Goal: Task Accomplishment & Management: Use online tool/utility

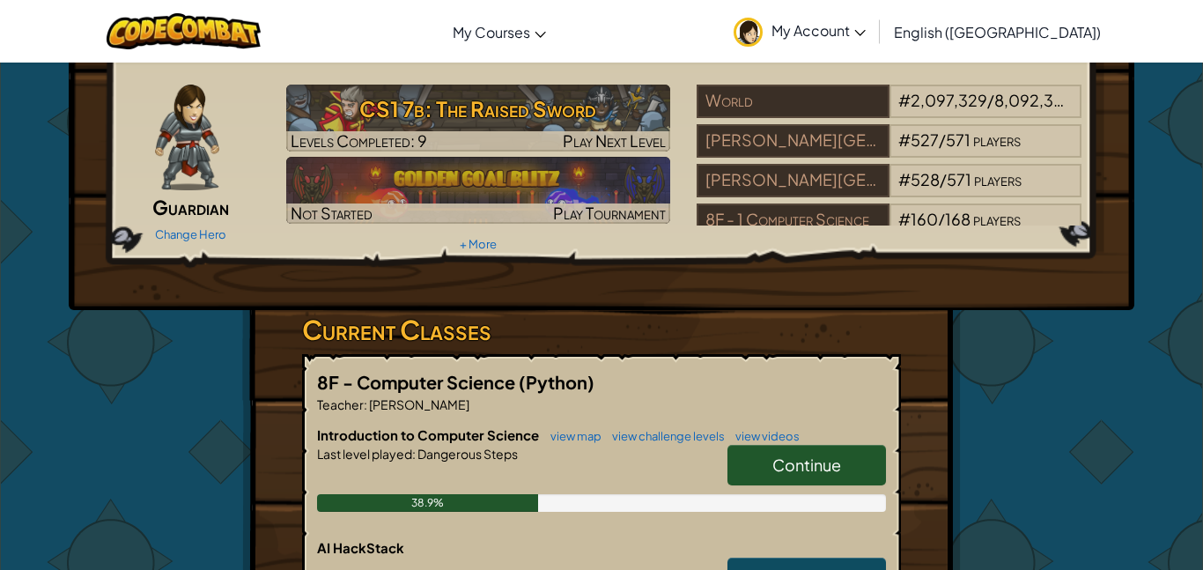
scroll to position [59, 0]
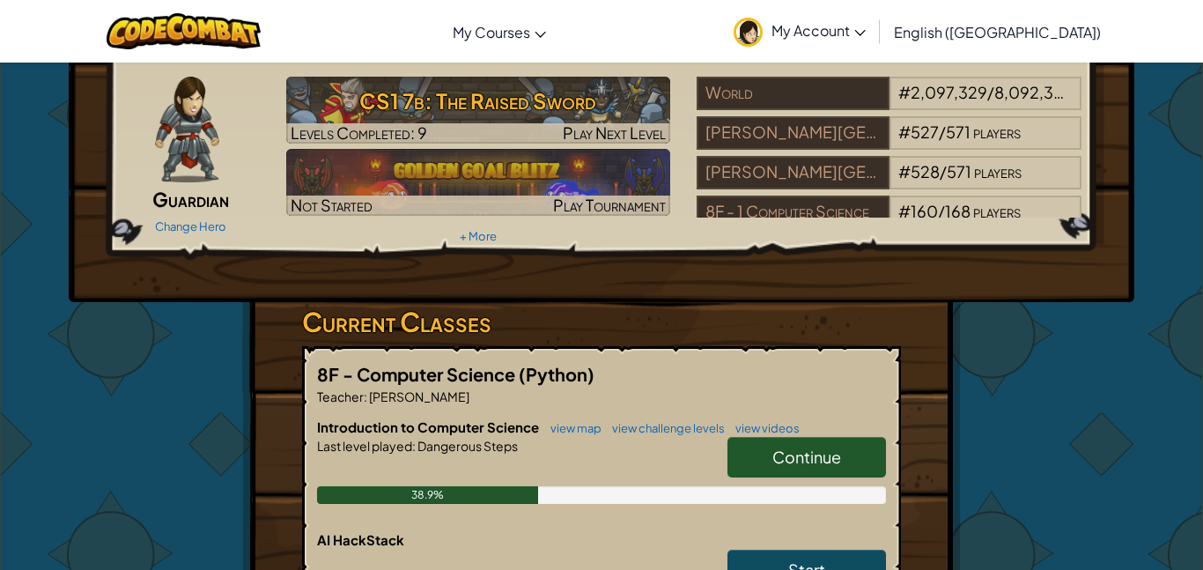
click at [804, 448] on span "Continue" at bounding box center [806, 456] width 69 height 20
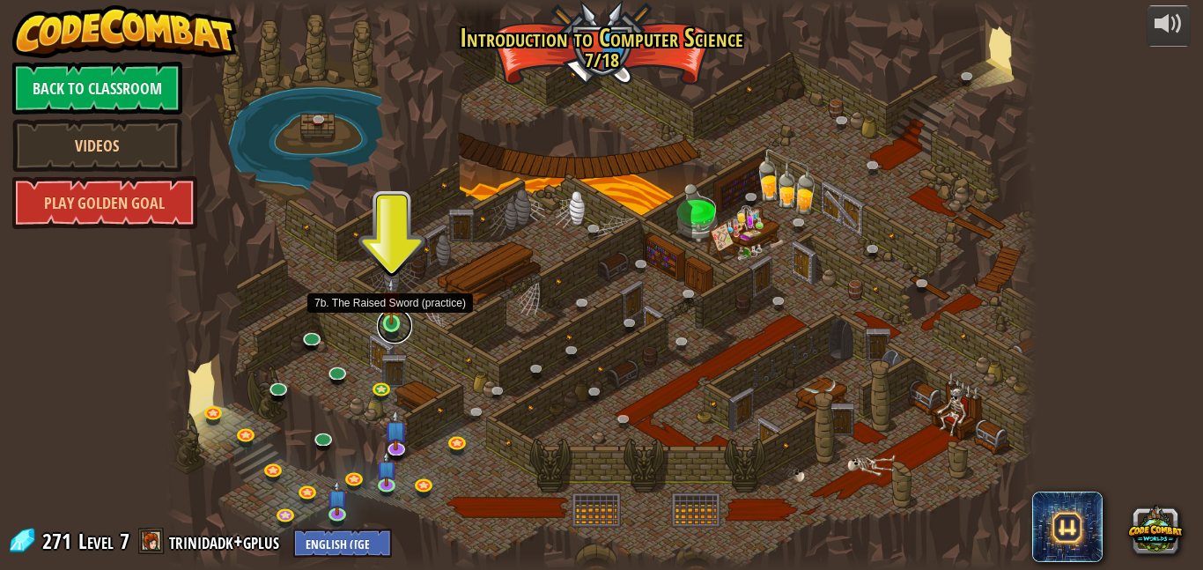
click at [387, 337] on link at bounding box center [394, 325] width 35 height 35
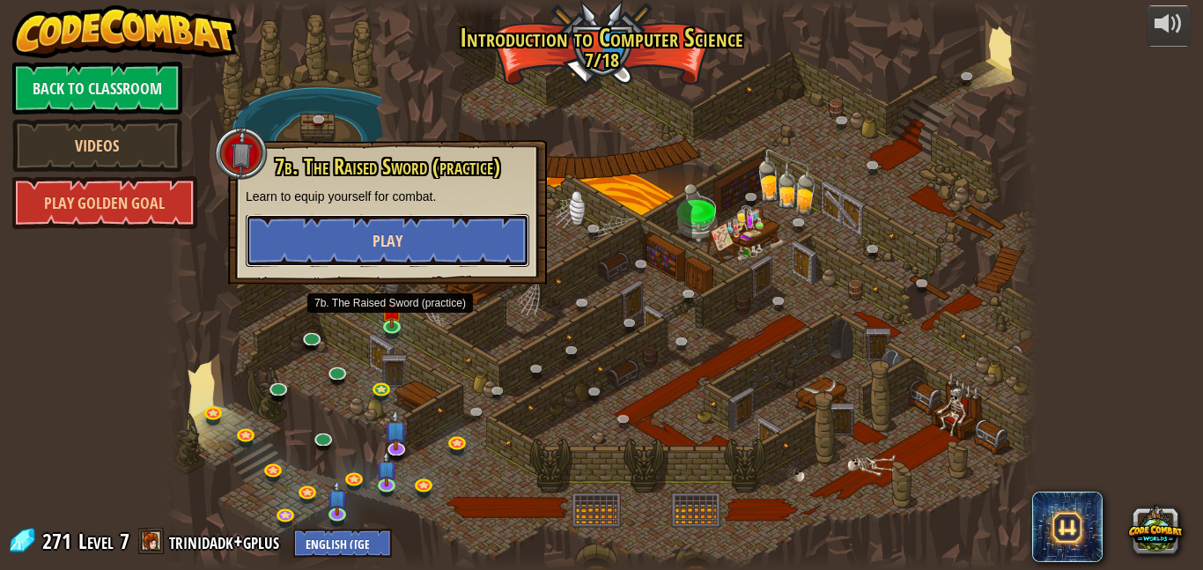
click at [353, 239] on button "Play" at bounding box center [388, 240] width 284 height 53
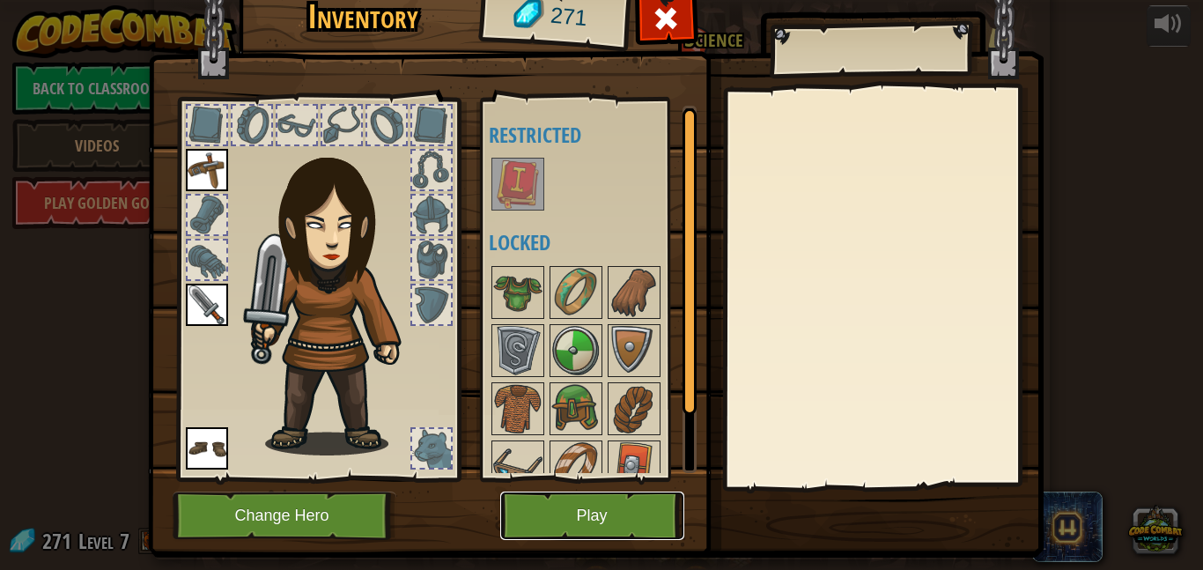
click at [564, 499] on button "Play" at bounding box center [592, 515] width 184 height 48
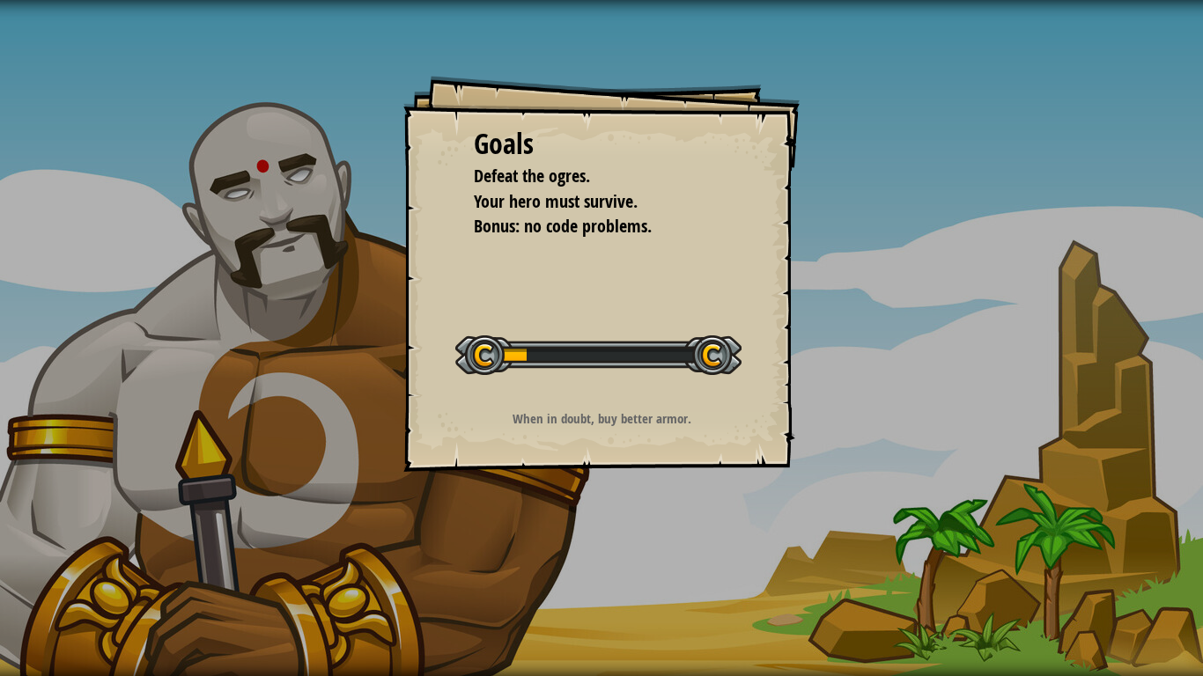
click at [630, 436] on div "When in doubt, buy better armor." at bounding box center [601, 422] width 353 height 27
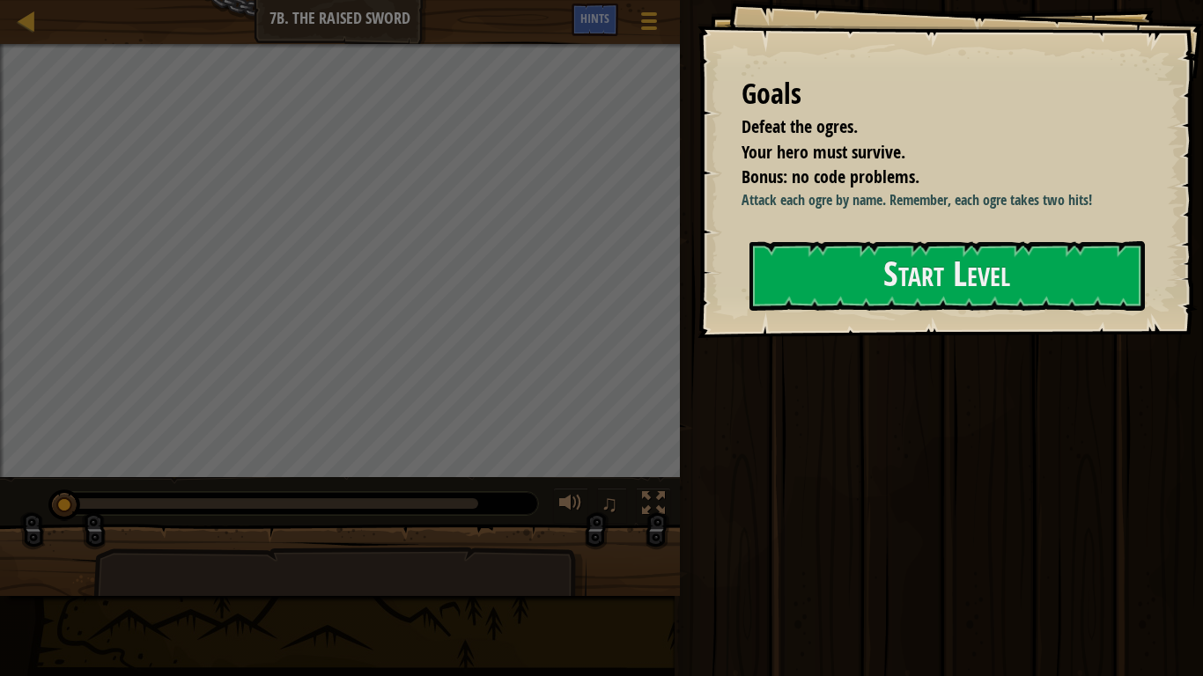
click at [1047, 330] on div at bounding box center [946, 348] width 395 height 40
click at [1064, 291] on button "Start Level" at bounding box center [946, 276] width 395 height 70
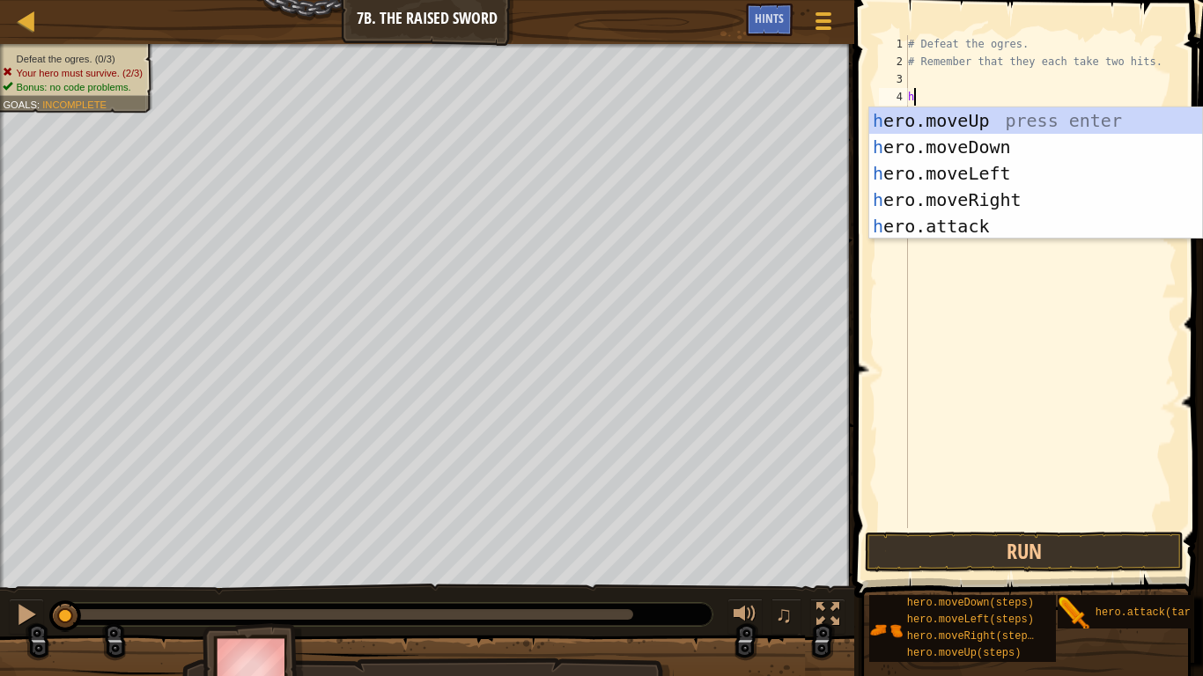
scroll to position [8, 0]
type textarea "he"
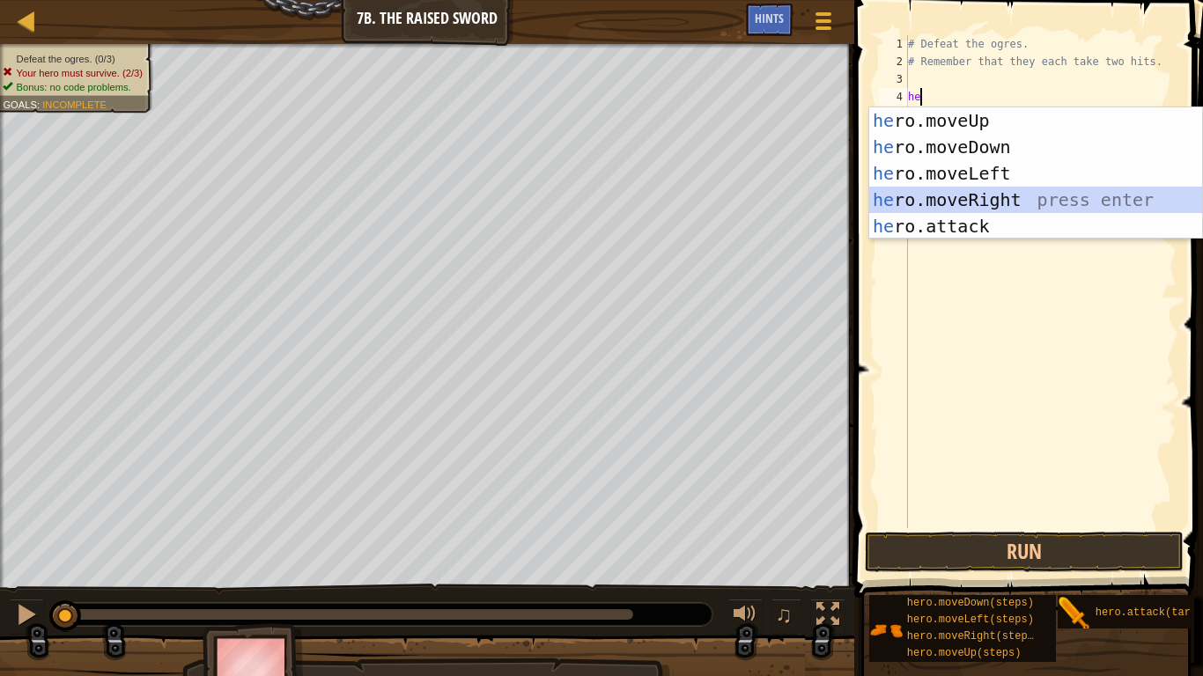
click at [903, 195] on div "he ro.moveUp press enter he ro.moveDown press enter he ro.moveLeft press enter …" at bounding box center [1035, 199] width 333 height 185
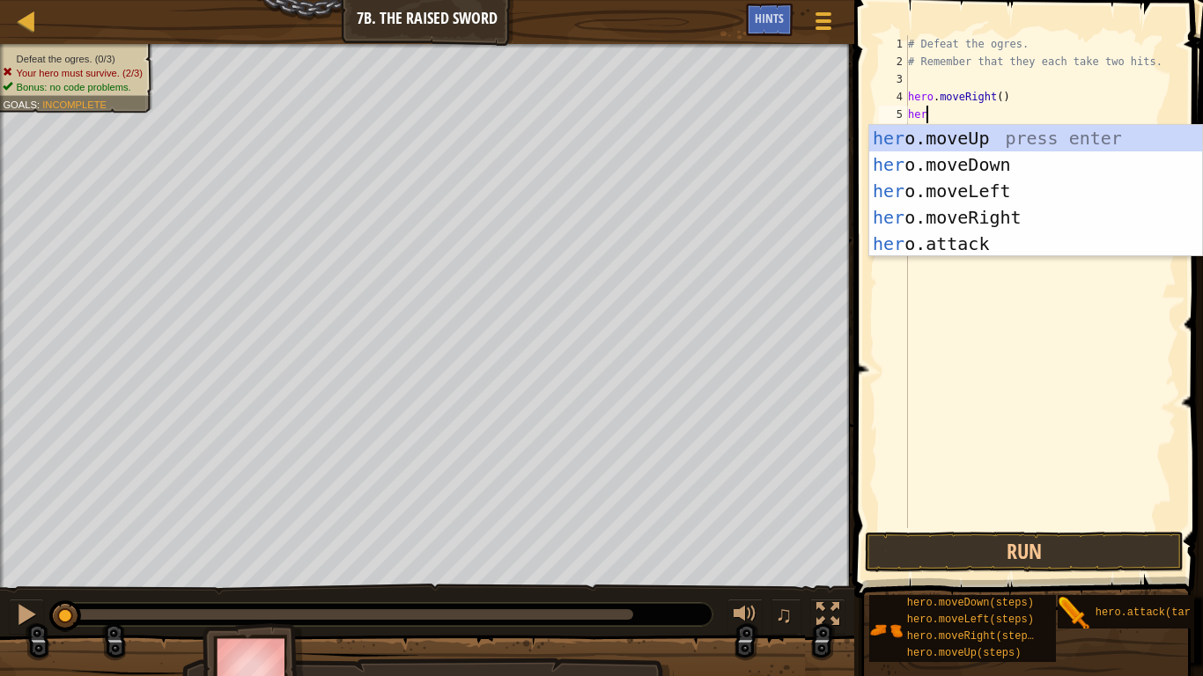
scroll to position [8, 2]
click at [965, 250] on div "her o.moveUp press enter her o.moveDown press enter her o.moveLeft press enter …" at bounding box center [1035, 217] width 333 height 185
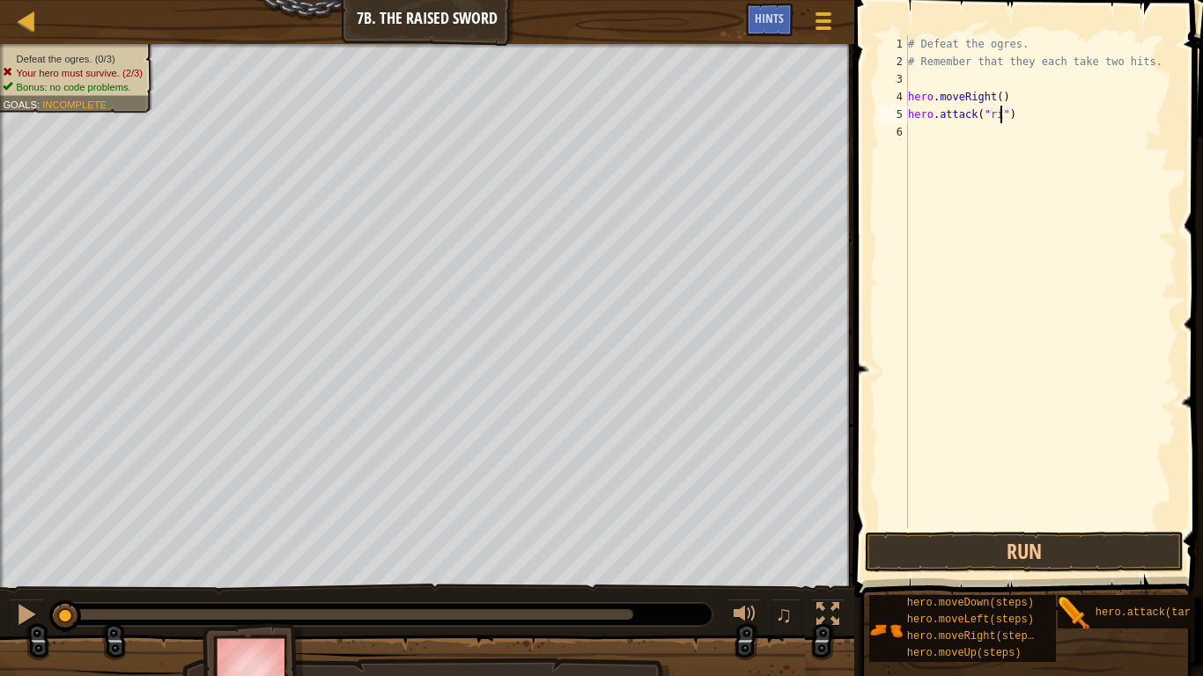
type textarea "hero.attack("rig")"
click at [997, 114] on div "# Defeat the ogres. # Remember that they each take two hits. hero . moveRight (…" at bounding box center [1040, 299] width 272 height 528
type textarea "hero.attack("Rig")"
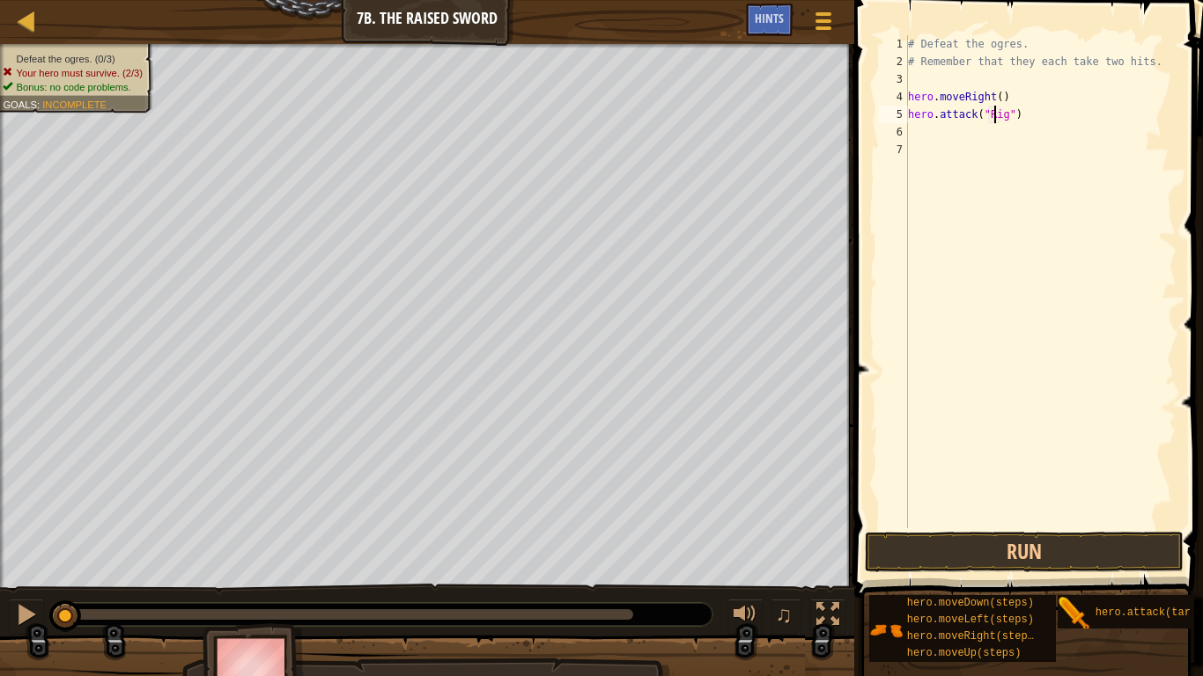
click at [966, 143] on div "# Defeat the ogres. # Remember that they each take two hits. hero . moveRight (…" at bounding box center [1040, 299] width 272 height 528
click at [958, 142] on div "# Defeat the ogres. # Remember that they each take two hits. hero . moveRight (…" at bounding box center [1040, 299] width 272 height 528
click at [928, 129] on div "# Defeat the ogres. # Remember that they each take two hits. hero . moveRight (…" at bounding box center [1040, 299] width 272 height 528
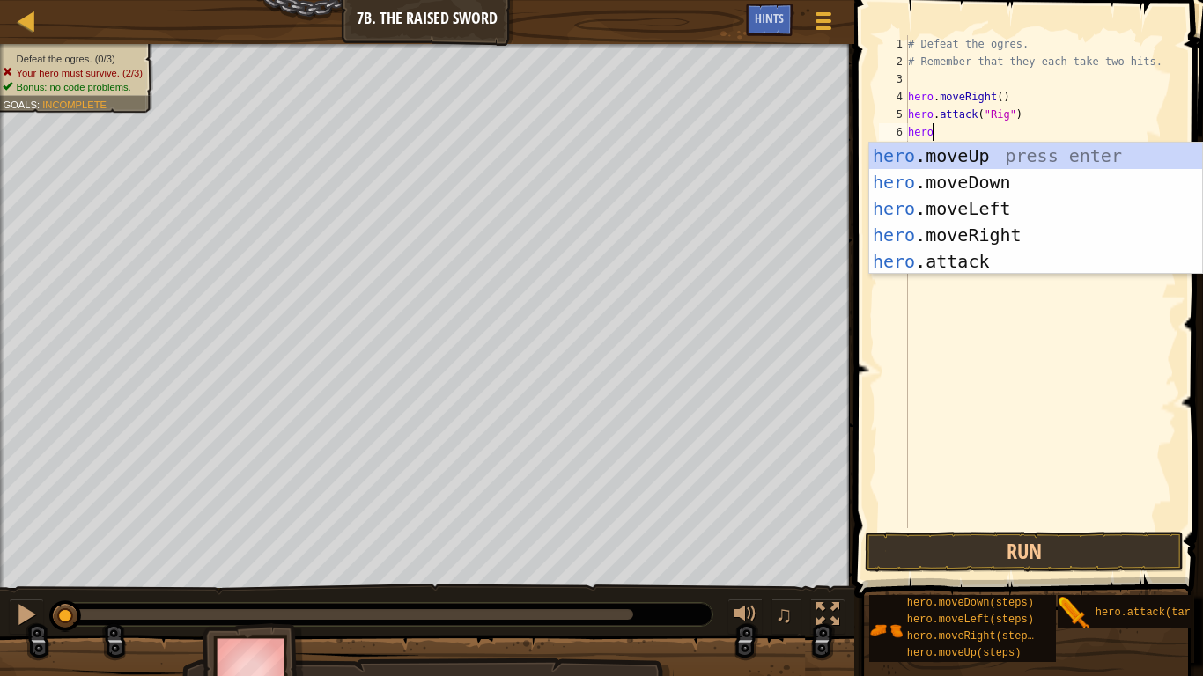
scroll to position [8, 3]
click at [948, 261] on div "hero .moveUp press enter hero .moveDown press enter hero .moveLeft press enter …" at bounding box center [1035, 235] width 333 height 185
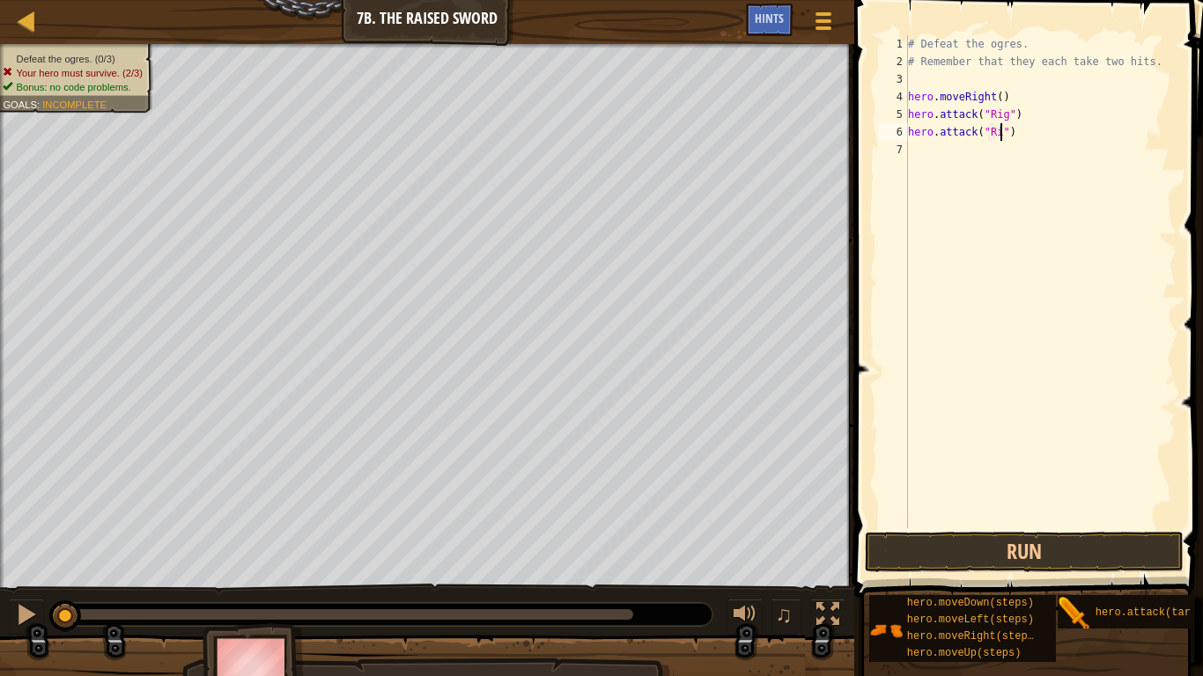
type textarea "hero.attack("Rig")"
click at [914, 143] on div "# Defeat the ogres. # Remember that they each take two hits. hero . moveRight (…" at bounding box center [1040, 299] width 272 height 528
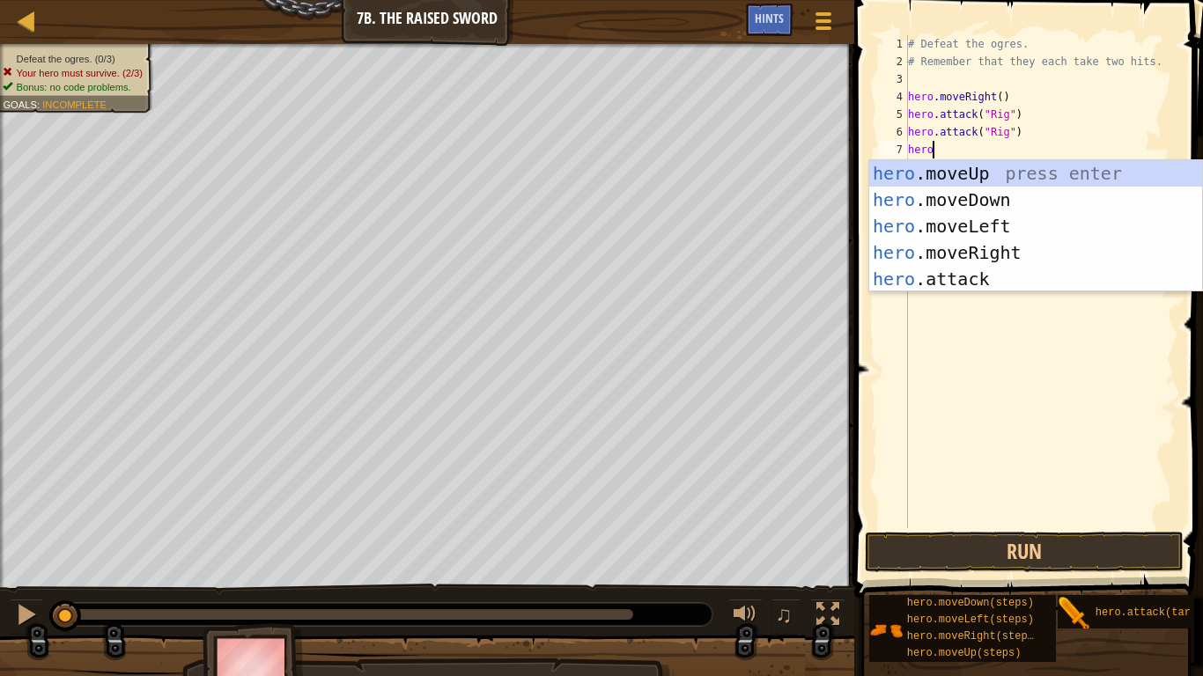
scroll to position [8, 3]
click at [916, 280] on div "hero .moveUp press enter hero .moveDown press enter hero .moveLeft press enter …" at bounding box center [1035, 252] width 333 height 185
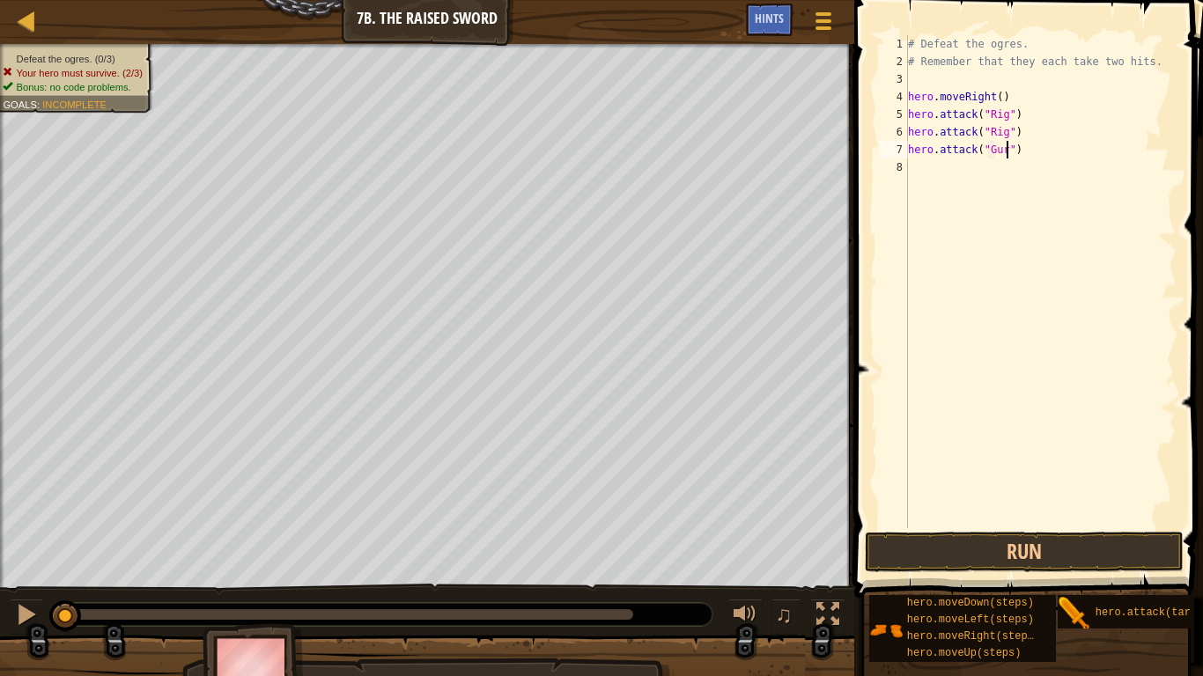
type textarea "hero.attack("Gurt")"
click at [915, 178] on div "# Defeat the ogres. # Remember that they each take two hits. hero . moveRight (…" at bounding box center [1040, 299] width 272 height 528
type textarea "g"
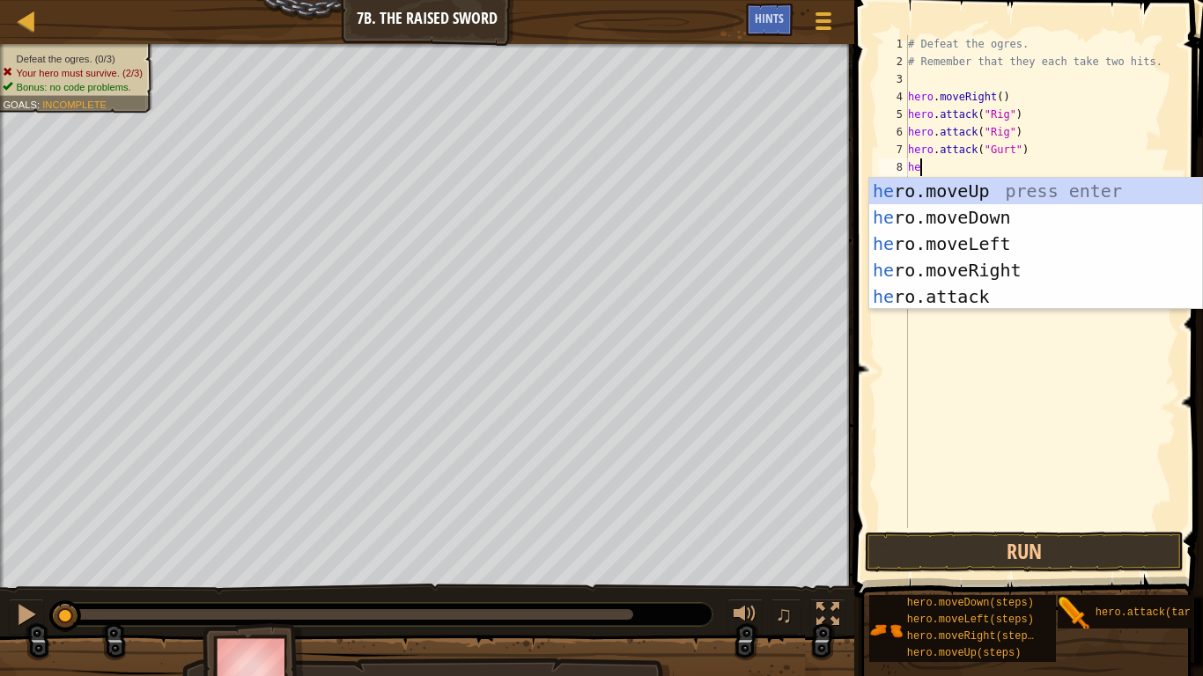
scroll to position [8, 2]
click at [1031, 304] on div "her o.moveUp press enter her o.moveDown press enter her o.moveLeft press enter …" at bounding box center [1035, 270] width 333 height 185
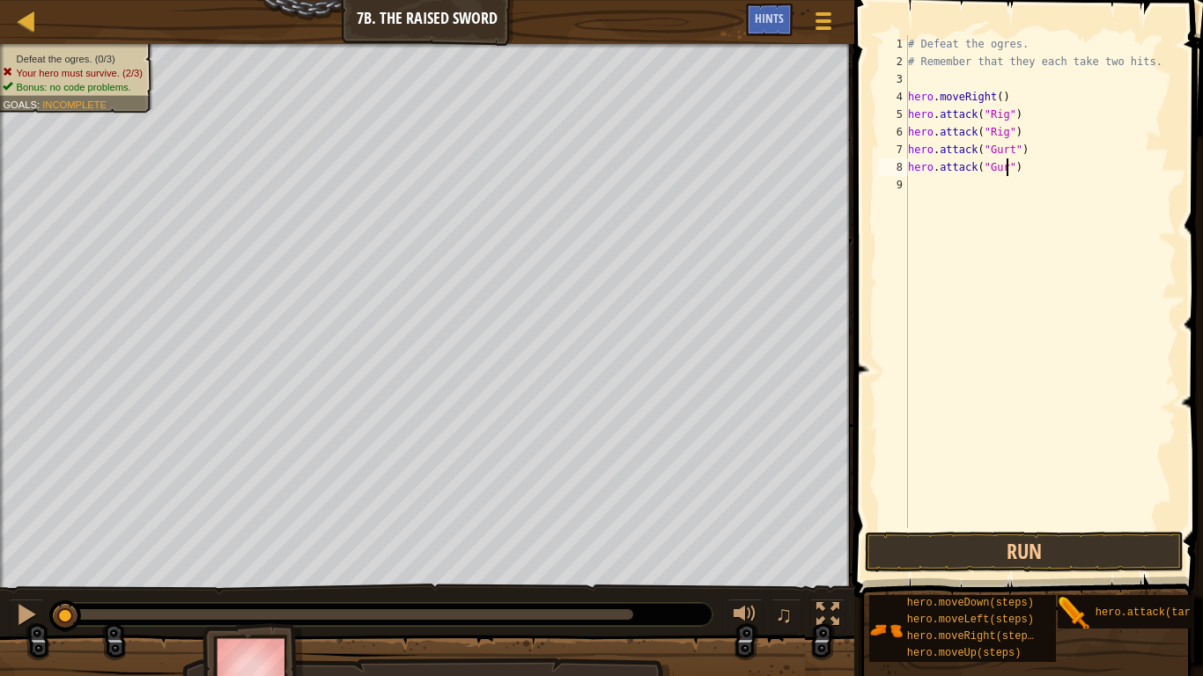
scroll to position [8, 15]
type textarea "hero.attack("Gurt")"
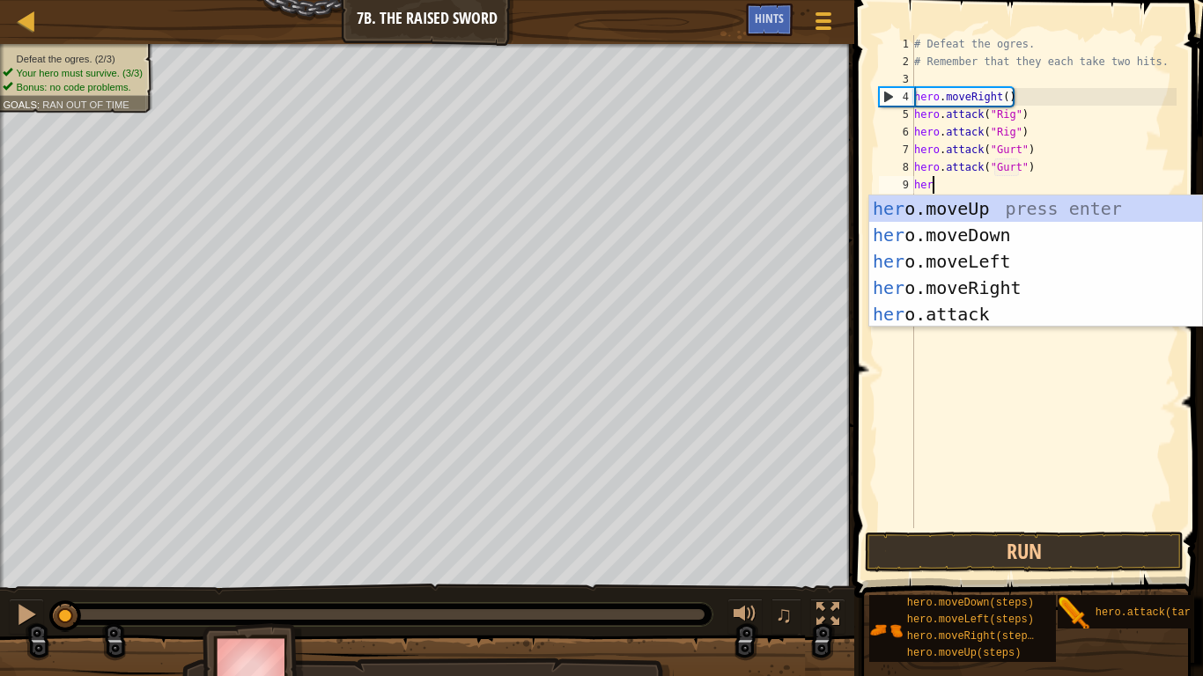
scroll to position [8, 2]
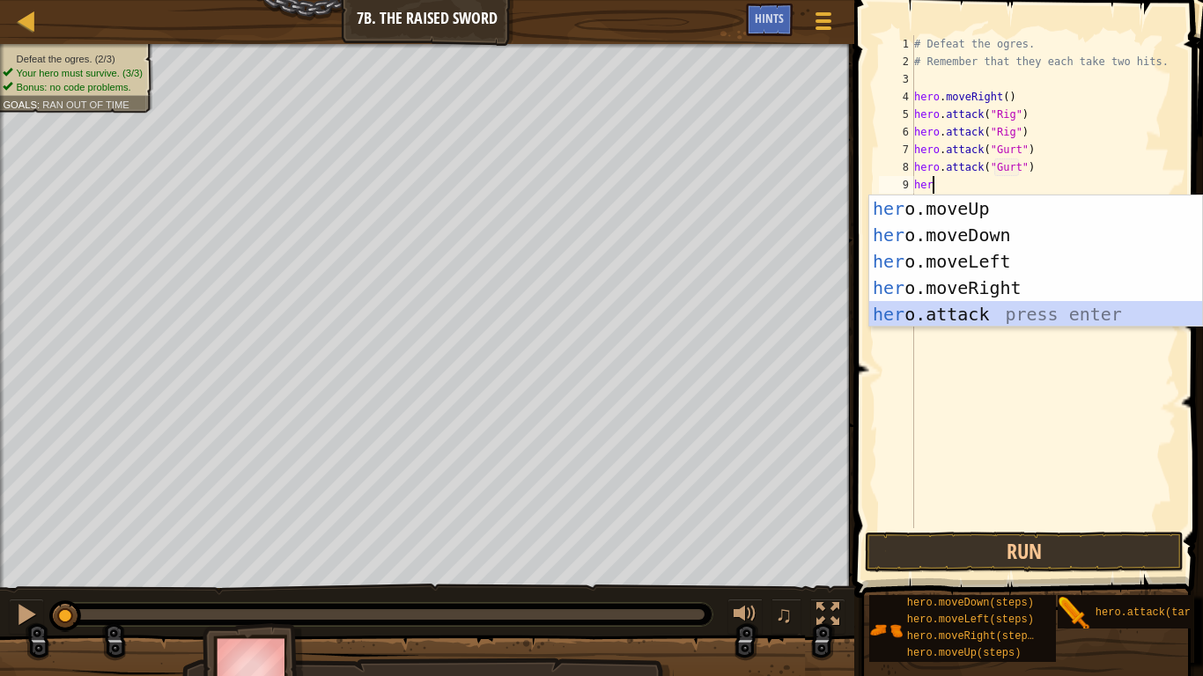
click at [932, 313] on div "her o.moveUp press enter her o.moveDown press enter her o.moveLeft press enter …" at bounding box center [1035, 287] width 333 height 185
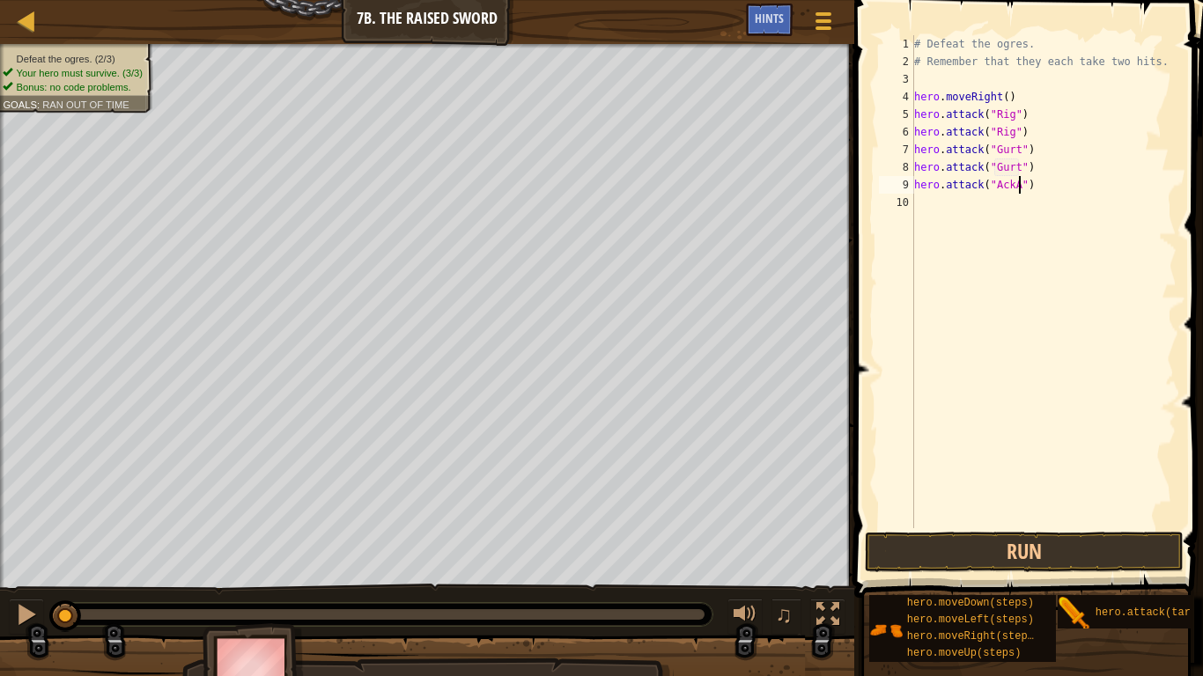
scroll to position [8, 15]
type textarea "hero.attack("Ack")"
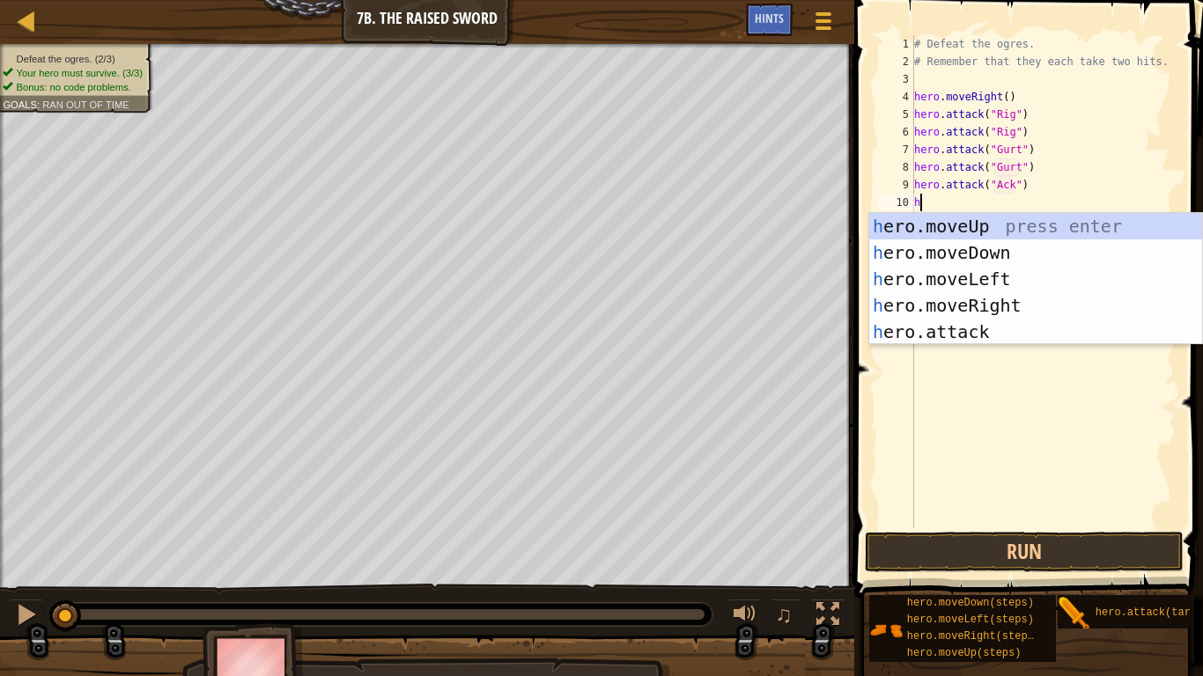
scroll to position [8, 1]
click at [933, 333] on div "he ro.moveUp press enter he ro.moveDown press enter he ro.moveLeft press enter …" at bounding box center [1035, 305] width 333 height 185
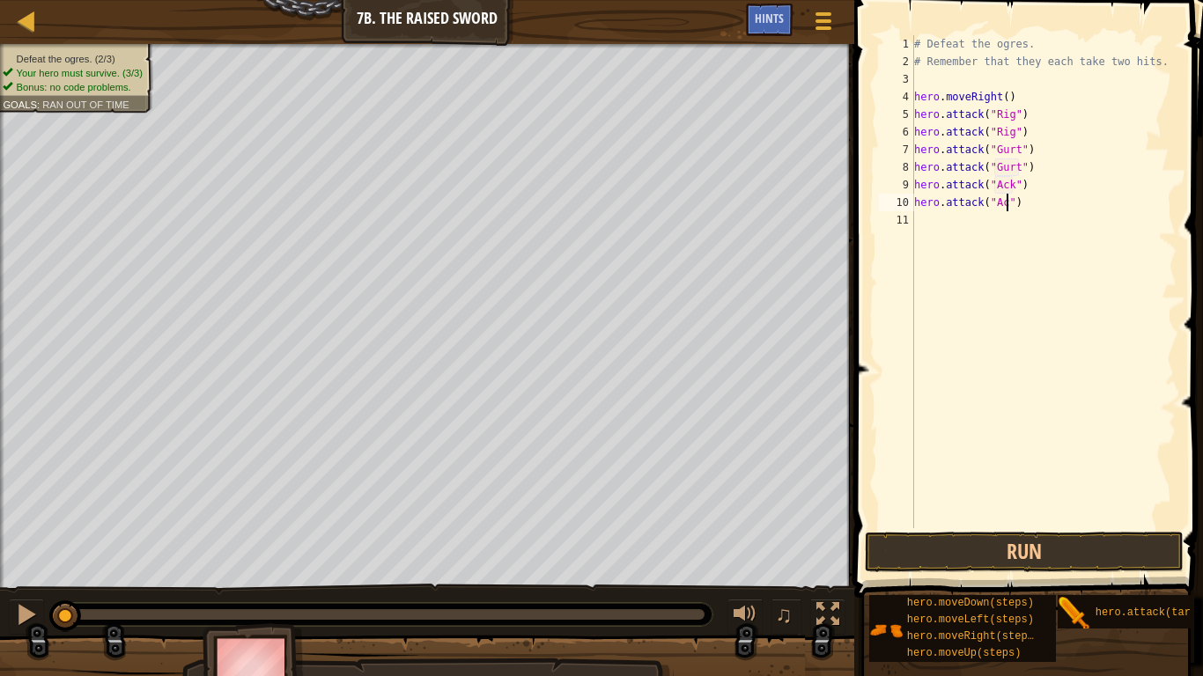
type textarea "hero.attack("Ack")"
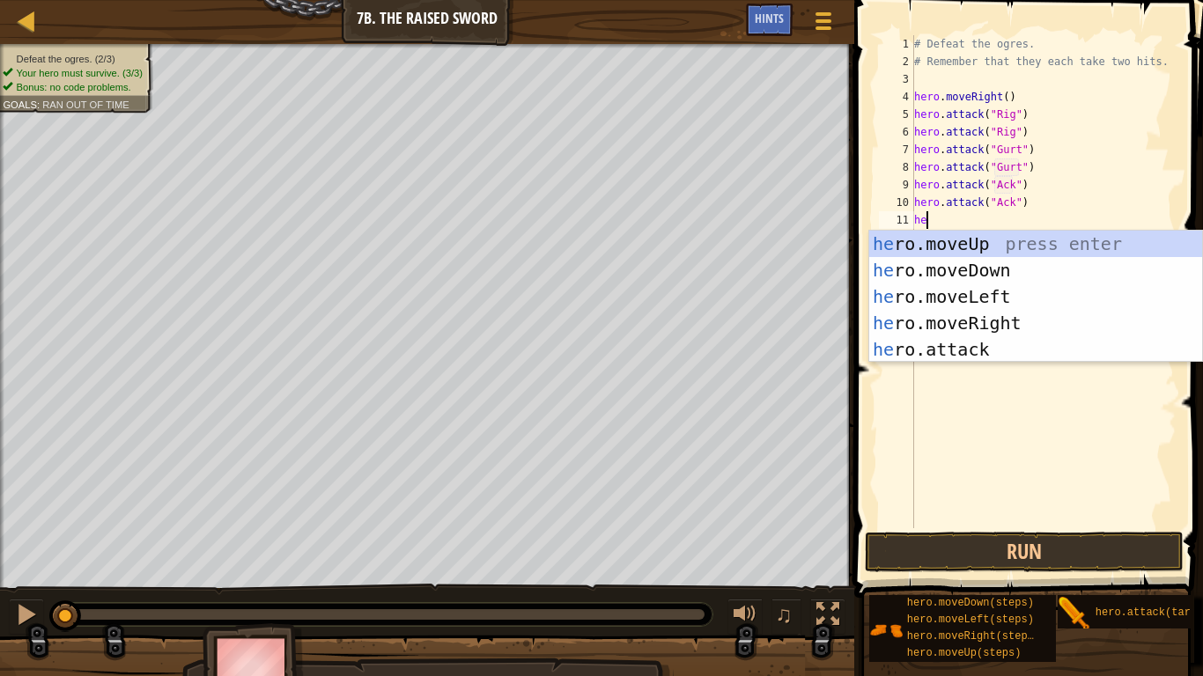
type textarea "her"
click at [1036, 328] on div "her o.moveUp press enter her o.moveDown press enter her o.moveLeft press enter …" at bounding box center [1035, 323] width 333 height 185
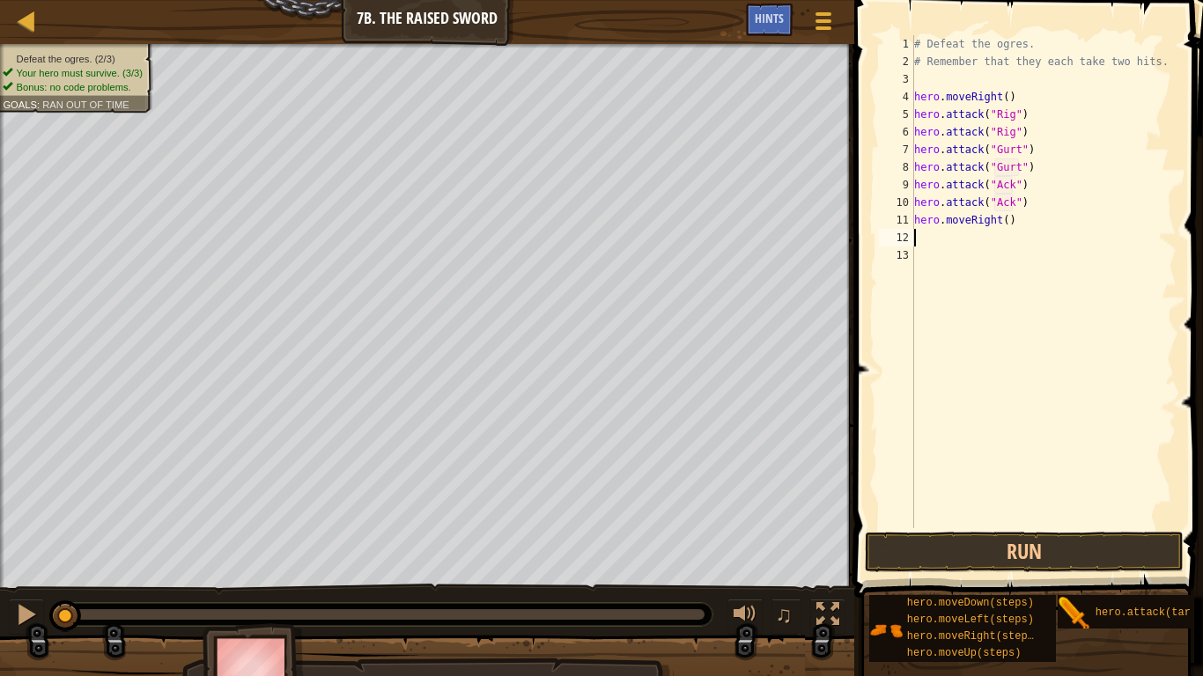
scroll to position [8, 0]
click at [977, 543] on button "Run" at bounding box center [1024, 552] width 318 height 41
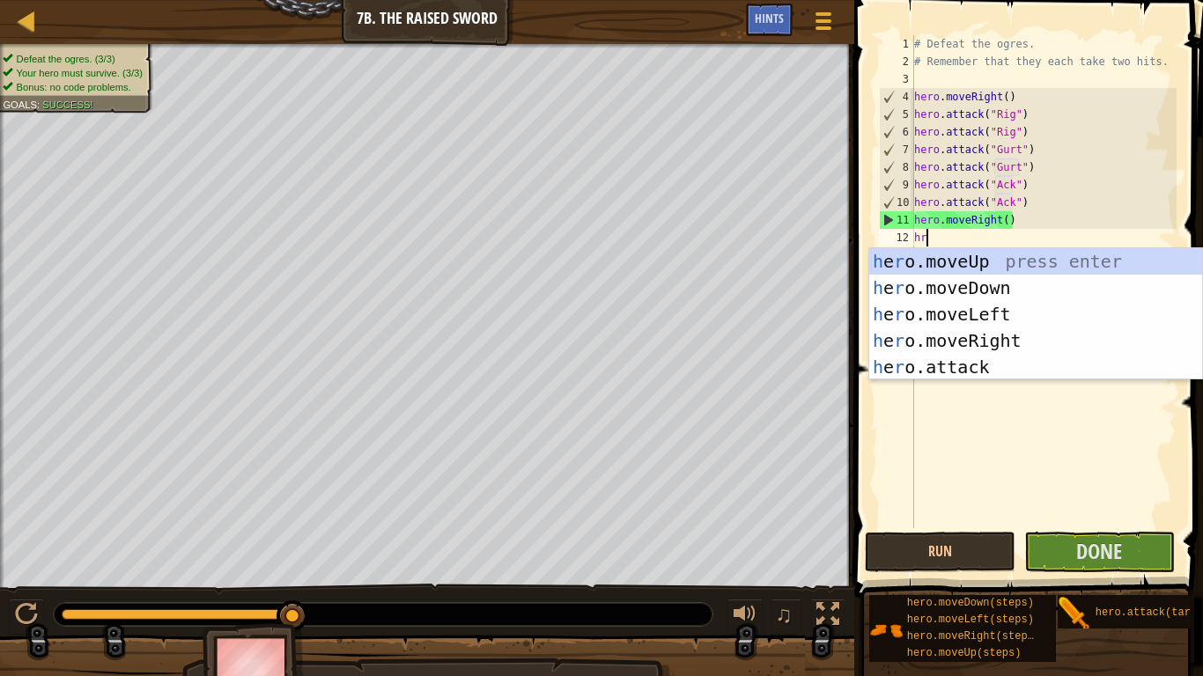
scroll to position [8, 2]
type textarea "hrr"
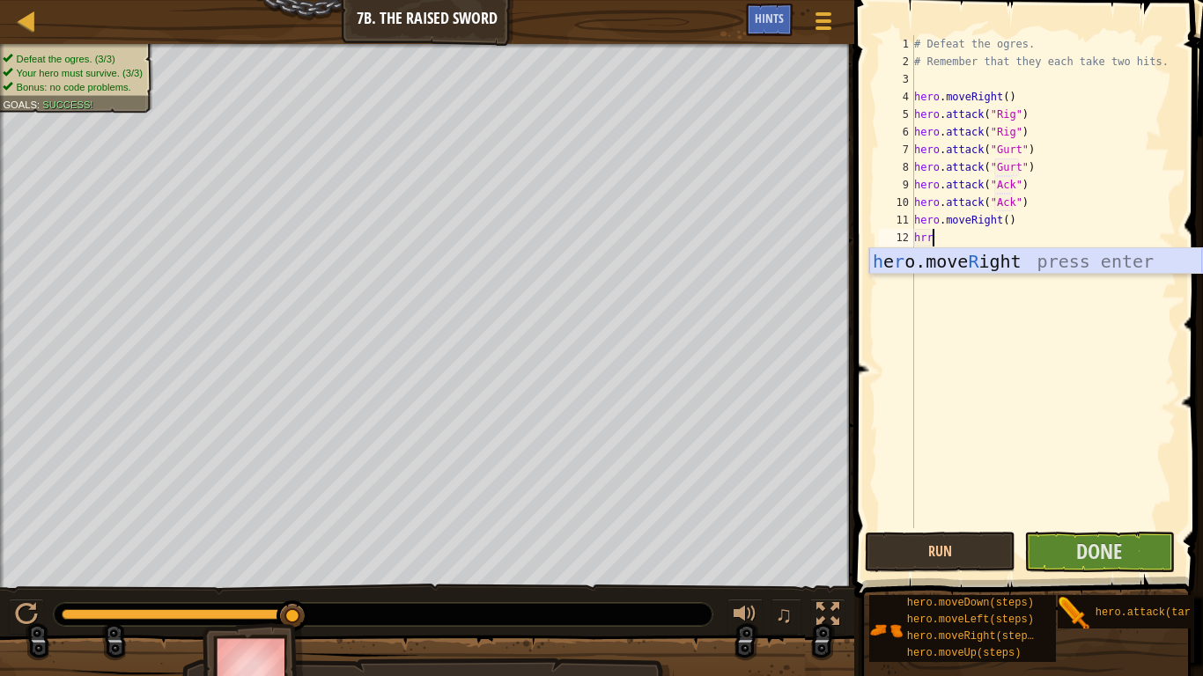
click at [921, 265] on div "h e r o.move R ight press enter" at bounding box center [1035, 287] width 333 height 79
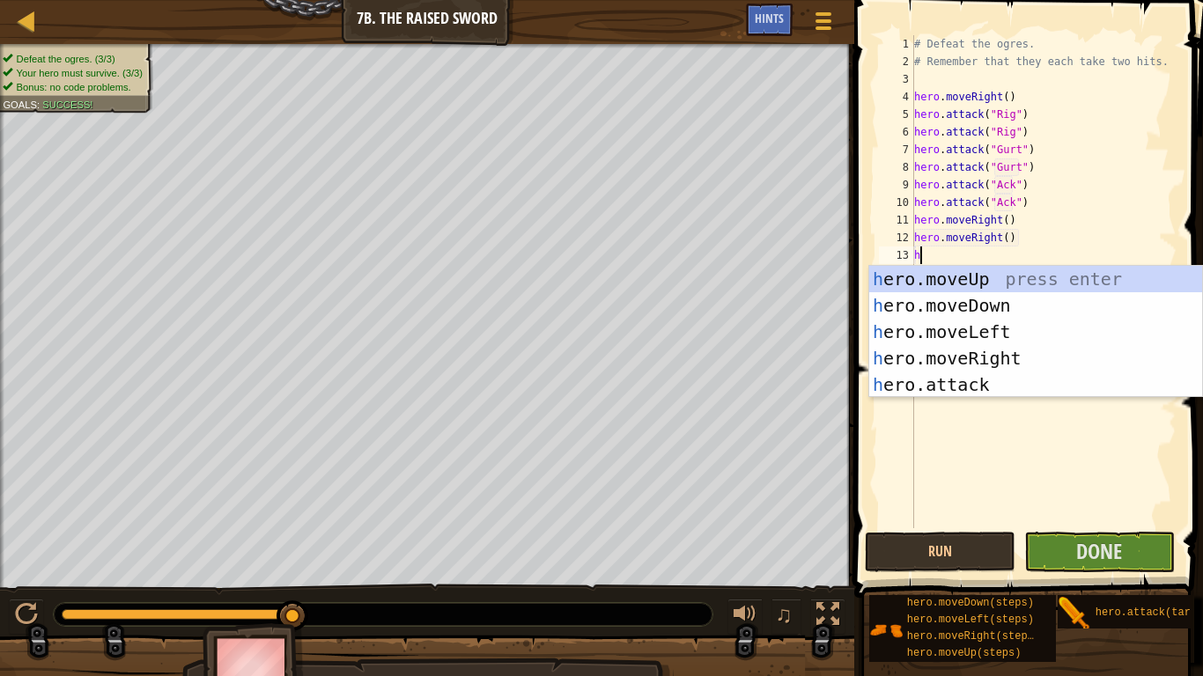
type textarea "hr"
click at [984, 359] on div "h e r o.moveUp press enter h e r o.moveDown press enter h e r o.moveLeft press …" at bounding box center [1035, 358] width 333 height 185
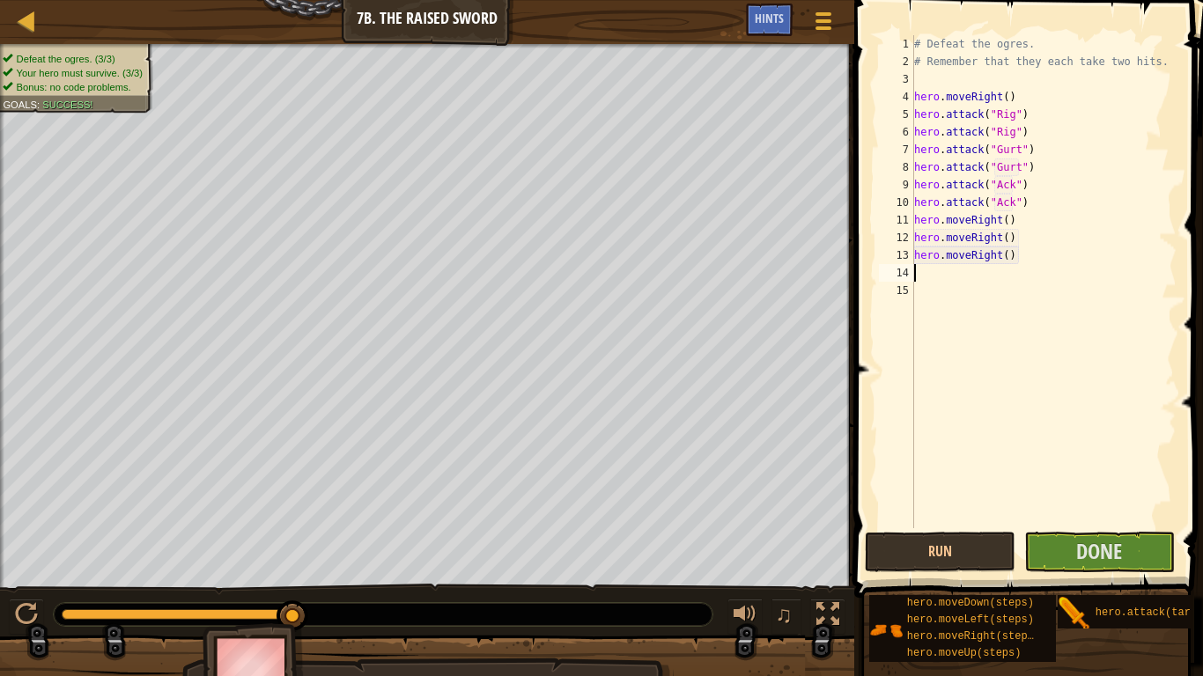
scroll to position [8, 0]
click at [1105, 537] on span "Done" at bounding box center [1099, 551] width 46 height 28
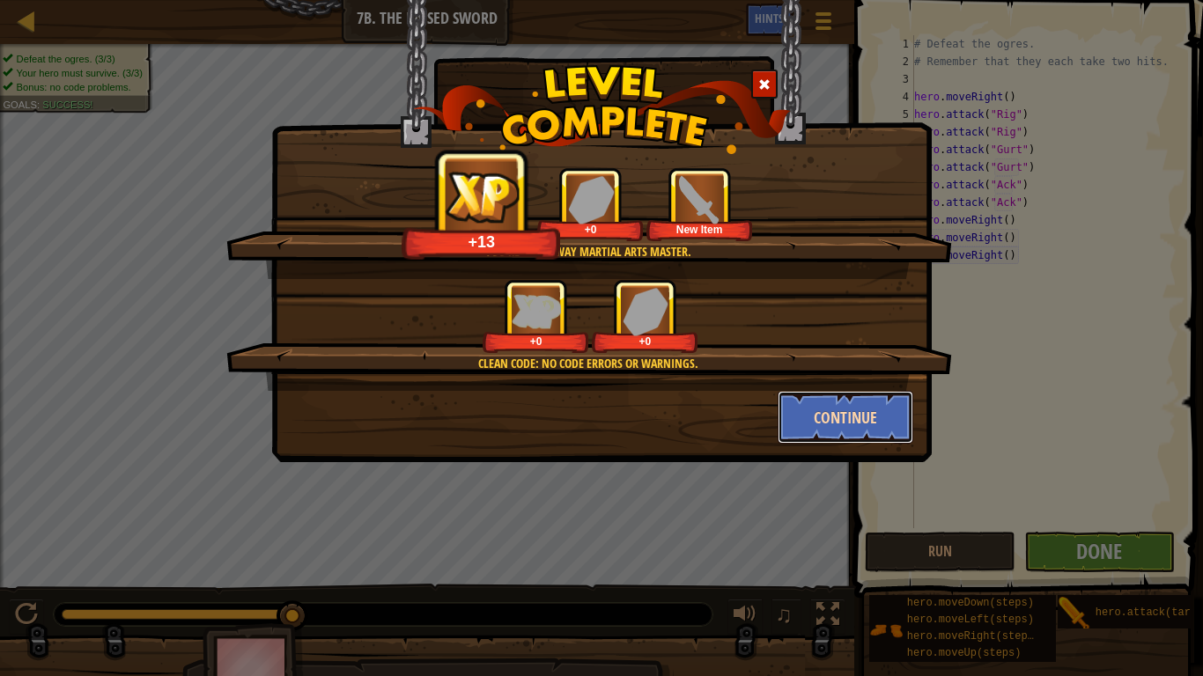
click at [867, 417] on button "Continue" at bounding box center [845, 417] width 136 height 53
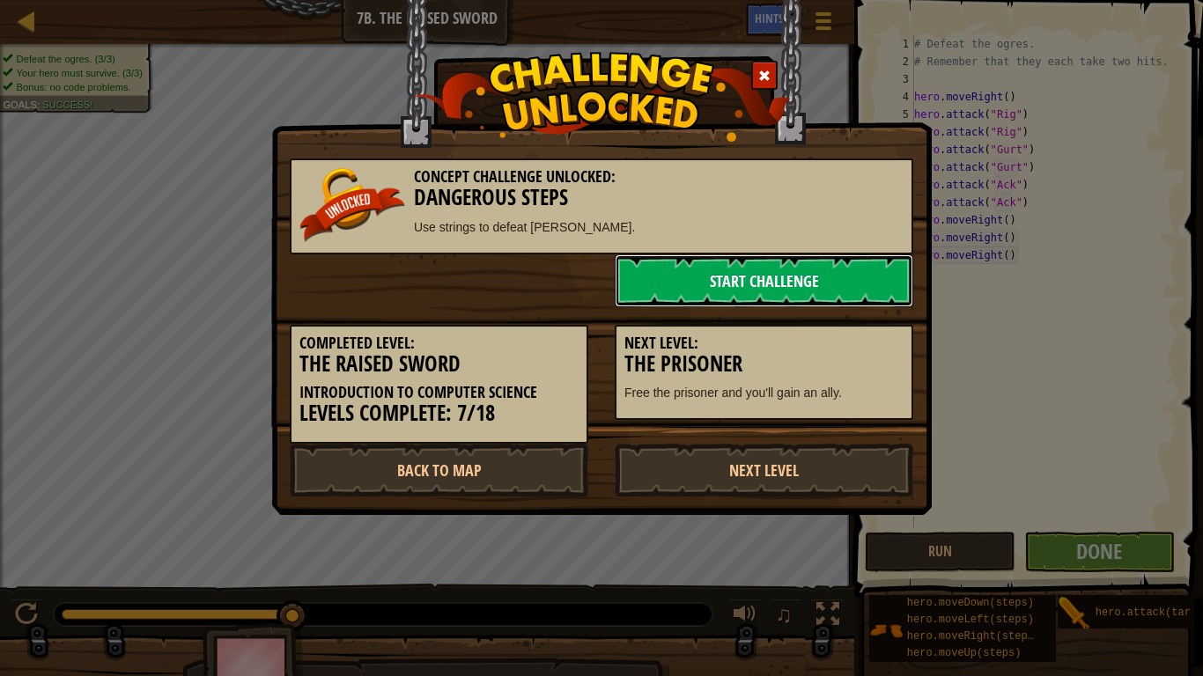
click at [739, 296] on link "Start Challenge" at bounding box center [764, 280] width 298 height 53
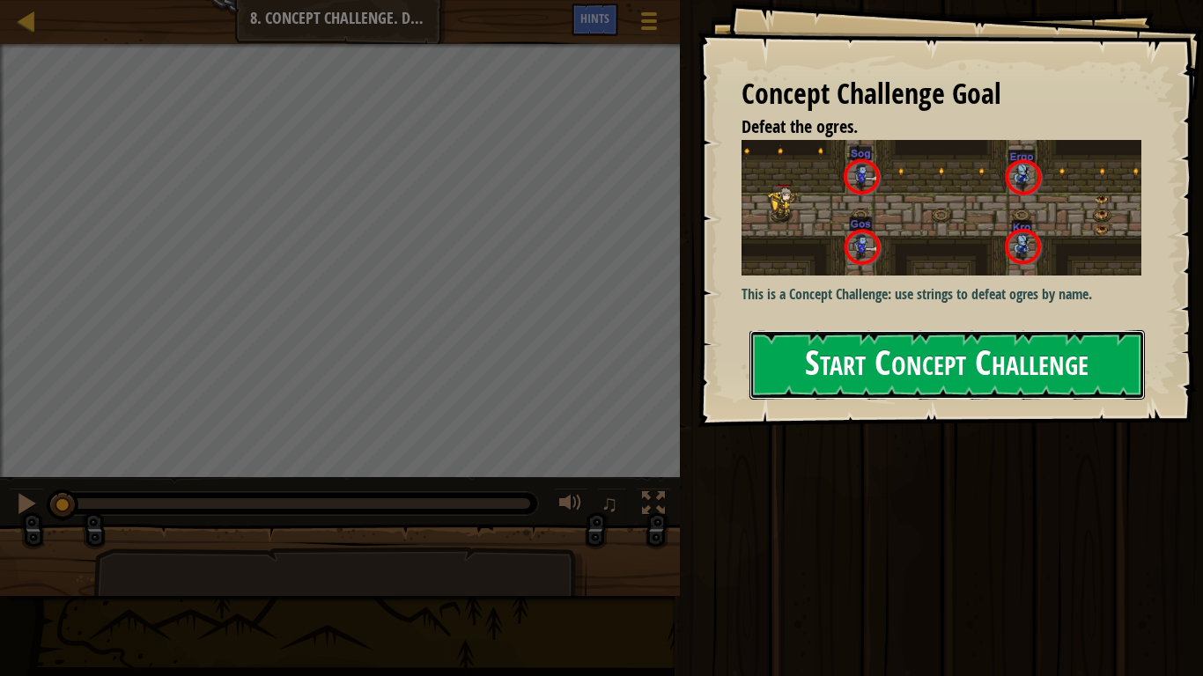
click at [876, 333] on button "Start Concept Challenge" at bounding box center [946, 365] width 395 height 70
click at [887, 344] on button "Start Concept Challenge" at bounding box center [946, 365] width 395 height 70
click at [843, 353] on button "Start Concept Challenge" at bounding box center [946, 365] width 395 height 70
click at [869, 368] on button "Start Concept Challenge" at bounding box center [946, 365] width 395 height 70
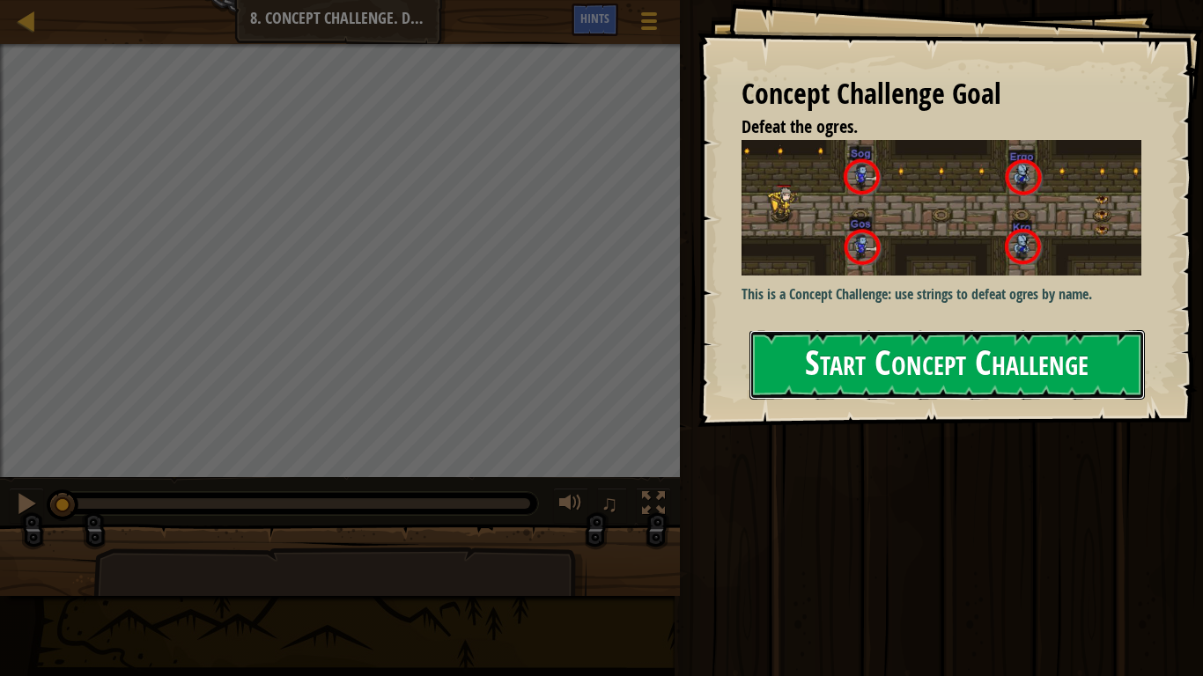
click at [869, 368] on button "Start Concept Challenge" at bounding box center [946, 365] width 395 height 70
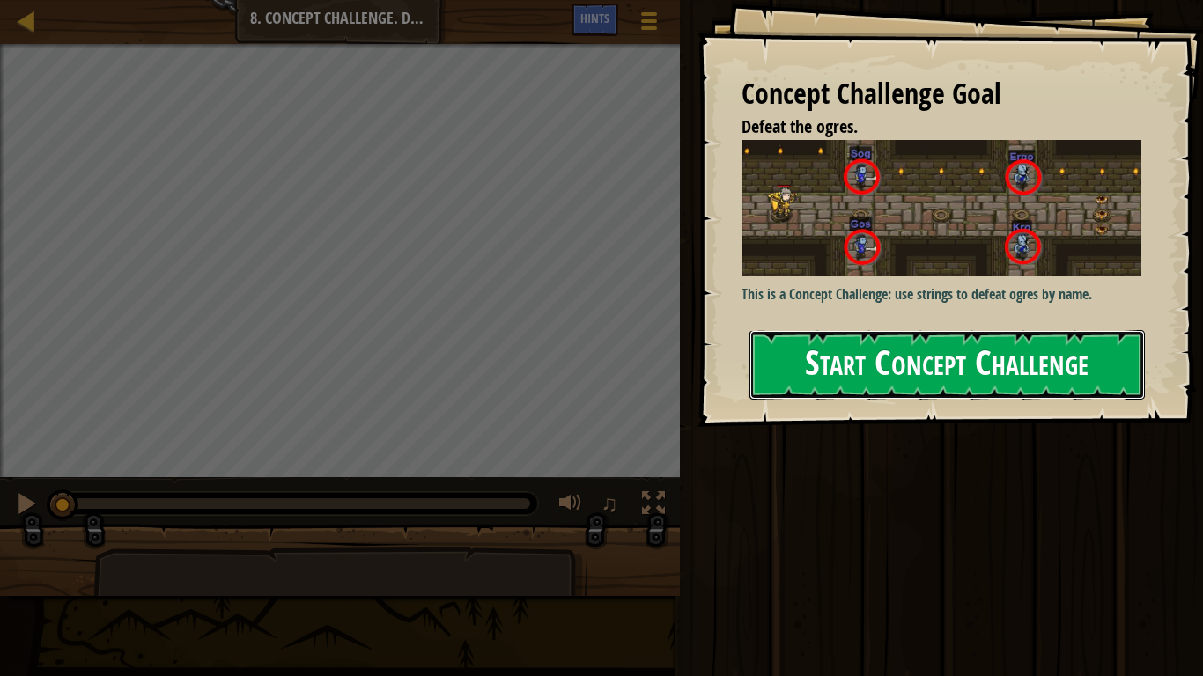
click at [869, 368] on button "Start Concept Challenge" at bounding box center [946, 365] width 395 height 70
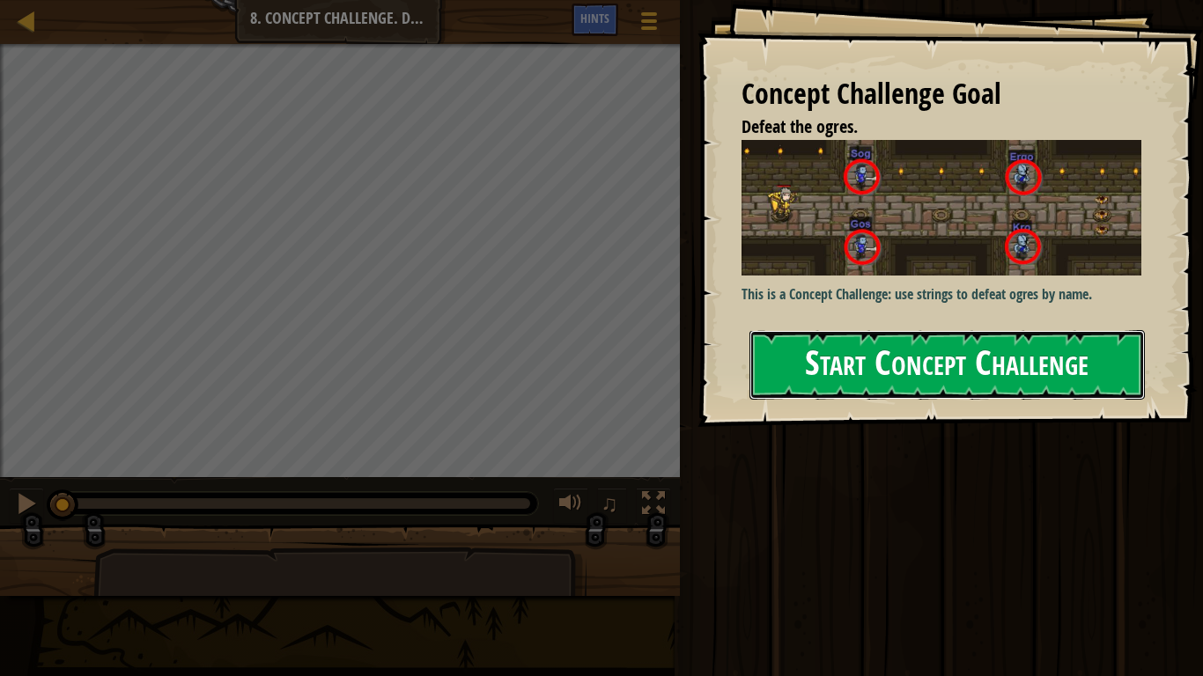
click at [869, 368] on button "Start Concept Challenge" at bounding box center [946, 365] width 395 height 70
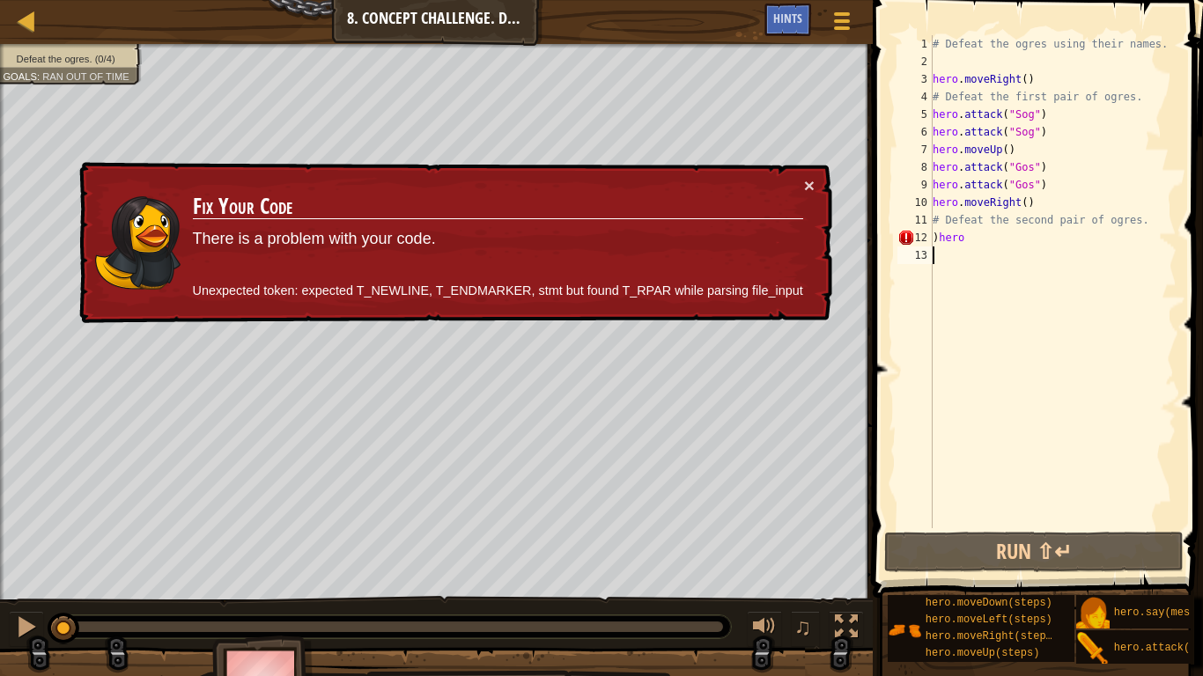
click at [816, 198] on div "× Fix Your Code There is a problem with your code. Unexpected token: expected T…" at bounding box center [454, 243] width 756 height 162
click at [814, 188] on button "×" at bounding box center [809, 185] width 11 height 18
click at [809, 180] on button "×" at bounding box center [809, 185] width 11 height 18
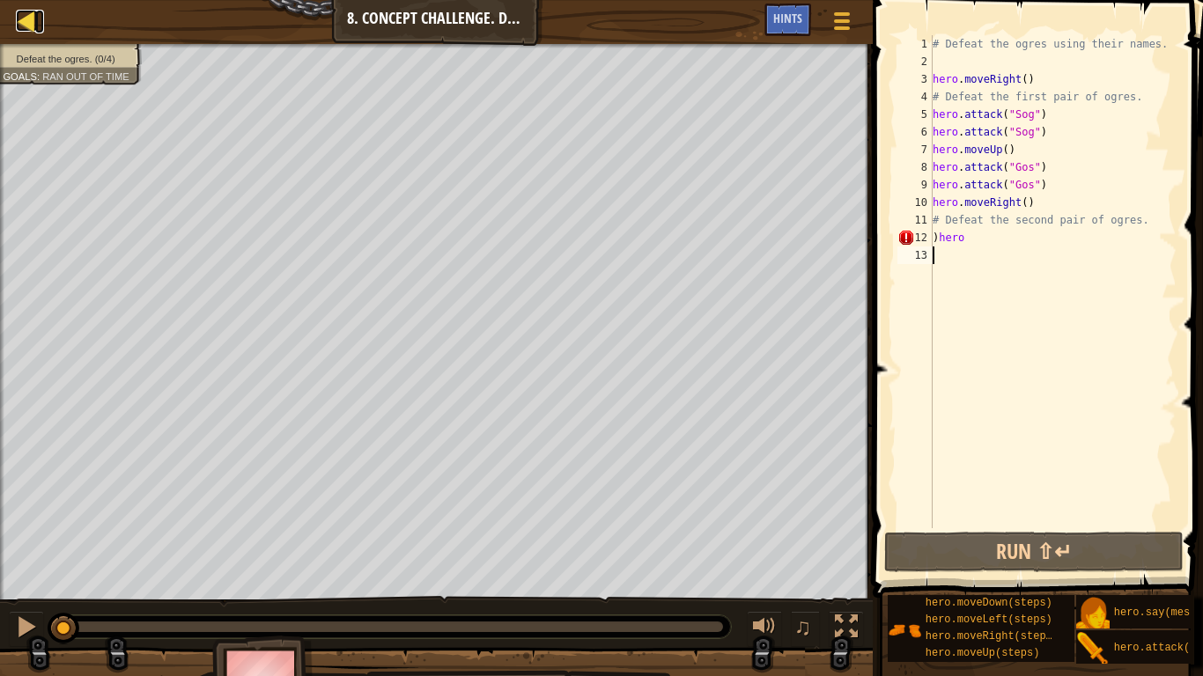
click at [38, 11] on link "Map" at bounding box center [39, 22] width 9 height 24
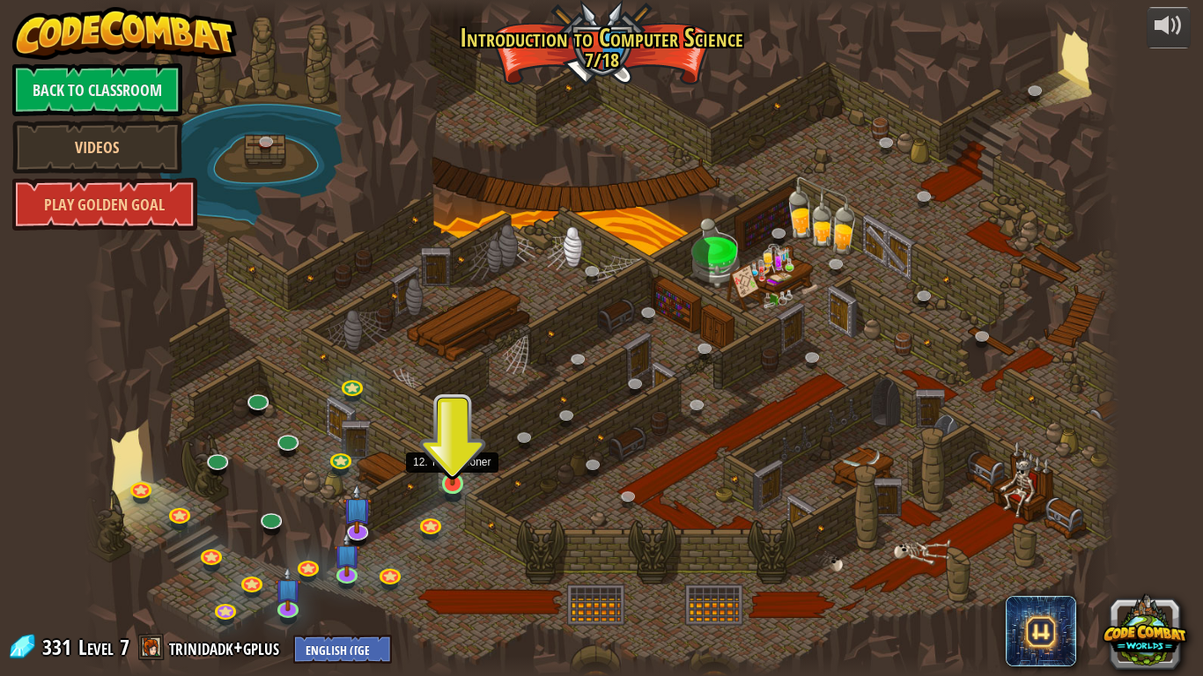
click at [455, 478] on img at bounding box center [452, 456] width 26 height 60
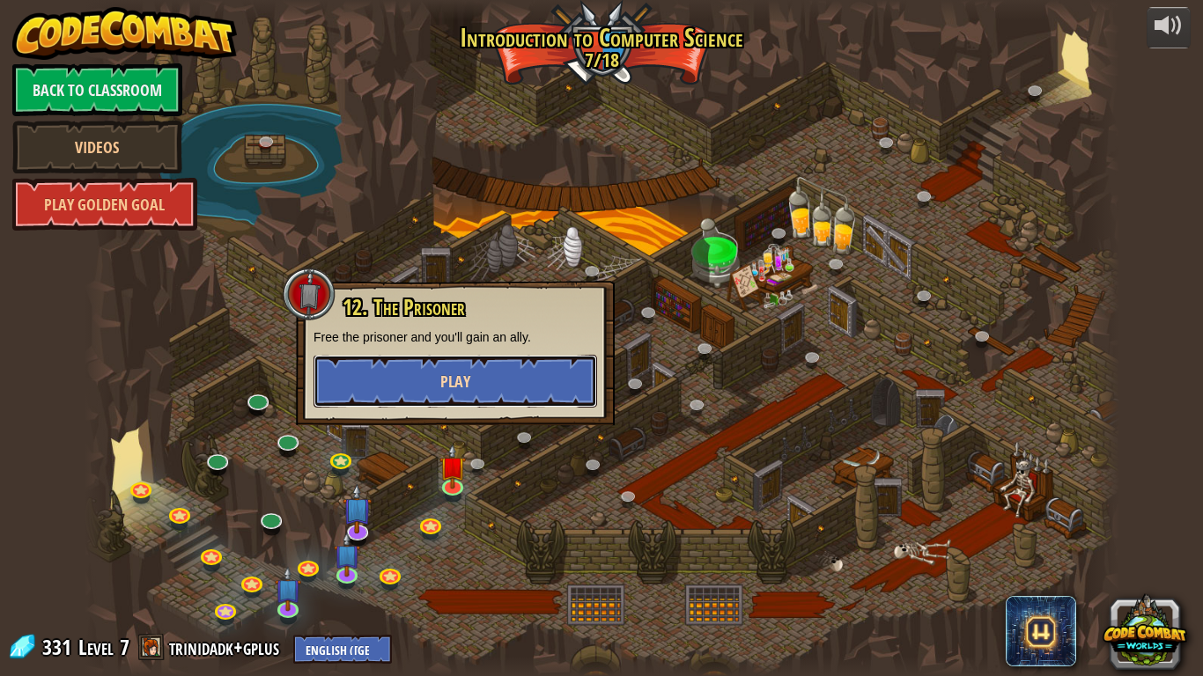
click at [486, 399] on button "Play" at bounding box center [455, 381] width 284 height 53
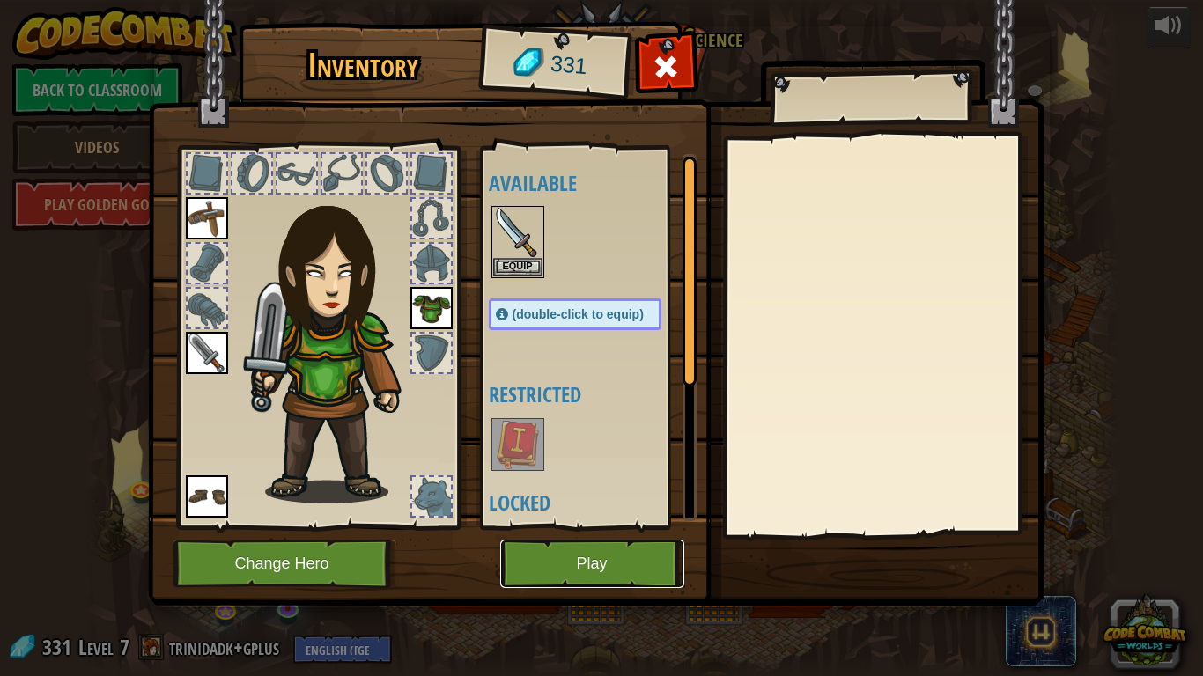
click at [600, 550] on button "Play" at bounding box center [592, 564] width 184 height 48
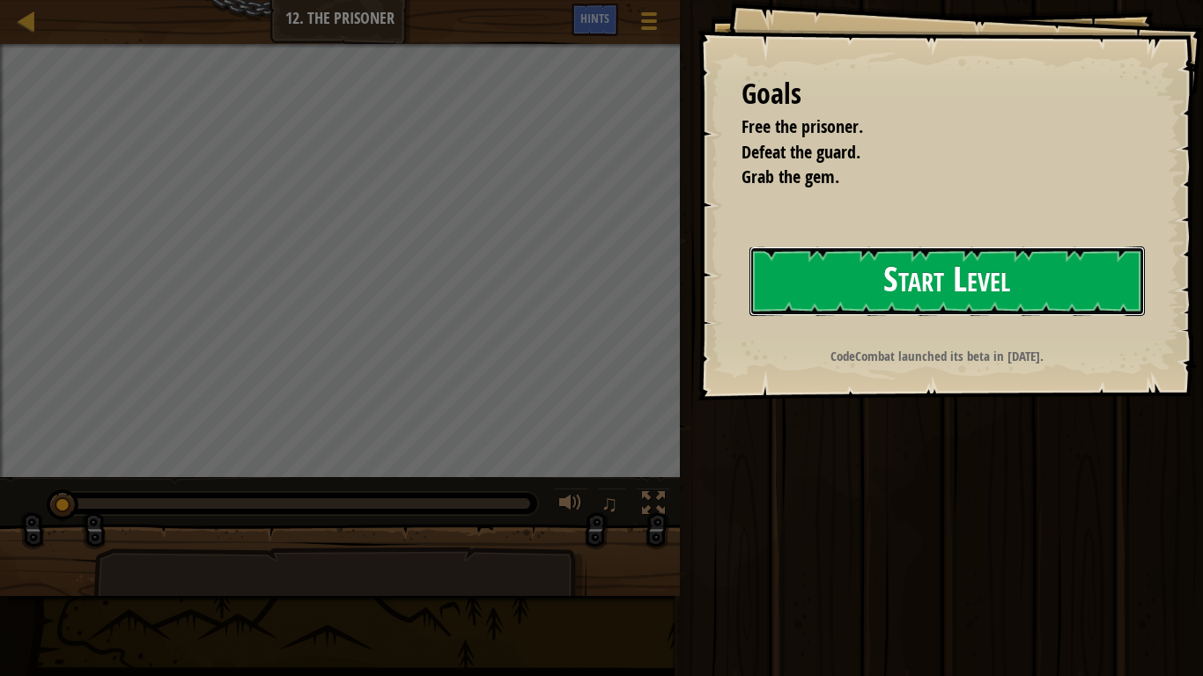
click at [787, 272] on button "Start Level" at bounding box center [946, 282] width 395 height 70
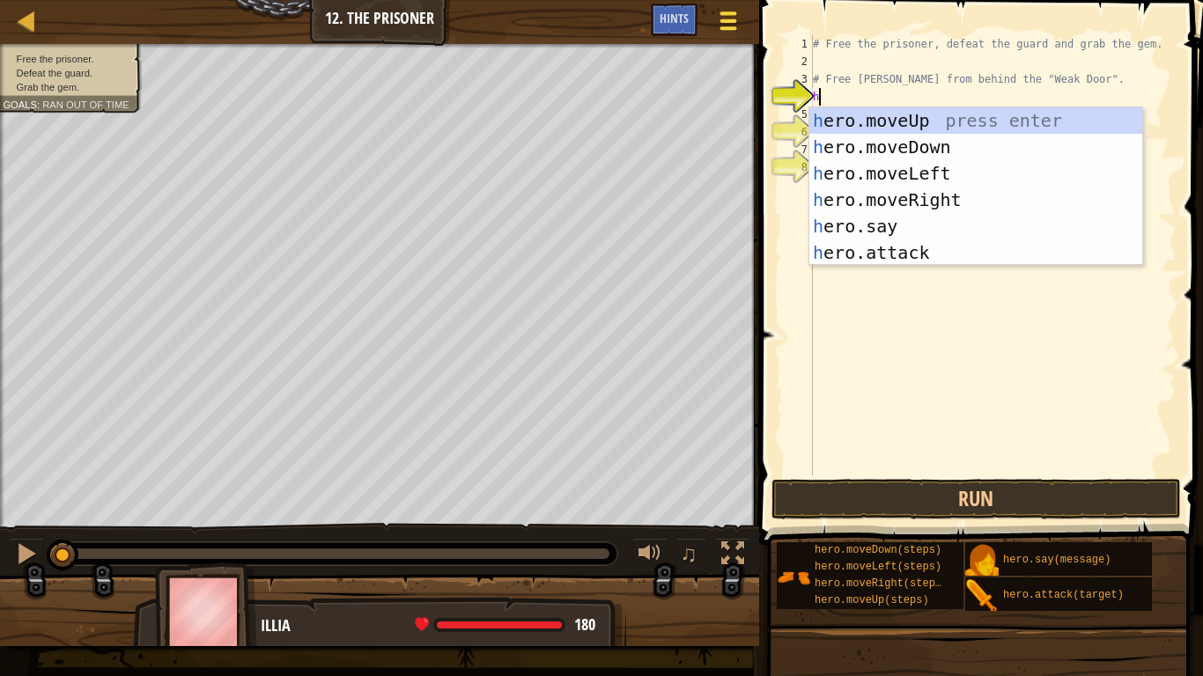
scroll to position [8, 0]
type textarea "he"
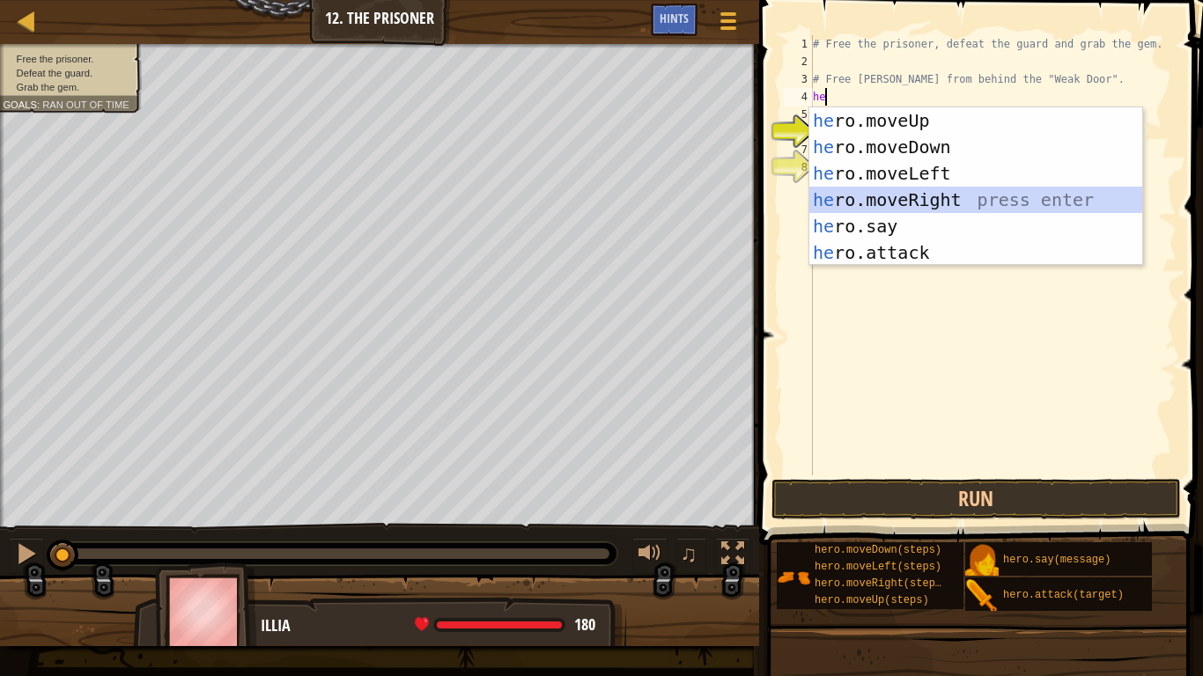
click at [957, 195] on div "he ro.moveUp press enter he ro.moveDown press enter he ro.moveLeft press enter …" at bounding box center [975, 212] width 333 height 211
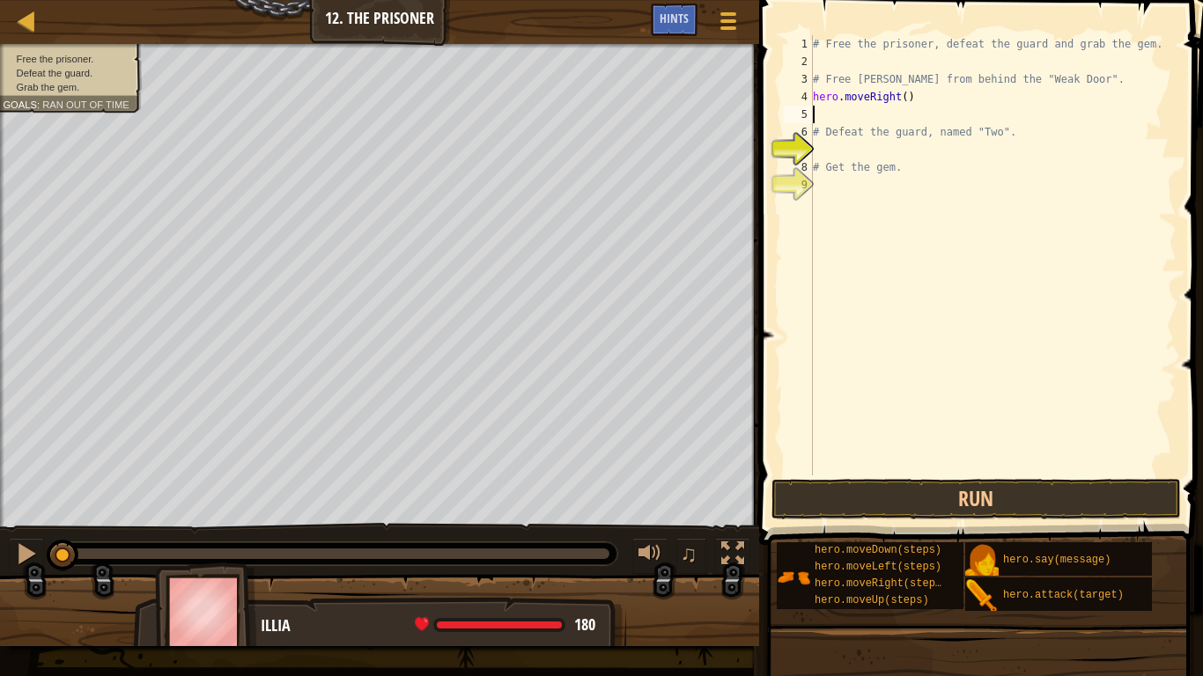
type textarea "j"
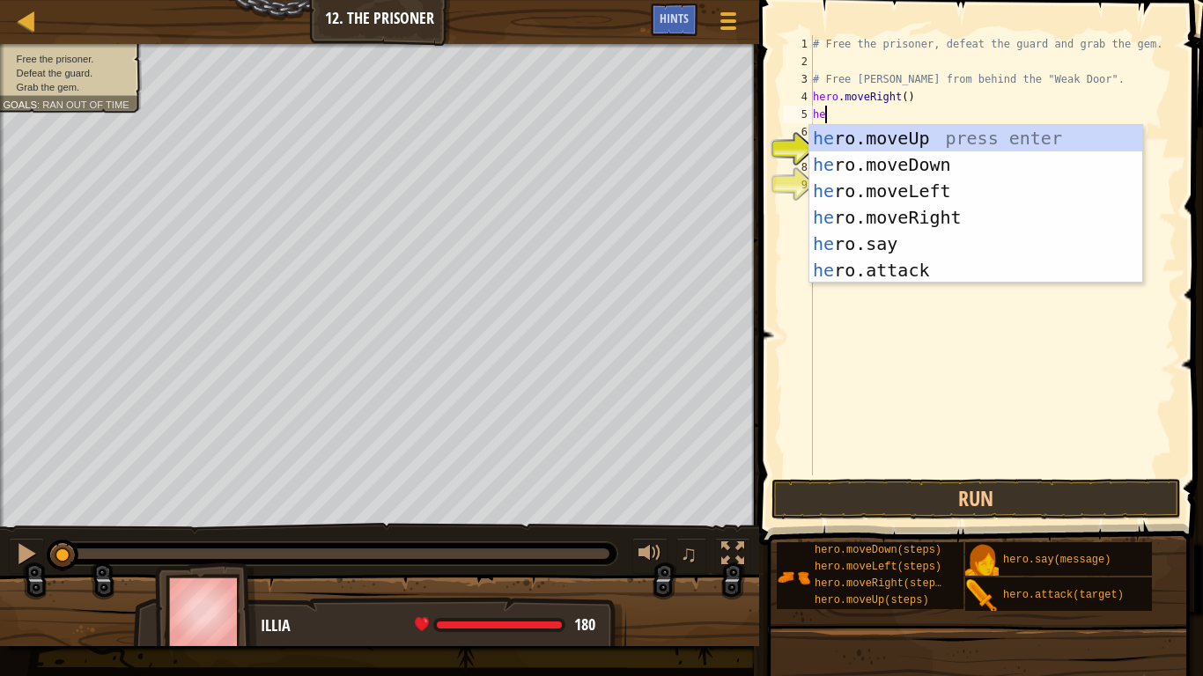
type textarea "hero"
click at [865, 159] on div "hero .moveUp press enter hero .moveDown press enter hero .moveLeft press enter …" at bounding box center [975, 230] width 333 height 211
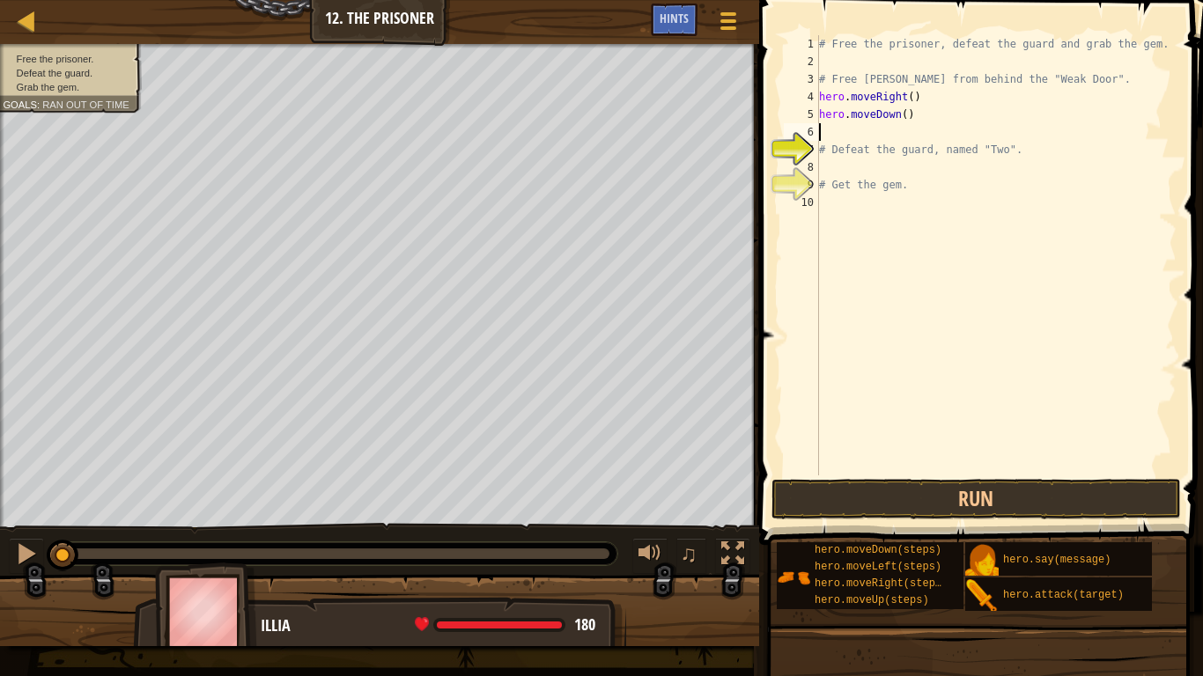
scroll to position [8, 0]
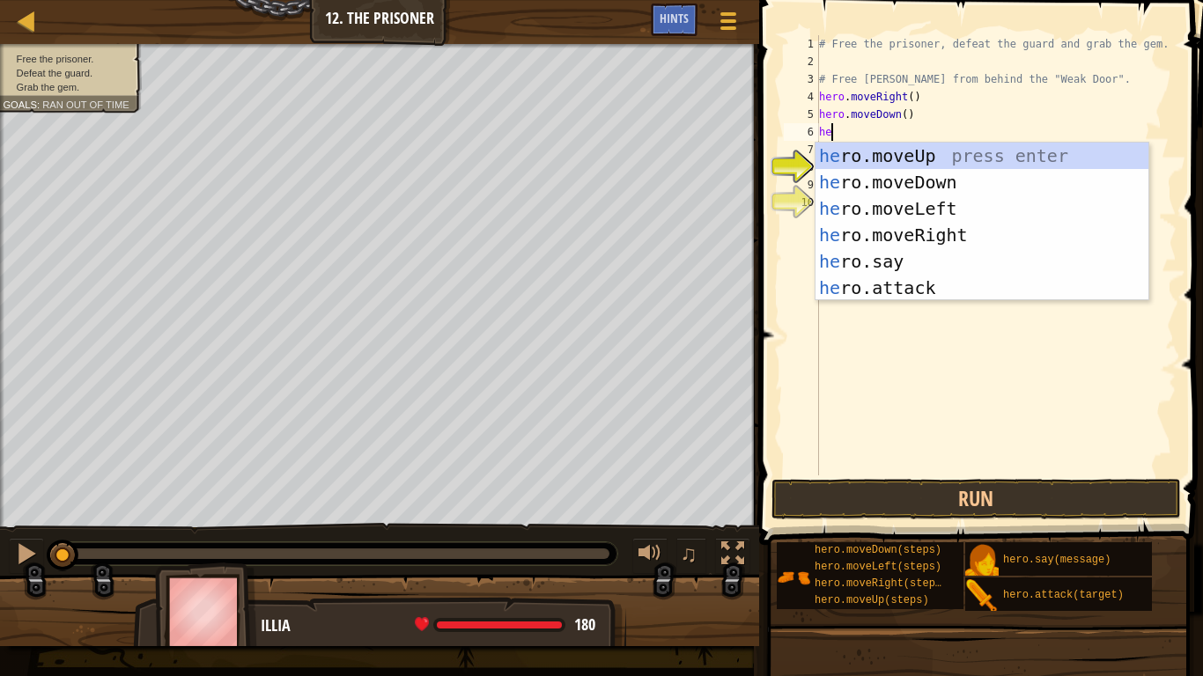
type textarea "her"
click at [896, 159] on div "her o.moveUp press enter her o.moveDown press enter her o.moveLeft press enter …" at bounding box center [981, 248] width 333 height 211
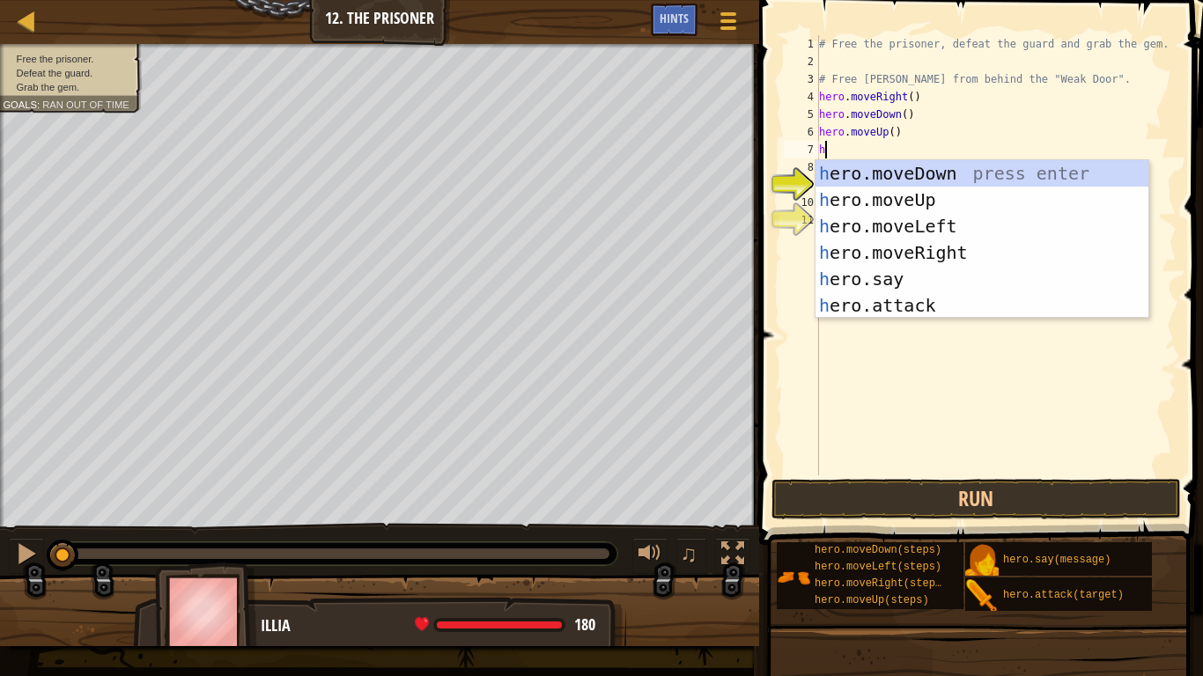
scroll to position [8, 0]
type textarea "hero"
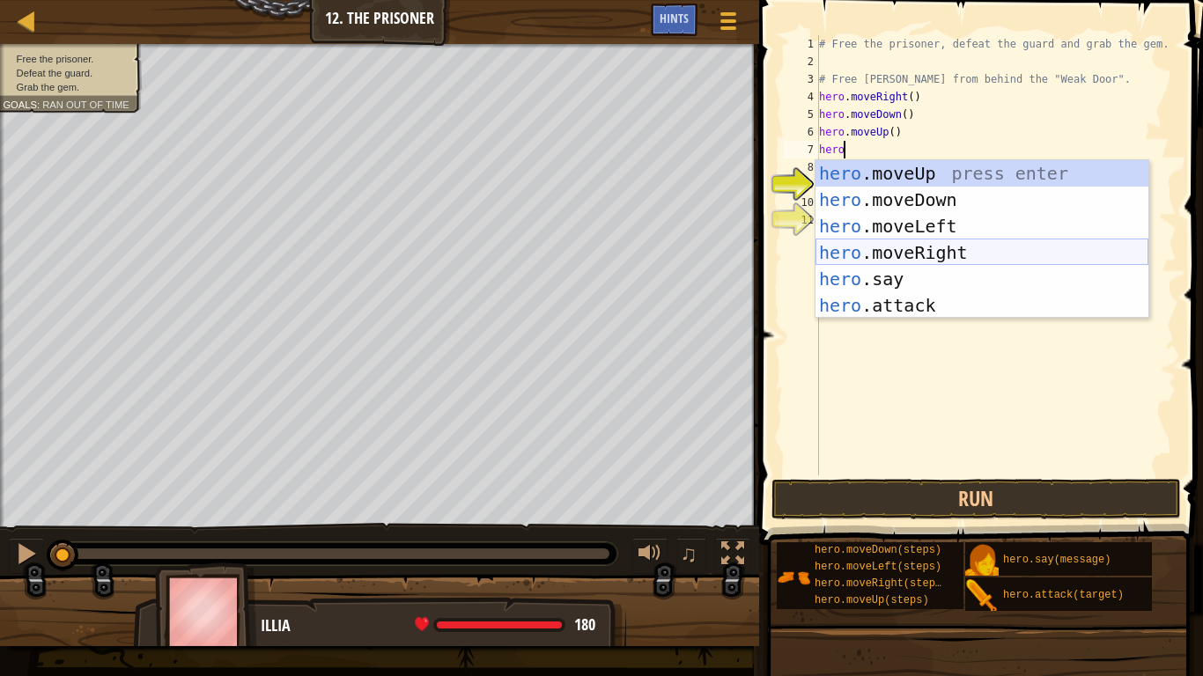
click at [921, 253] on div "hero .moveUp press enter hero .moveDown press enter hero .moveLeft press enter …" at bounding box center [981, 265] width 333 height 211
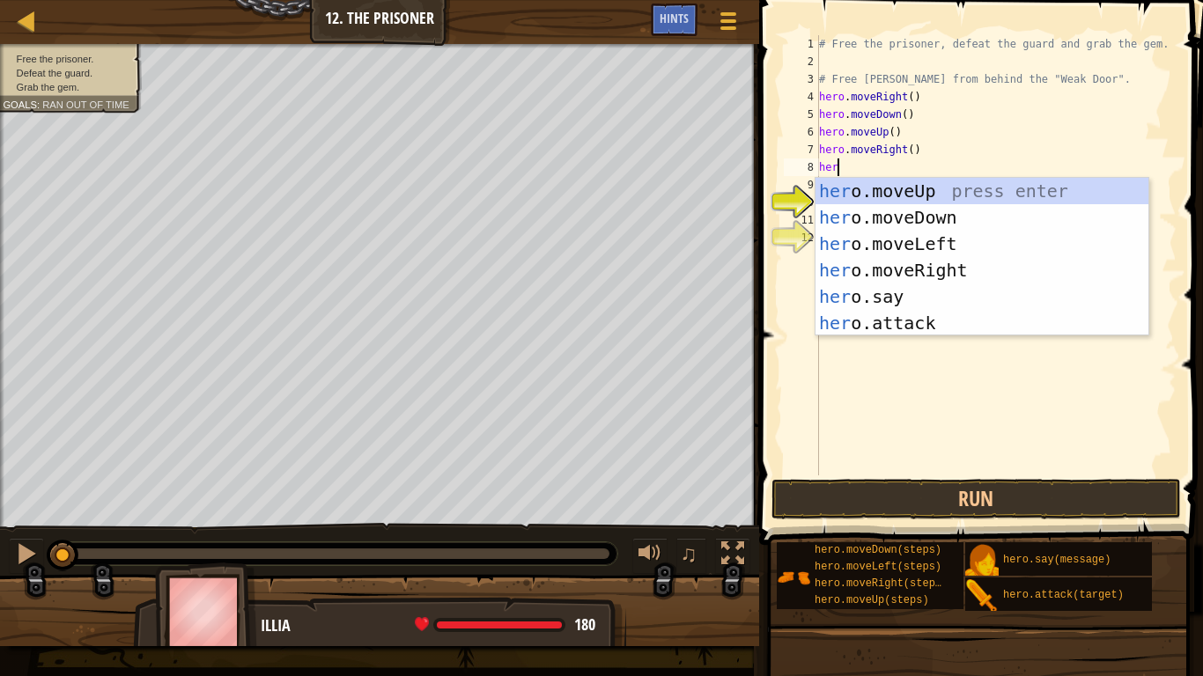
type textarea "hero"
click at [1028, 266] on div "hero .moveUp press enter hero .moveDown press enter hero .moveLeft press enter …" at bounding box center [981, 283] width 333 height 211
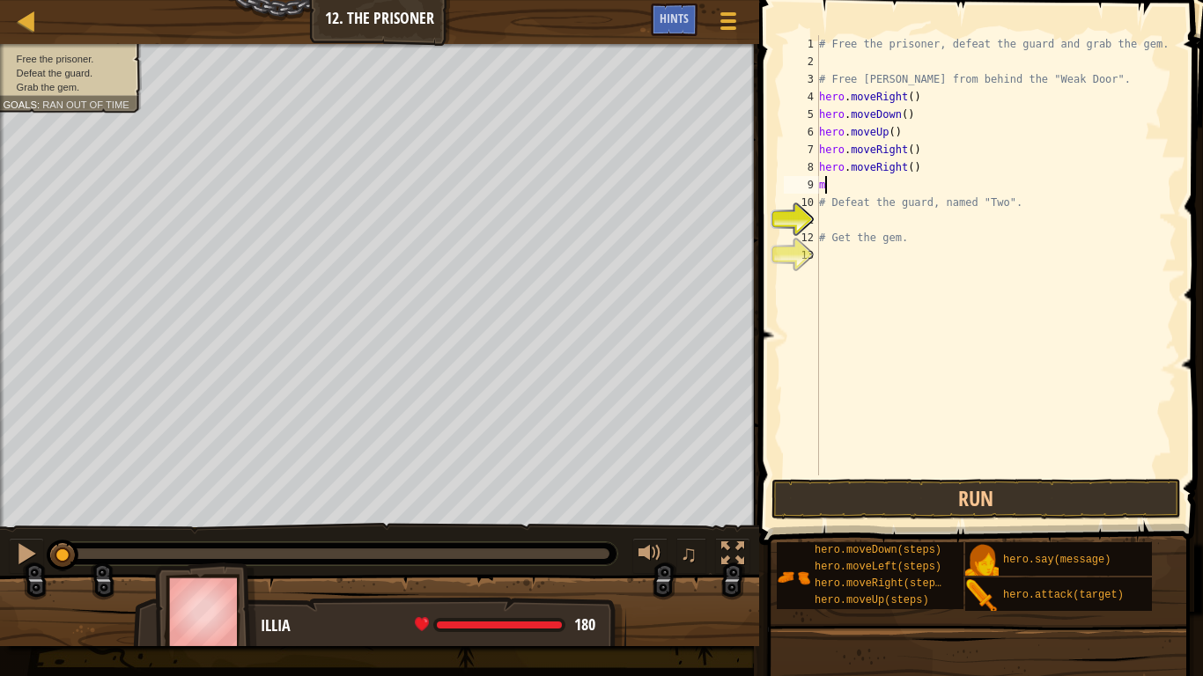
scroll to position [8, 0]
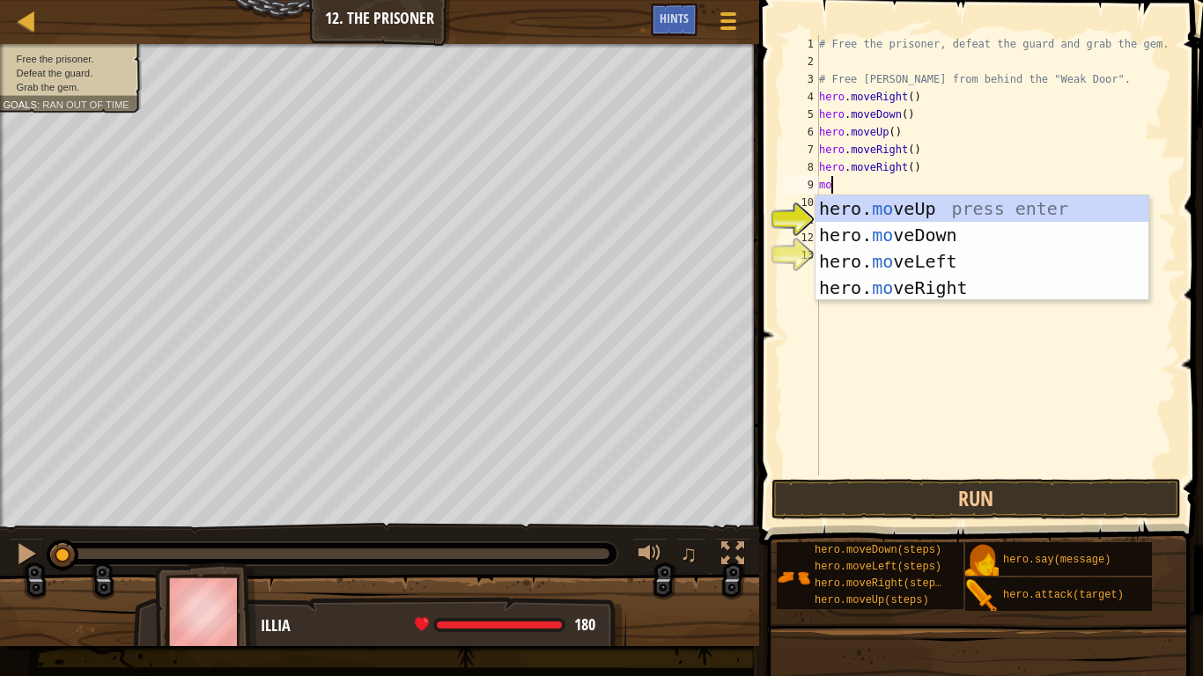
type textarea "move"
click at [969, 241] on div "hero. move Up press enter hero. move Down press enter hero. move Left press ent…" at bounding box center [981, 274] width 333 height 158
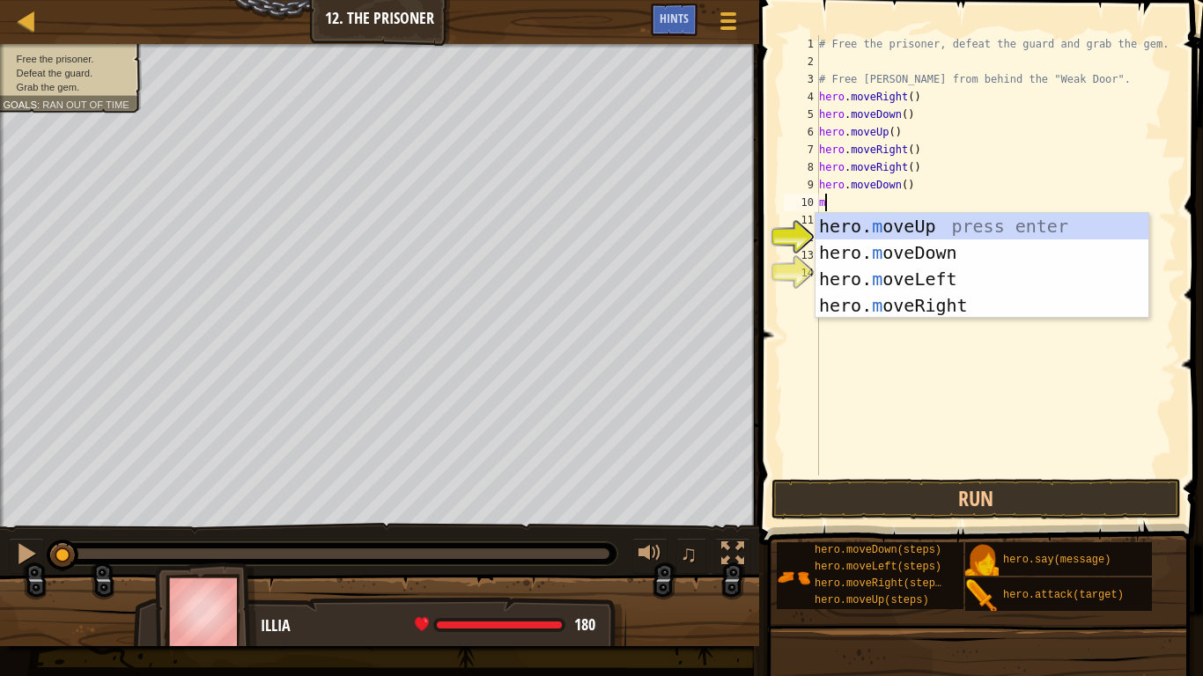
type textarea "mo"
click at [987, 250] on div "hero. mo veUp press enter hero. mo veDown press enter hero. mo veLeft press ent…" at bounding box center [981, 292] width 333 height 158
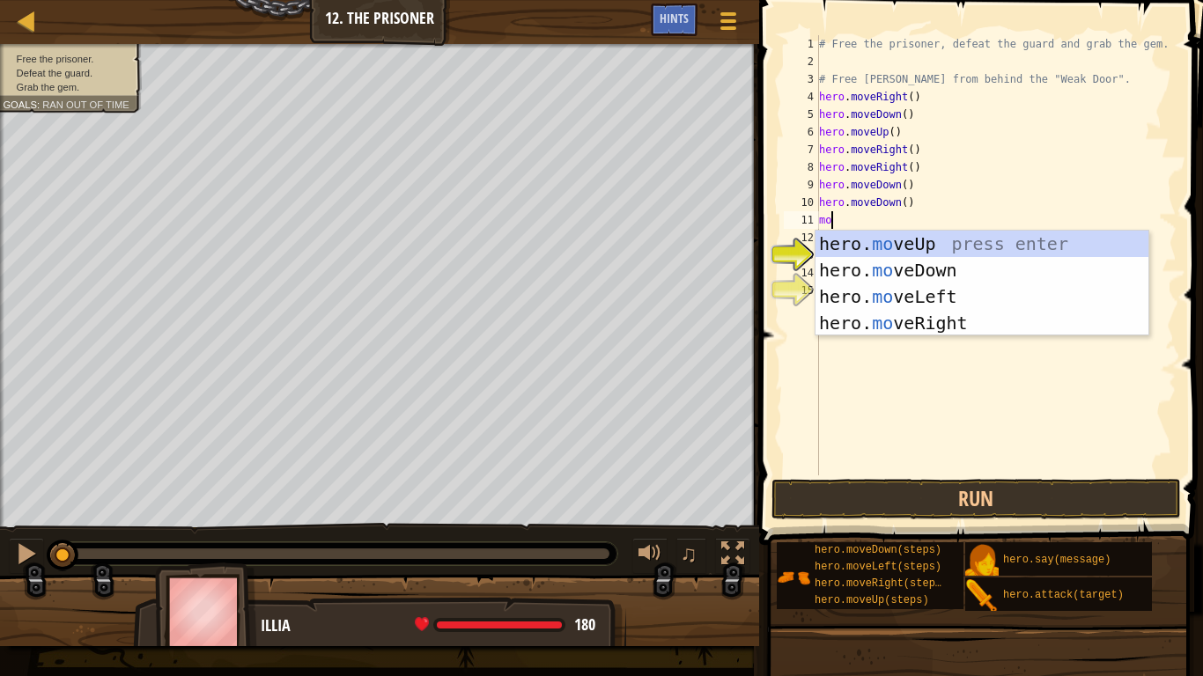
type textarea "m"
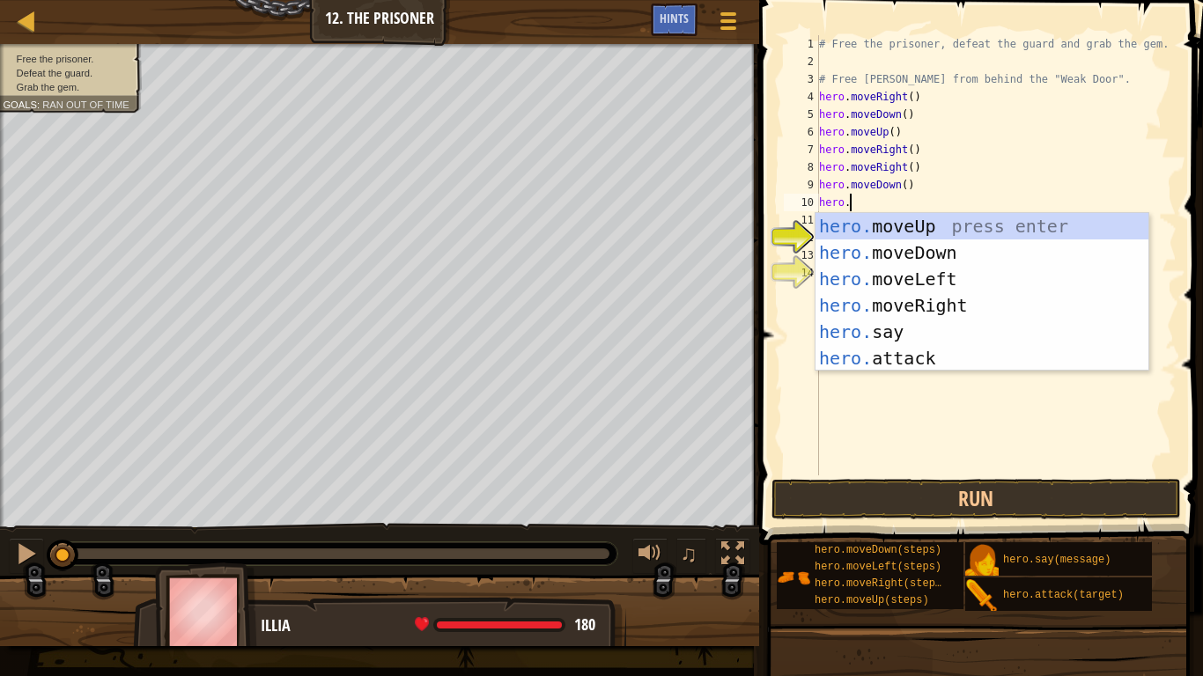
scroll to position [8, 4]
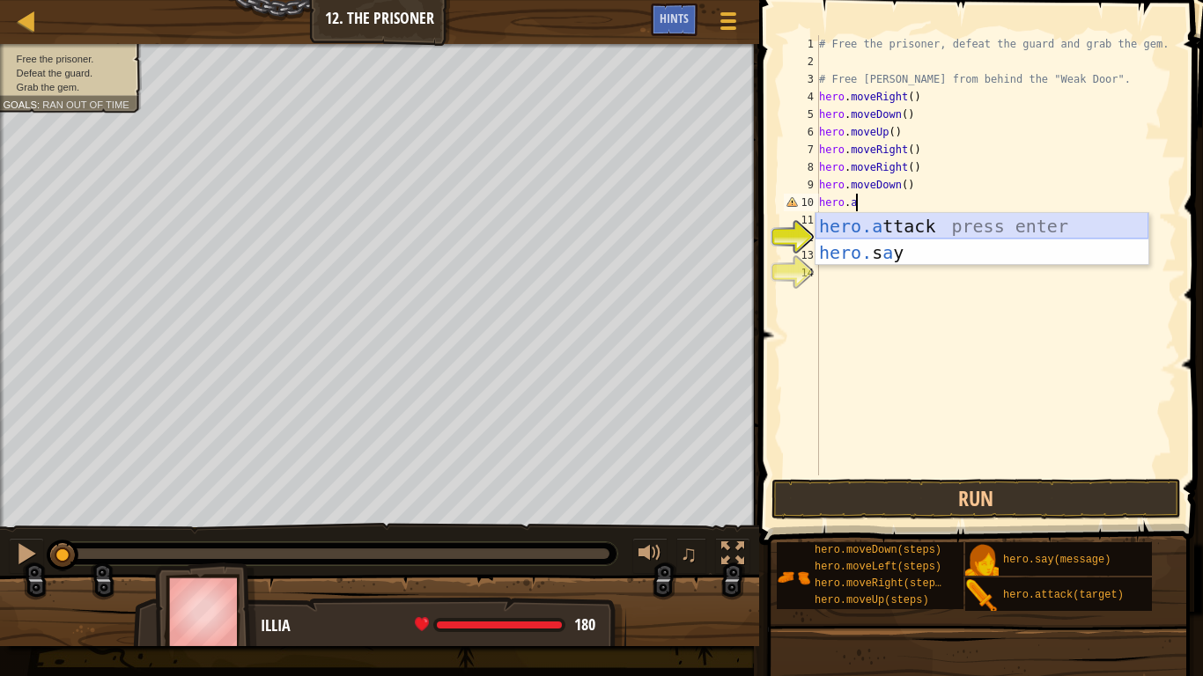
click at [994, 219] on div "hero.a ttack press enter hero. s a y press enter" at bounding box center [981, 266] width 333 height 106
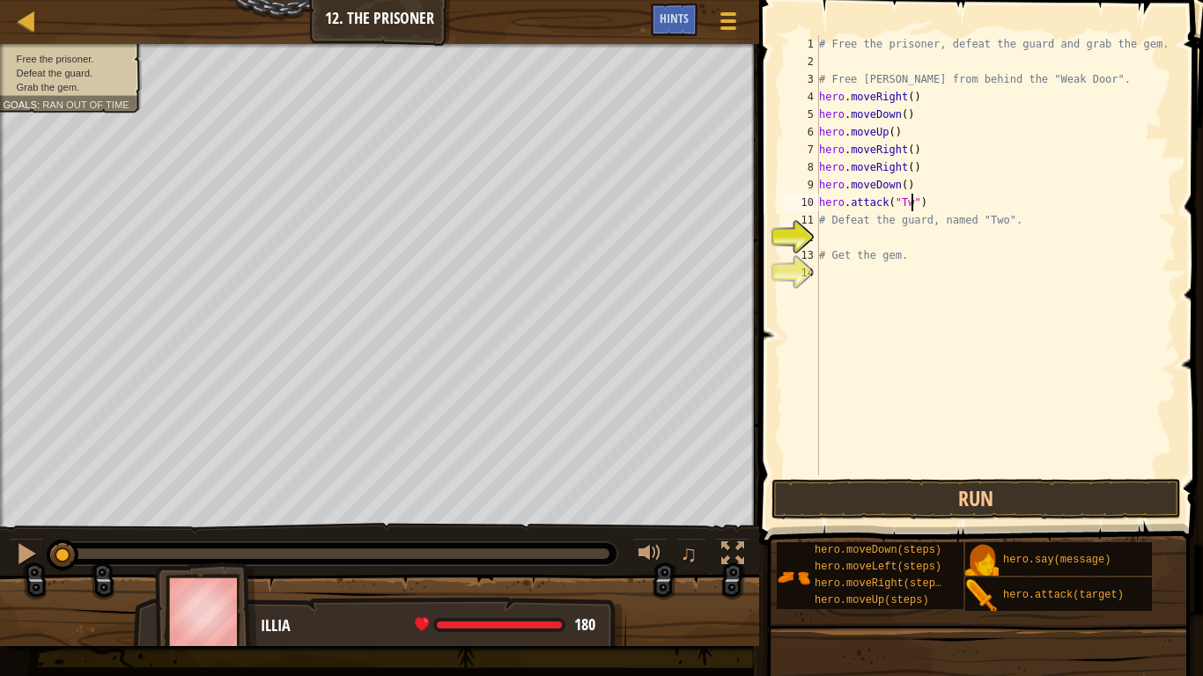
type textarea "hero.attack("Two")"
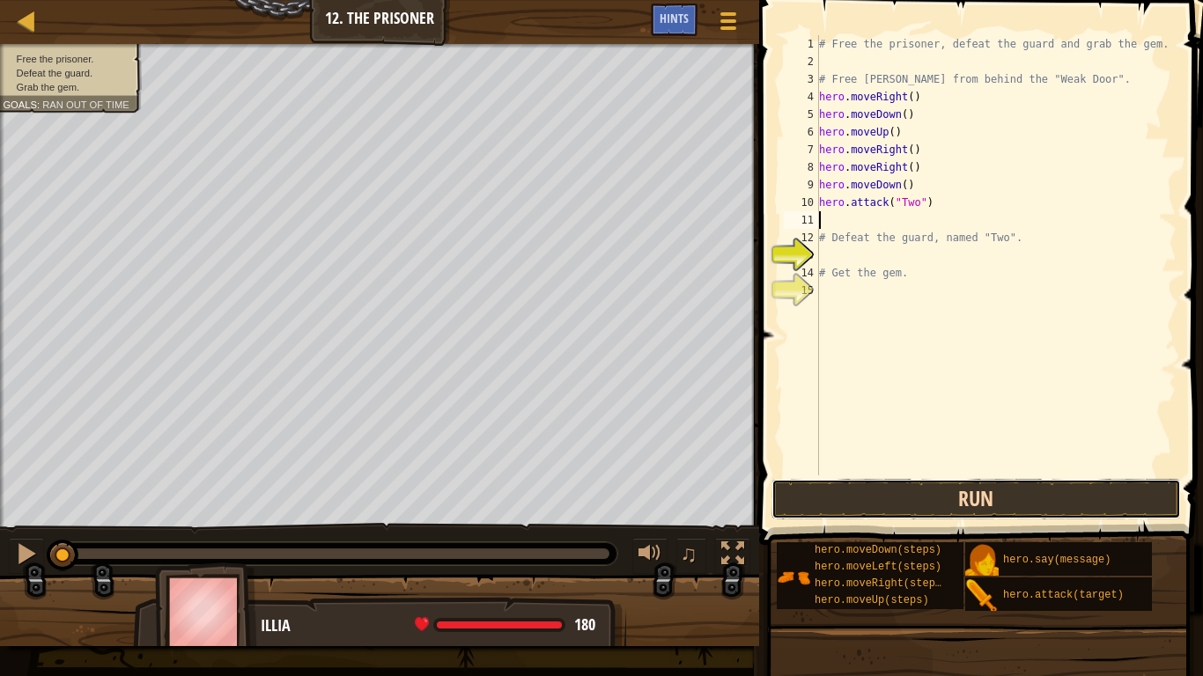
click at [1032, 504] on button "Run" at bounding box center [976, 499] width 410 height 41
click at [1028, 505] on button "Running" at bounding box center [976, 499] width 410 height 41
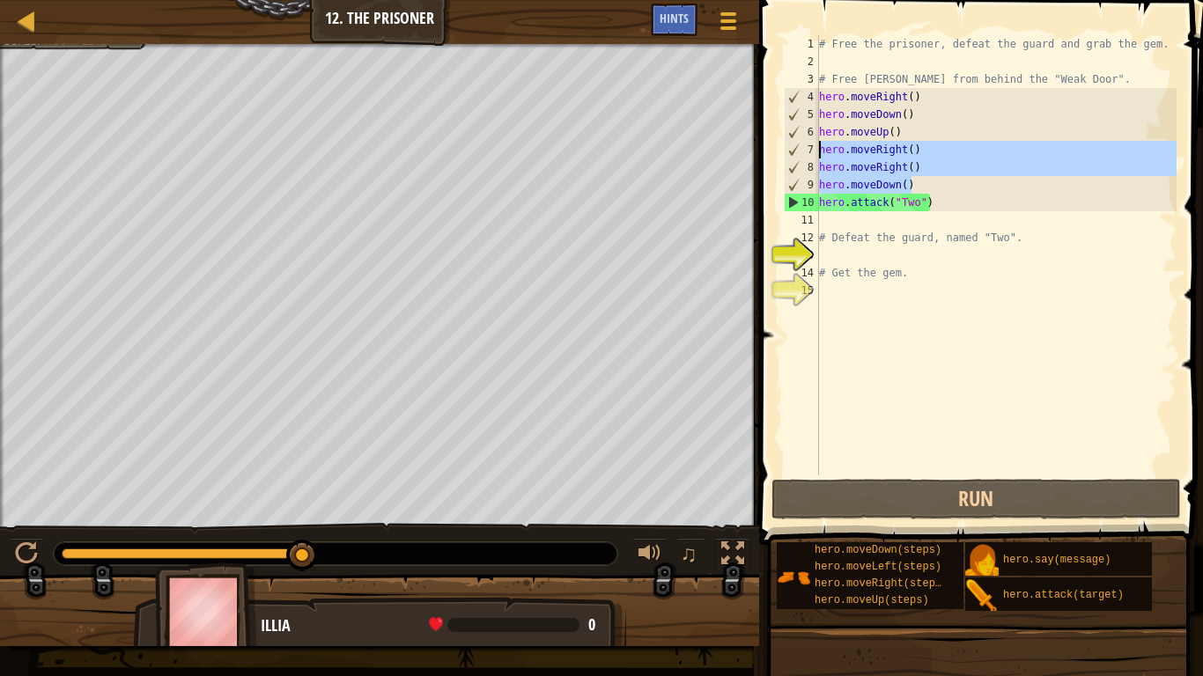
click at [745, 147] on div "Map Introduction to Computer Science 12. The Prisoner Game Menu Done Hints 1 הה…" at bounding box center [601, 338] width 1203 height 676
type textarea "hero.moveRight() hero.moveRight()"
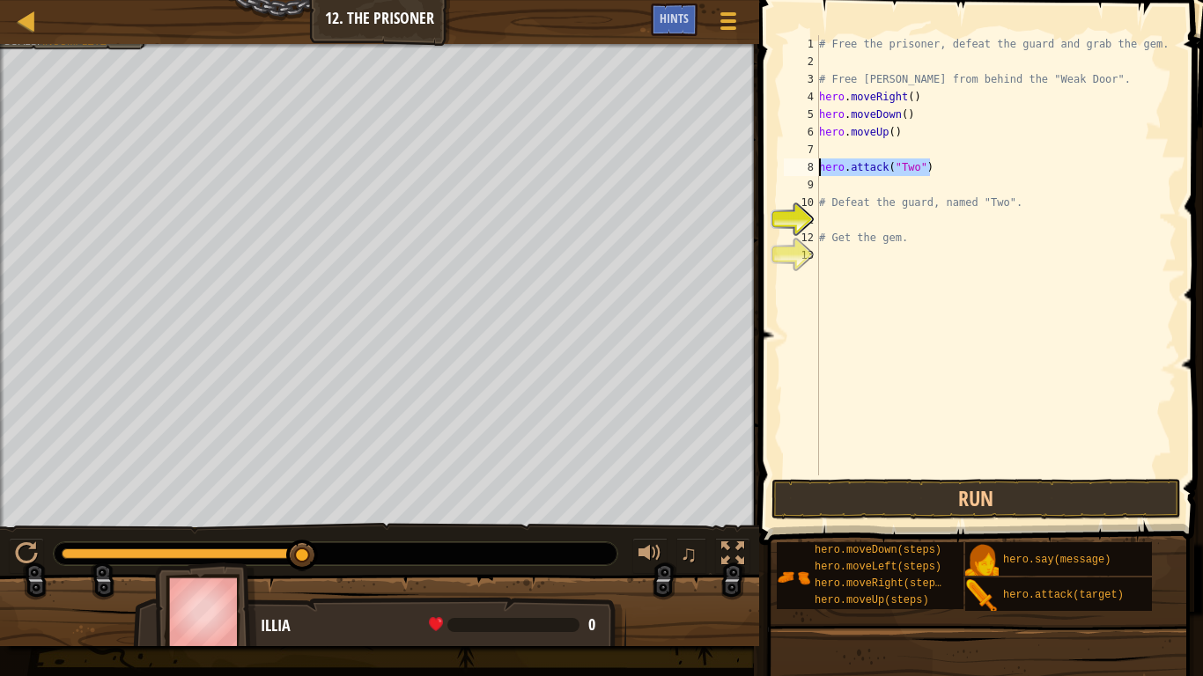
drag, startPoint x: 950, startPoint y: 160, endPoint x: 799, endPoint y: 162, distance: 151.4
click at [799, 162] on div "1 2 3 4 5 6 7 8 9 10 11 12 13 # Free the prisoner, defeat the guard and grab th…" at bounding box center [978, 255] width 396 height 440
type textarea "hero.attack("Two")"
type textarea "]"
type textarea "hero.moveUp()"
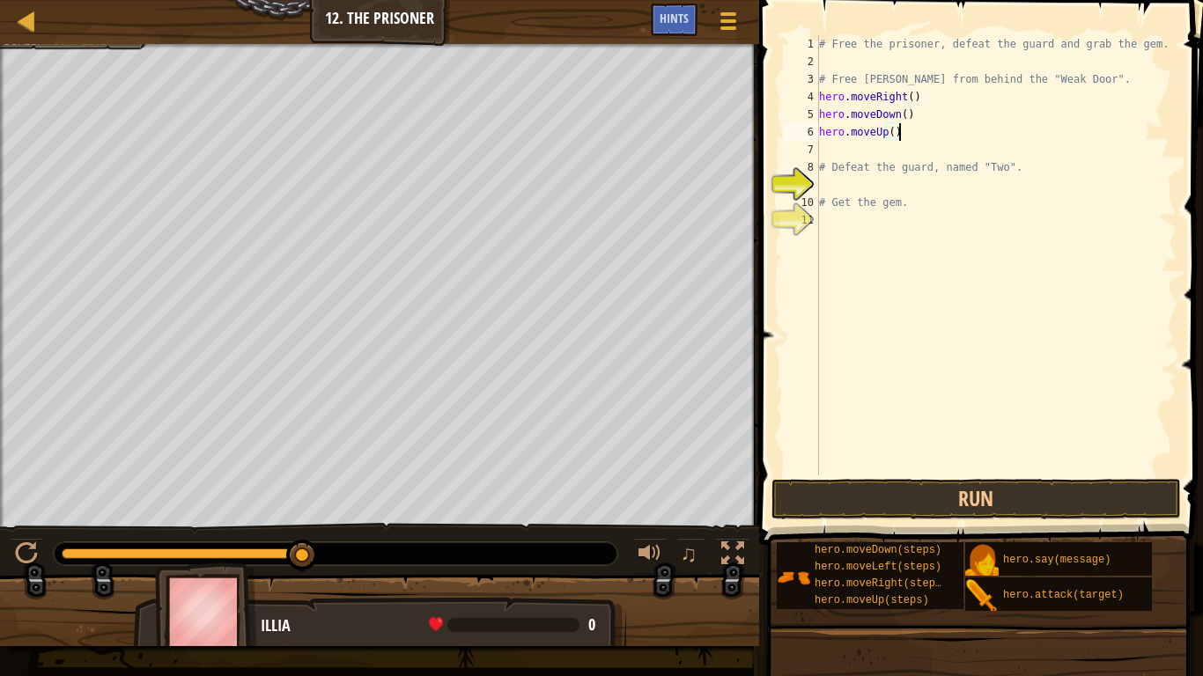
click at [1007, 176] on div "# Free the prisoner, defeat the guard and grab the gem. # Free [PERSON_NAME] fr…" at bounding box center [995, 272] width 361 height 475
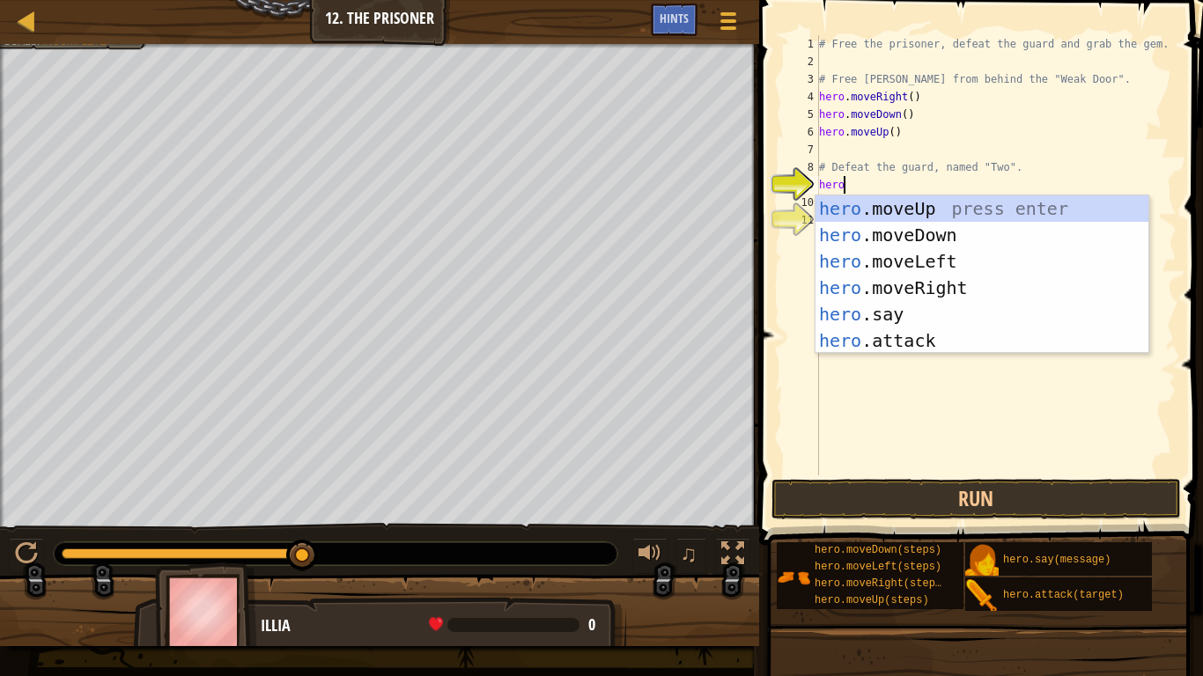
scroll to position [8, 3]
click at [969, 334] on div "hero .moveUp press enter hero .moveDown press enter hero .moveLeft press enter …" at bounding box center [981, 300] width 333 height 211
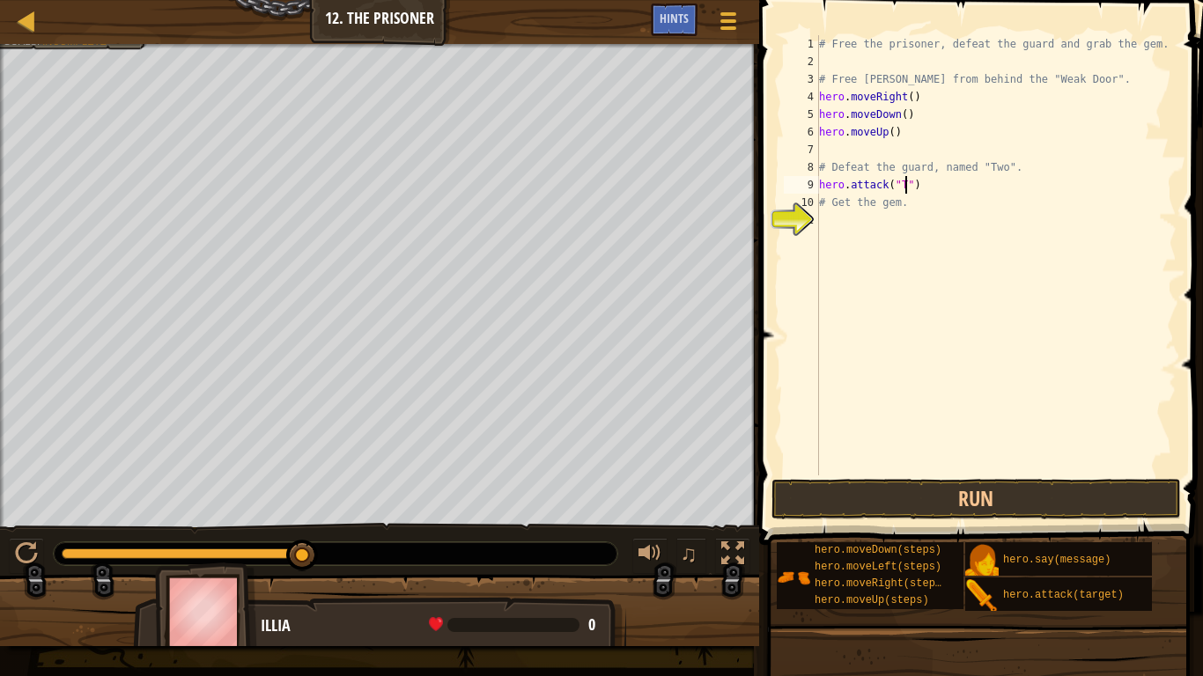
type textarea "hero.attack("Two")"
click at [912, 263] on div "# Free the prisoner, defeat the guard and grab the gem. # Free [PERSON_NAME] fr…" at bounding box center [995, 272] width 361 height 475
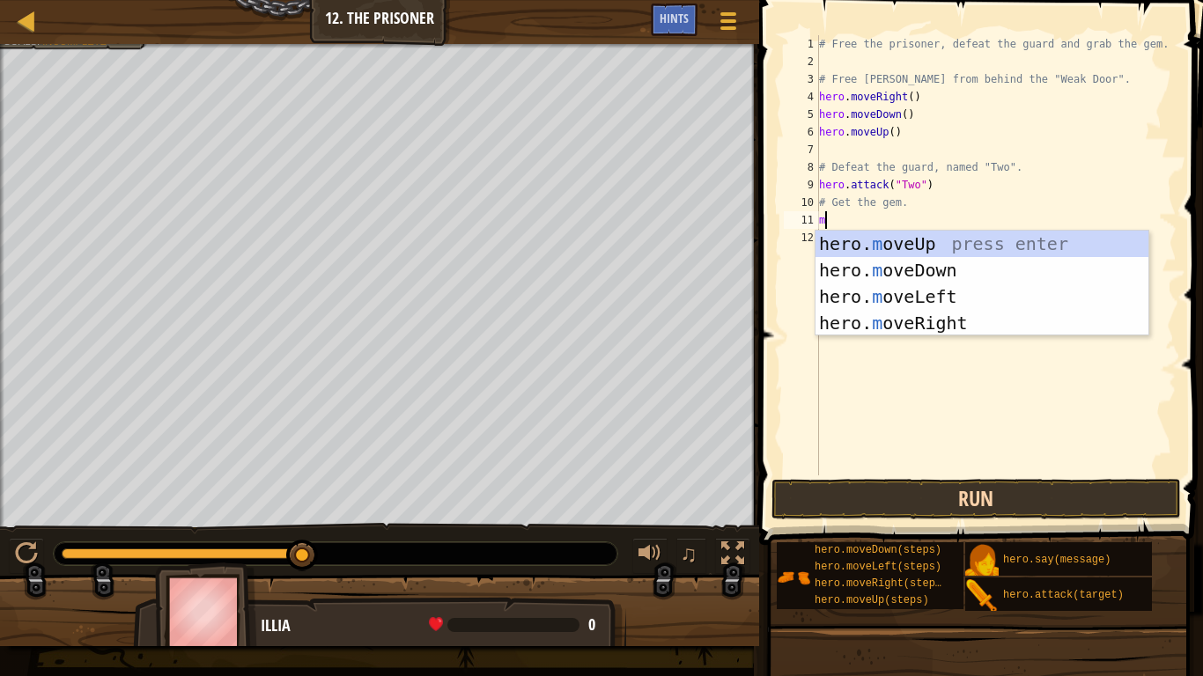
type textarea "m"
click at [878, 501] on button "Run" at bounding box center [976, 499] width 410 height 41
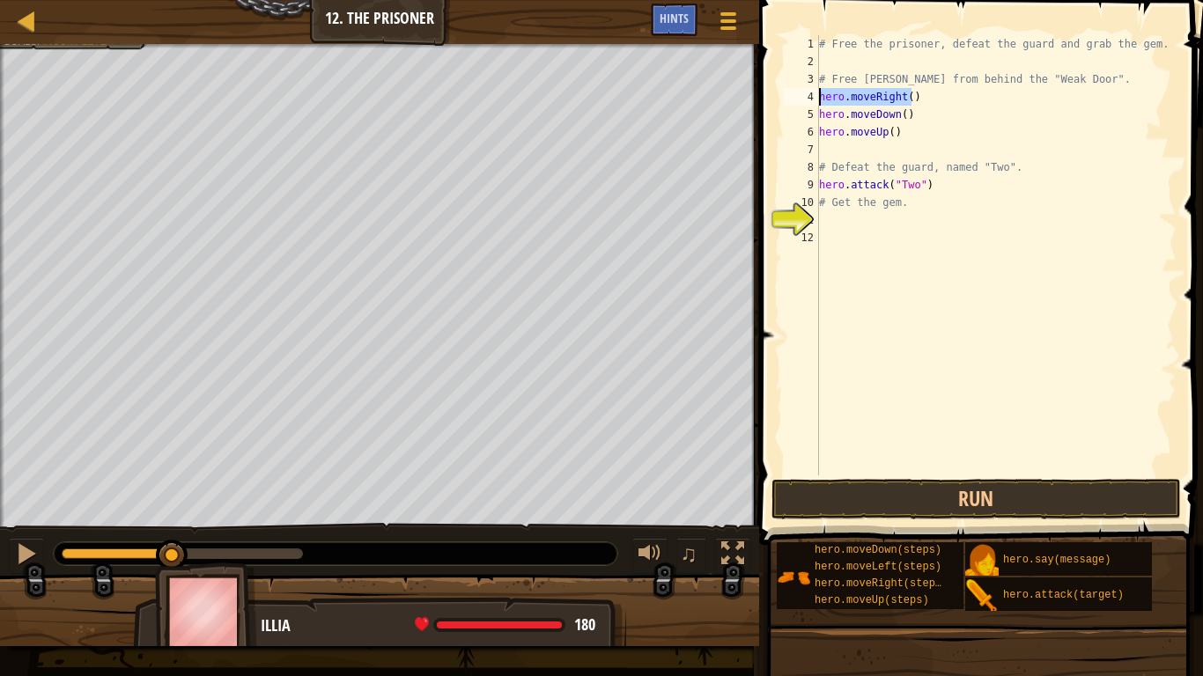
click at [698, 99] on div "Map Introduction to Computer Science 12. The Prisoner Game Menu Done Hints 1 הה…" at bounding box center [601, 338] width 1203 height 676
type textarea ")"
click at [1092, 551] on div "hero.say(message)" at bounding box center [1068, 558] width 141 height 33
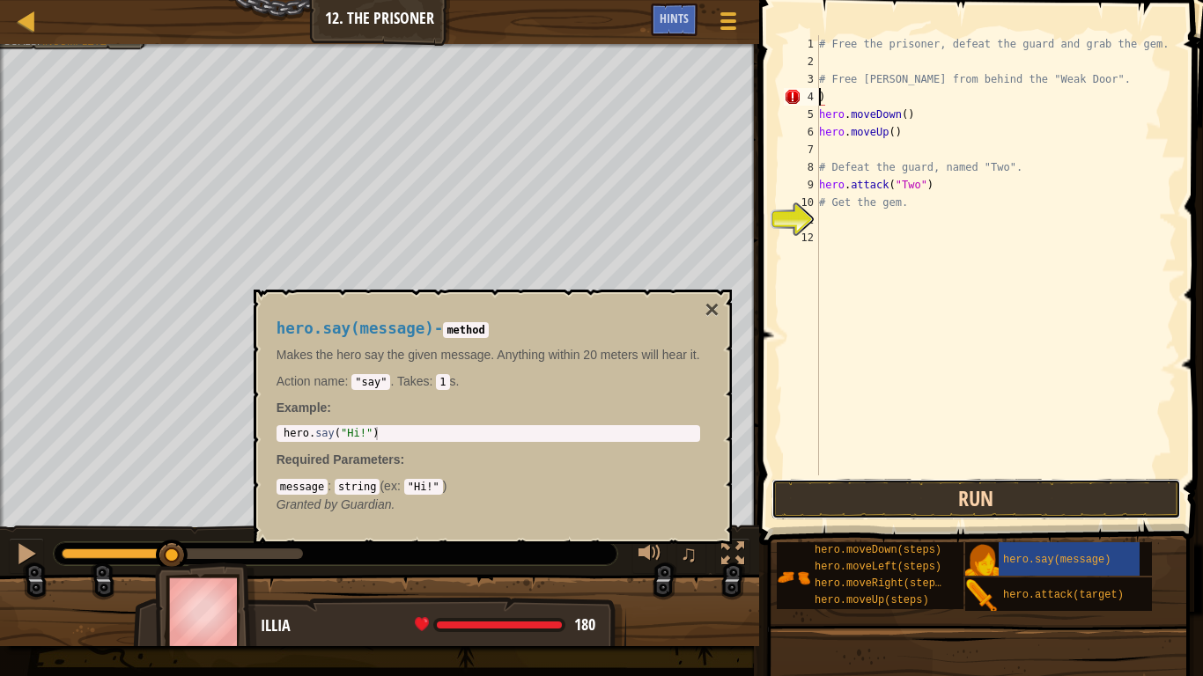
click at [1129, 490] on button "Run" at bounding box center [976, 499] width 410 height 41
click at [1157, 482] on button "Running" at bounding box center [976, 499] width 410 height 41
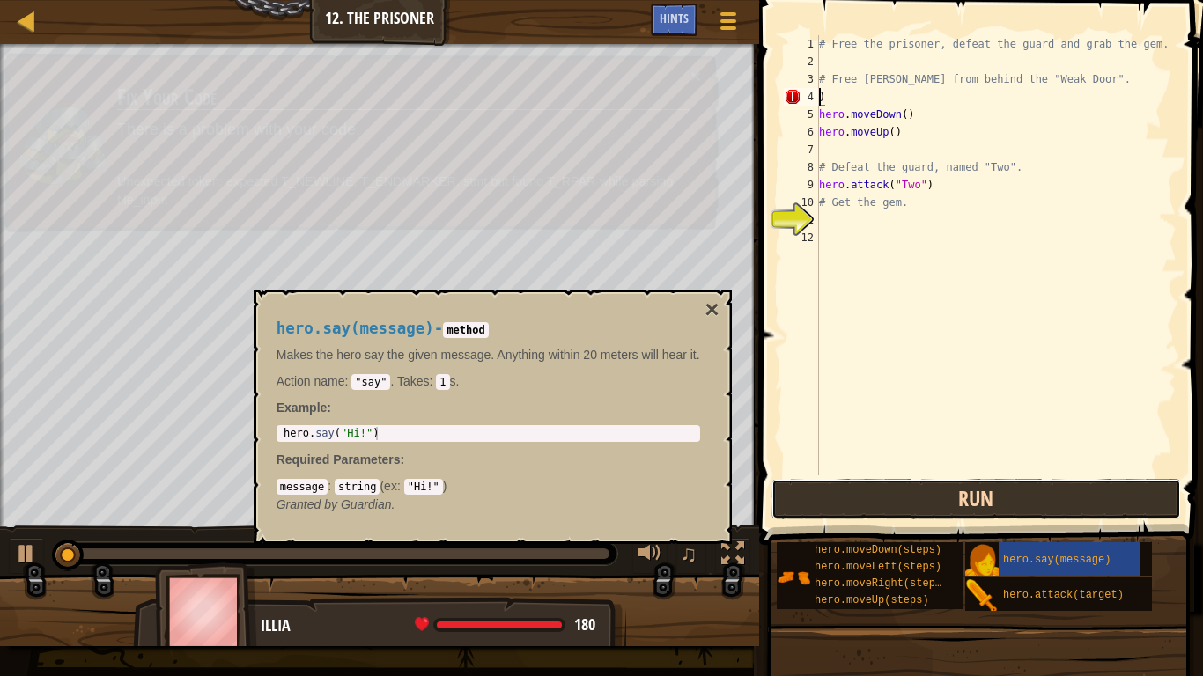
click at [1147, 489] on button "Run" at bounding box center [976, 499] width 410 height 41
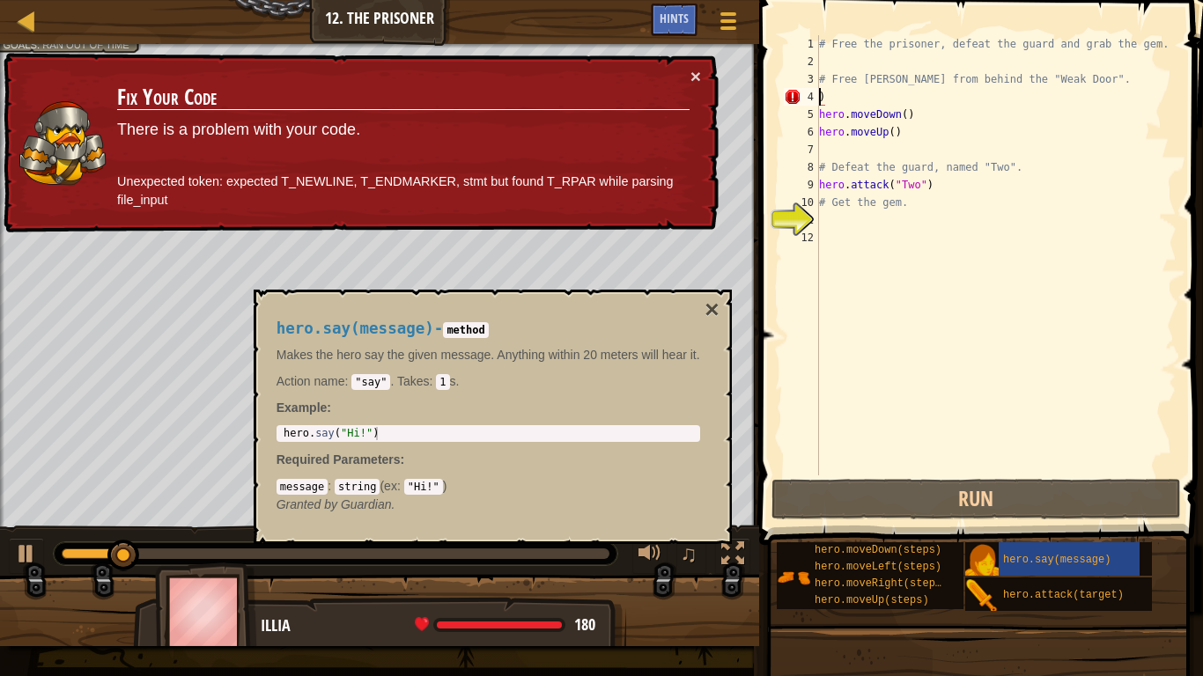
click at [33, 4] on div "Map Introduction to Computer Science 12. The Prisoner Game Menu Done Hints" at bounding box center [379, 22] width 759 height 44
click at [25, 18] on div at bounding box center [27, 21] width 22 height 22
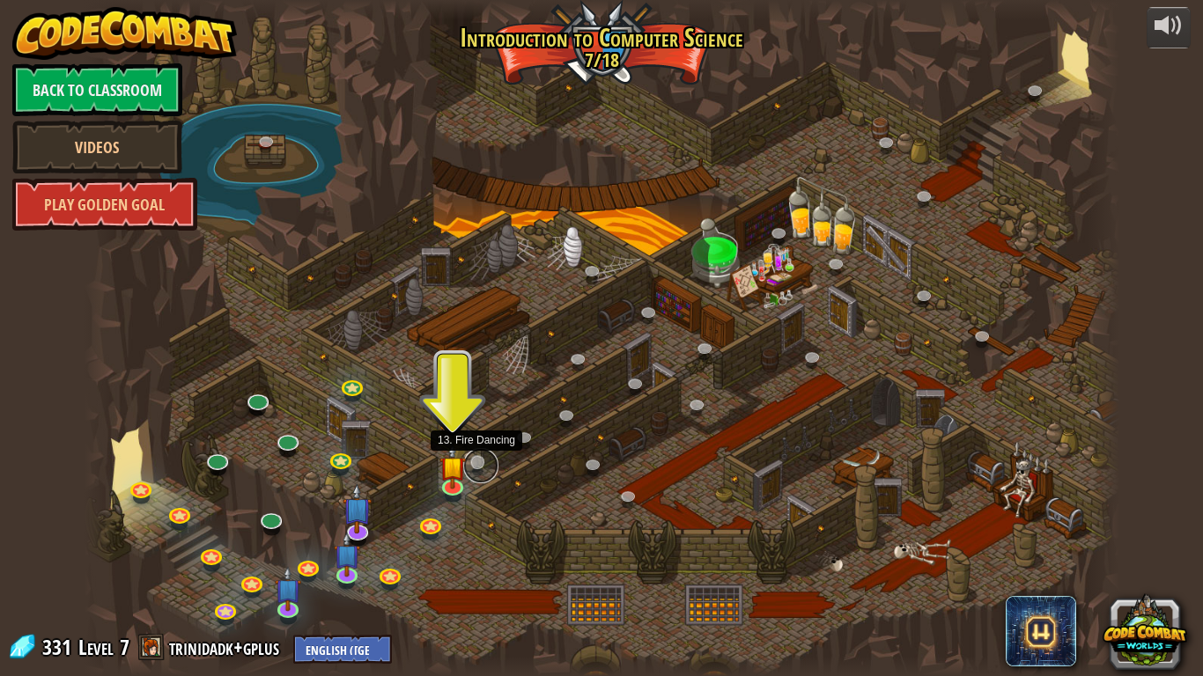
click at [483, 462] on link at bounding box center [480, 465] width 35 height 35
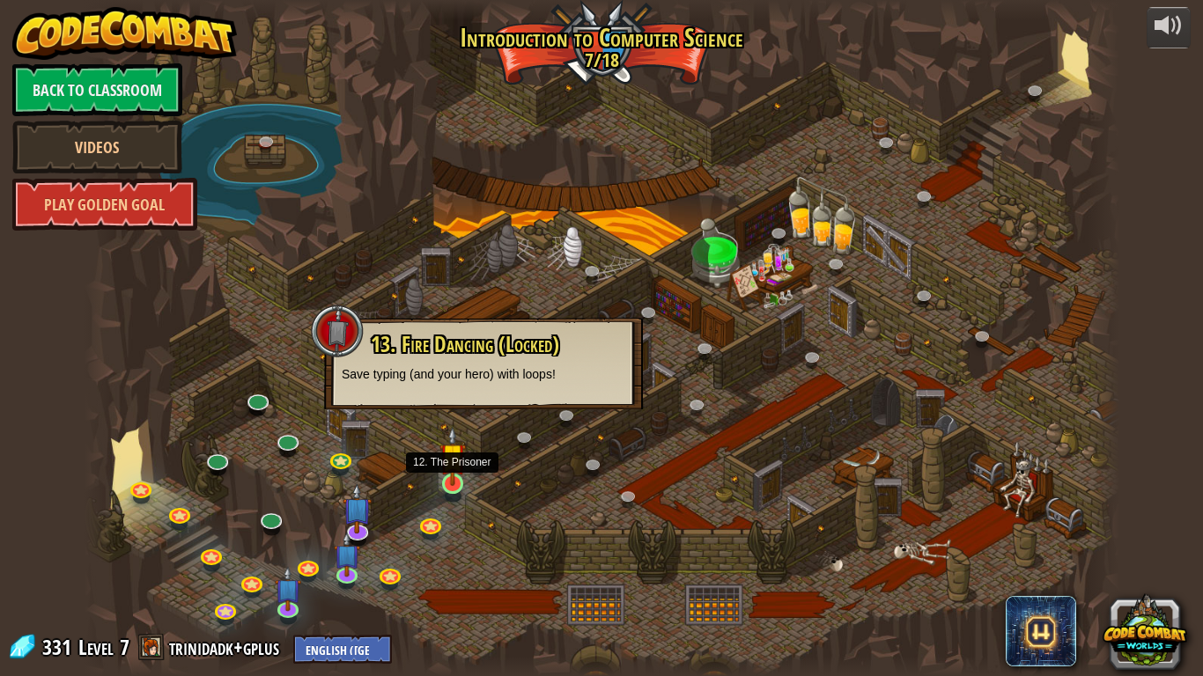
click at [455, 479] on img at bounding box center [452, 456] width 26 height 60
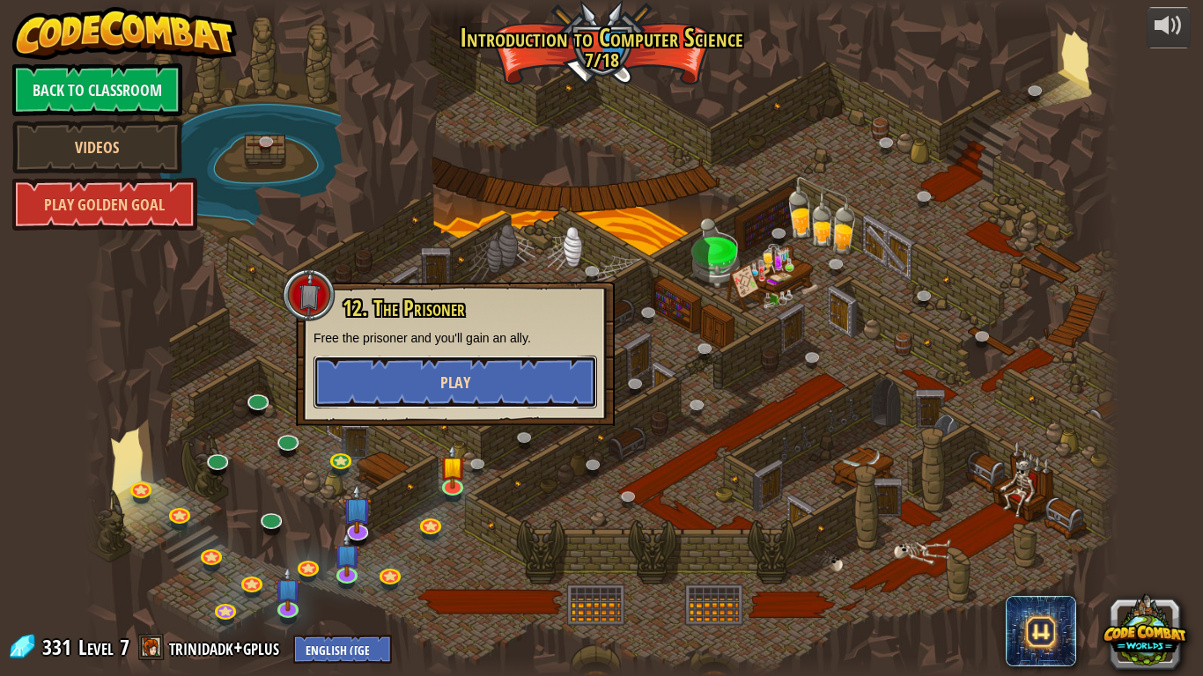
click at [513, 397] on button "Play" at bounding box center [455, 382] width 284 height 53
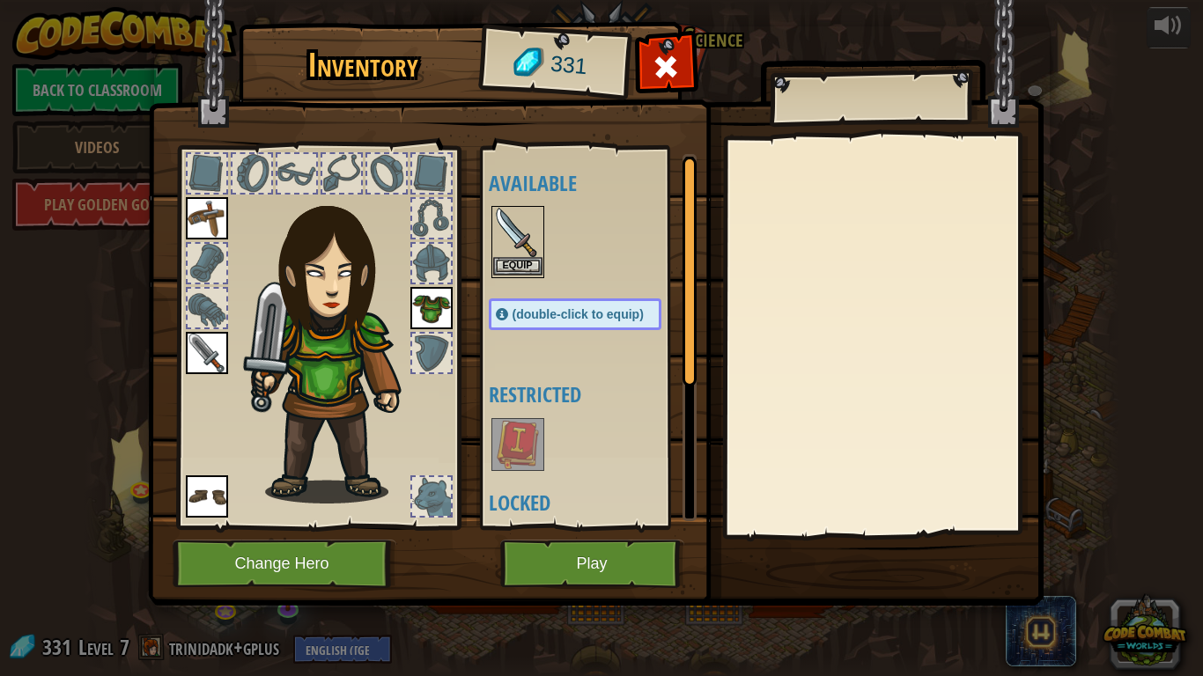
click at [510, 276] on div "Equip" at bounding box center [517, 242] width 53 height 72
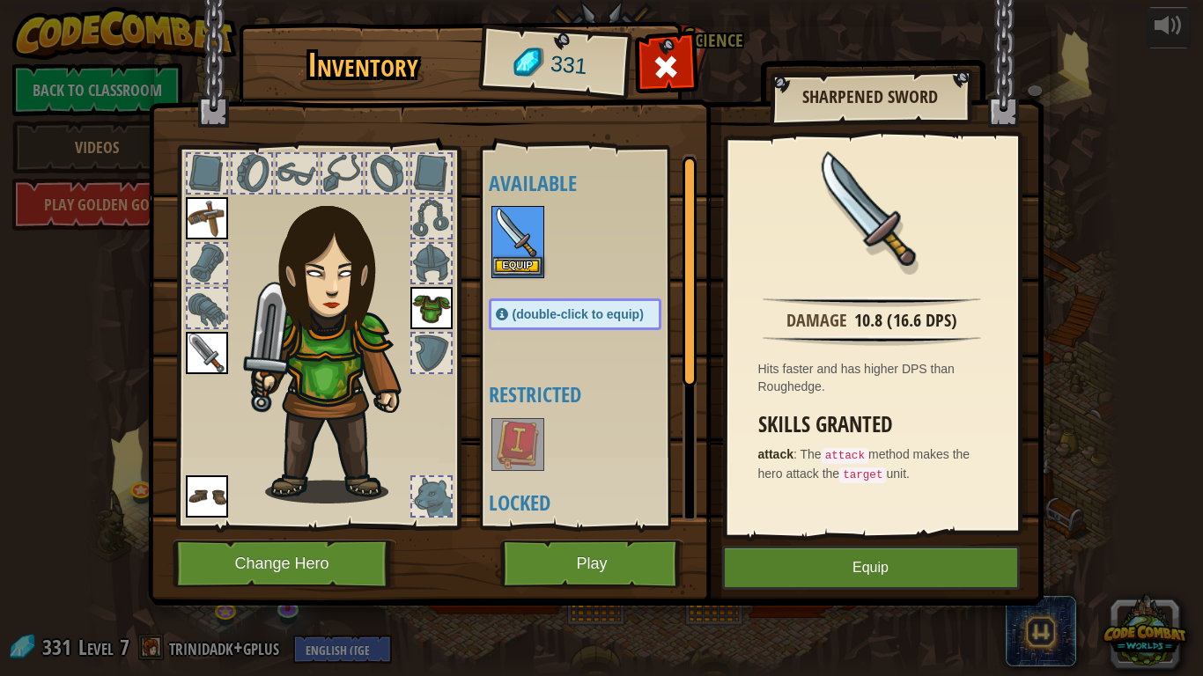
click at [510, 276] on div "Equip" at bounding box center [517, 242] width 53 height 72
click at [980, 569] on button "Equip" at bounding box center [871, 568] width 298 height 44
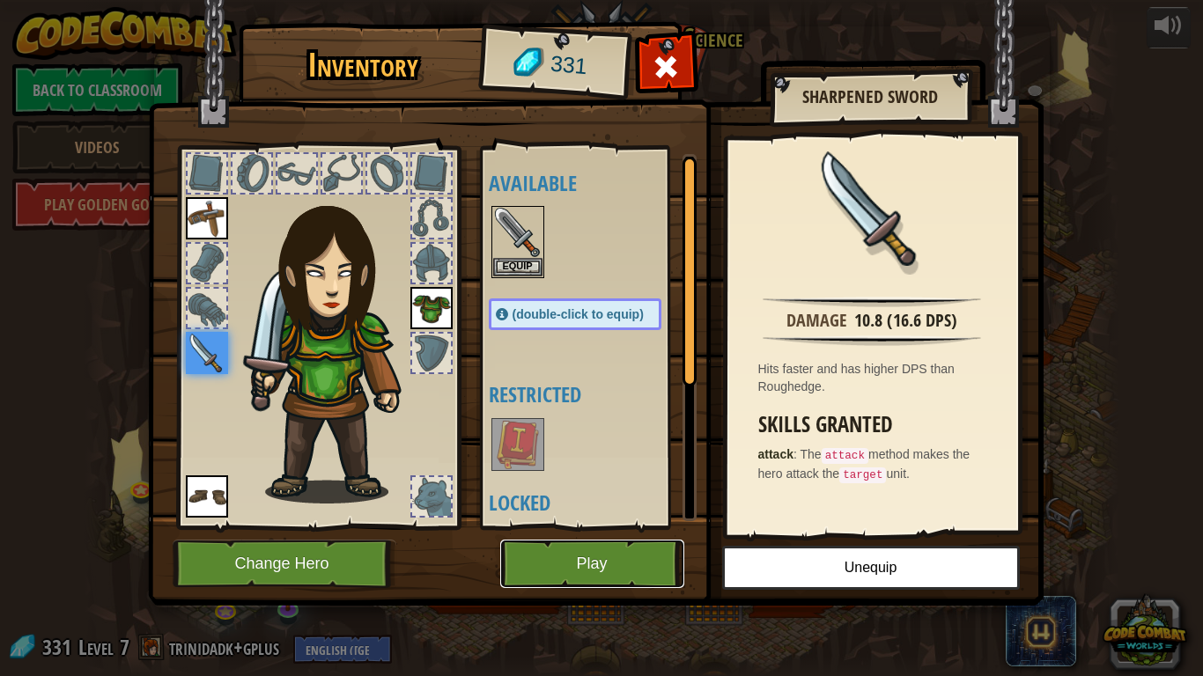
click at [532, 542] on button "Play" at bounding box center [592, 564] width 184 height 48
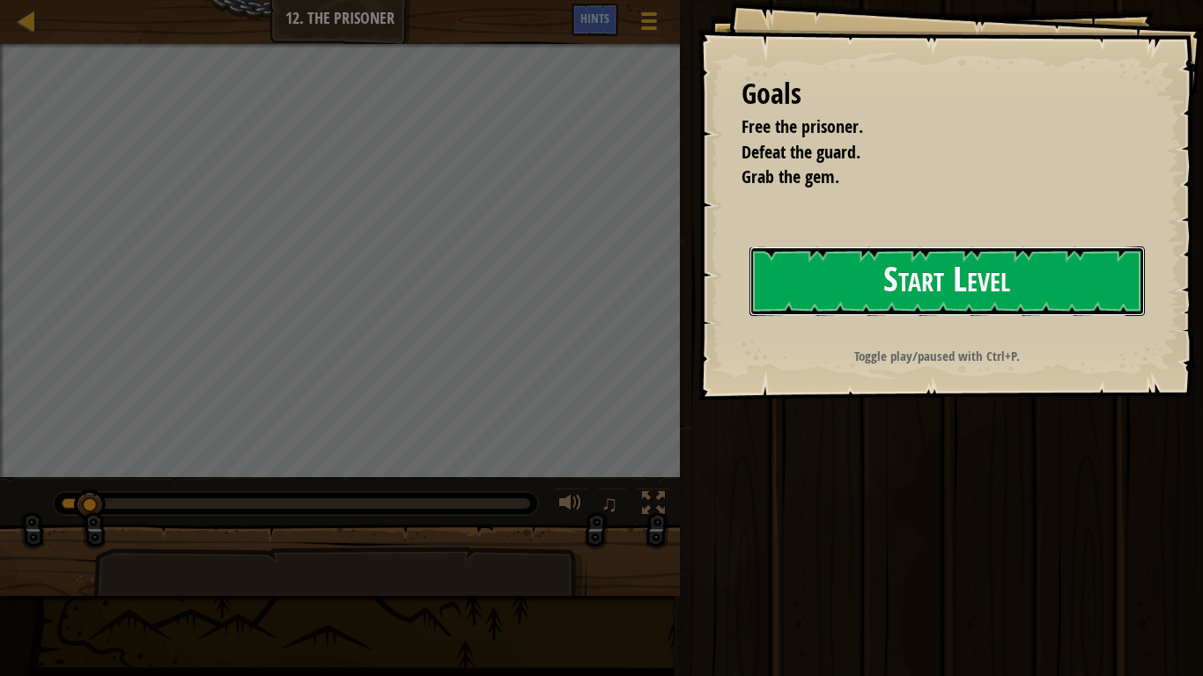
click at [812, 295] on button "Start Level" at bounding box center [946, 282] width 395 height 70
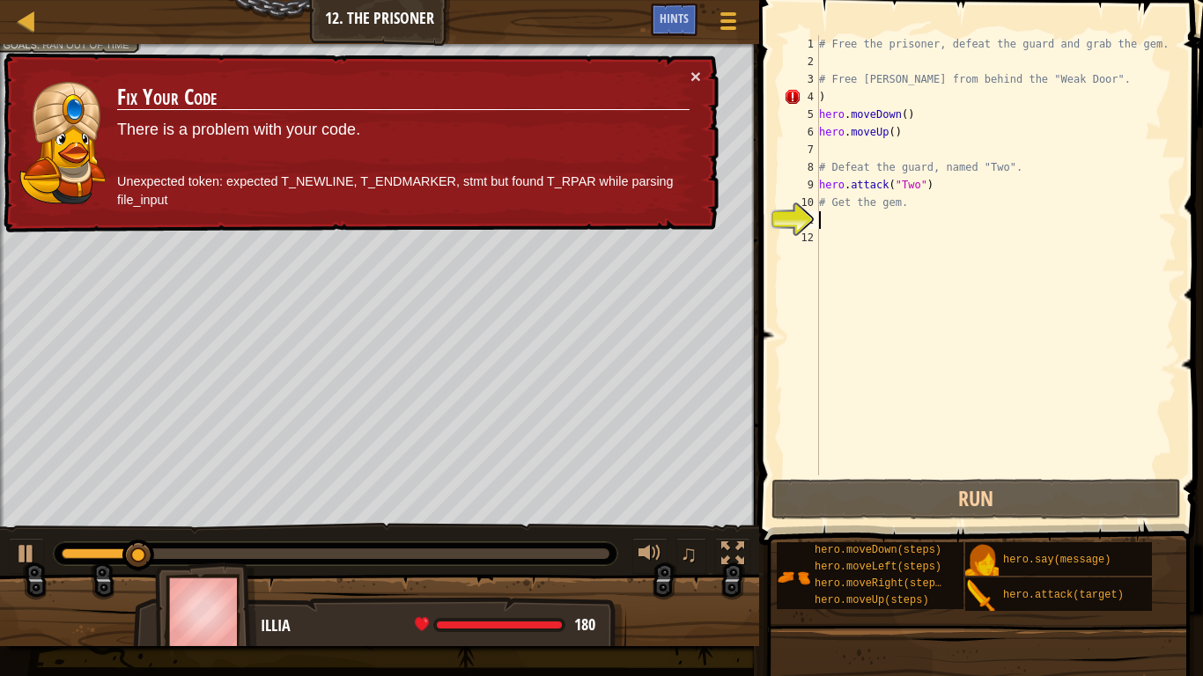
scroll to position [8, 0]
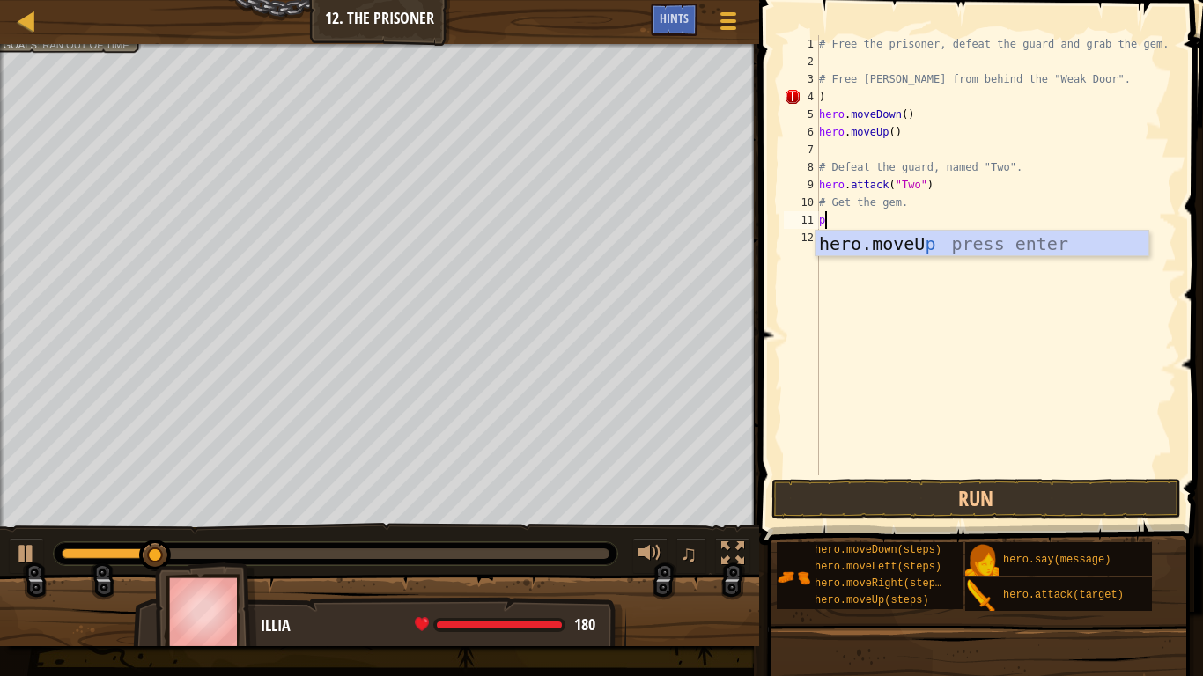
type textarea "p"
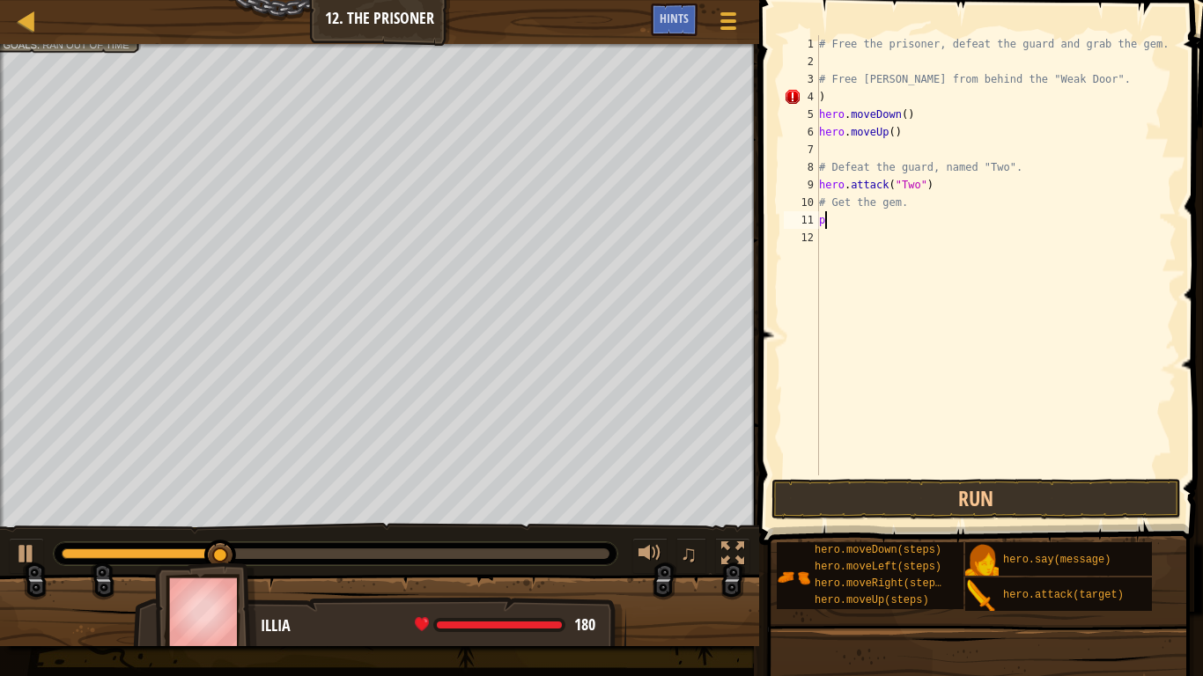
click at [832, 211] on div "# Free the prisoner, defeat the guard and grab the gem. # Free [PERSON_NAME] fr…" at bounding box center [995, 272] width 361 height 475
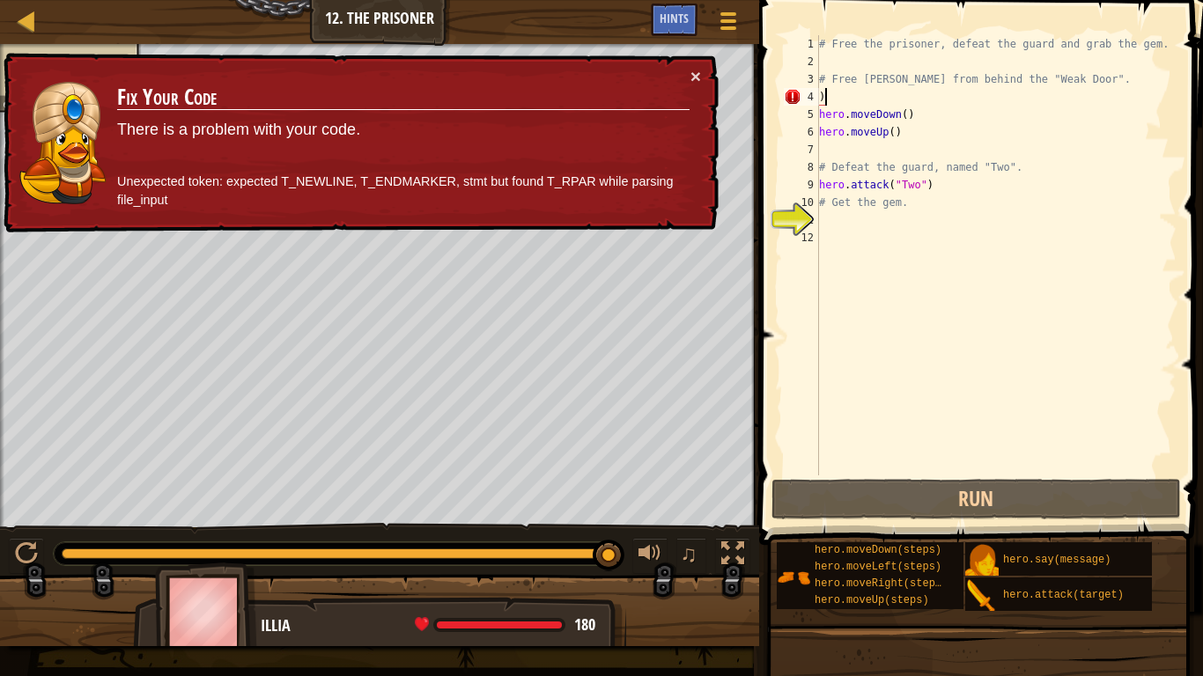
click at [1069, 101] on div "# Free the prisoner, defeat the guard and grab the gem. # Free [PERSON_NAME] fr…" at bounding box center [995, 272] width 361 height 475
type textarea ")"
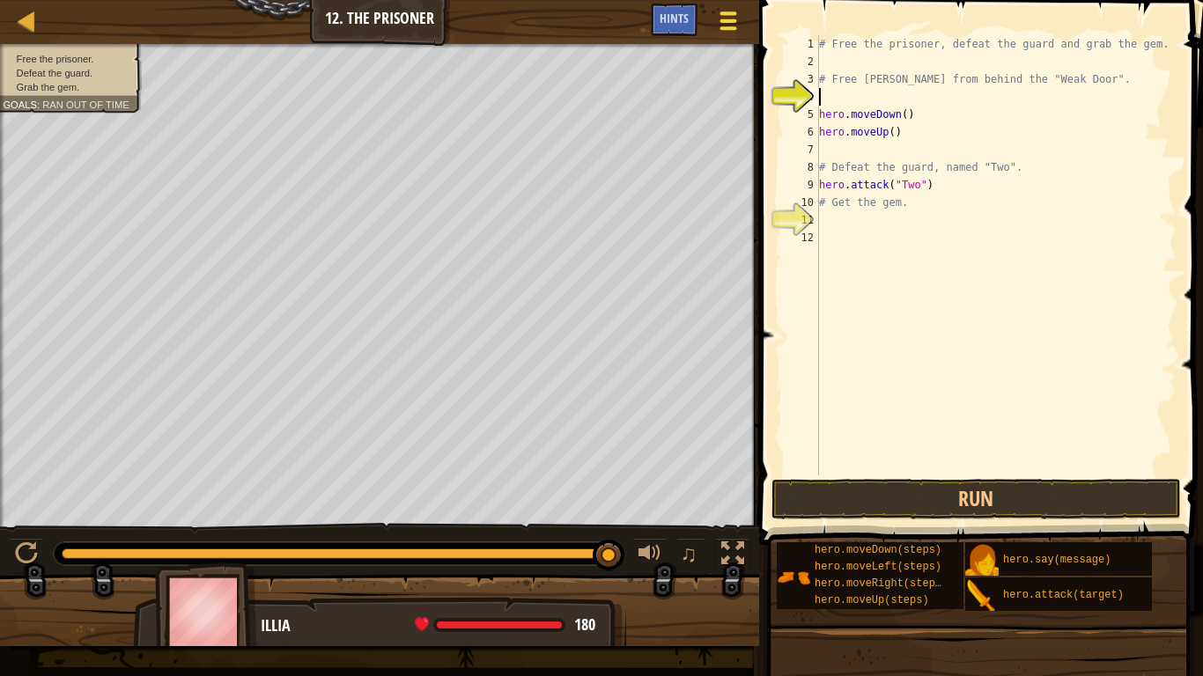
click at [727, 24] on div at bounding box center [728, 21] width 24 height 26
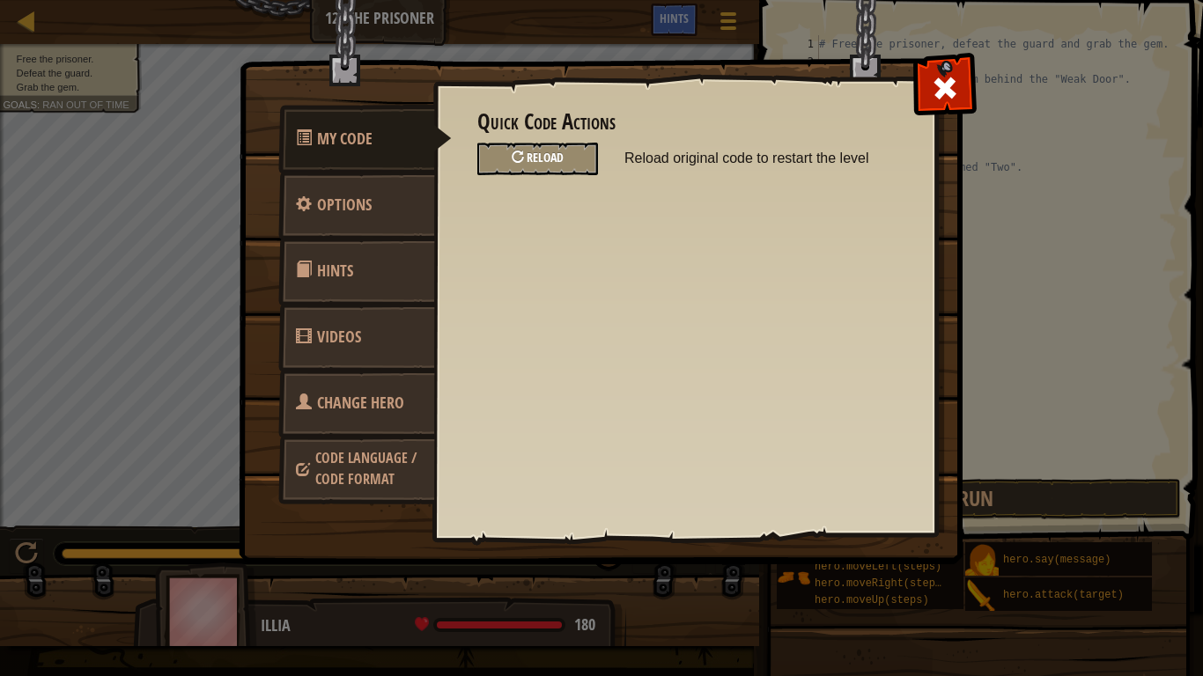
click at [527, 156] on span at bounding box center [525, 157] width 3 height 17
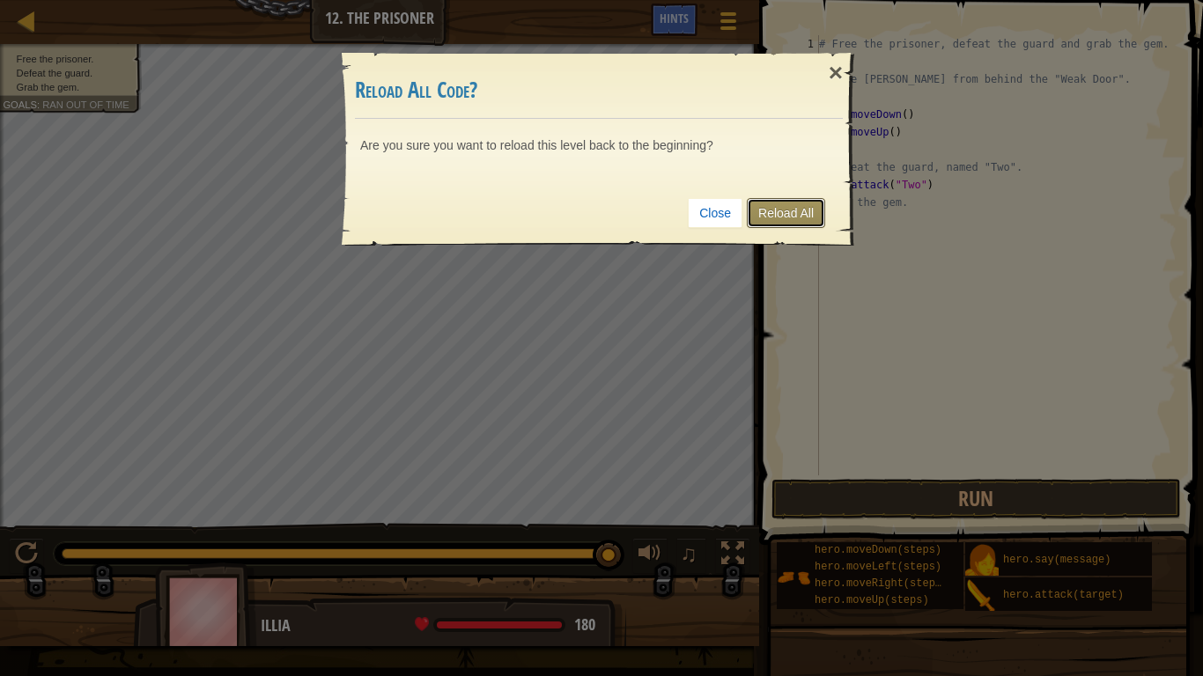
click at [801, 225] on link "Reload All" at bounding box center [786, 213] width 78 height 30
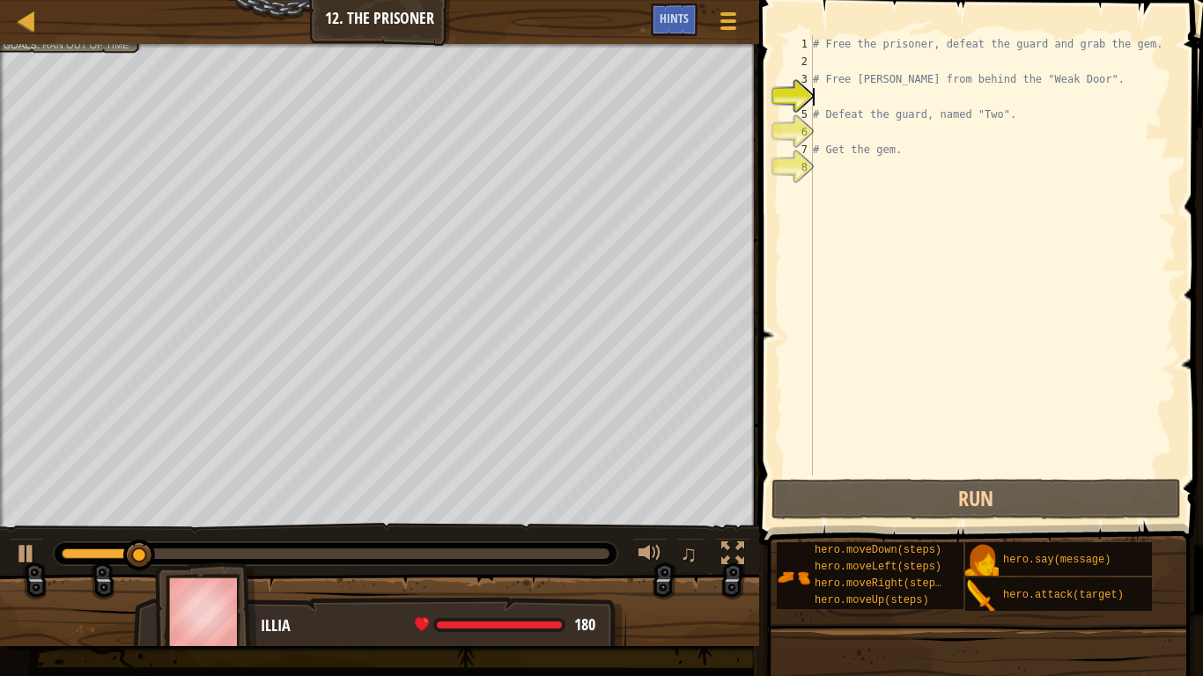
type textarea "m"
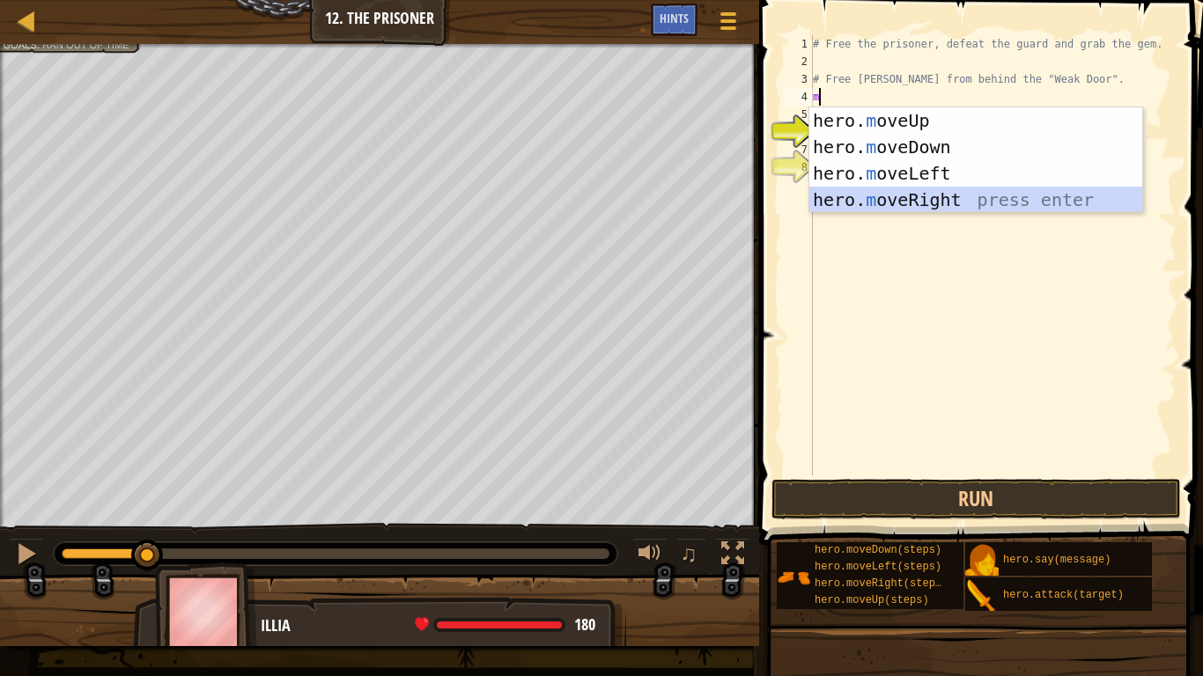
click at [971, 193] on div "hero. m oveUp press enter hero. m oveDown press enter hero. m oveLeft press ent…" at bounding box center [975, 186] width 333 height 158
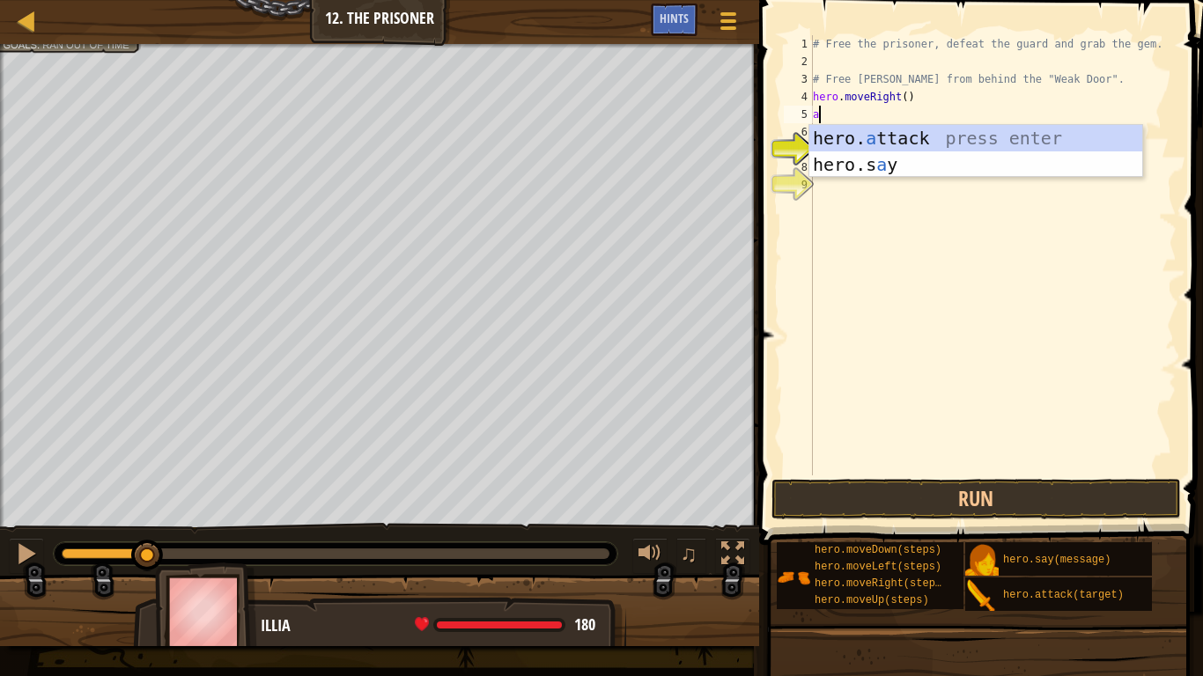
type textarea "at"
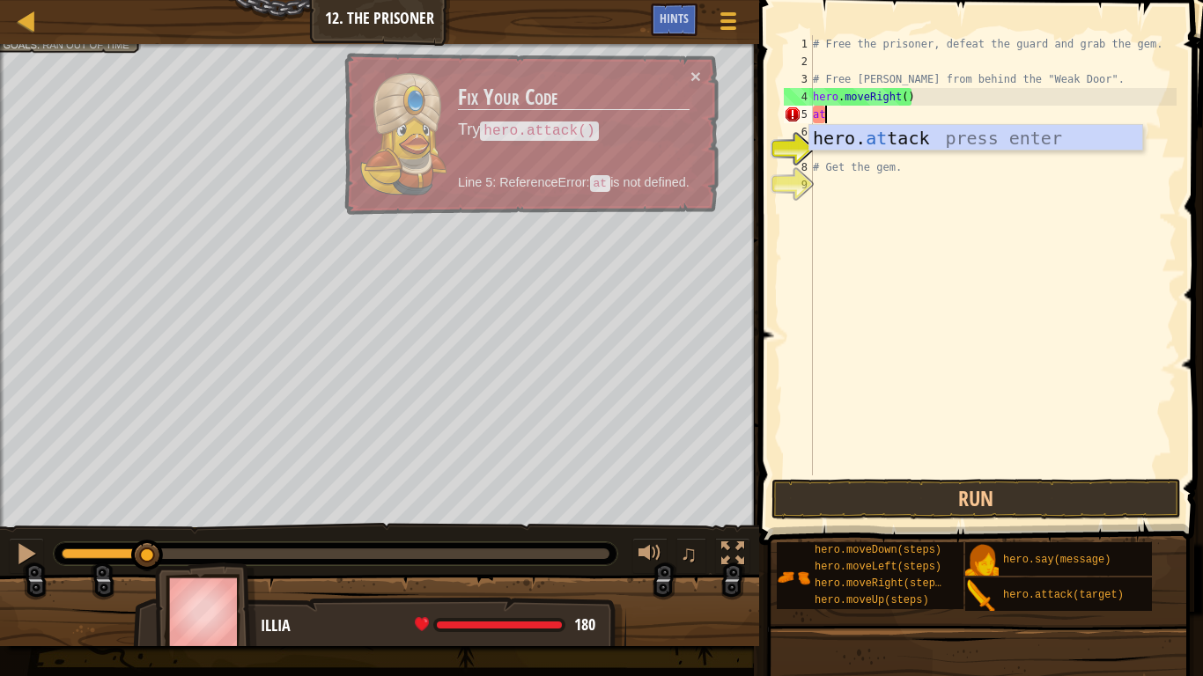
click at [983, 153] on div "# Free the prisoner, defeat the guard and grab the gem. # Free [PERSON_NAME] fr…" at bounding box center [992, 272] width 367 height 475
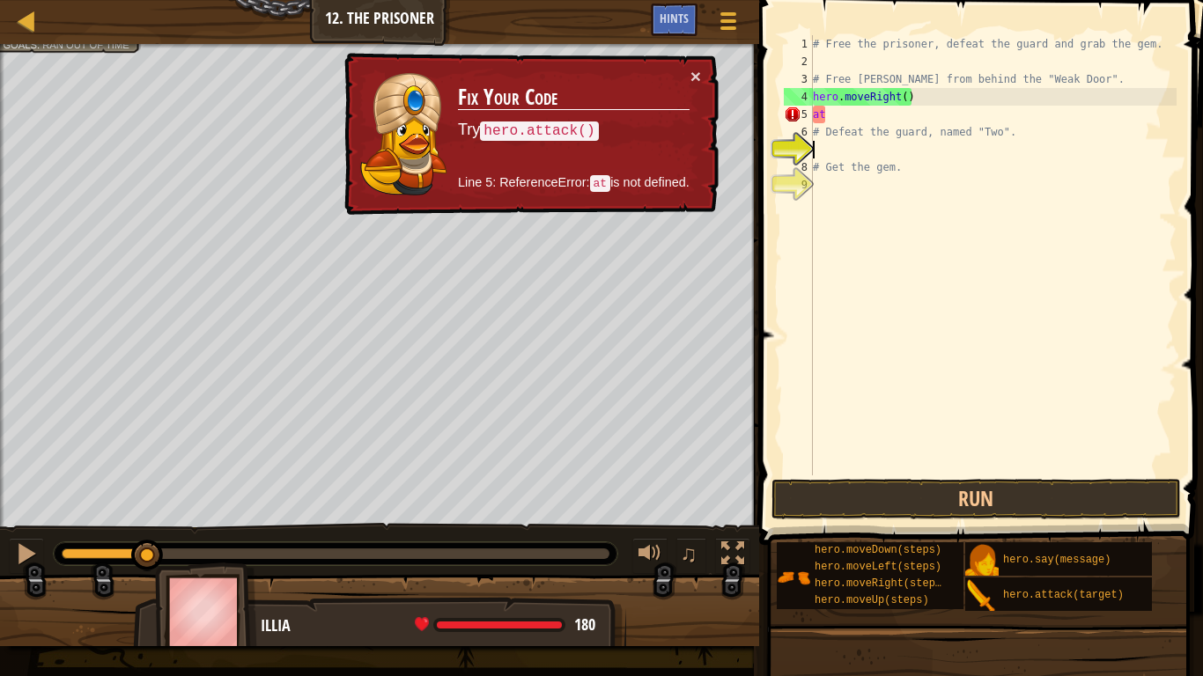
scroll to position [8, 0]
click at [945, 124] on div "# Free the prisoner, defeat the guard and grab the gem. # Free [PERSON_NAME] fr…" at bounding box center [992, 272] width 367 height 475
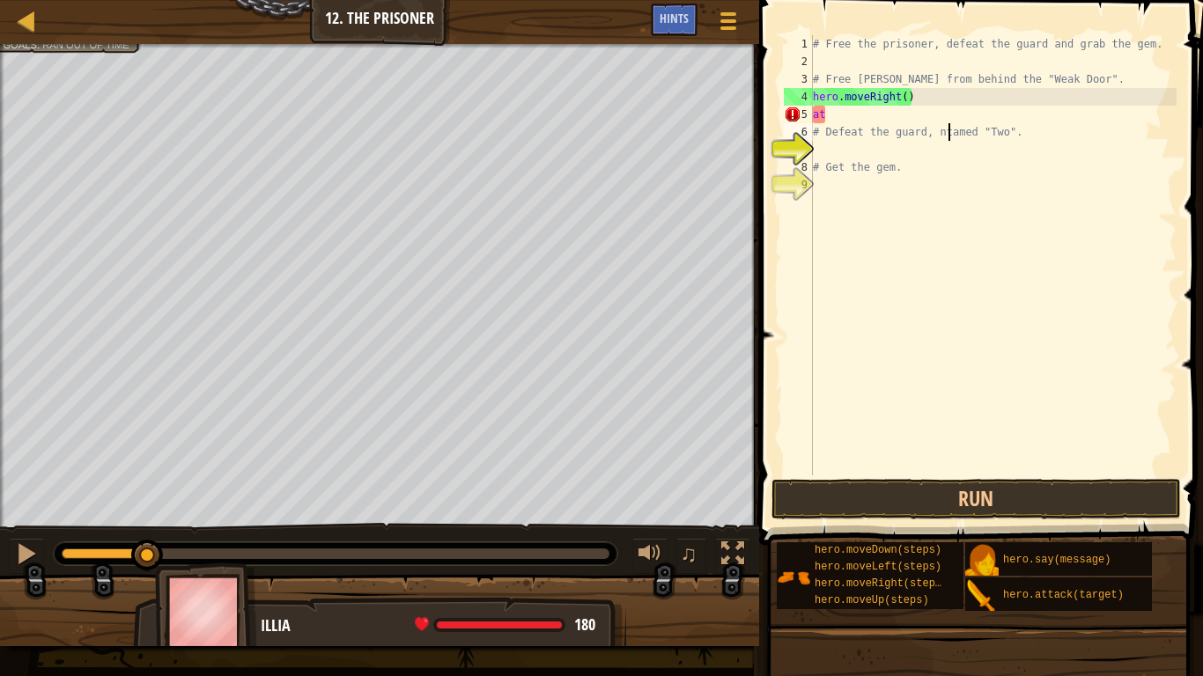
scroll to position [8, 19]
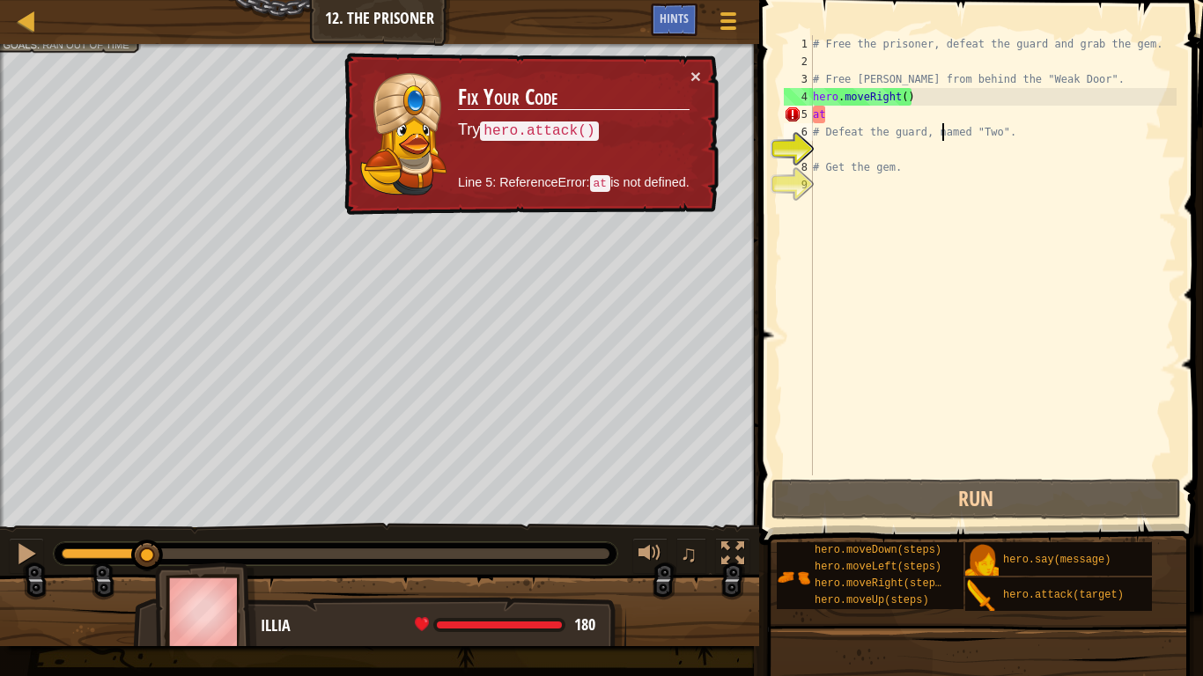
click at [902, 110] on div "# Free the prisoner, defeat the guard and grab the gem. # Free [PERSON_NAME] fr…" at bounding box center [992, 272] width 367 height 475
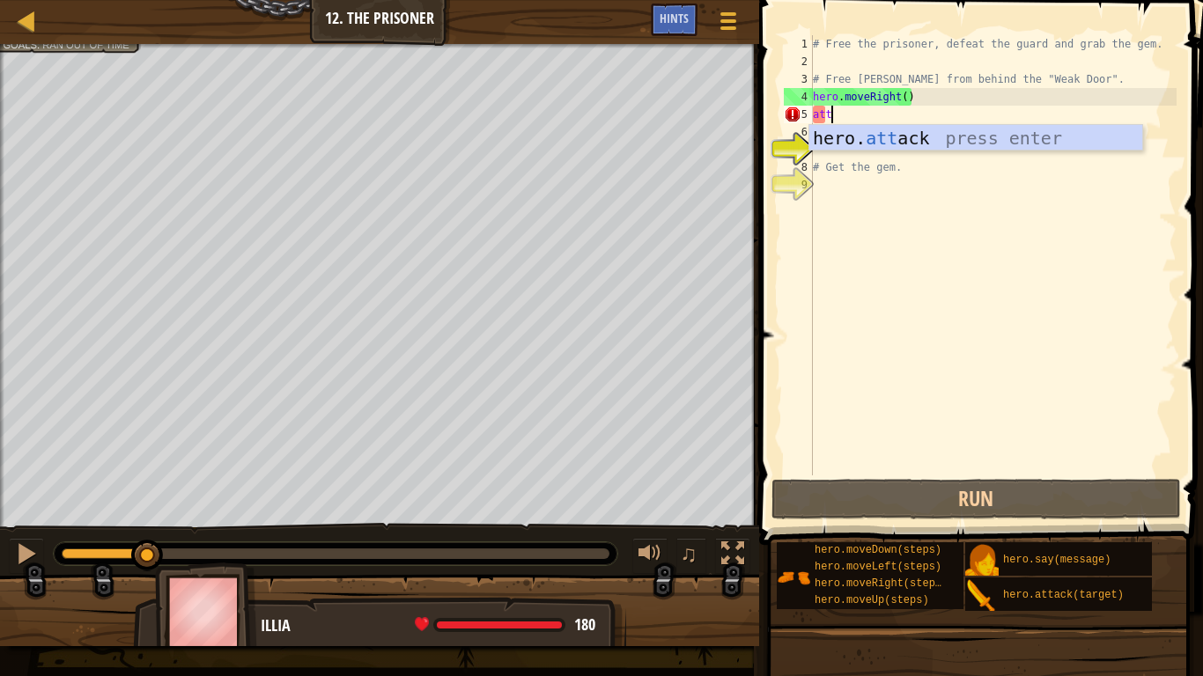
scroll to position [8, 2]
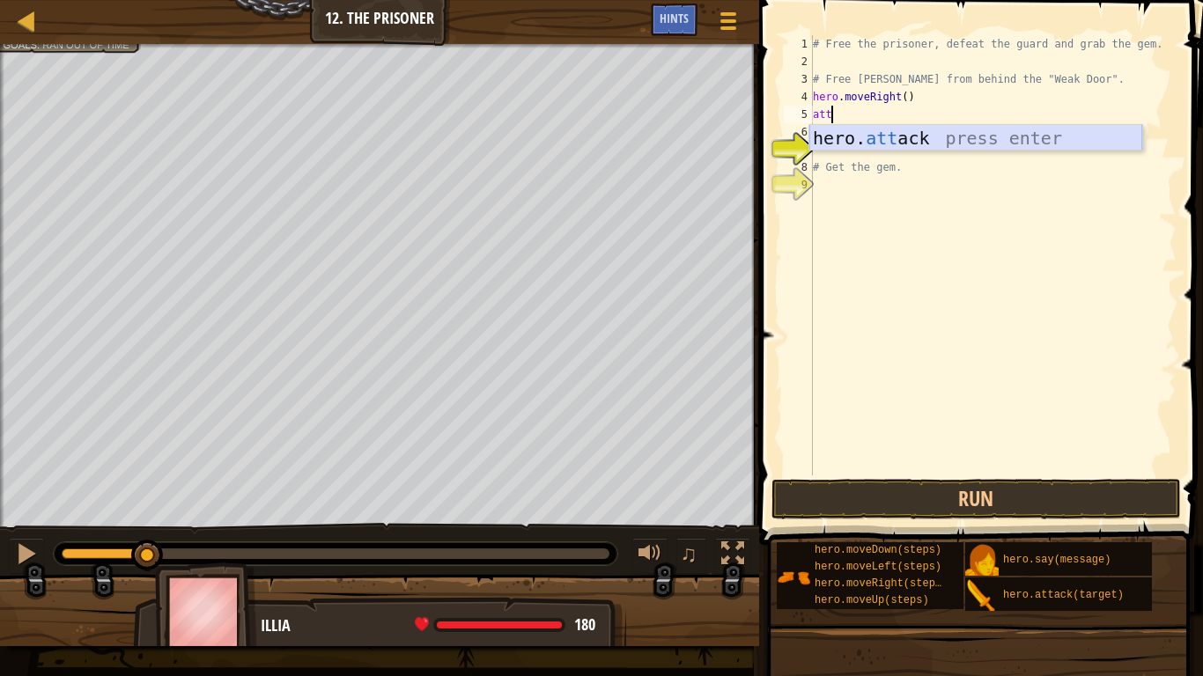
click at [925, 129] on div "hero. att ack press enter" at bounding box center [975, 164] width 333 height 79
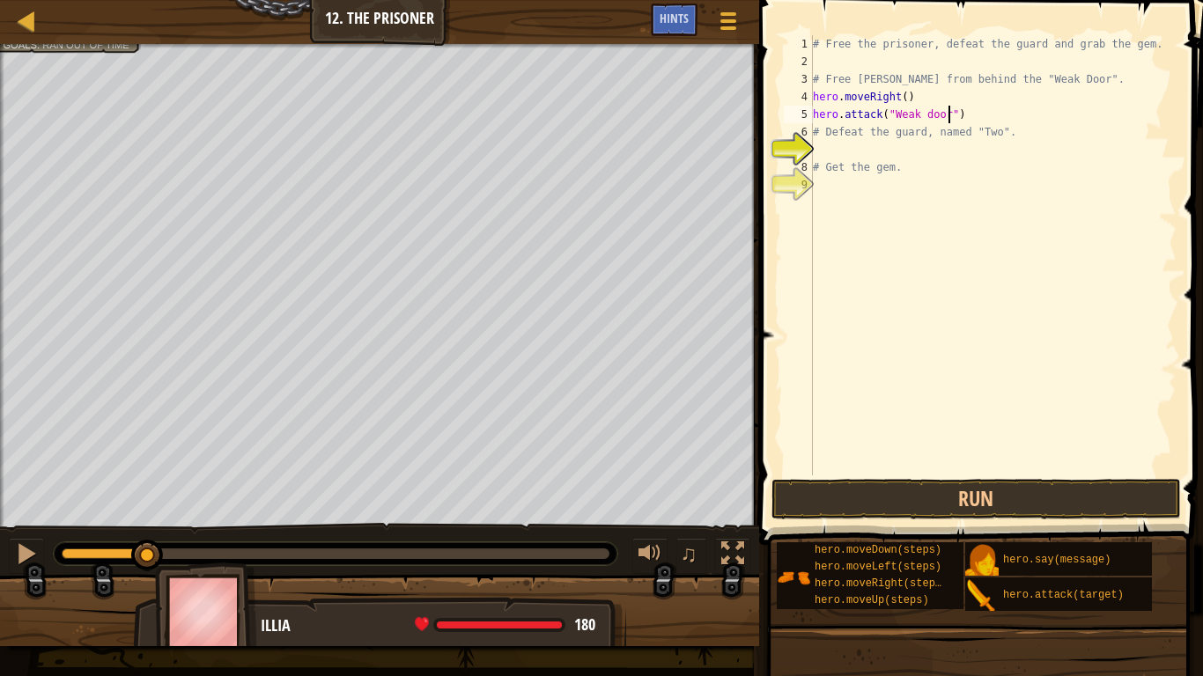
scroll to position [8, 19]
click at [899, 112] on div "# Free the prisoner, defeat the guard and grab the gem. # Free [PERSON_NAME] fr…" at bounding box center [992, 272] width 367 height 475
click at [930, 106] on div "# Free the prisoner, defeat the guard and grab the gem. # Free [PERSON_NAME] fr…" at bounding box center [992, 272] width 367 height 475
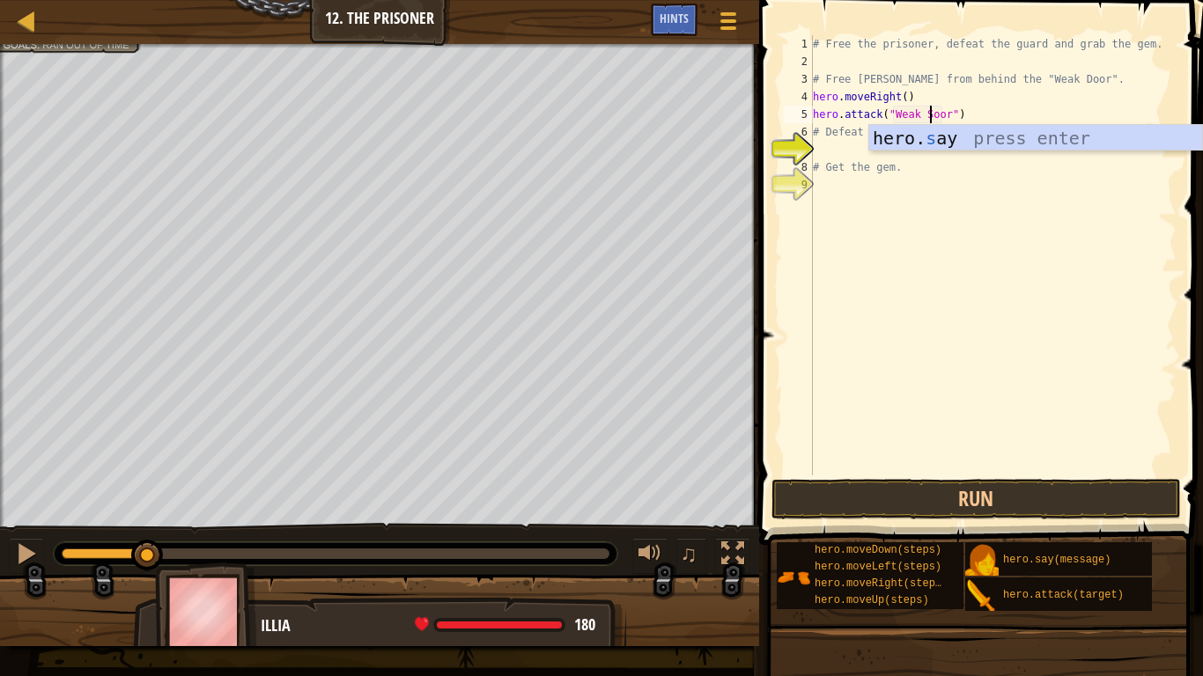
scroll to position [8, 18]
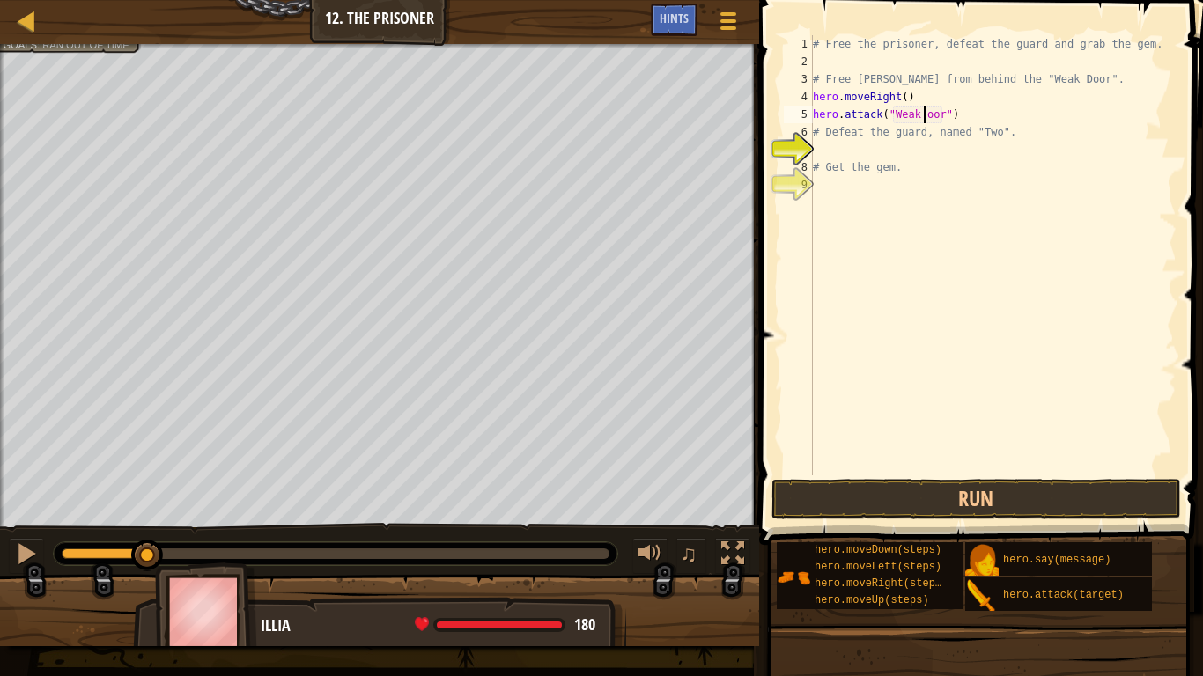
type textarea "hero.attack("Weak Door")"
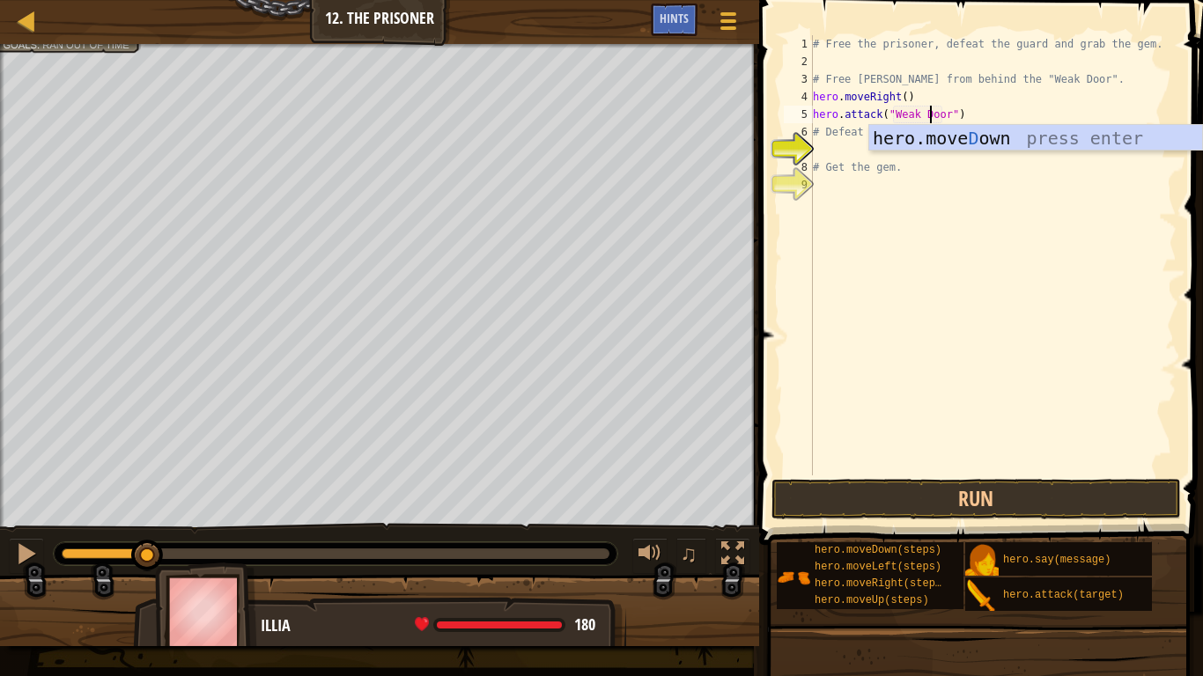
scroll to position [8, 17]
click at [999, 214] on div "# Free the prisoner, defeat the guard and grab the gem. # Free [PERSON_NAME] fr…" at bounding box center [992, 272] width 367 height 475
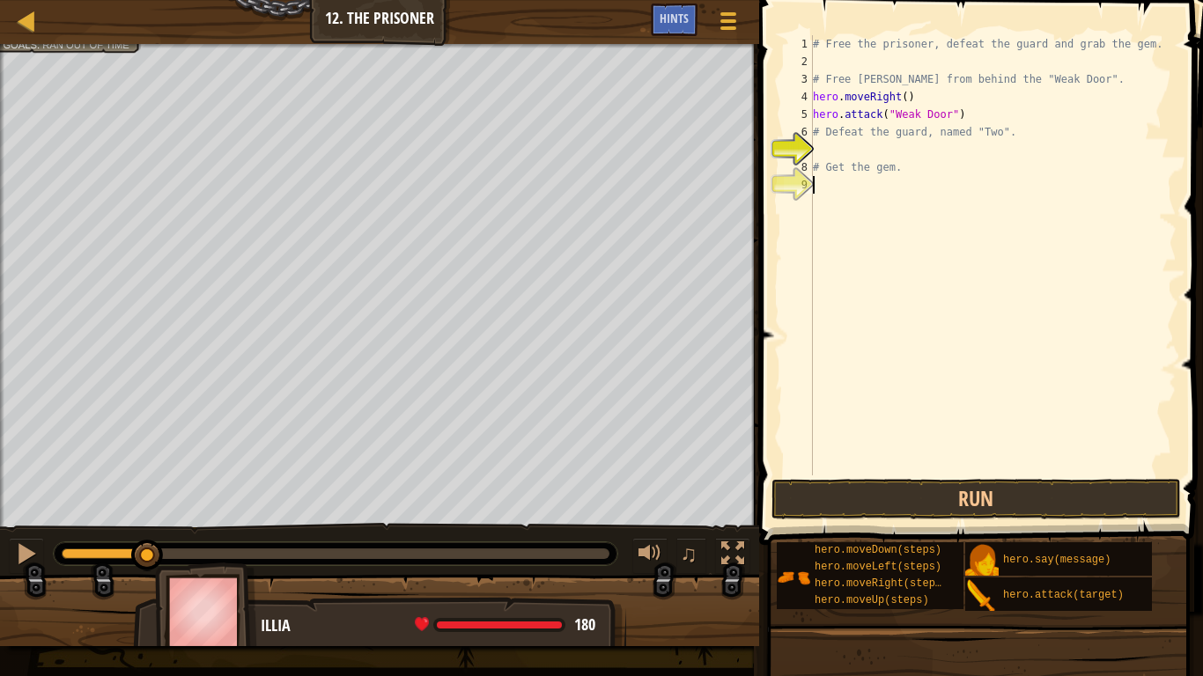
scroll to position [8, 0]
click at [841, 139] on div "# Free the prisoner, defeat the guard and grab the gem. # Free [PERSON_NAME] fr…" at bounding box center [992, 272] width 367 height 475
type textarea "# Defeat the guard, named "Two"."
click at [820, 145] on div "# Free the prisoner, defeat the guard and grab the gem. # Free [PERSON_NAME] fr…" at bounding box center [992, 272] width 367 height 475
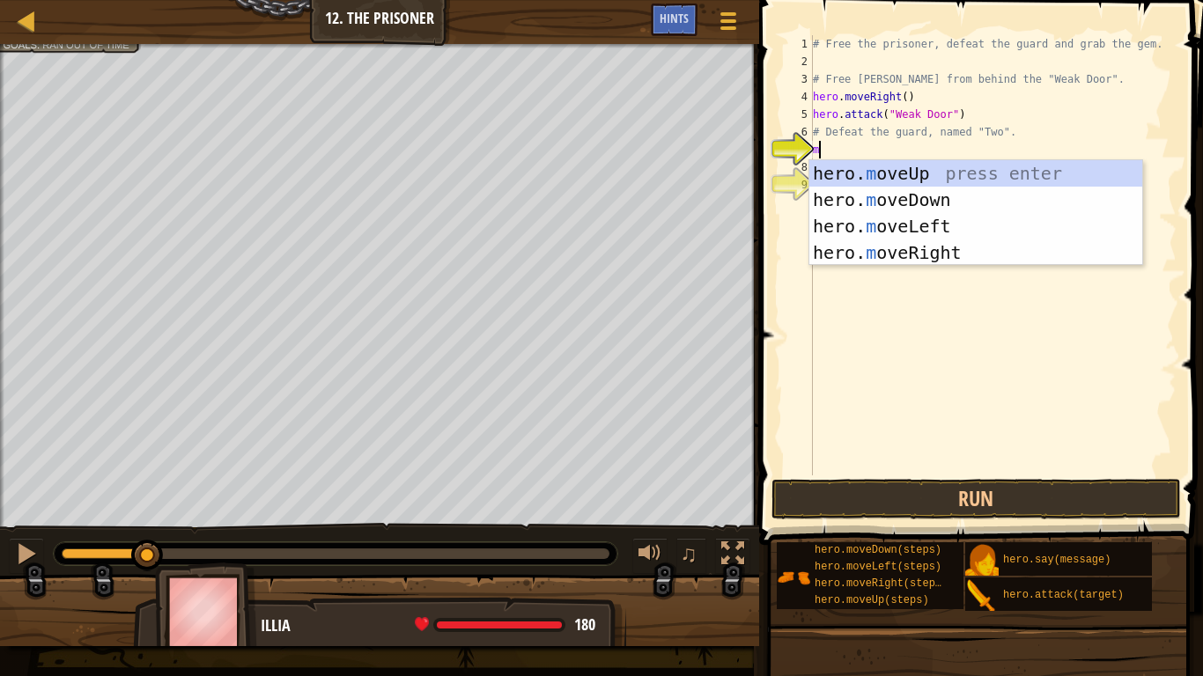
type textarea "mo"
click at [894, 245] on div "hero. mo veUp press enter hero. mo veDown press enter hero. mo veLeft press ent…" at bounding box center [975, 239] width 333 height 158
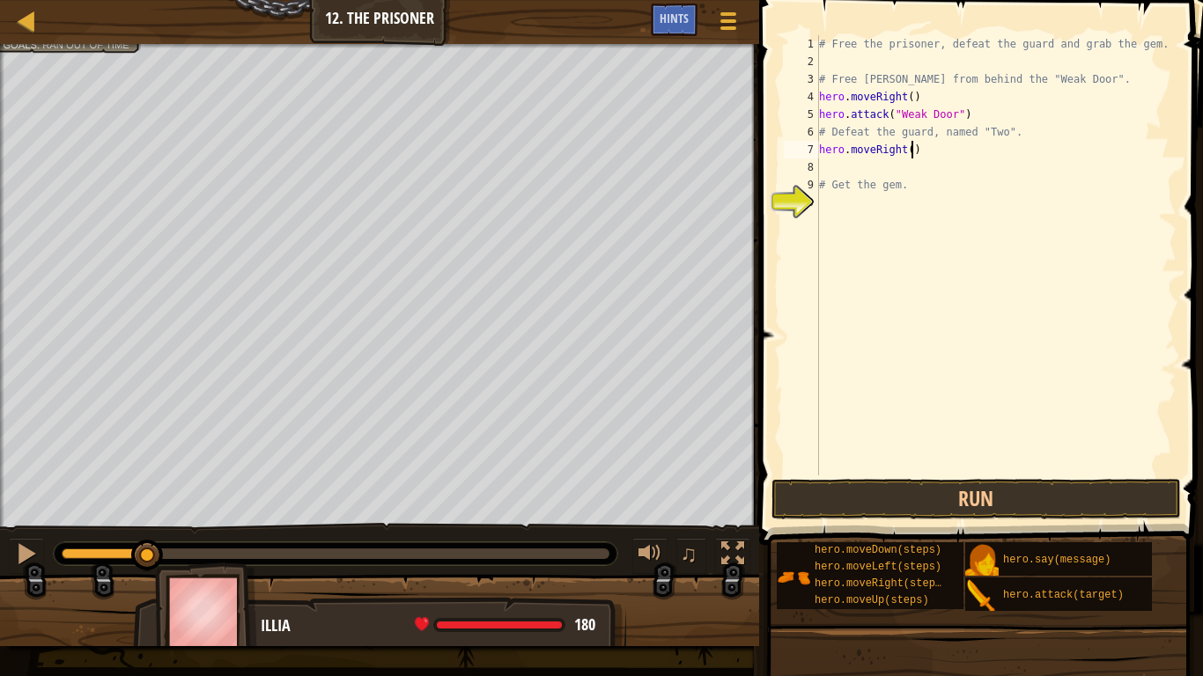
click at [911, 144] on div "# Free the prisoner, defeat the guard and grab the gem. # Free [PERSON_NAME] fr…" at bounding box center [995, 272] width 361 height 475
type textarea "hero.moveRight(2)"
click at [911, 165] on div "# Free the prisoner, defeat the guard and grab the gem. # Free [PERSON_NAME] fr…" at bounding box center [995, 272] width 361 height 475
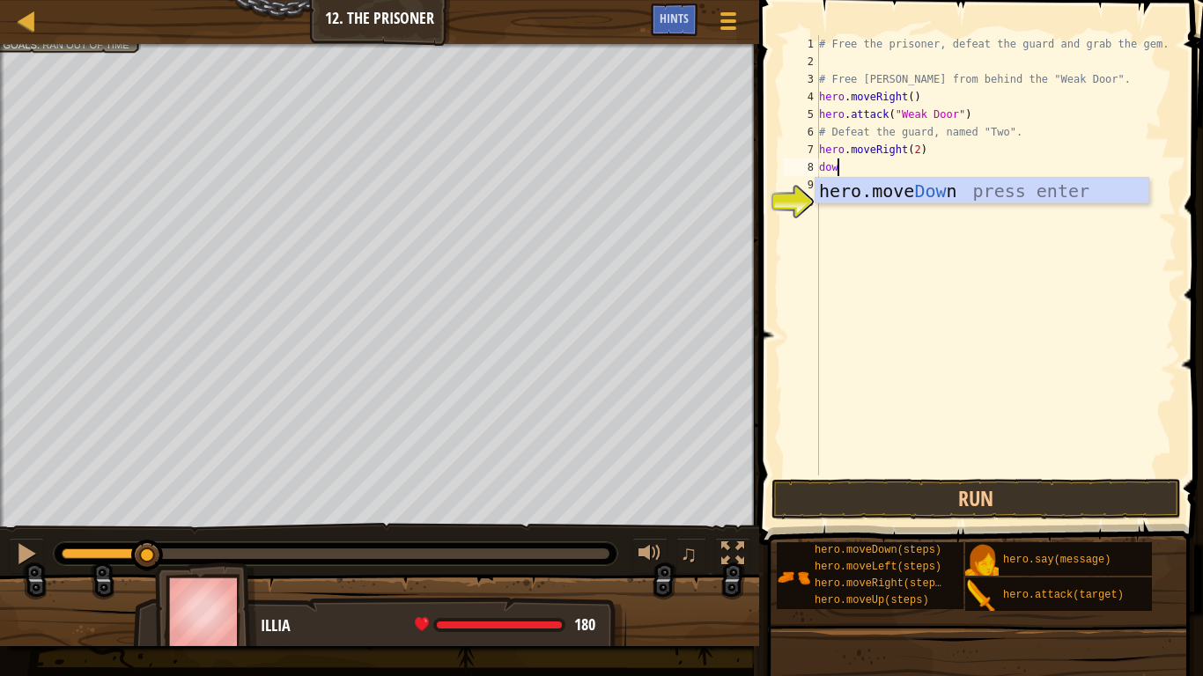
type textarea "down"
click at [998, 194] on div "hero.move Down press enter" at bounding box center [981, 217] width 333 height 79
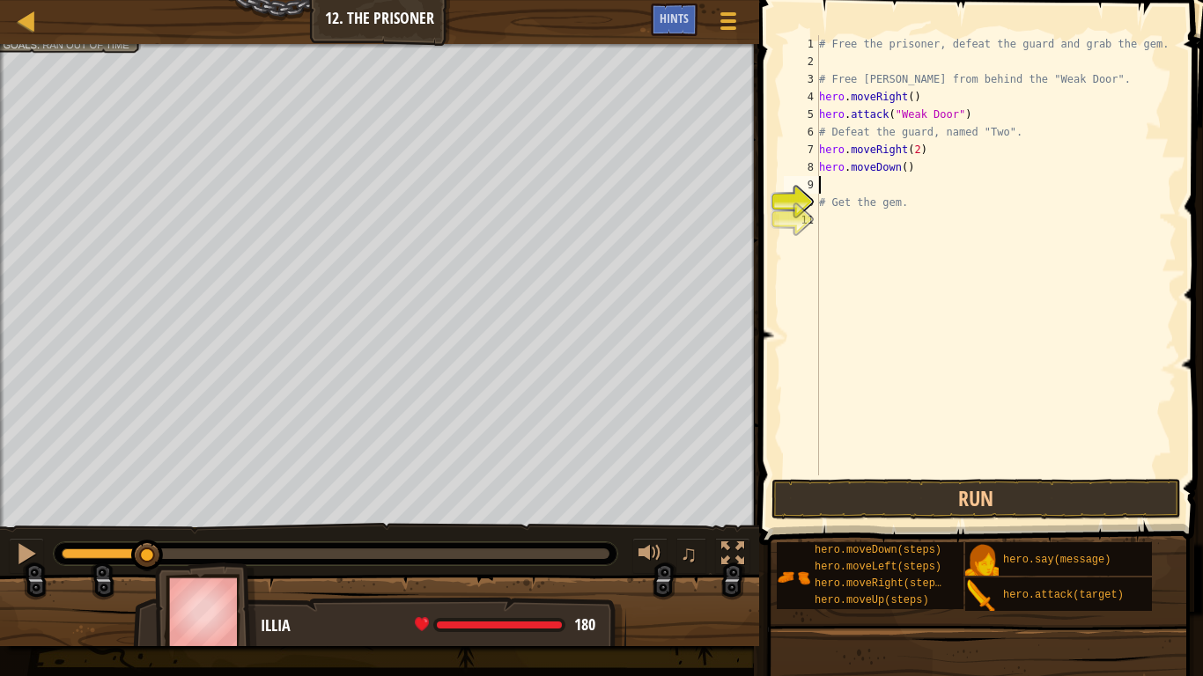
scroll to position [8, 0]
click at [902, 169] on div "# Free the prisoner, defeat the guard and grab the gem. # Free [PERSON_NAME] fr…" at bounding box center [995, 272] width 361 height 475
click at [907, 169] on div "# Free the prisoner, defeat the guard and grab the gem. # Free [PERSON_NAME] fr…" at bounding box center [995, 272] width 361 height 475
type textarea "hero.moveDown(2)"
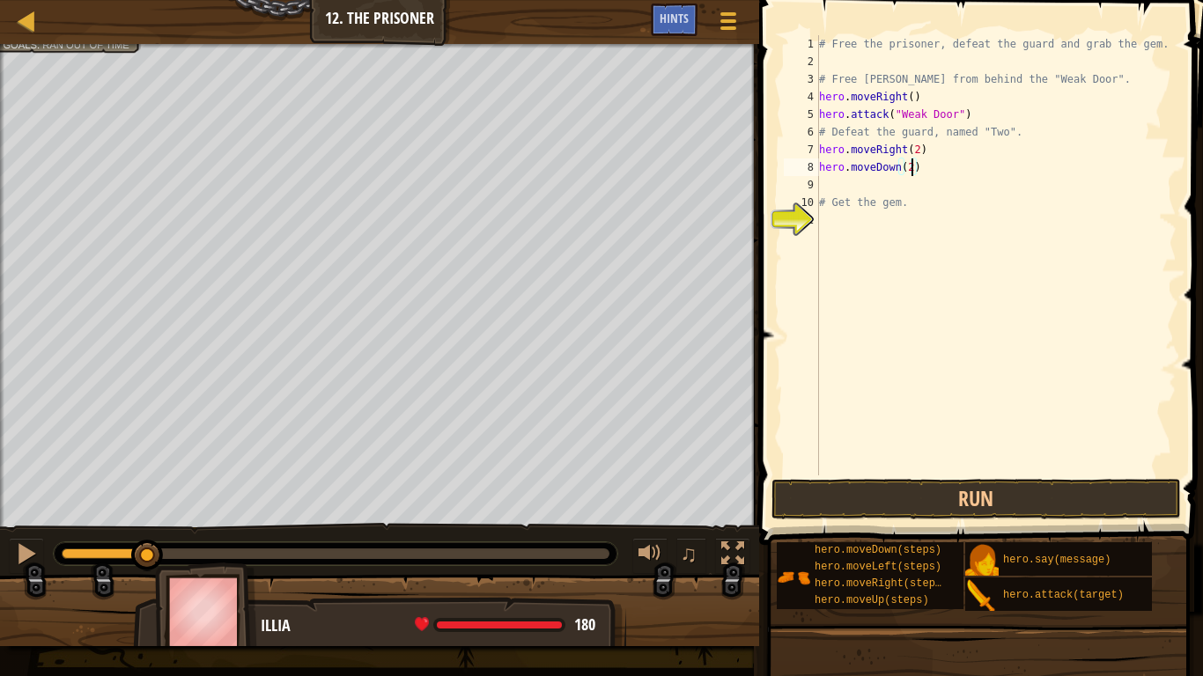
click at [909, 185] on div "# Free the prisoner, defeat the guard and grab the gem. # Free [PERSON_NAME] fr…" at bounding box center [995, 272] width 361 height 475
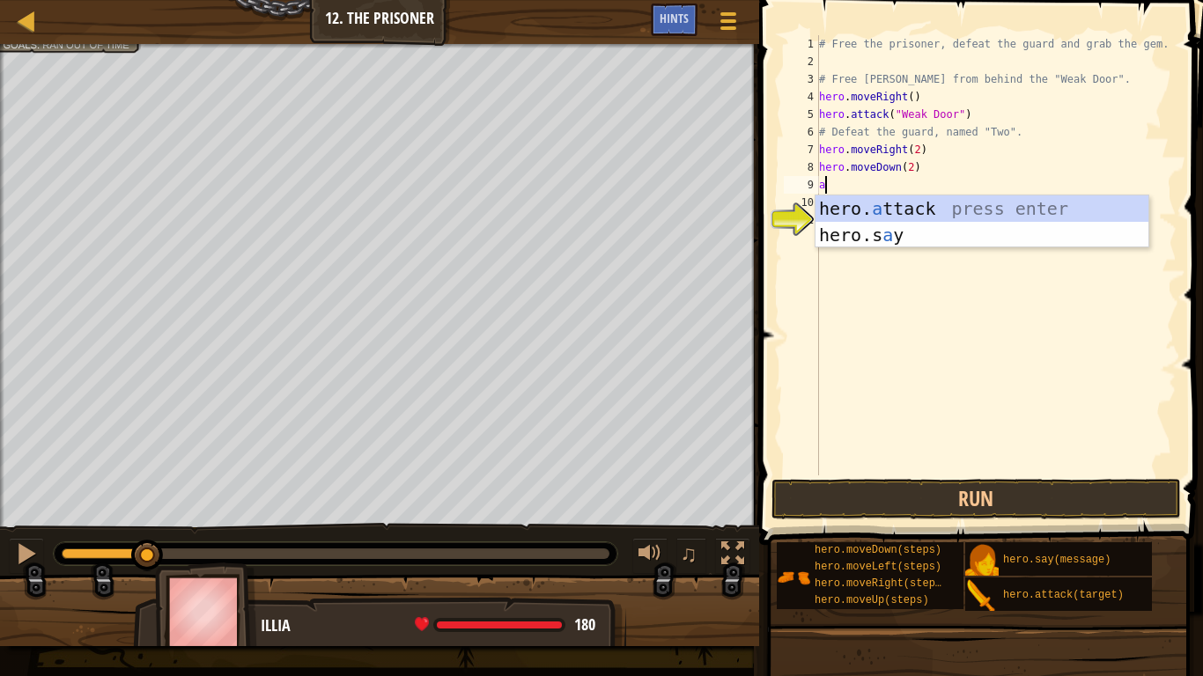
scroll to position [8, 1]
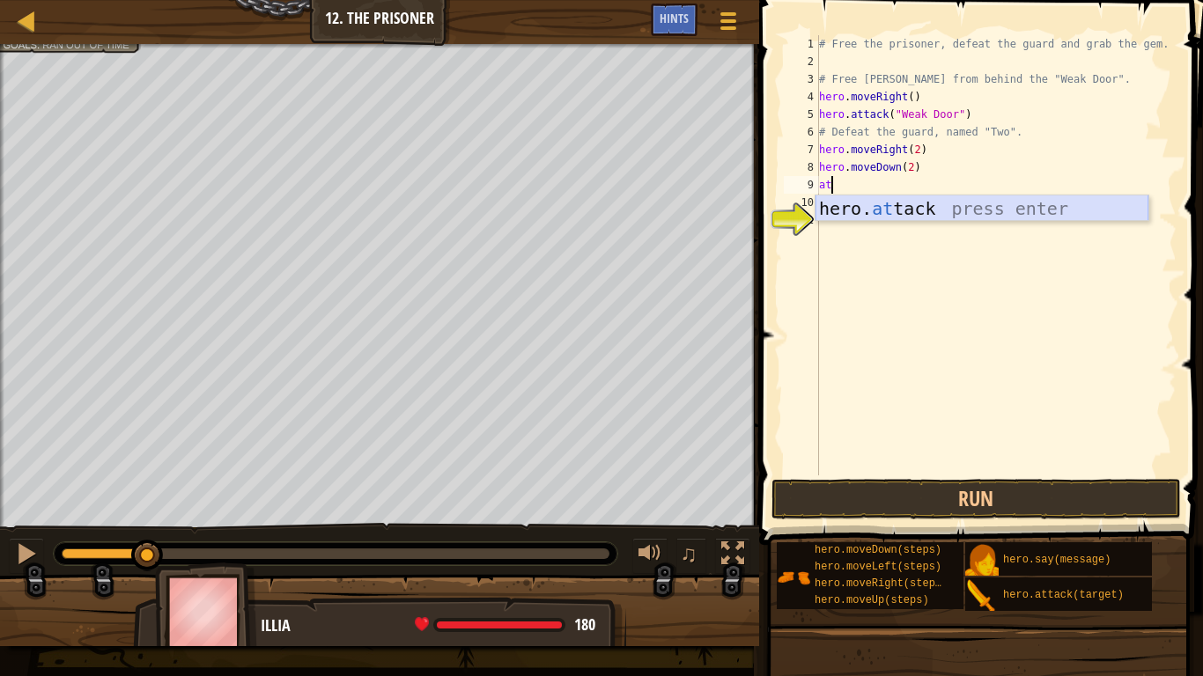
click at [1110, 206] on div "hero. at tack press enter" at bounding box center [981, 234] width 333 height 79
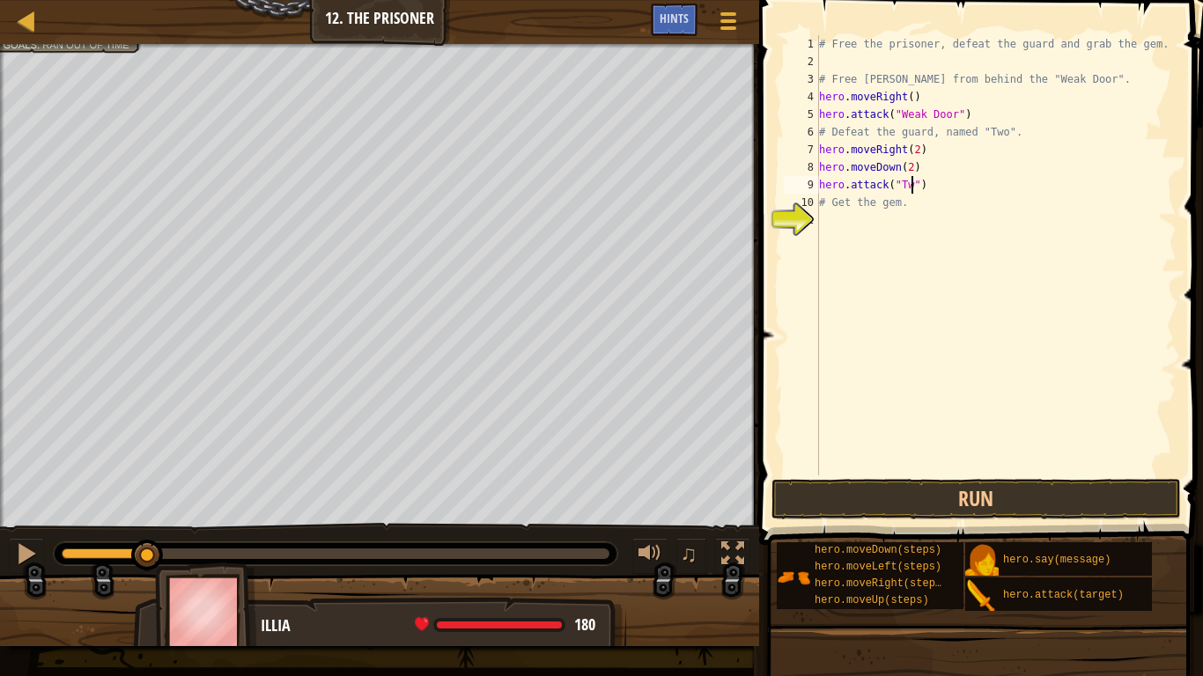
scroll to position [8, 14]
drag, startPoint x: 974, startPoint y: 183, endPoint x: 823, endPoint y: 185, distance: 150.6
click at [823, 185] on div "# Free the prisoner, defeat the guard and grab the gem. # Free [PERSON_NAME] fr…" at bounding box center [995, 272] width 361 height 475
drag, startPoint x: 818, startPoint y: 181, endPoint x: 847, endPoint y: 183, distance: 29.1
click at [847, 183] on div "hero.attack("Two") 1 2 3 4 5 6 7 8 9 10 11 # Free the prisoner, defeat the guar…" at bounding box center [978, 255] width 396 height 440
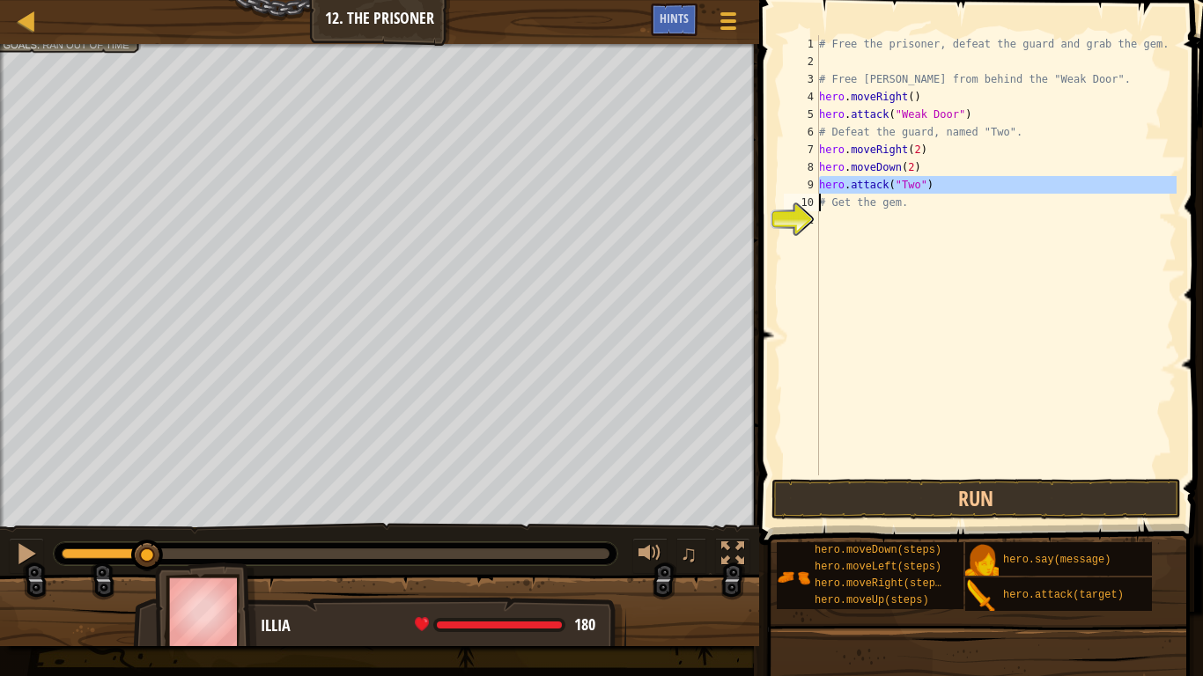
type textarea "# Get the gem."
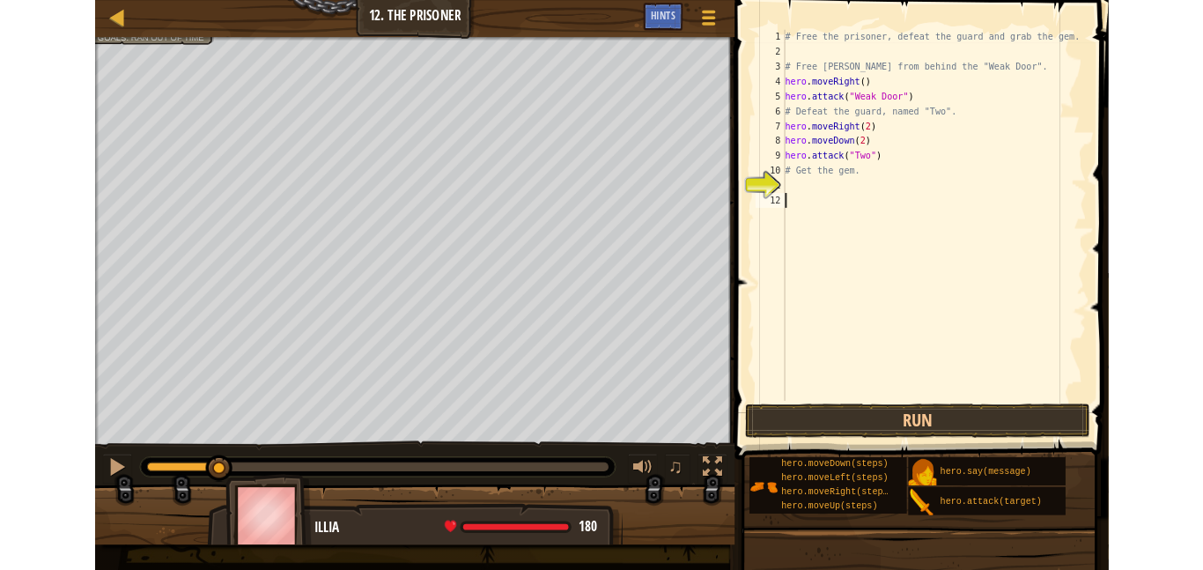
scroll to position [8, 0]
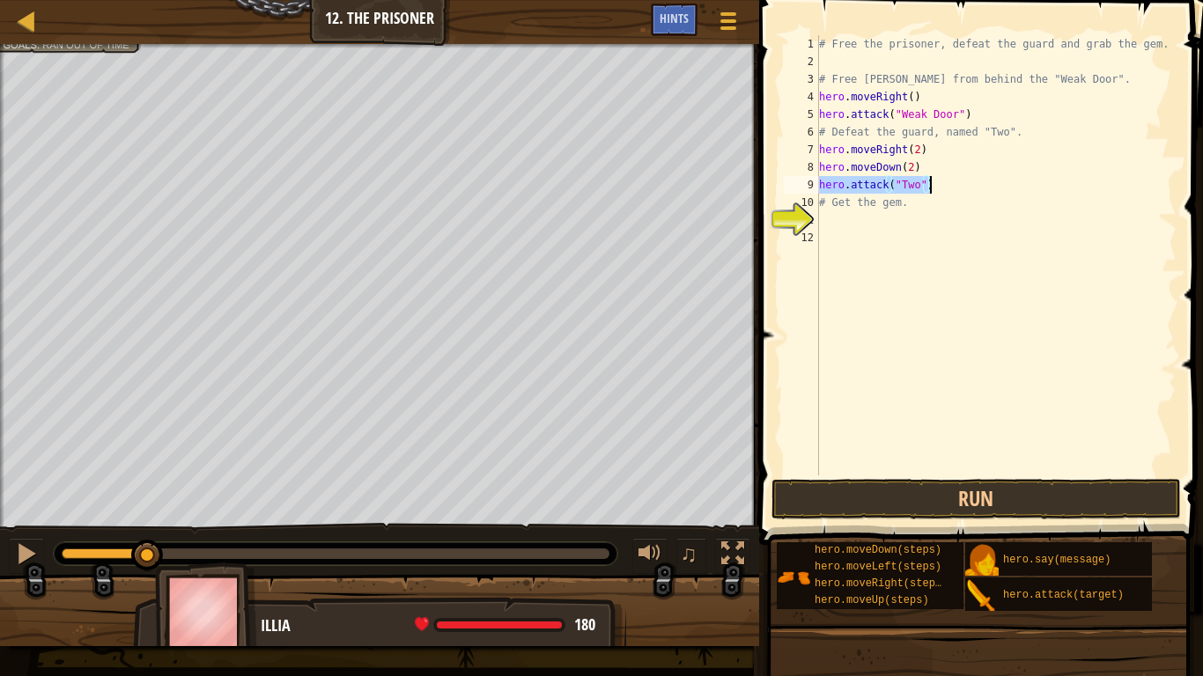
drag, startPoint x: 818, startPoint y: 184, endPoint x: 932, endPoint y: 184, distance: 113.6
click at [932, 184] on div "# Free the prisoner, defeat the guard and grab the gem. # Free [PERSON_NAME] fr…" at bounding box center [995, 272] width 361 height 475
type textarea "hero.attack("Two")"
click at [879, 228] on div "# Free the prisoner, defeat the guard and grab the gem. # Free [PERSON_NAME] fr…" at bounding box center [995, 272] width 361 height 475
paste textarea "hero.attack("Two")"
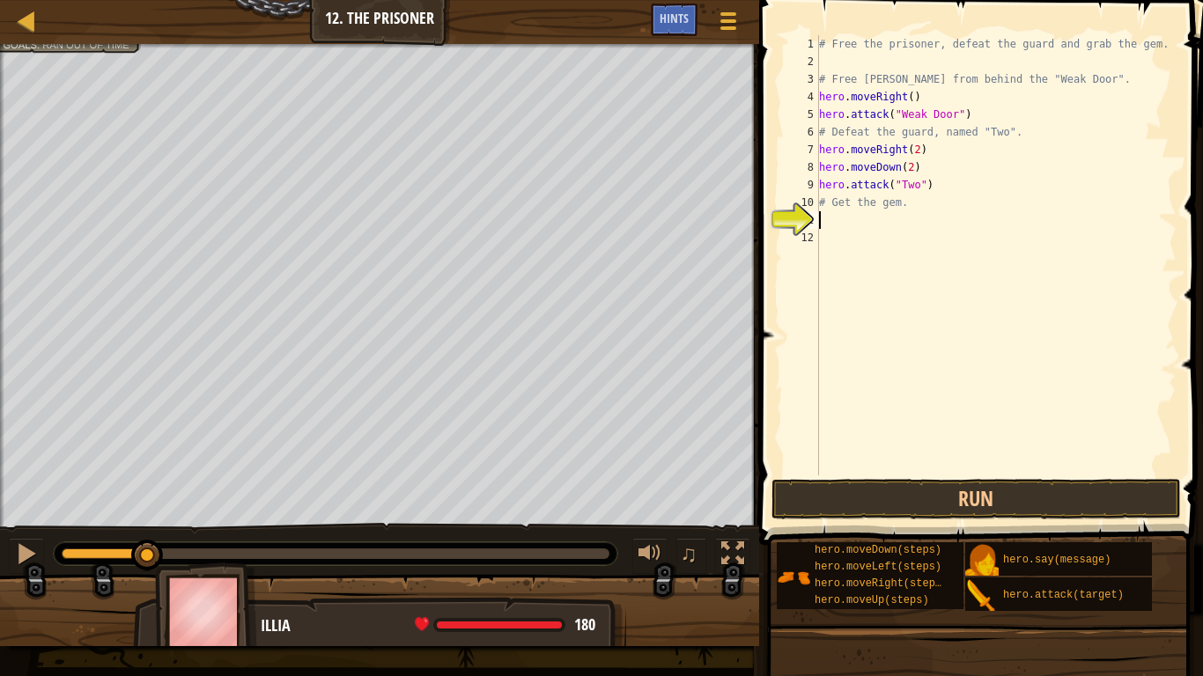
type textarea "hero.attack("Two")"
click at [899, 241] on div "# Free the prisoner, defeat the guard and grab the gem. # Free [PERSON_NAME] fr…" at bounding box center [995, 272] width 361 height 475
paste textarea "hero.attack("Two")"
type textarea "hero.attack("Two")"
click at [836, 285] on div "# Free the prisoner, defeat the guard and grab the gem. # Free [PERSON_NAME] fr…" at bounding box center [995, 272] width 361 height 475
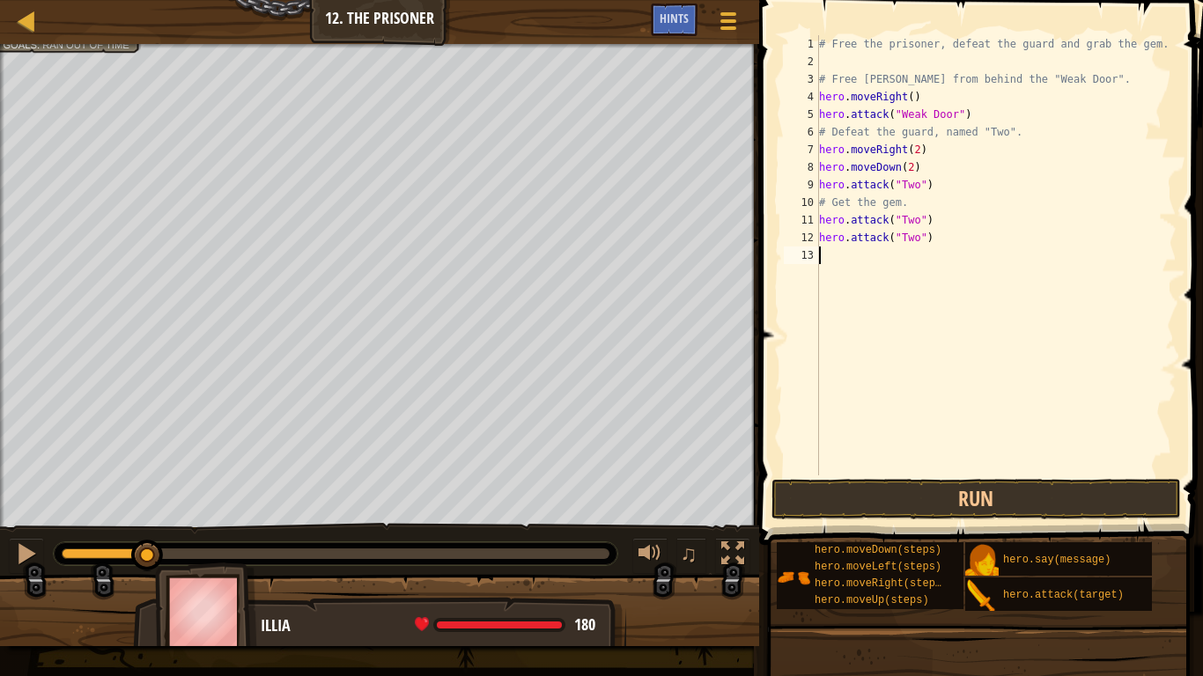
paste textarea "hero.attack("Two")"
type textarea "hero.attack("Two")"
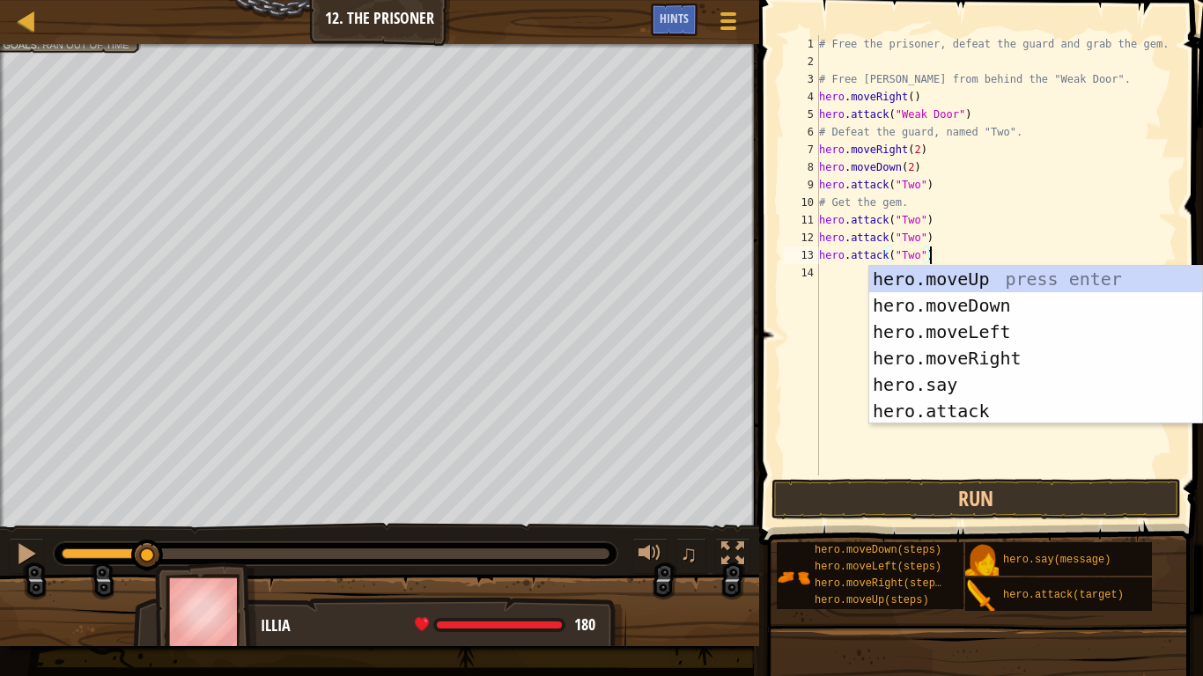
click at [828, 398] on div "# Free the prisoner, defeat the guard and grab the gem. # Free [PERSON_NAME] fr…" at bounding box center [995, 272] width 361 height 475
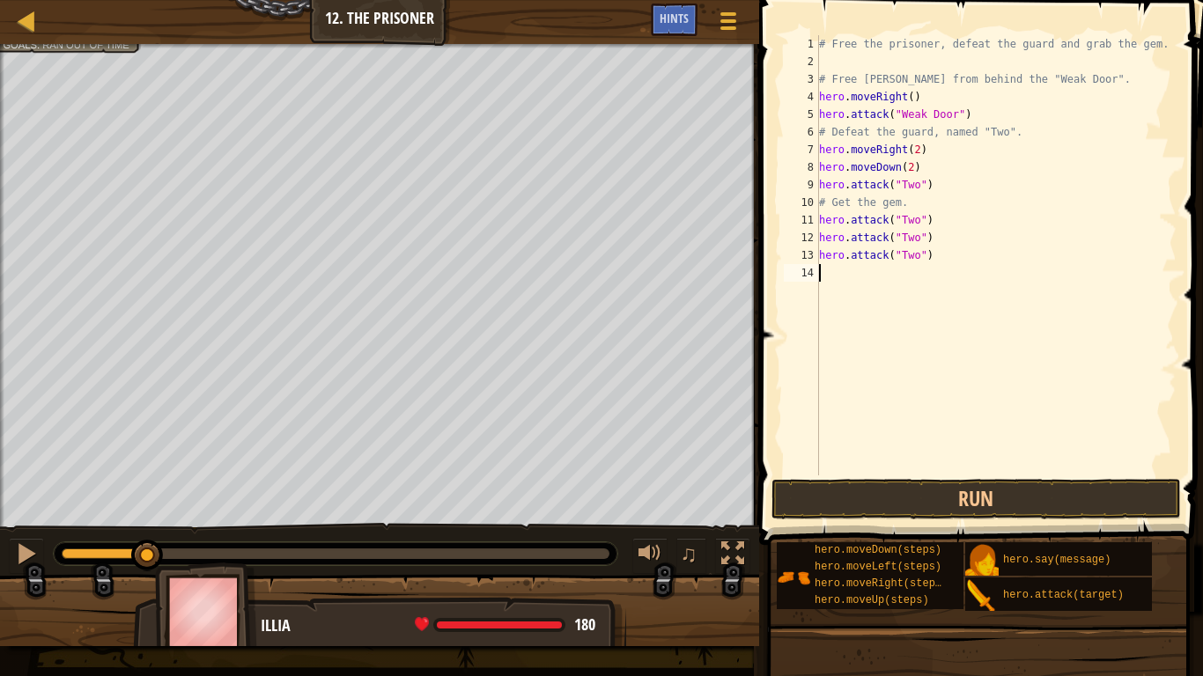
click at [841, 366] on div "# Free the prisoner, defeat the guard and grab the gem. # Free [PERSON_NAME] fr…" at bounding box center [995, 272] width 361 height 475
click at [843, 270] on div "# Free the prisoner, defeat the guard and grab the gem. # Free [PERSON_NAME] fr…" at bounding box center [995, 272] width 361 height 475
paste textarea "hero.attack("Two")"
type textarea "hero.attack("Two")"
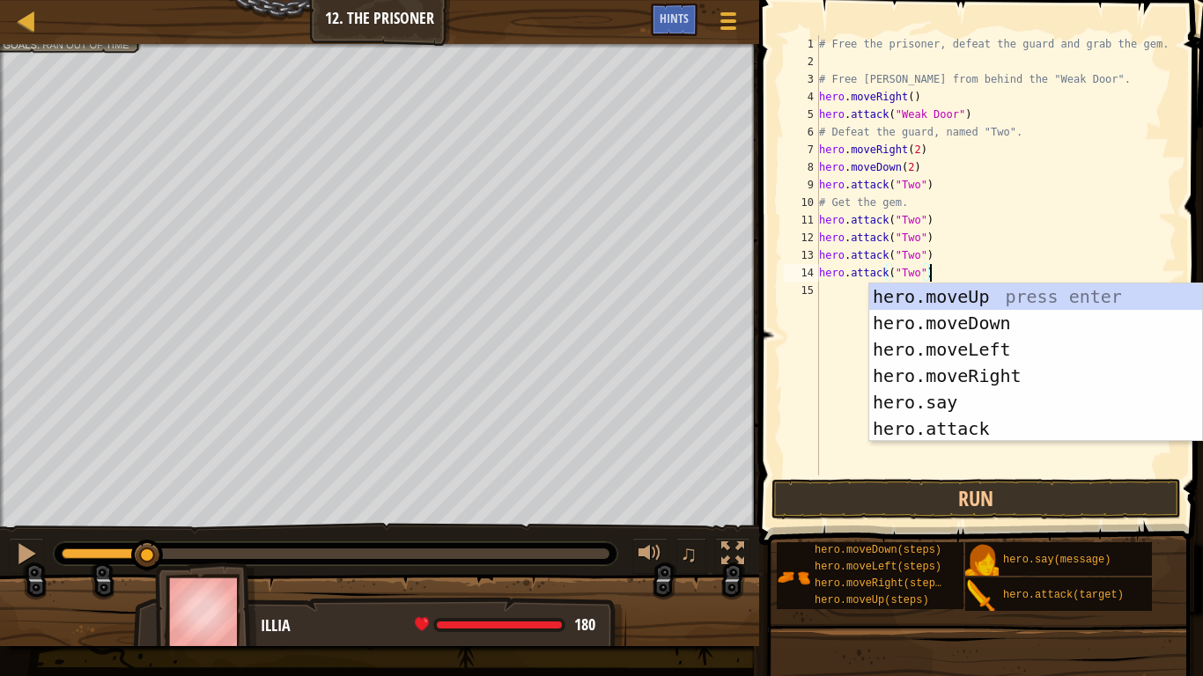
click at [832, 293] on div "# Free the prisoner, defeat the guard and grab the gem. # Free [PERSON_NAME] fr…" at bounding box center [995, 272] width 361 height 475
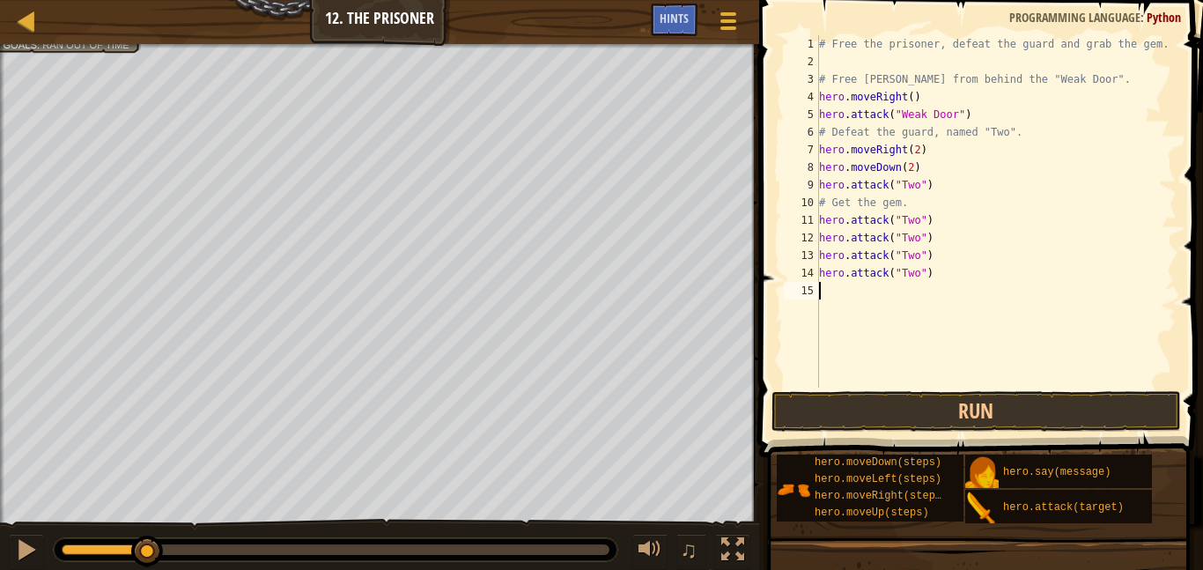
click at [852, 294] on div "# Free the prisoner, defeat the guard and grab the gem. # Free [PERSON_NAME] fr…" at bounding box center [995, 228] width 361 height 387
click at [804, 286] on div "15" at bounding box center [801, 291] width 35 height 18
paste textarea "hero.attack("Two")"
type textarea "hero.attack("Two")"
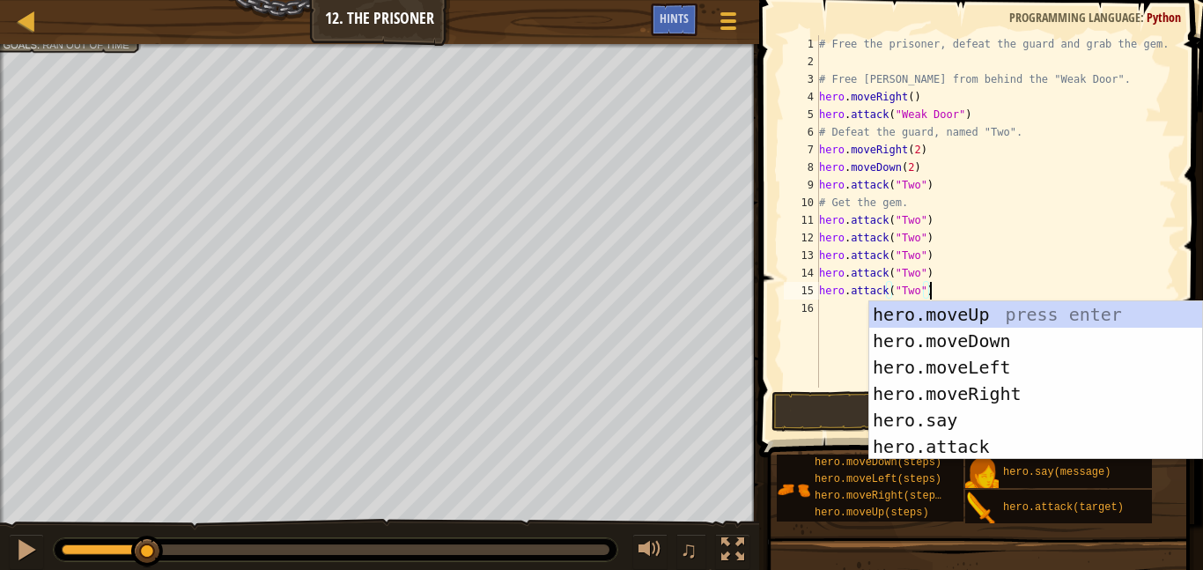
click at [843, 337] on div "# Free the prisoner, defeat the guard and grab the gem. # Free [PERSON_NAME] fr…" at bounding box center [995, 228] width 361 height 387
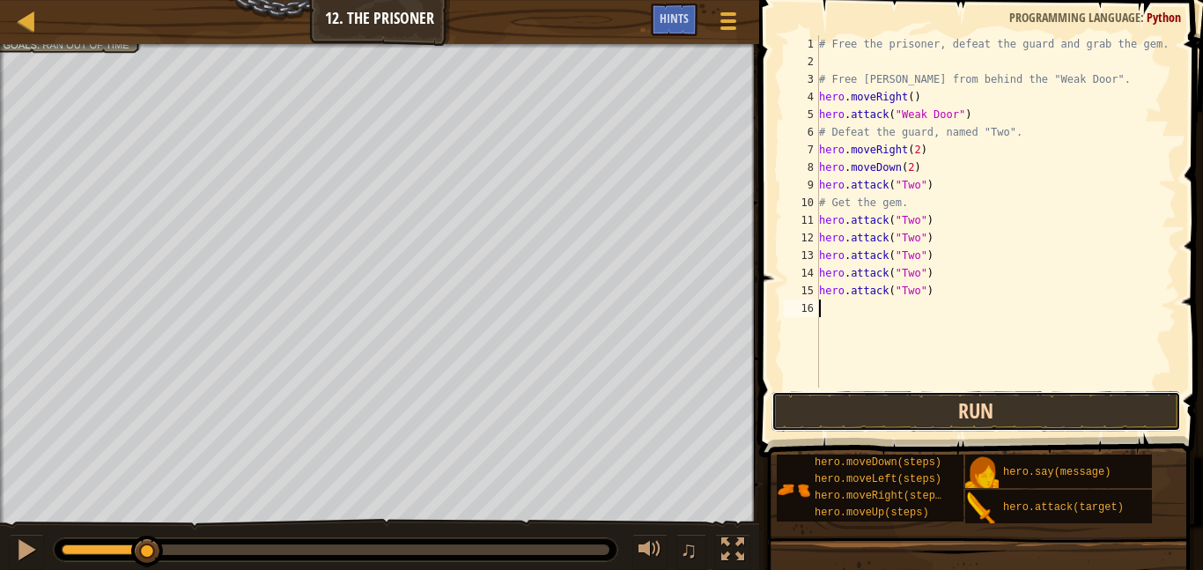
click at [1078, 413] on button "Run" at bounding box center [976, 411] width 410 height 41
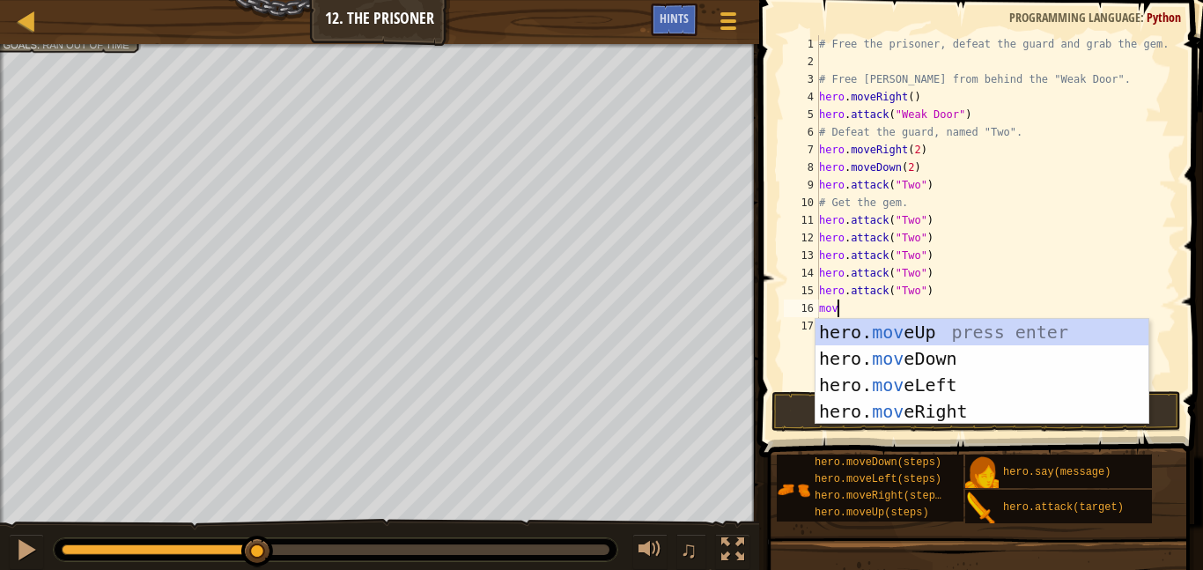
type textarea "move"
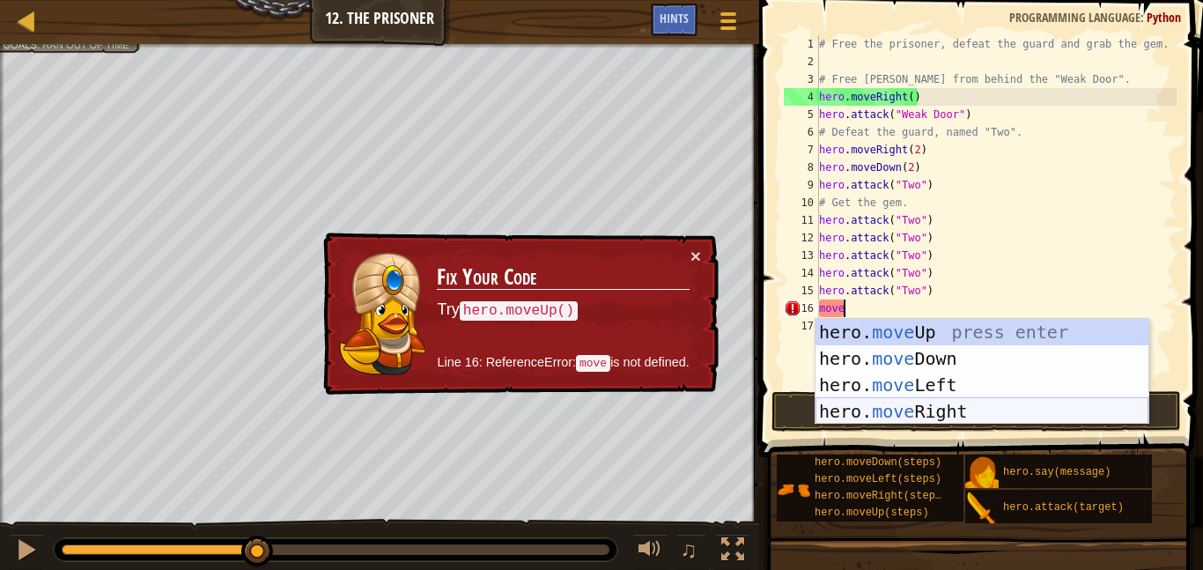
click at [924, 407] on div "hero. move Up press enter hero. move Down press enter hero. move Left press ent…" at bounding box center [981, 398] width 333 height 158
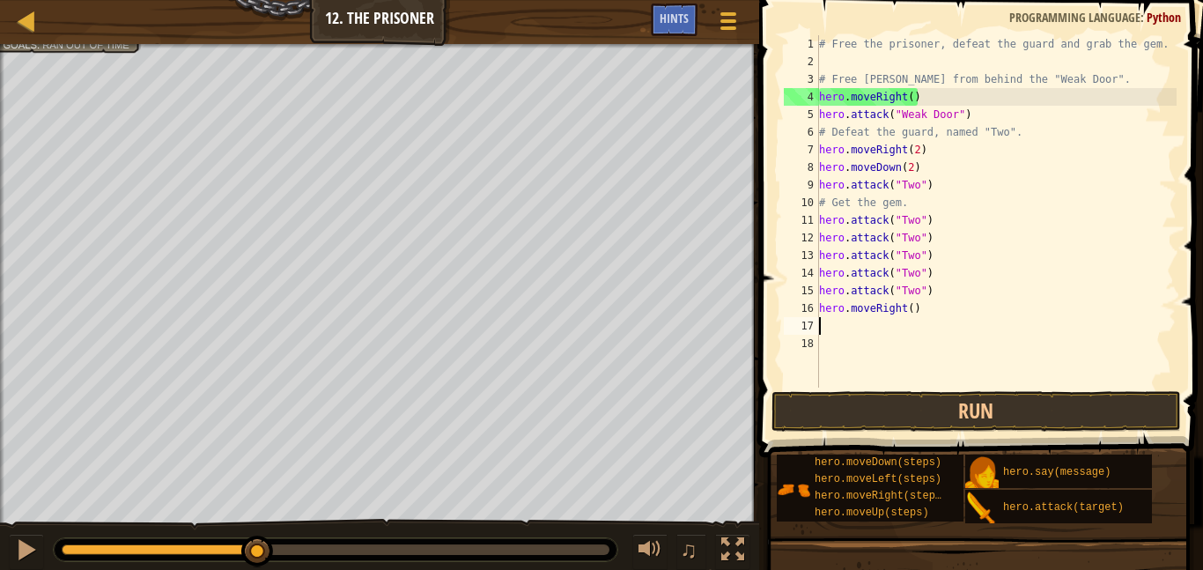
scroll to position [8, 0]
click at [900, 306] on div "# Free the prisoner, defeat the guard and grab the gem. # Free [PERSON_NAME] fr…" at bounding box center [995, 228] width 361 height 387
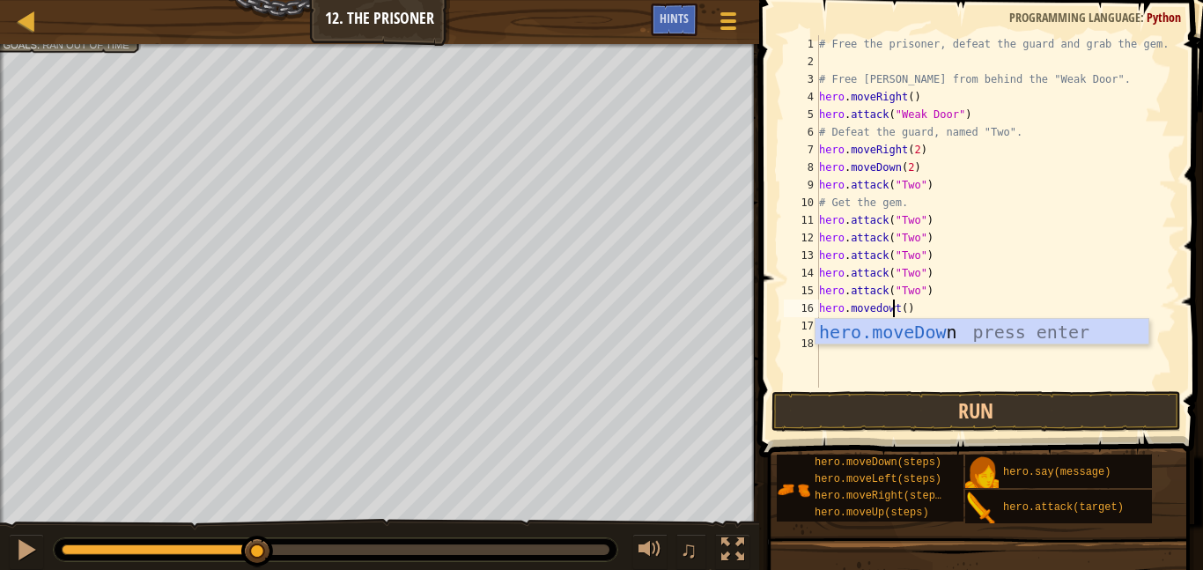
scroll to position [8, 11]
click at [874, 333] on div "hero.moveDown press enter" at bounding box center [981, 358] width 333 height 79
type textarea "hero.moveDown()"
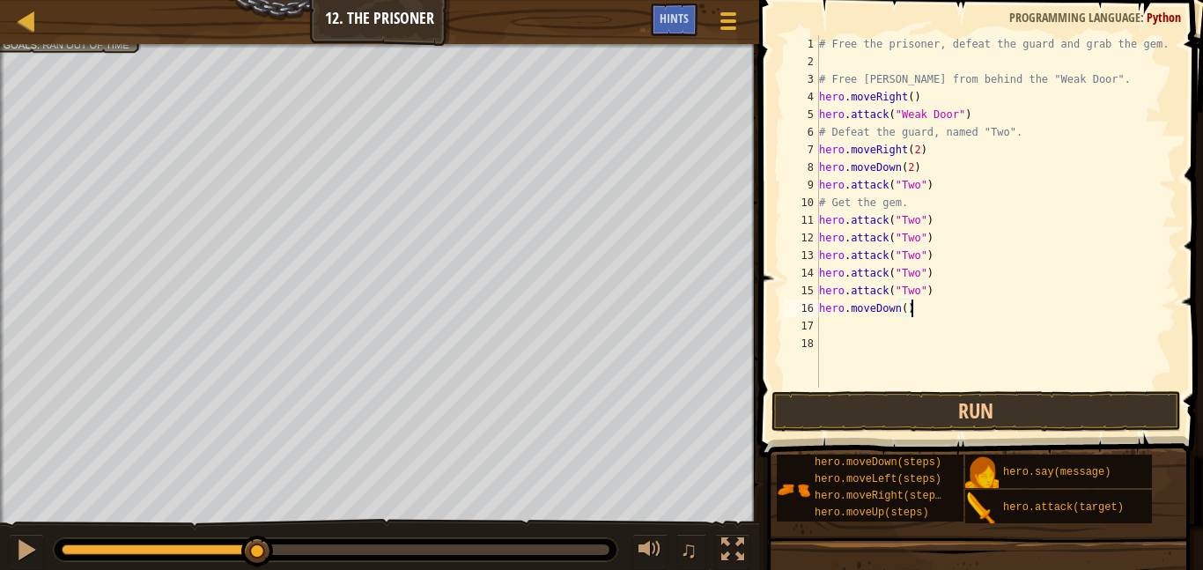
click at [874, 333] on div "# Free the prisoner, defeat the guard and grab the gem. # Free [PERSON_NAME] fr…" at bounding box center [995, 228] width 361 height 387
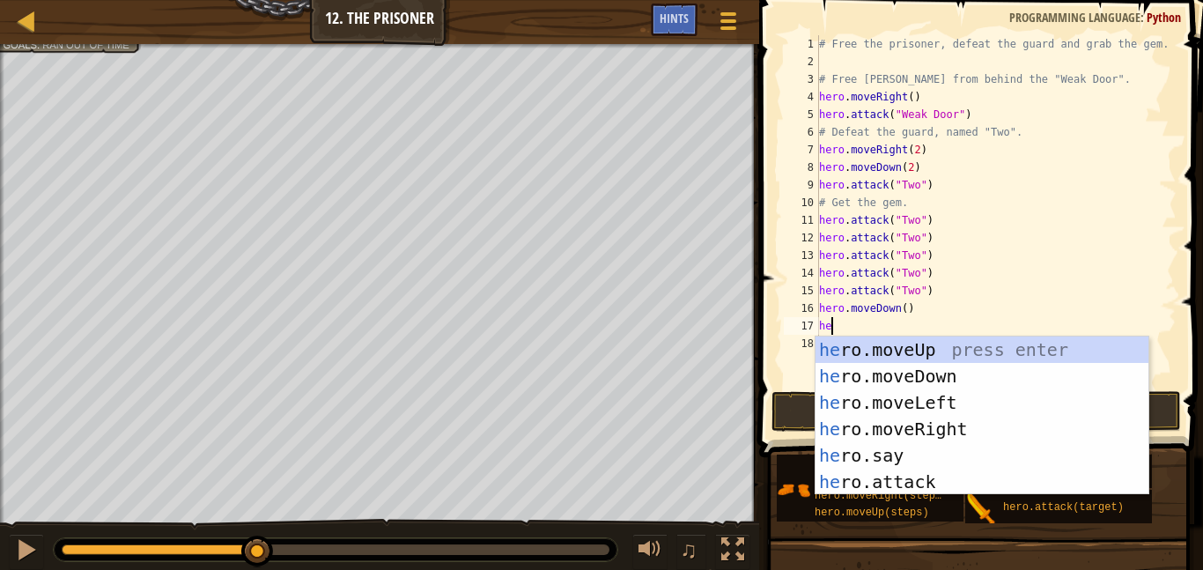
type textarea "her"
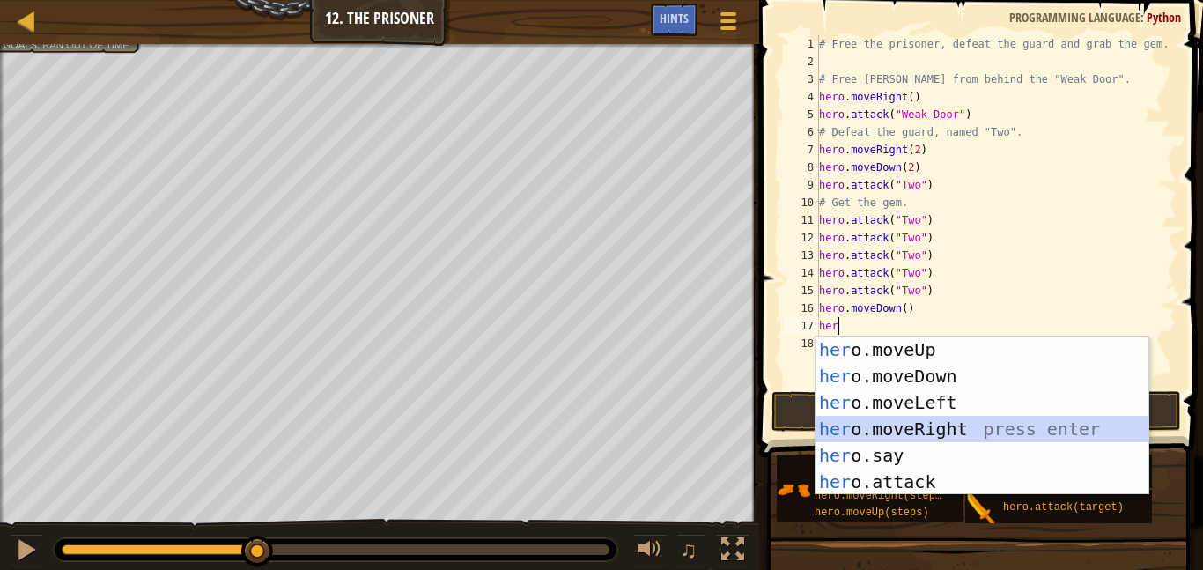
click at [911, 423] on div "her o.moveUp press enter her o.moveDown press enter her o.moveLeft press enter …" at bounding box center [981, 441] width 333 height 211
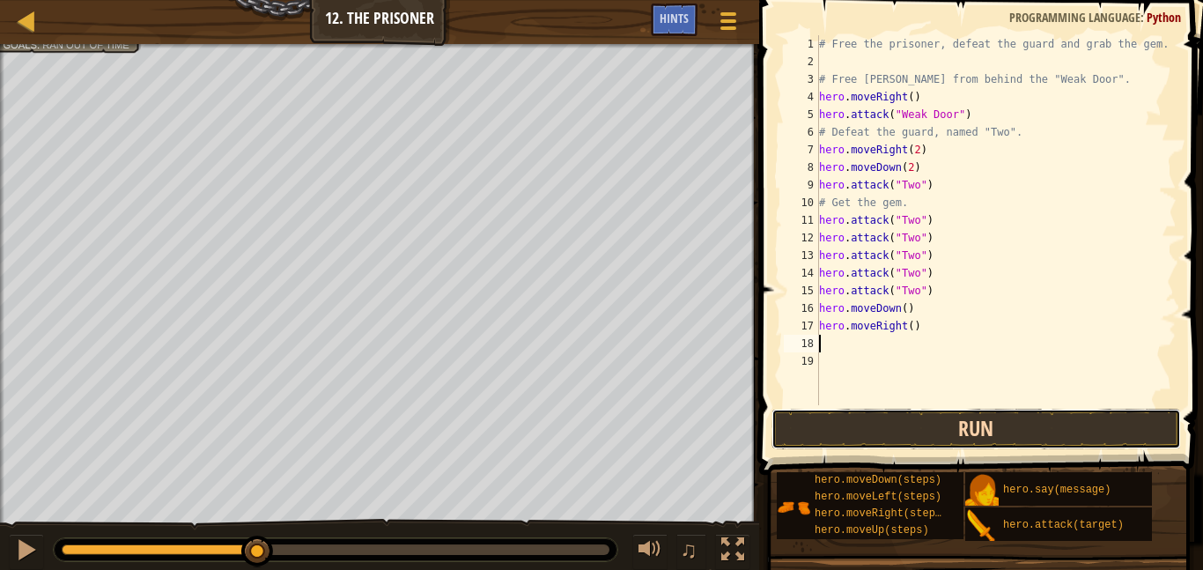
click at [922, 415] on button "Run" at bounding box center [976, 429] width 410 height 41
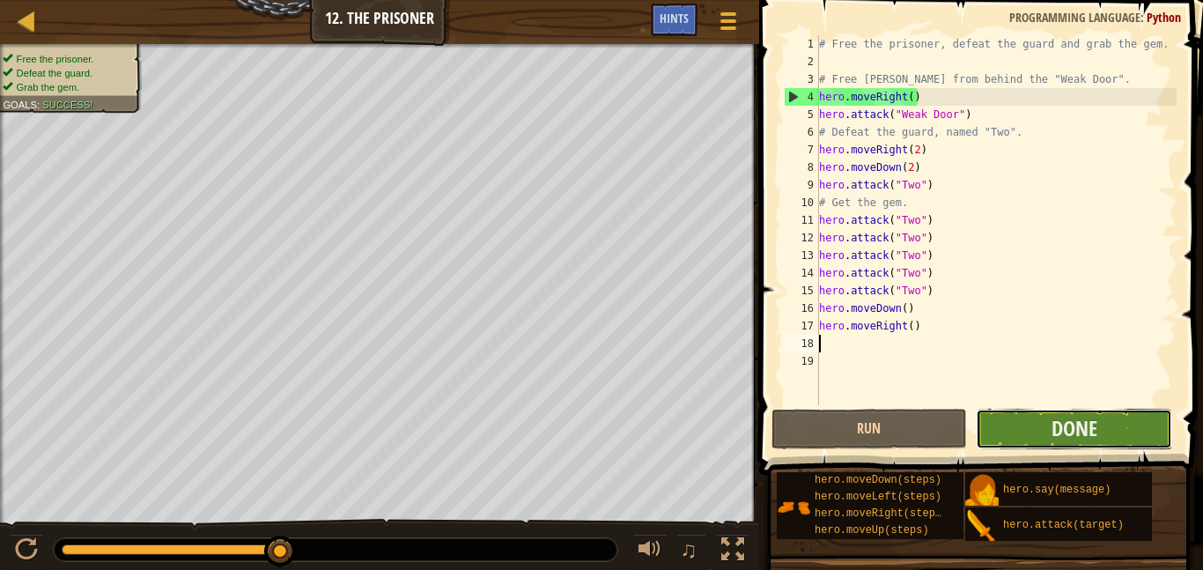
click at [1101, 422] on button "Done" at bounding box center [1074, 429] width 196 height 41
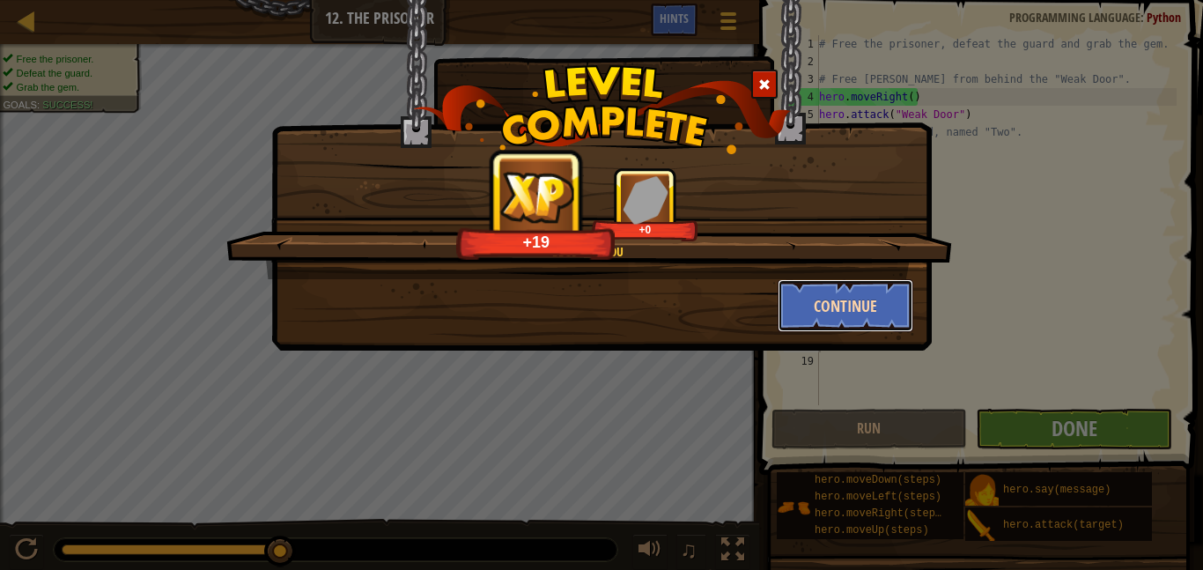
click at [838, 323] on button "Continue" at bounding box center [845, 305] width 136 height 53
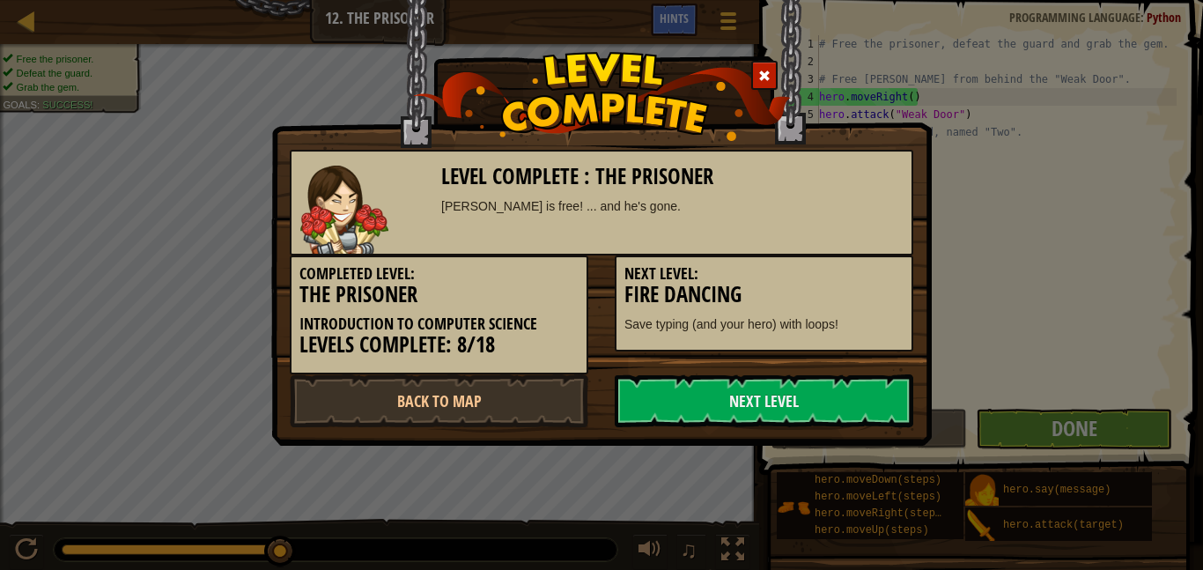
click at [836, 310] on div "Next Level: Fire Dancing Save typing (and your hero) with loops!" at bounding box center [764, 303] width 298 height 96
click at [812, 379] on link "Next Level" at bounding box center [764, 400] width 298 height 53
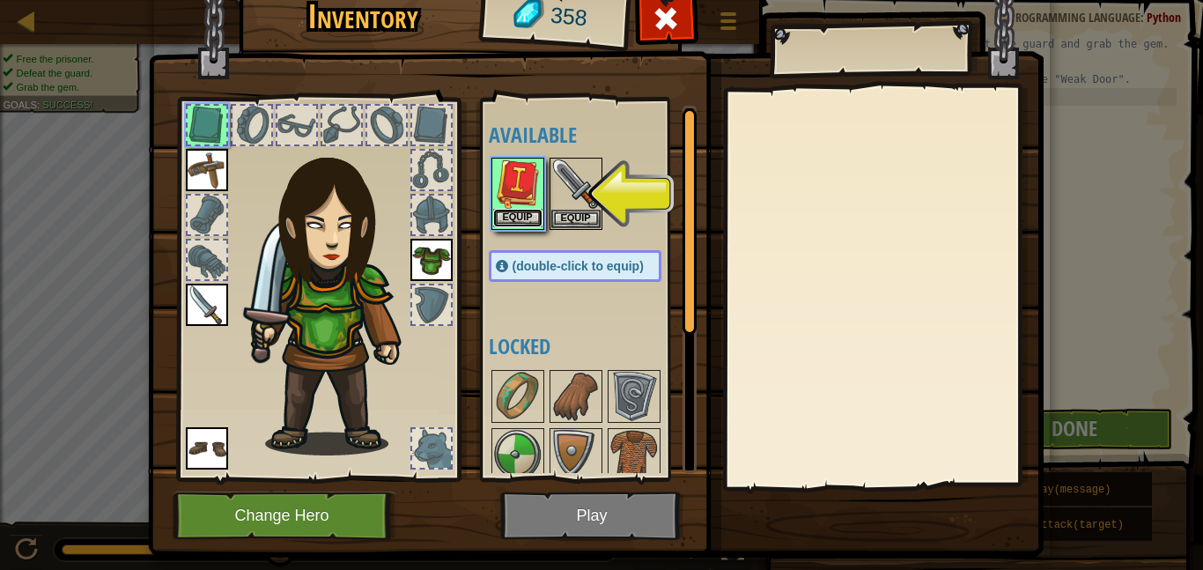
click at [516, 210] on button "Equip" at bounding box center [517, 218] width 49 height 18
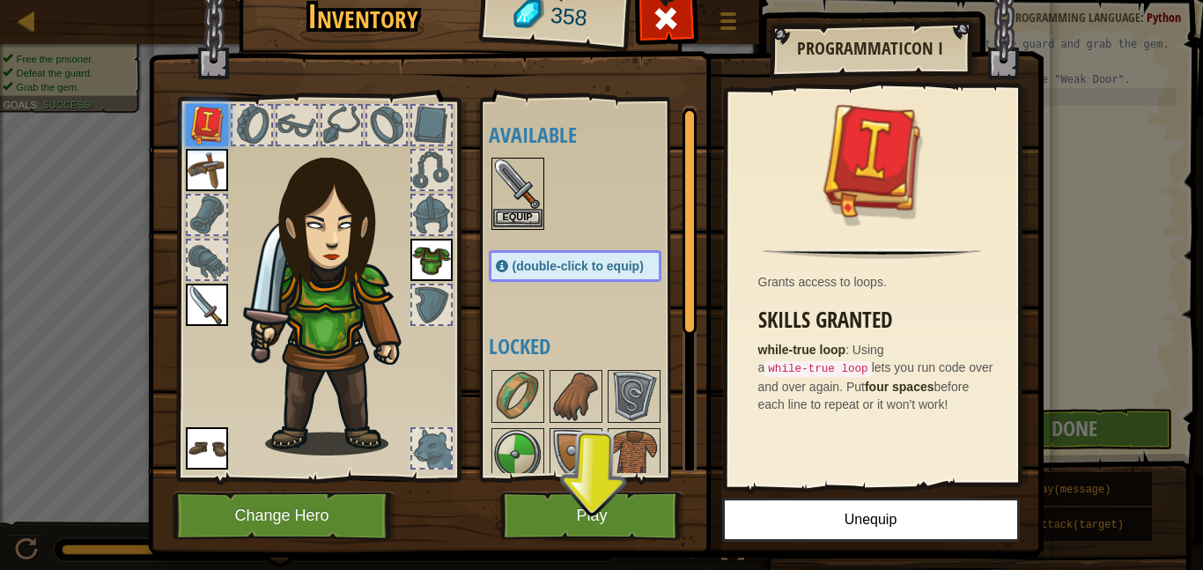
click at [526, 208] on img at bounding box center [517, 183] width 49 height 49
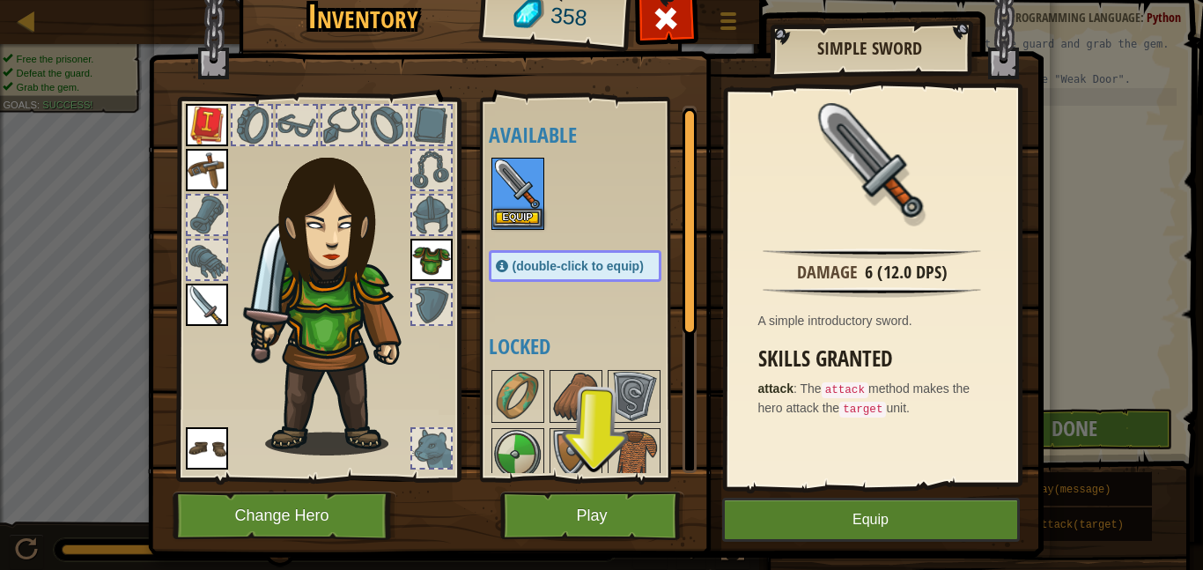
click at [526, 208] on img at bounding box center [517, 183] width 49 height 49
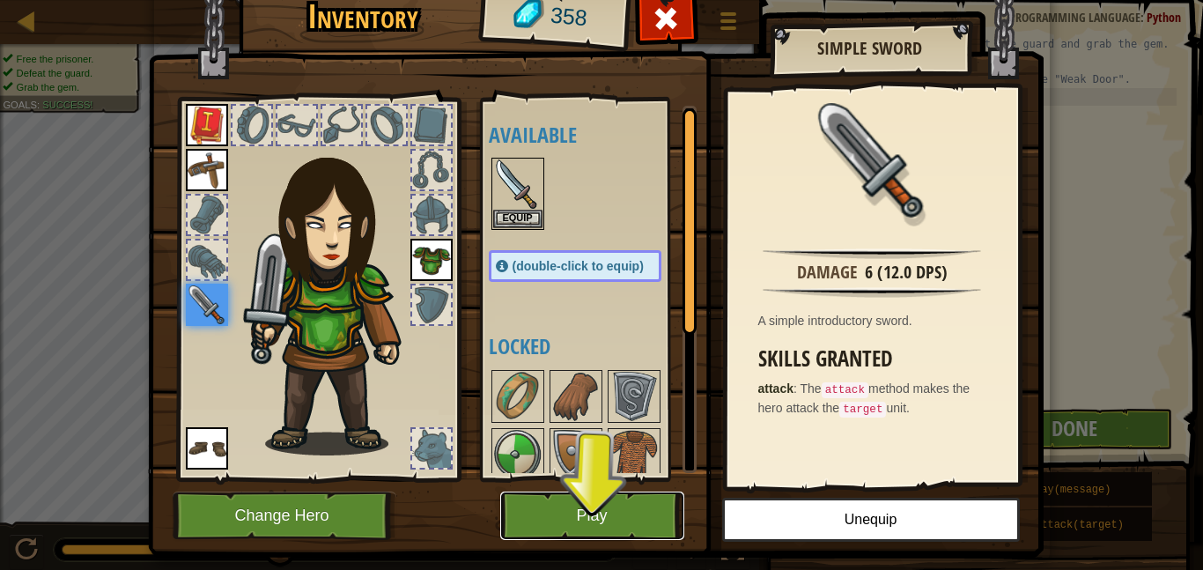
click at [598, 499] on button "Play" at bounding box center [592, 515] width 184 height 48
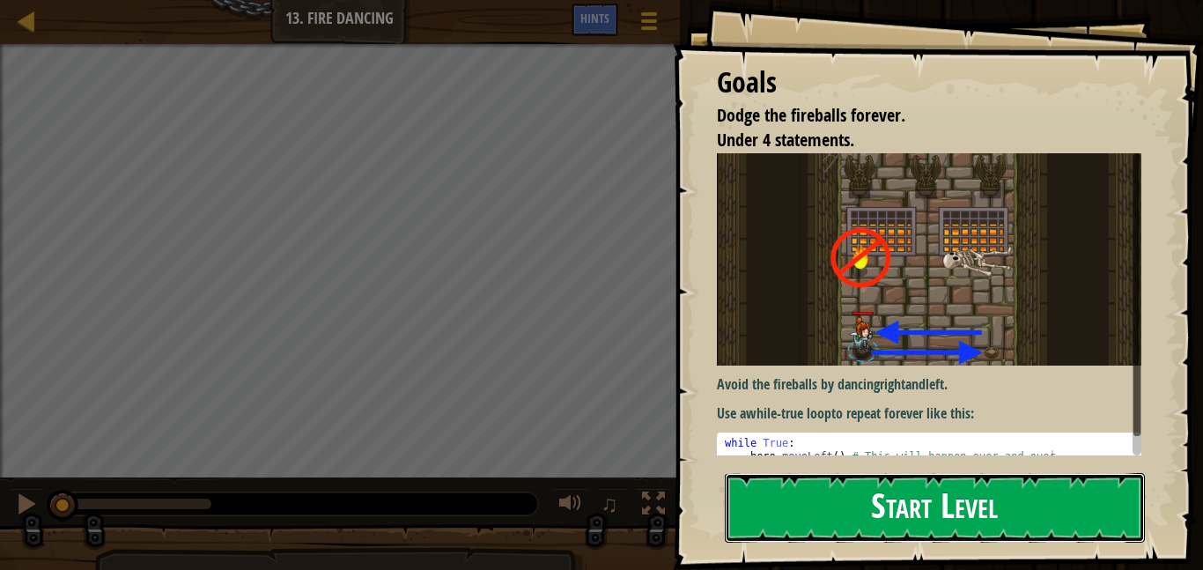
click at [877, 515] on button "Start Level" at bounding box center [935, 508] width 420 height 70
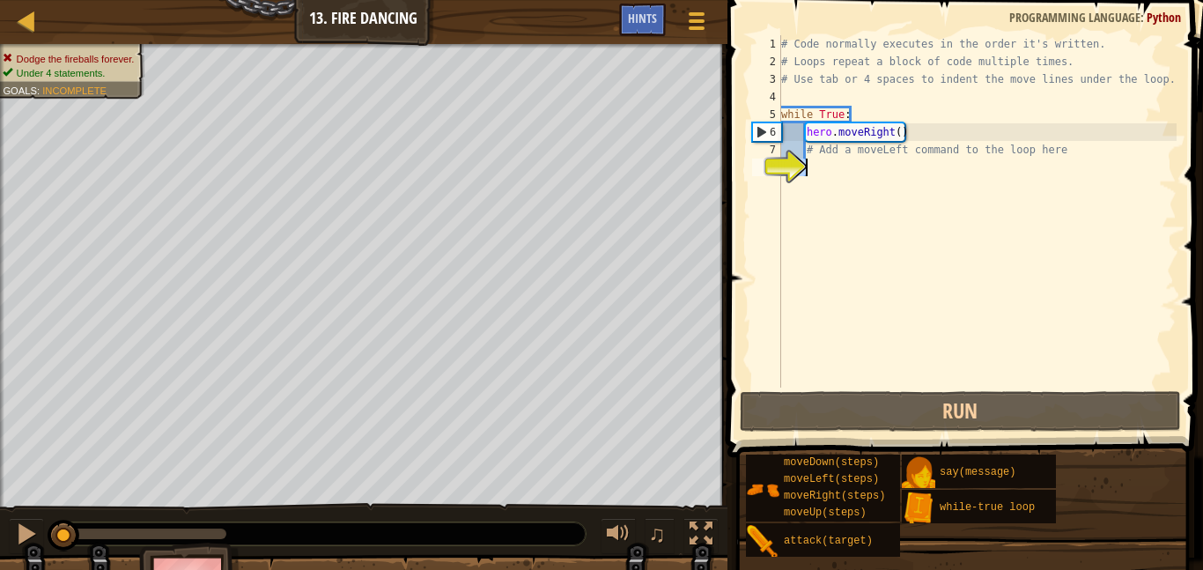
click at [644, 11] on span "Hints" at bounding box center [642, 18] width 29 height 17
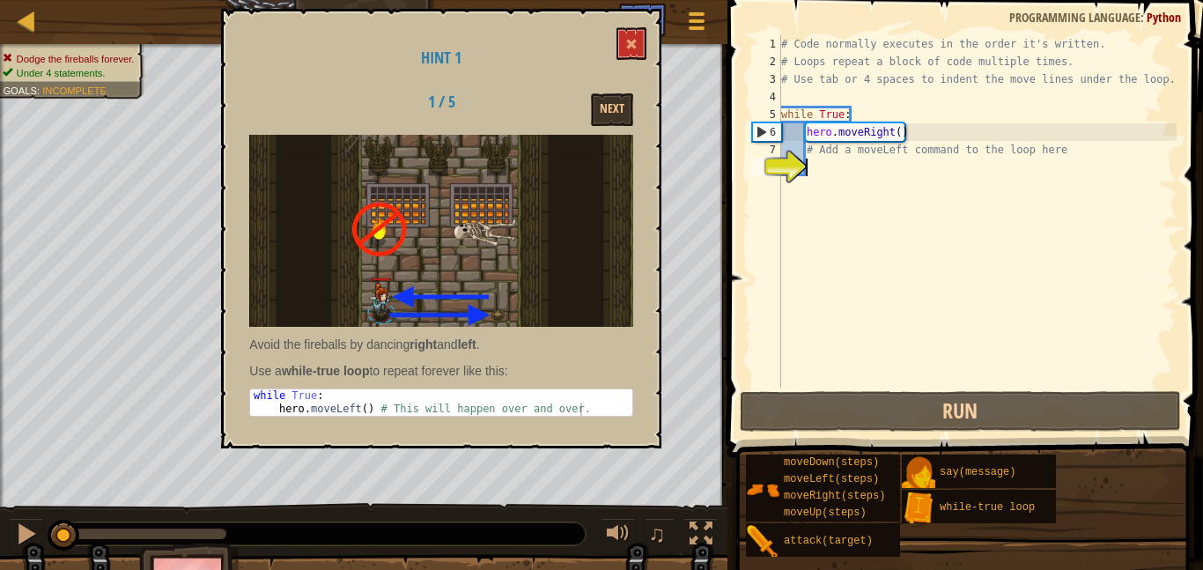
click at [826, 237] on div "# Code normally executes in the order it's written. # Loops repeat a block of c…" at bounding box center [976, 228] width 399 height 387
click at [603, 118] on button "Next" at bounding box center [612, 109] width 42 height 33
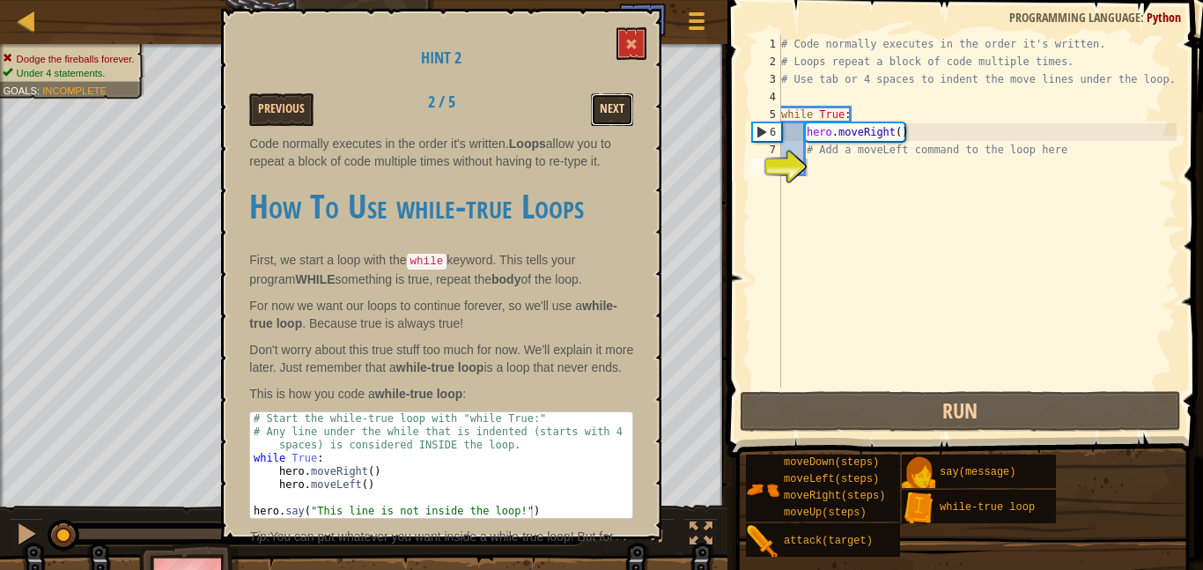
click at [600, 93] on button "Next" at bounding box center [612, 109] width 42 height 33
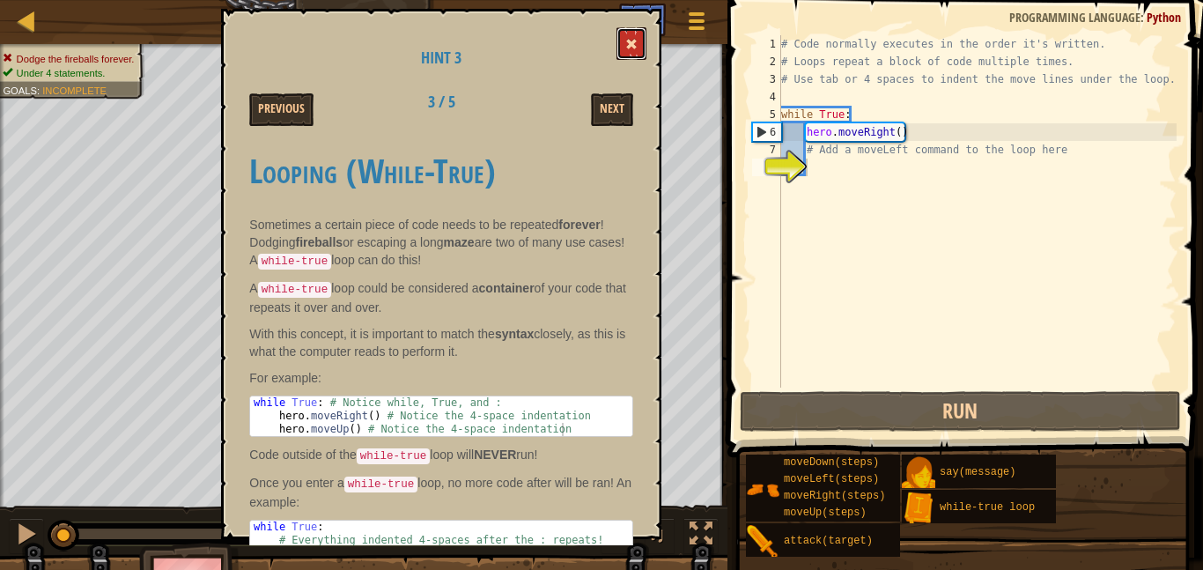
click at [634, 43] on span at bounding box center [631, 44] width 12 height 12
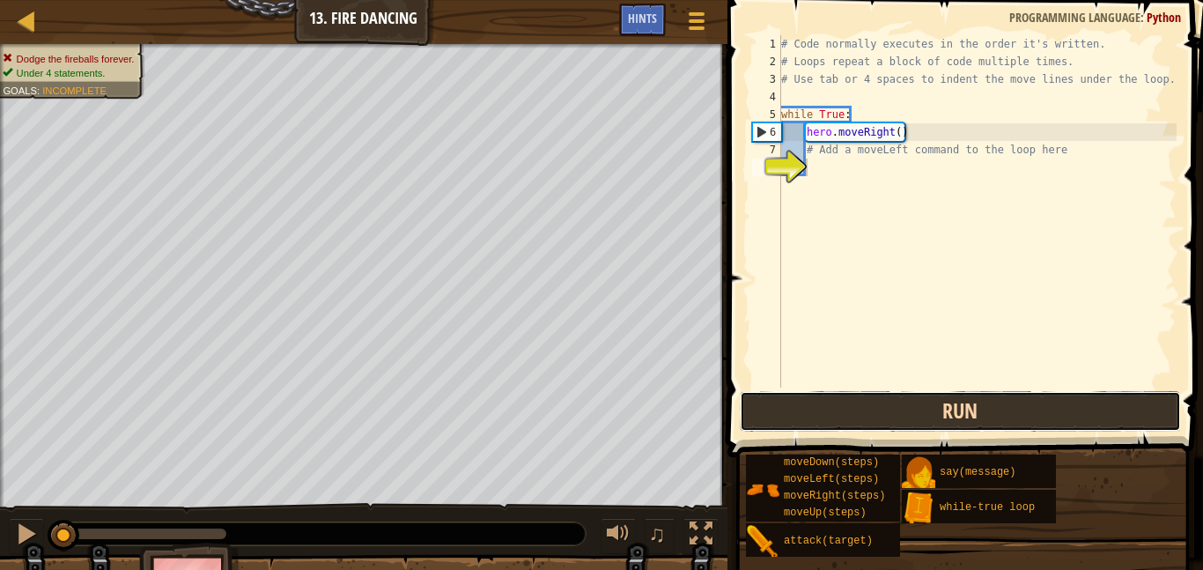
click at [835, 426] on button "Run" at bounding box center [960, 411] width 441 height 41
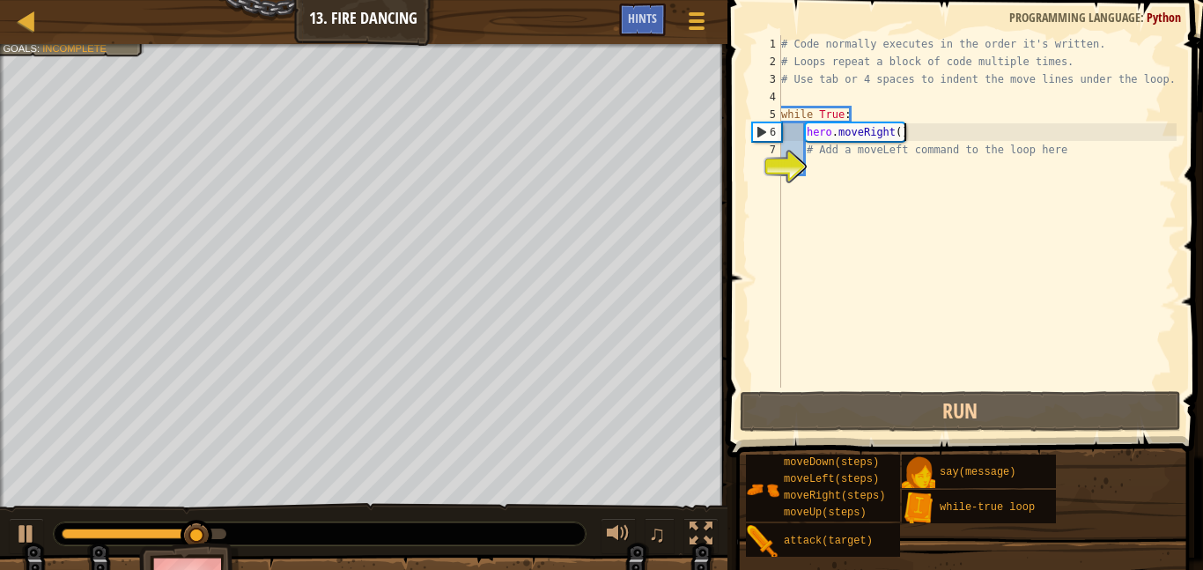
click at [905, 137] on div "# Code normally executes in the order it's written. # Loops repeat a block of c…" at bounding box center [976, 228] width 399 height 387
type textarea "hero.moveRight()"
click at [943, 132] on div "# Code normally executes in the order it's written. # Loops repeat a block of c…" at bounding box center [976, 228] width 399 height 387
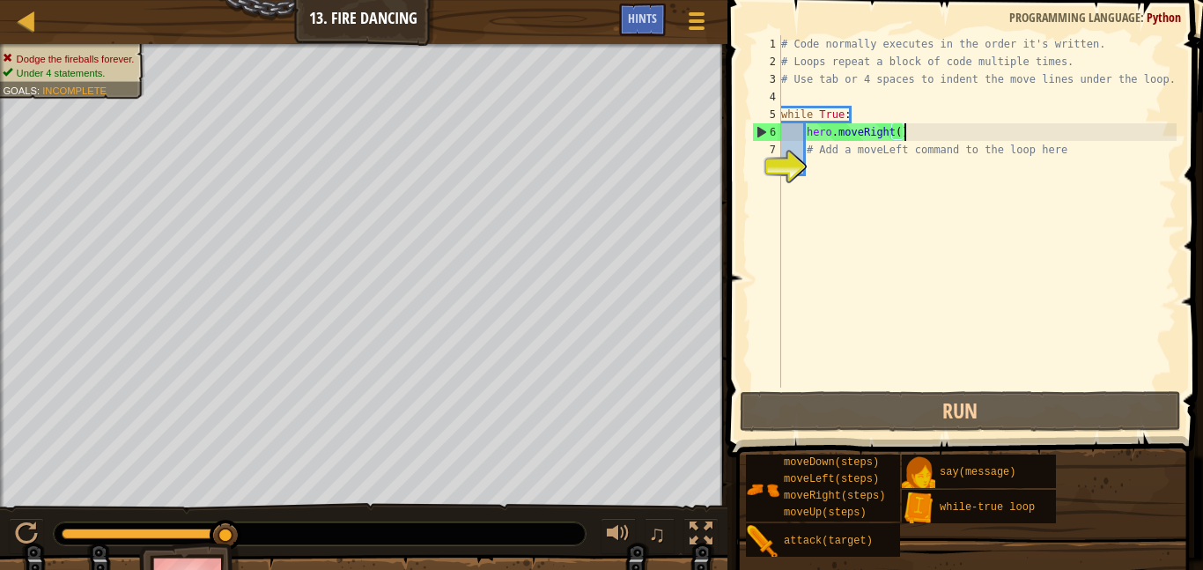
click at [840, 173] on div "# Code normally executes in the order it's written. # Loops repeat a block of c…" at bounding box center [976, 228] width 399 height 387
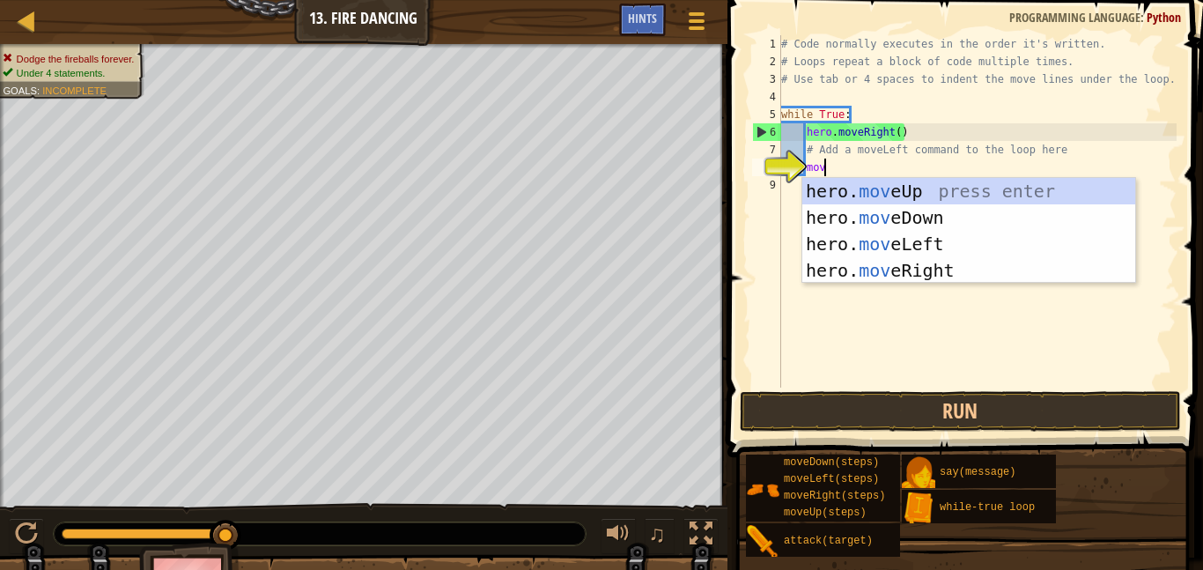
type textarea "move"
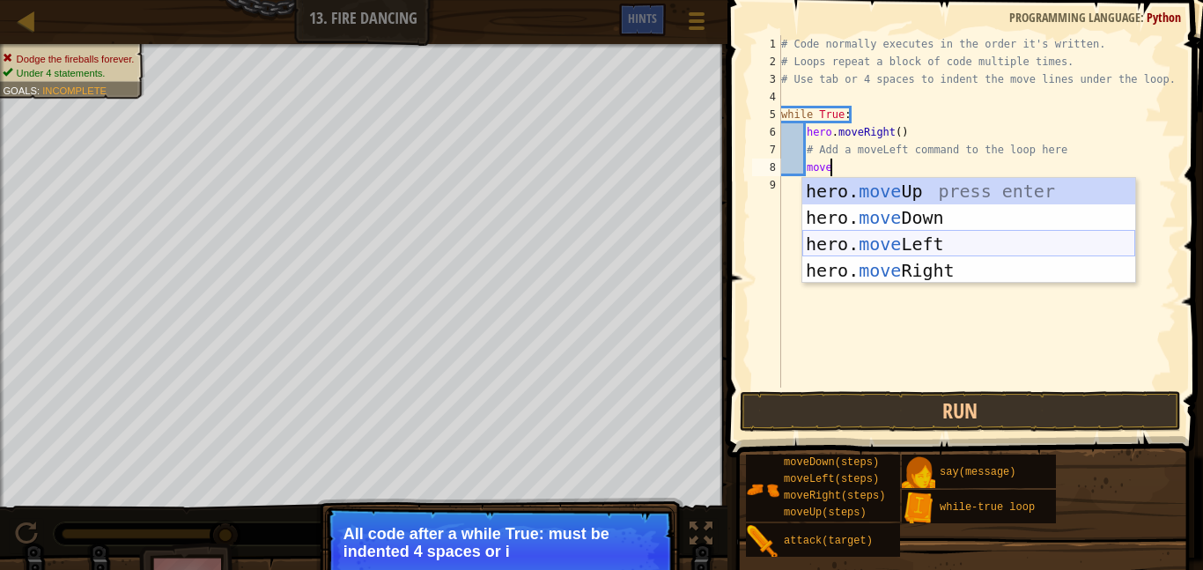
click at [945, 245] on div "hero. move Up press enter hero. move Down press enter hero. move Left press ent…" at bounding box center [968, 257] width 333 height 158
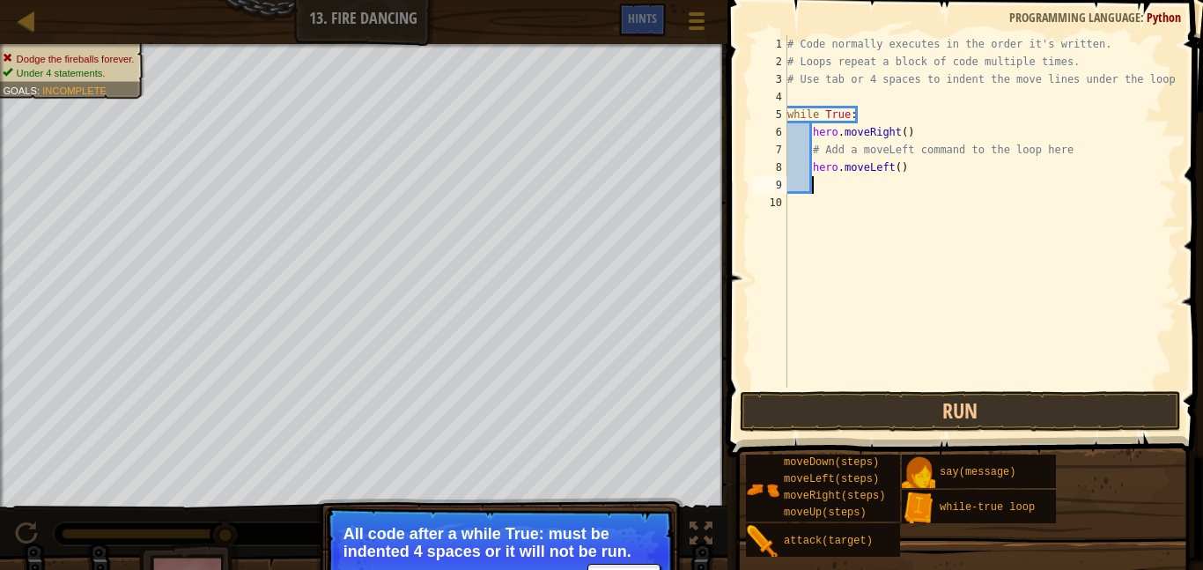
click at [865, 176] on div "# Code normally executes in the order it's written. # Loops repeat a block of c…" at bounding box center [980, 228] width 393 height 387
type textarea "w"
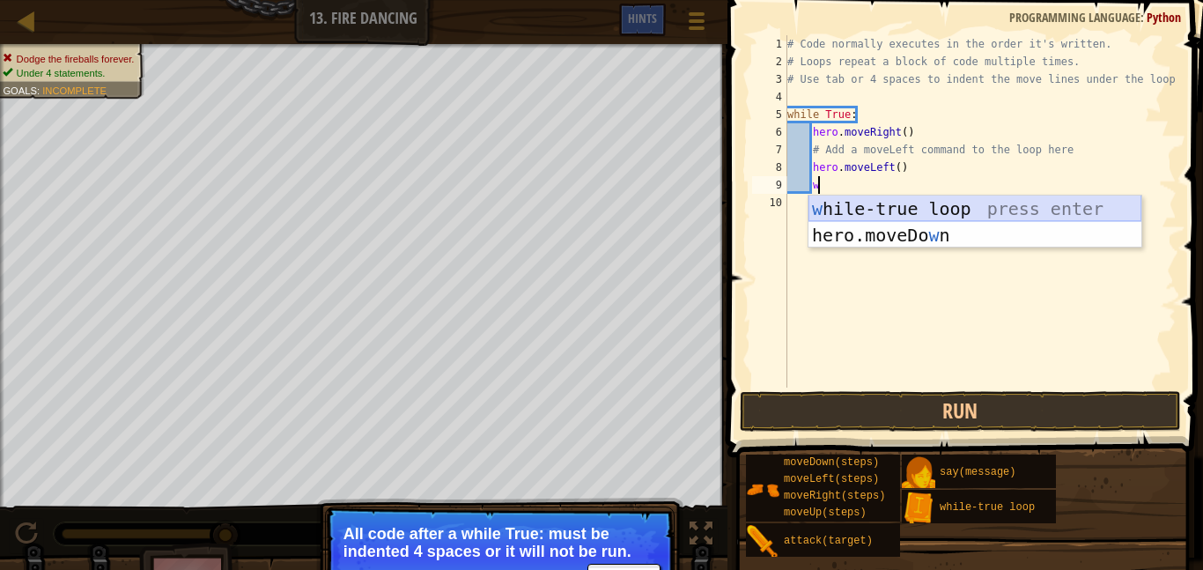
click at [853, 210] on div "w [PERSON_NAME]-true loop press enter hero.moveDo w n press enter" at bounding box center [974, 248] width 333 height 106
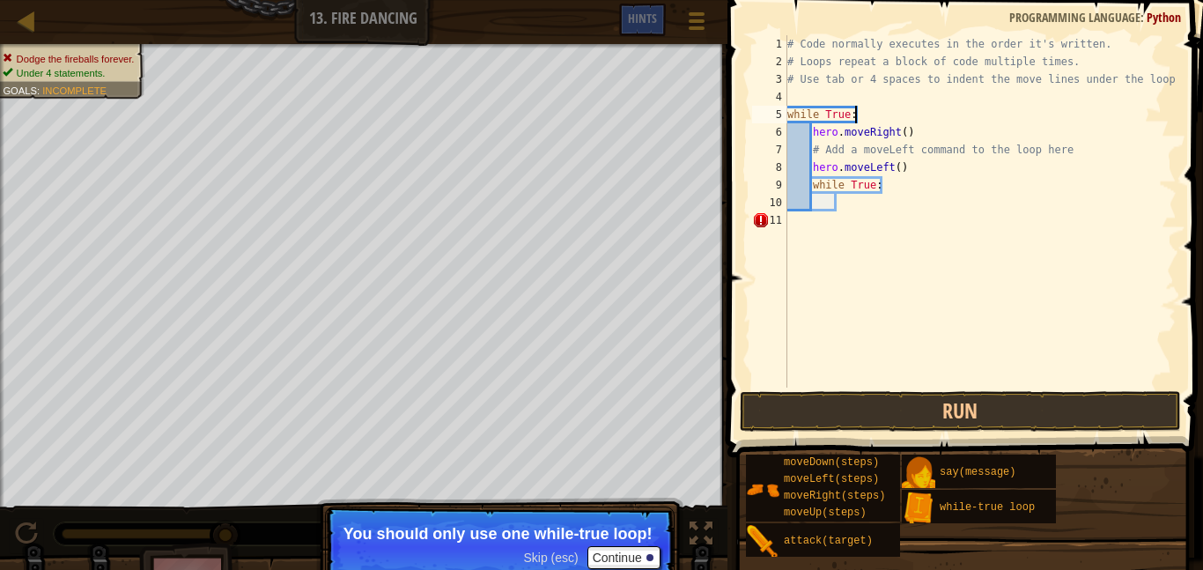
drag, startPoint x: 869, startPoint y: 112, endPoint x: 888, endPoint y: 111, distance: 19.4
click at [888, 111] on div "# Code normally executes in the order it's written. # Loops repeat a block of c…" at bounding box center [980, 228] width 393 height 387
type textarea "while True:"
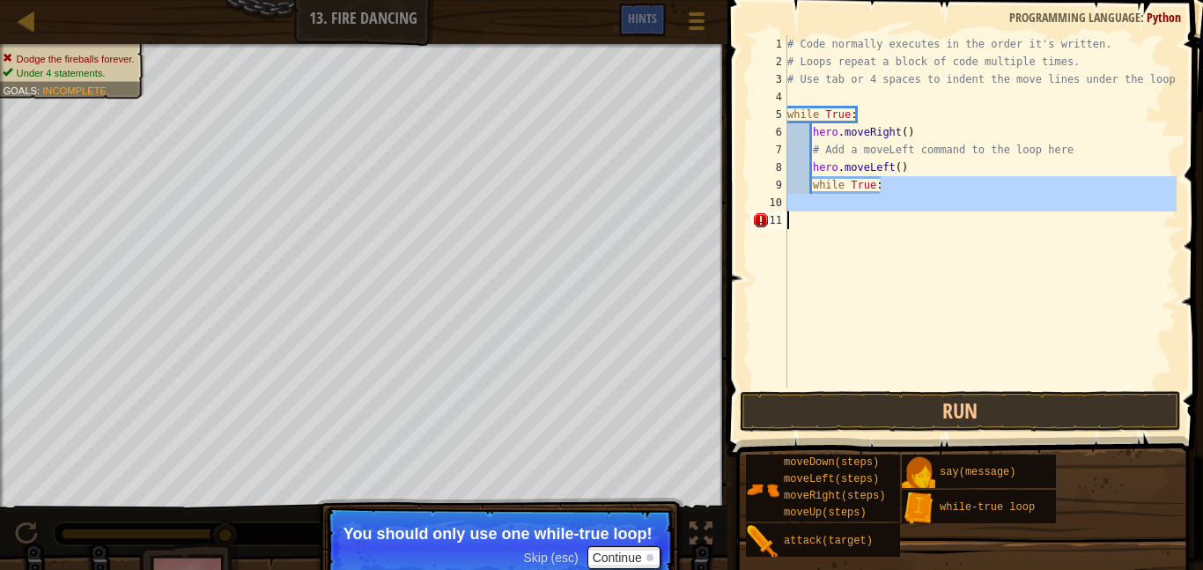
drag, startPoint x: 917, startPoint y: 177, endPoint x: 749, endPoint y: 223, distance: 174.3
click at [749, 223] on div "while True: 1 2 3 4 5 6 7 8 9 10 11 # Code normally executes in the order it's …" at bounding box center [962, 211] width 428 height 352
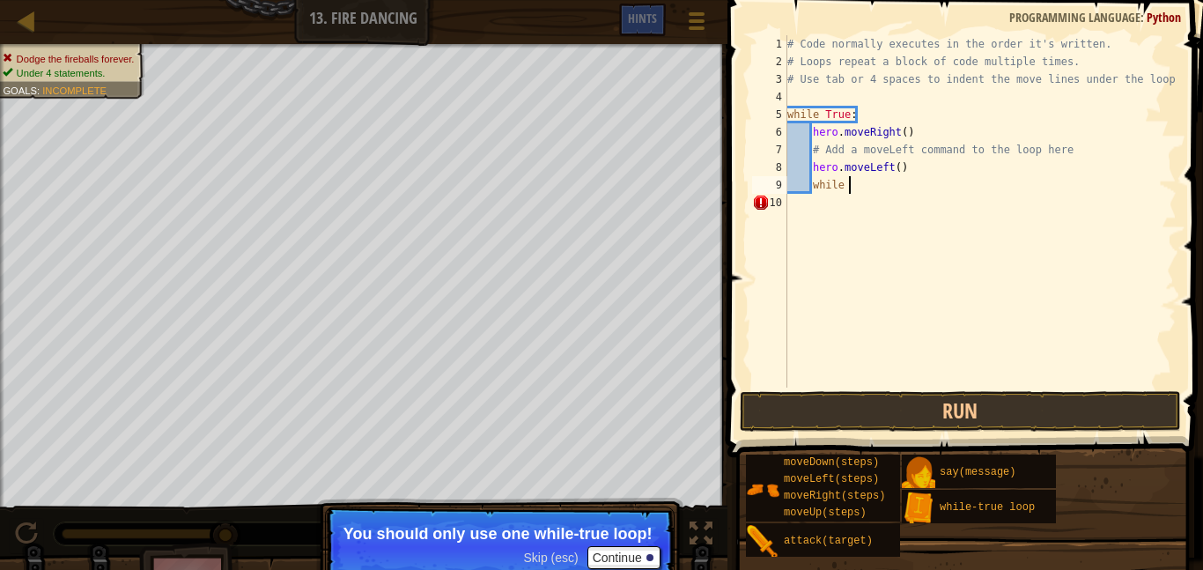
type textarea "w"
click at [867, 113] on div "# Code normally executes in the order it's written. # Loops repeat a block of c…" at bounding box center [980, 228] width 393 height 387
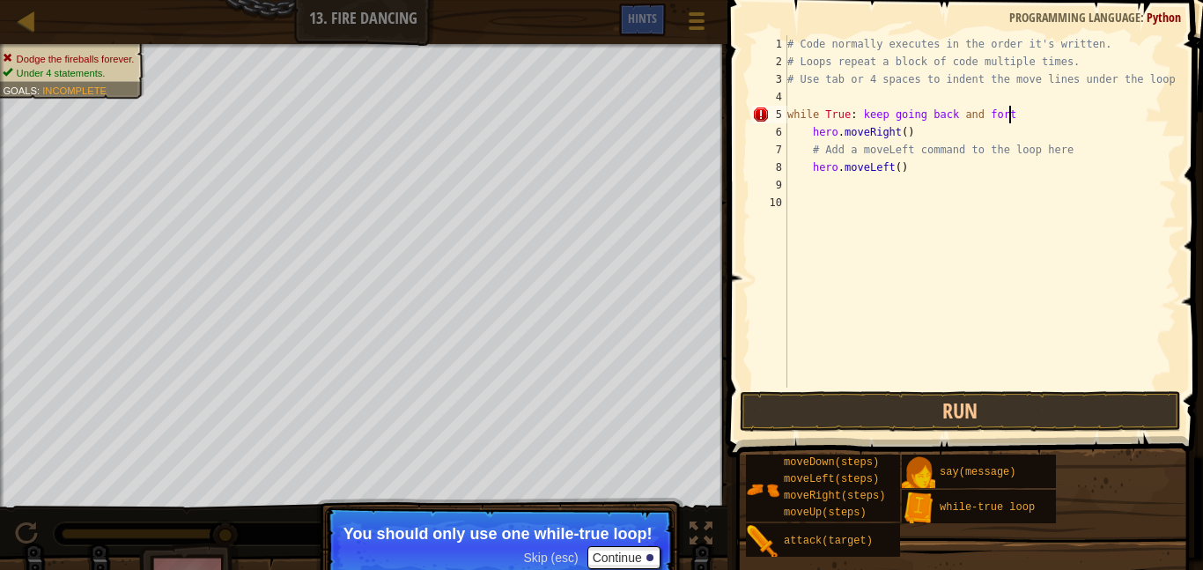
scroll to position [8, 32]
click at [603, 557] on button "Continue" at bounding box center [623, 557] width 73 height 23
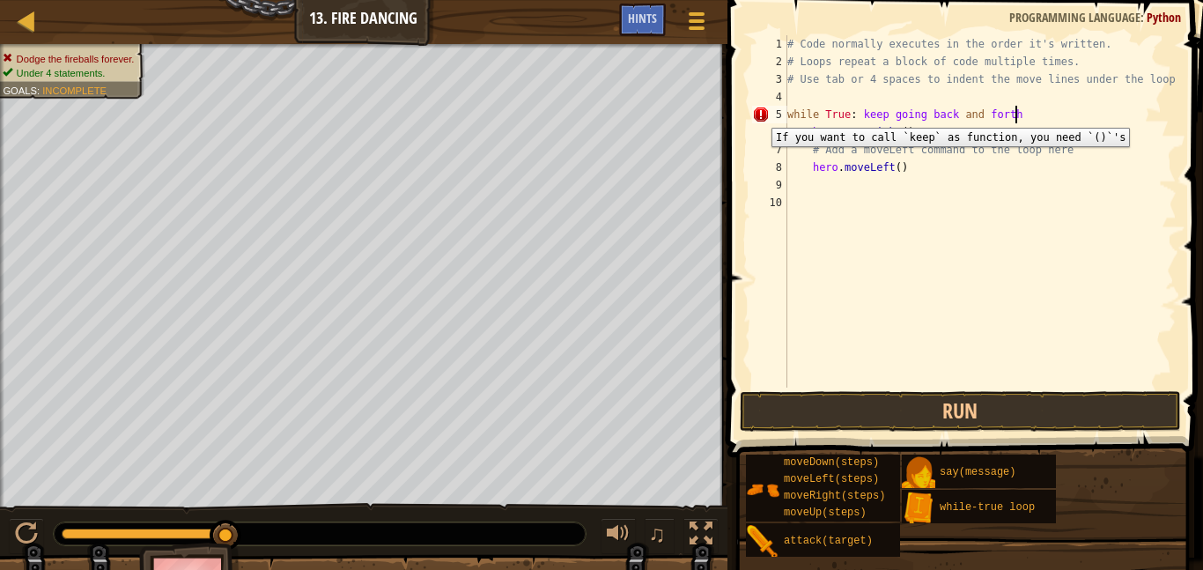
click at [759, 114] on div "5" at bounding box center [769, 115] width 35 height 18
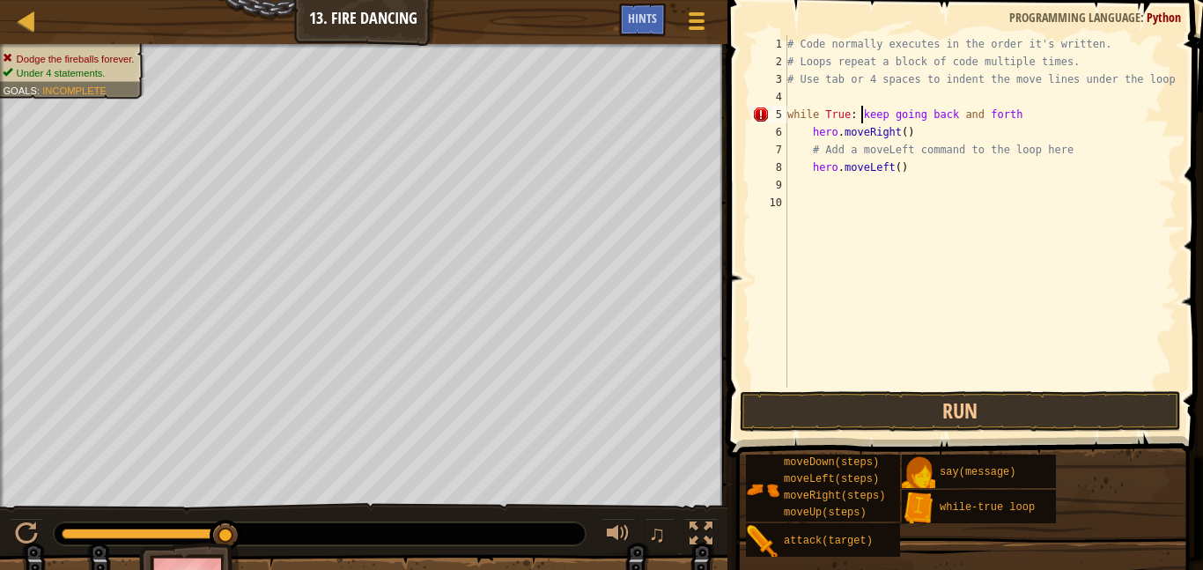
click at [858, 110] on div "# Code normally executes in the order it's written. # Loops repeat a block of c…" at bounding box center [980, 228] width 393 height 387
type textarea "while True: (keep going back and forth"
click at [1031, 103] on div "# Code normally executes in the order it's written. # Loops repeat a block of c…" at bounding box center [980, 228] width 393 height 387
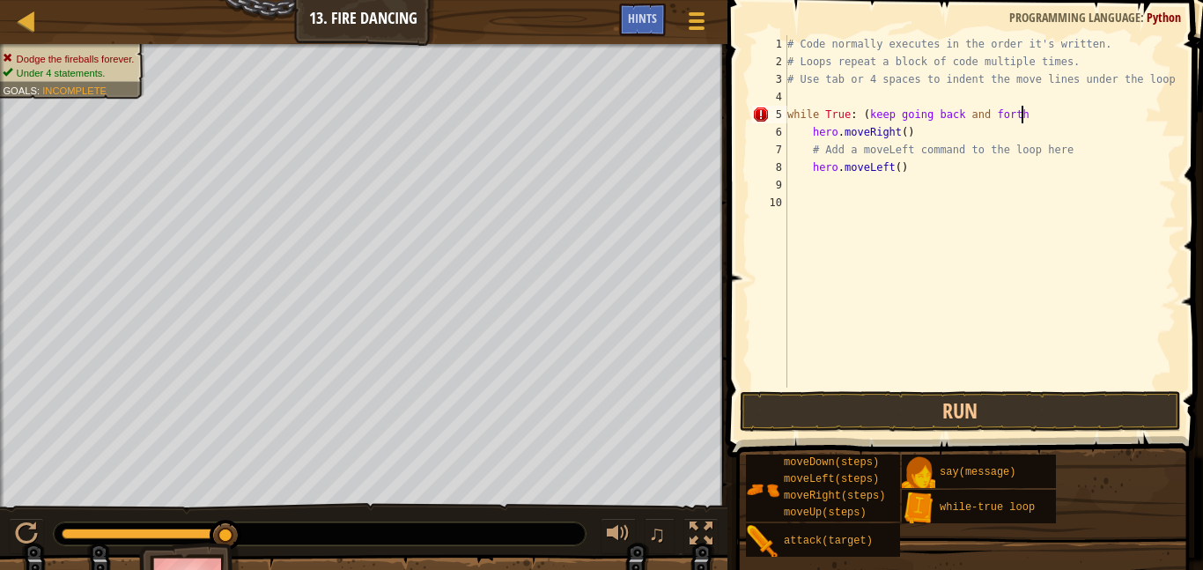
click at [1026, 112] on div "# Code normally executes in the order it's written. # Loops repeat a block of c…" at bounding box center [980, 228] width 393 height 387
type textarea "while True: (keep going back and forth)"
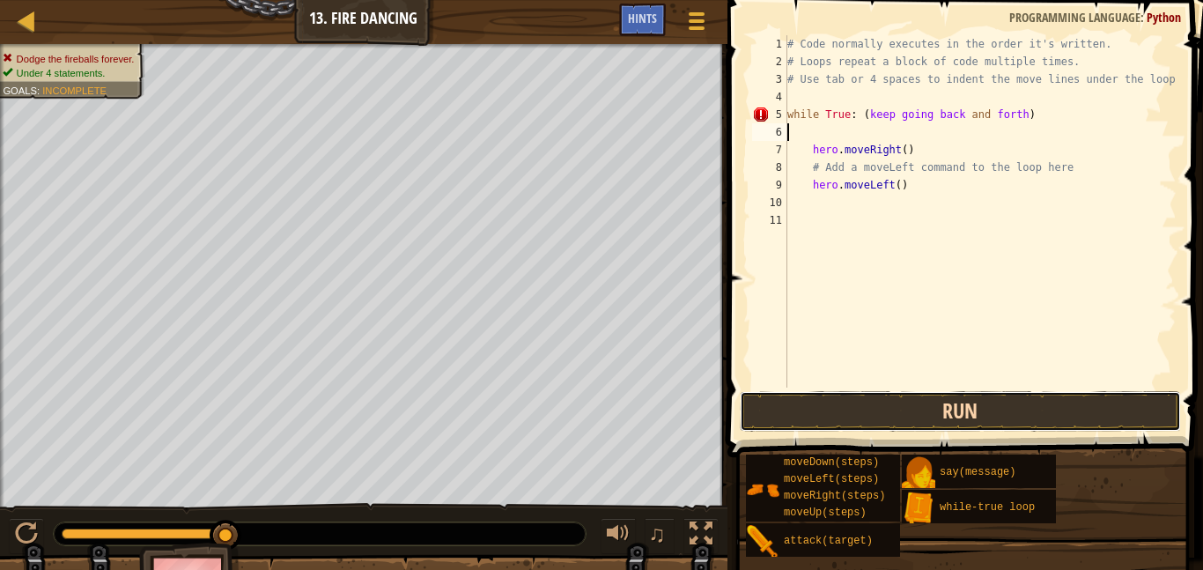
click at [1084, 428] on button "Run" at bounding box center [960, 411] width 441 height 41
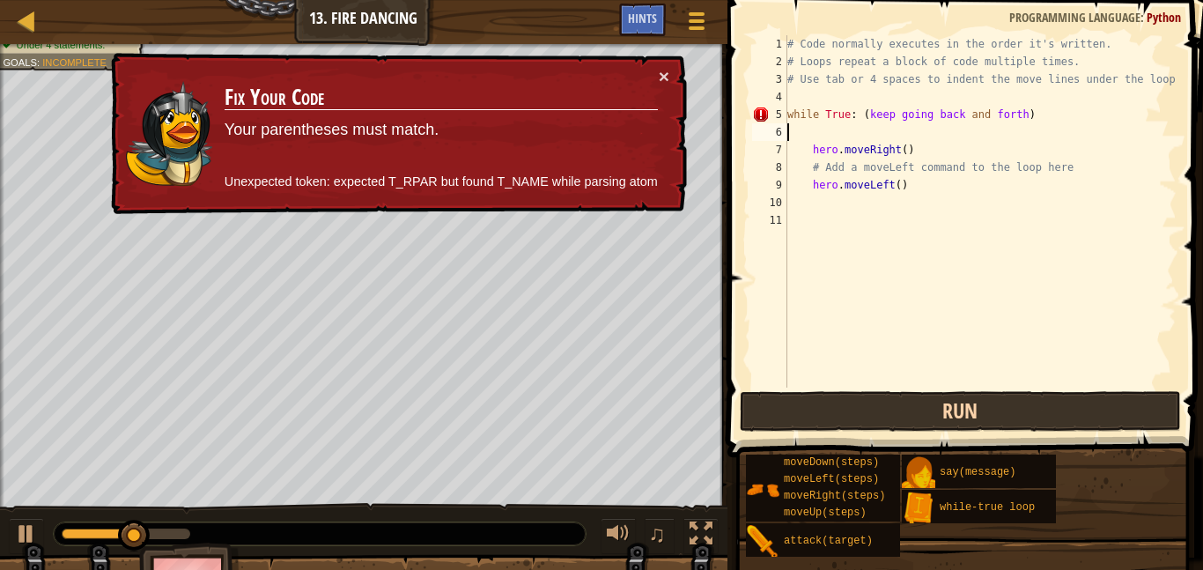
type textarea "while True: (keep going back and forth)"
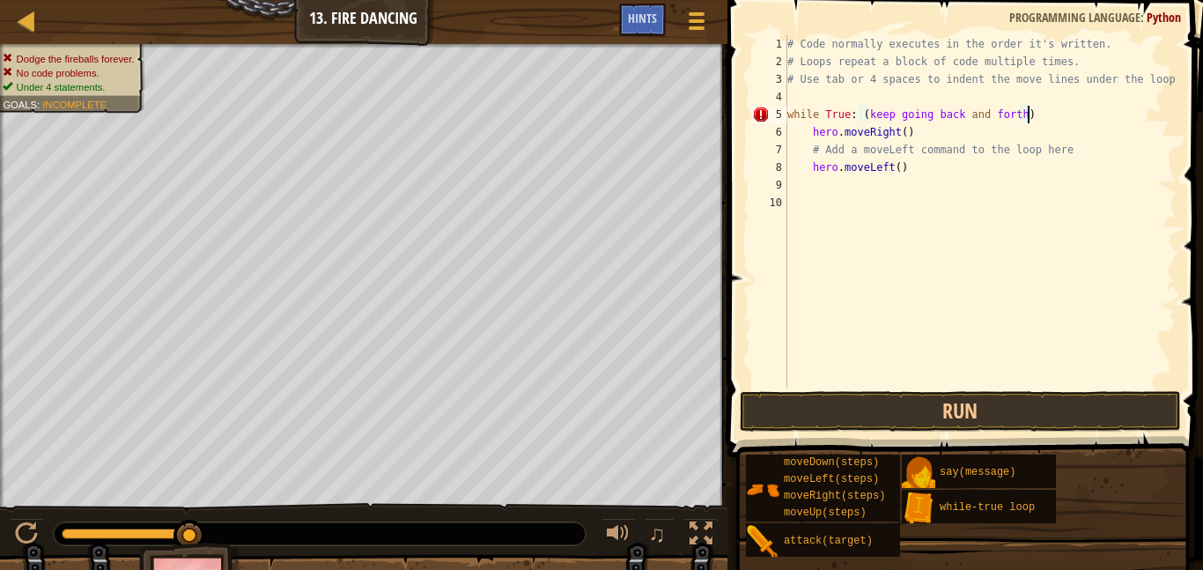
click at [932, 178] on div "# Code normally executes in the order it's written. # Loops repeat a block of c…" at bounding box center [980, 228] width 393 height 387
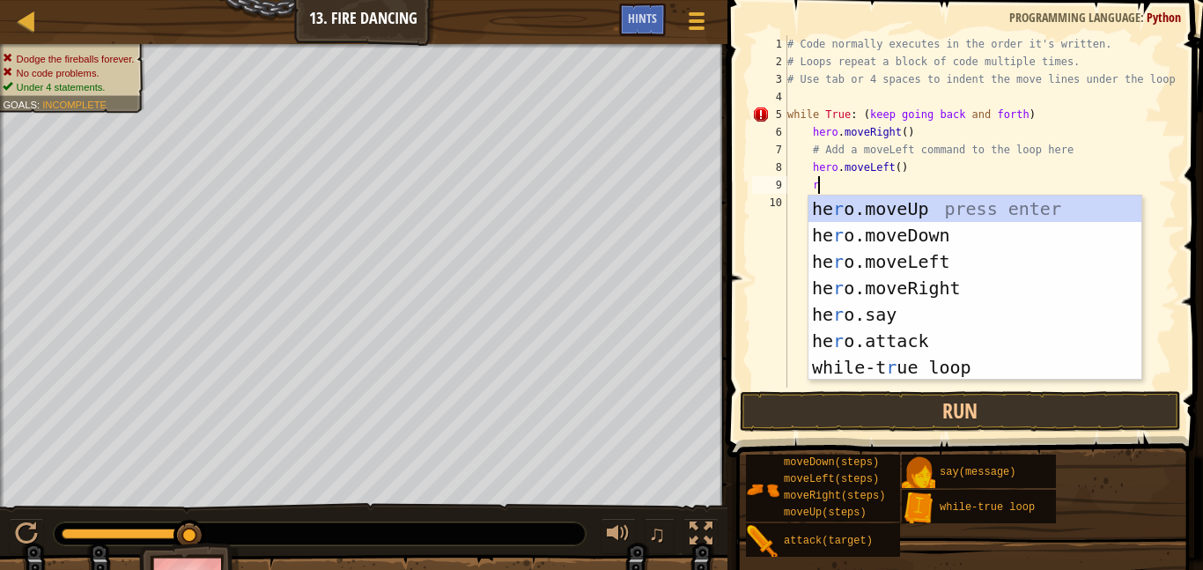
type textarea "ri"
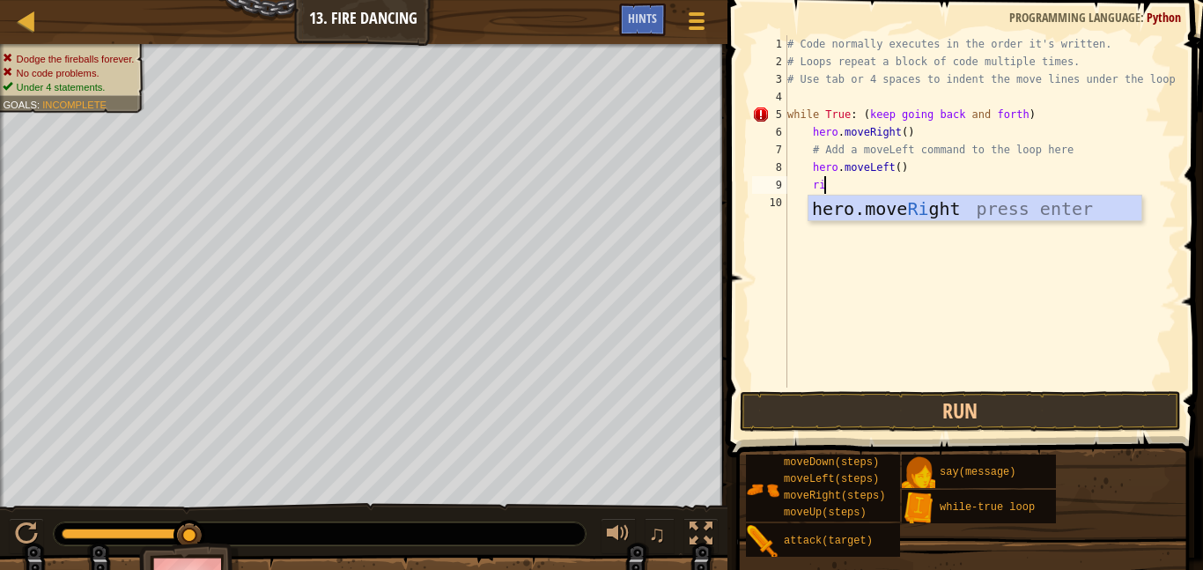
scroll to position [8, 4]
click at [941, 203] on div "hero.move Ri ght press enter" at bounding box center [974, 234] width 333 height 79
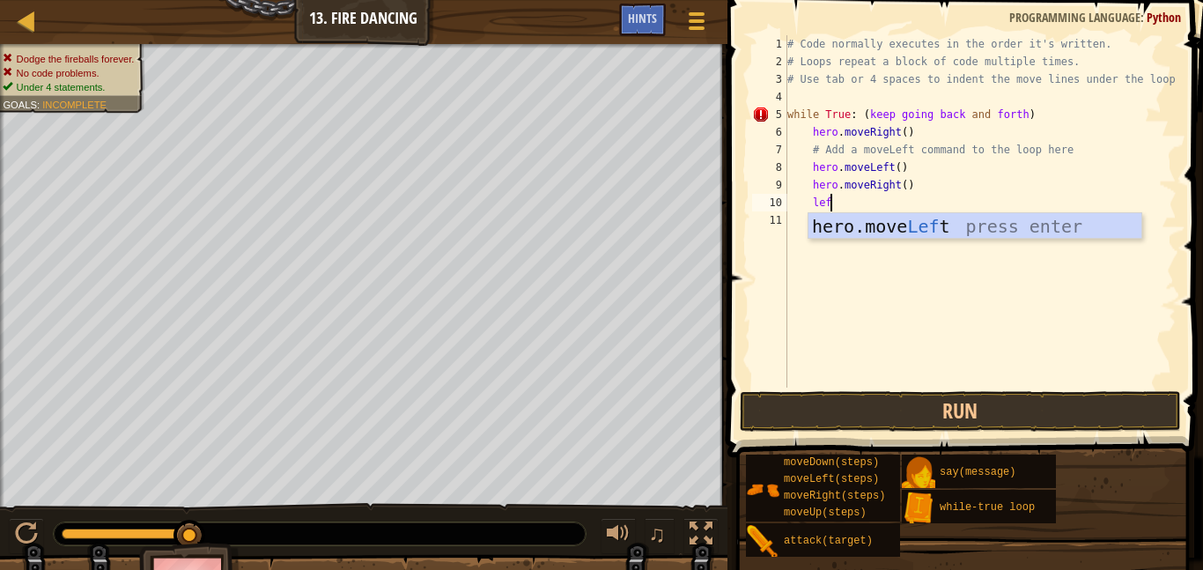
type textarea "left"
click at [979, 217] on div "hero.move Left press enter" at bounding box center [974, 252] width 333 height 79
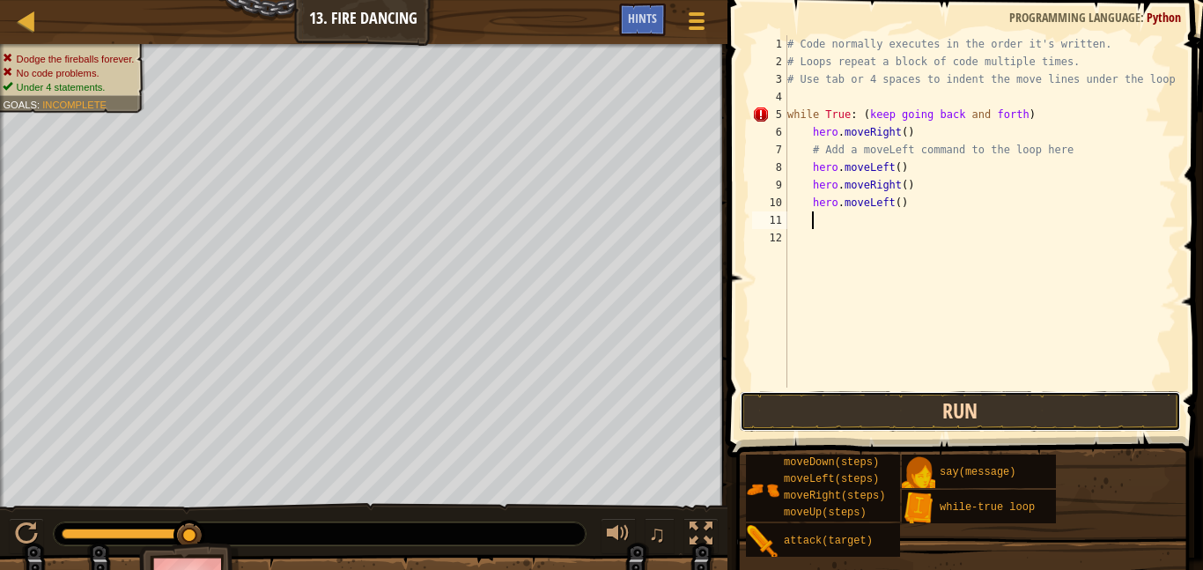
click at [817, 419] on button "Run" at bounding box center [960, 411] width 441 height 41
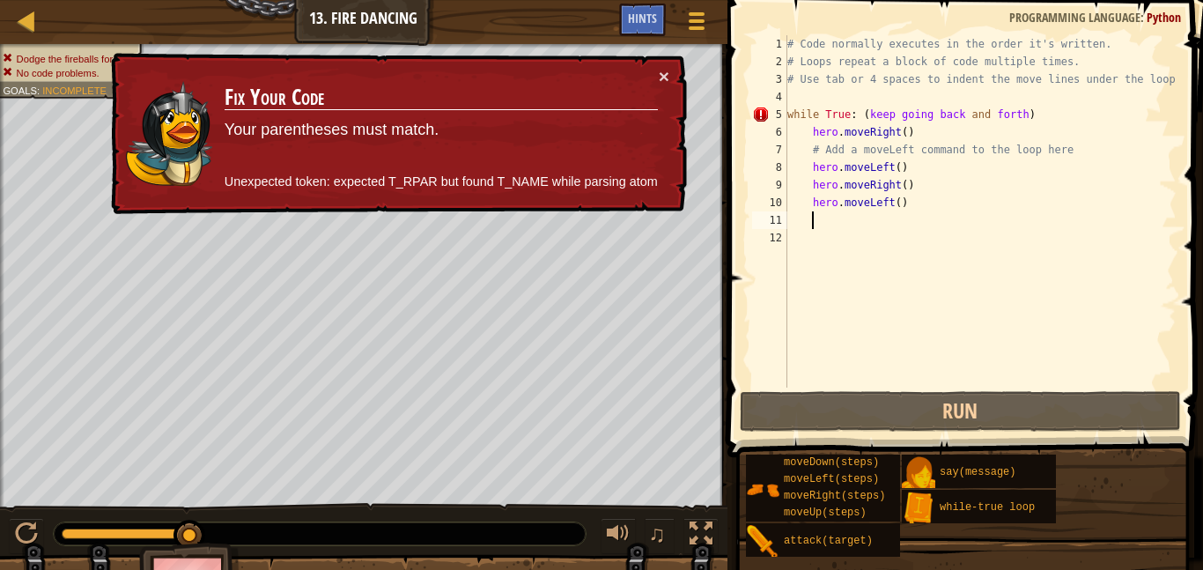
click at [1035, 114] on div "# Code normally executes in the order it's written. # Loops repeat a block of c…" at bounding box center [980, 228] width 393 height 387
click at [1017, 108] on div "# Code normally executes in the order it's written. # Loops repeat a block of c…" at bounding box center [980, 228] width 393 height 387
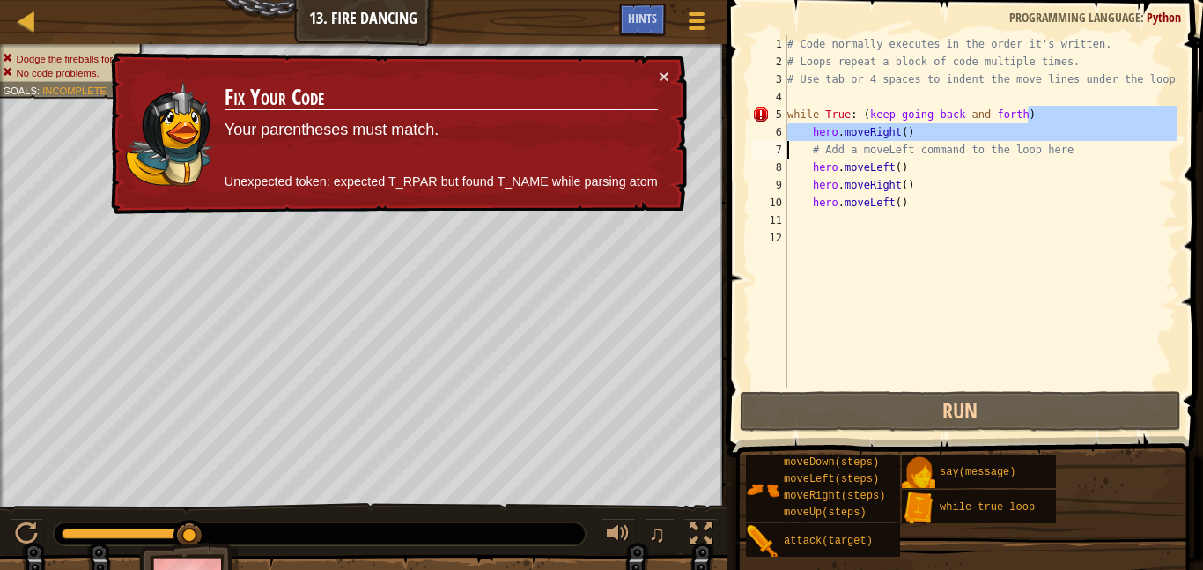
drag, startPoint x: 1035, startPoint y: 114, endPoint x: 676, endPoint y: 135, distance: 358.9
click at [676, 135] on div "Map Introduction to Computer Science 13. Fire Dancing Game Menu Done Hints 1 הה…" at bounding box center [601, 285] width 1203 height 570
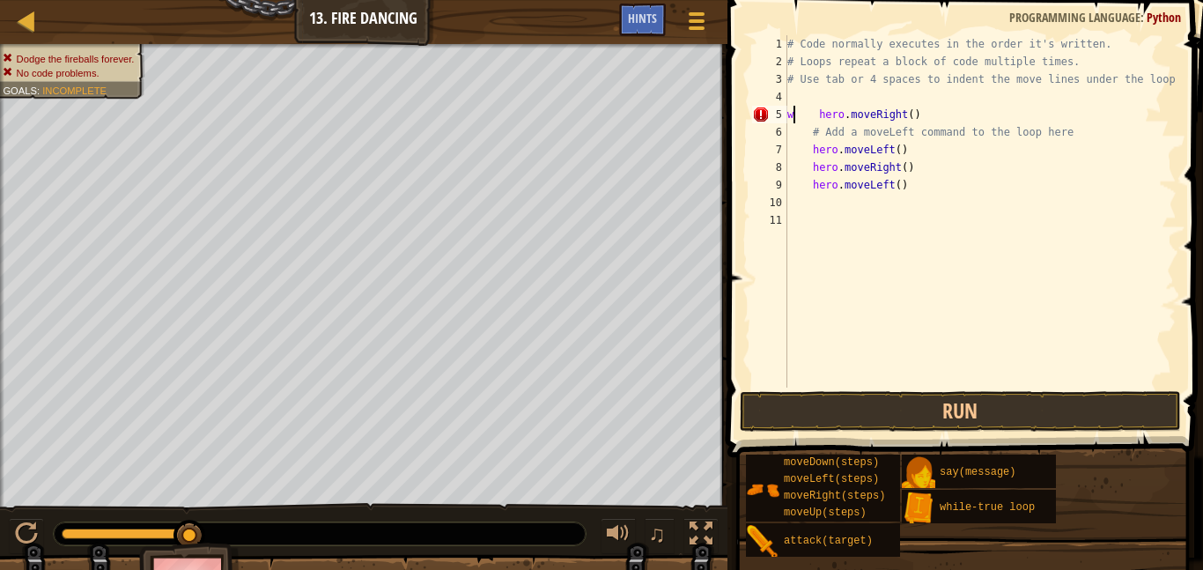
type textarea "hero.moveRight()"
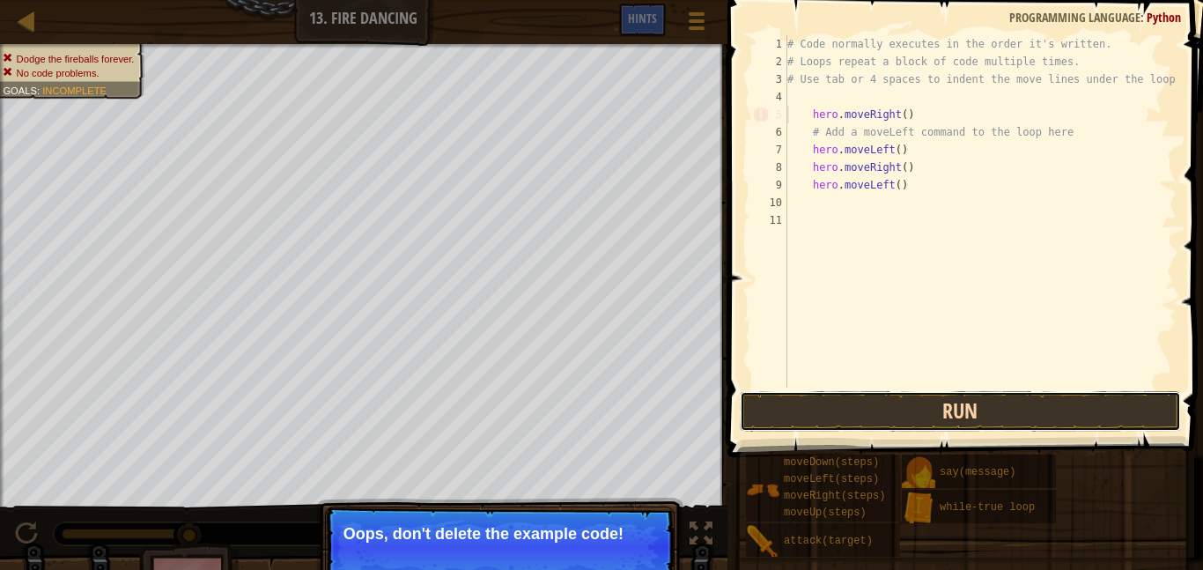
click at [815, 393] on button "Run" at bounding box center [960, 411] width 441 height 41
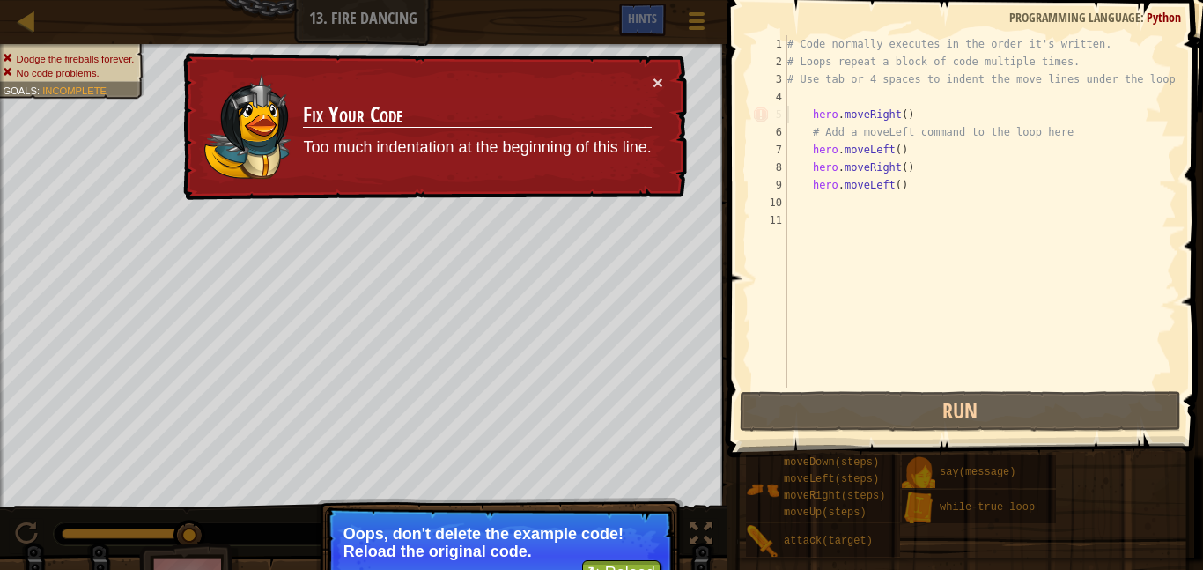
click at [44, 16] on div "Map Introduction to Computer Science 13. Fire Dancing Game Menu Done Hints" at bounding box center [363, 22] width 727 height 44
click at [655, 73] on button "×" at bounding box center [657, 82] width 11 height 18
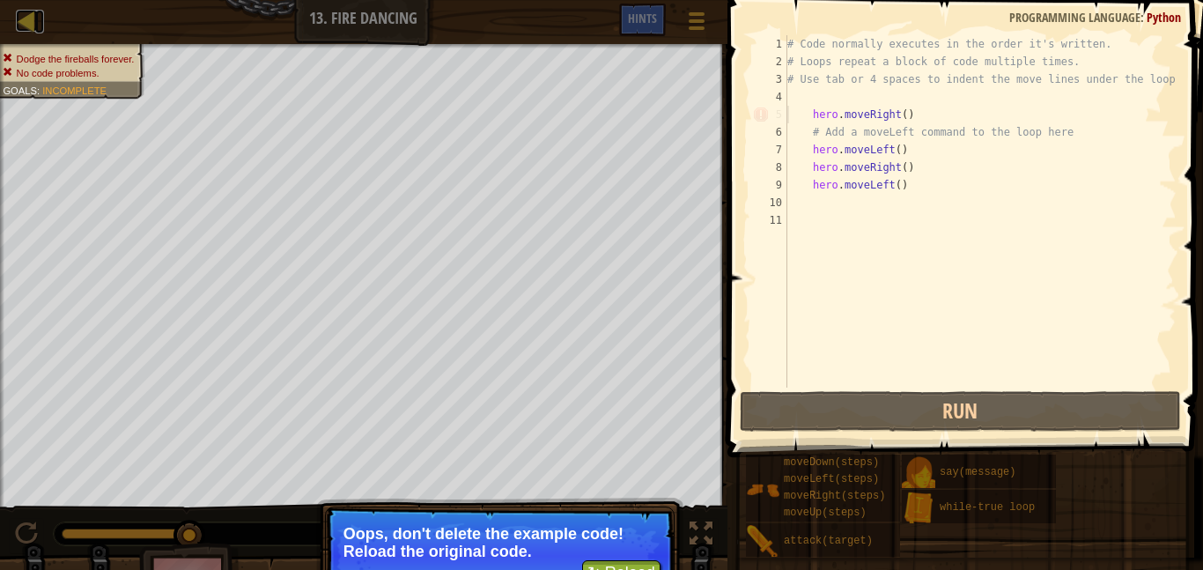
click at [27, 14] on div at bounding box center [27, 21] width 22 height 22
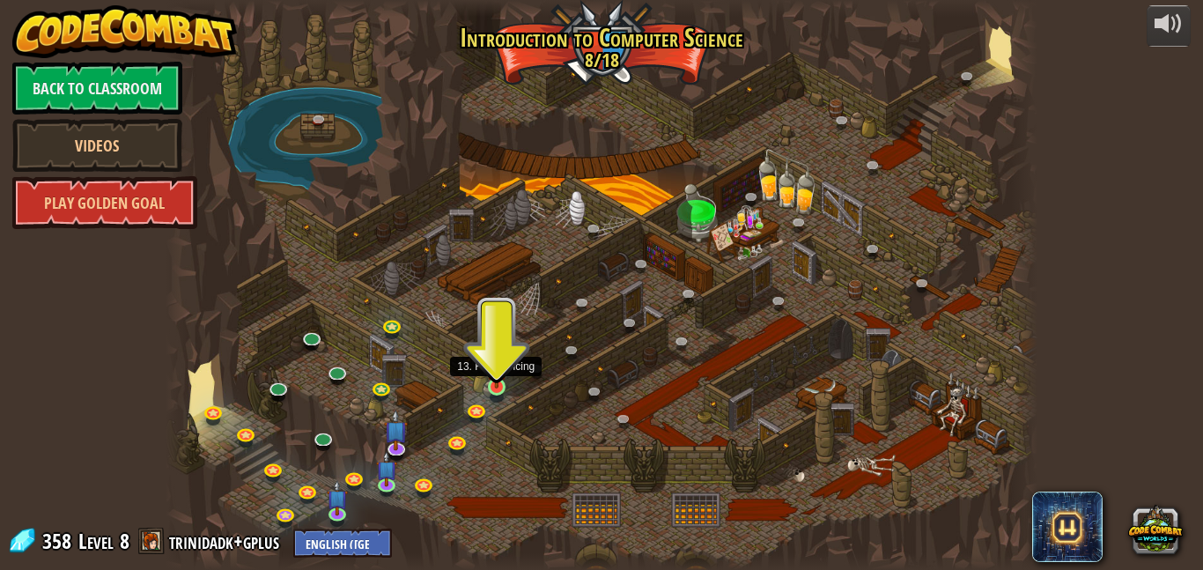
click at [499, 378] on img at bounding box center [496, 365] width 20 height 48
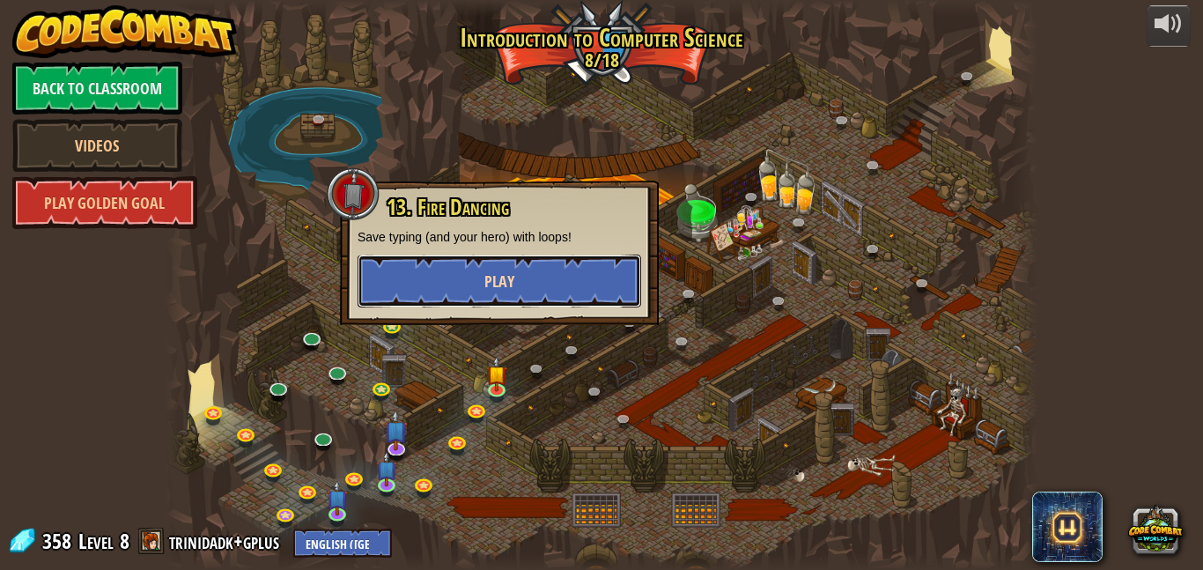
click at [519, 293] on button "Play" at bounding box center [499, 280] width 284 height 53
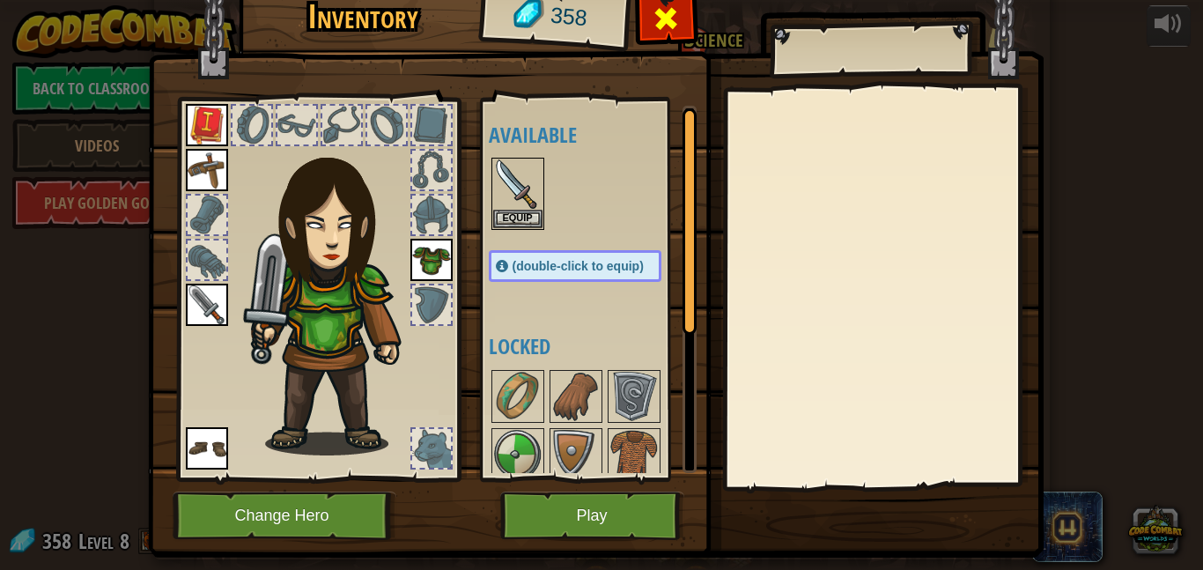
click at [658, 18] on span at bounding box center [666, 18] width 28 height 28
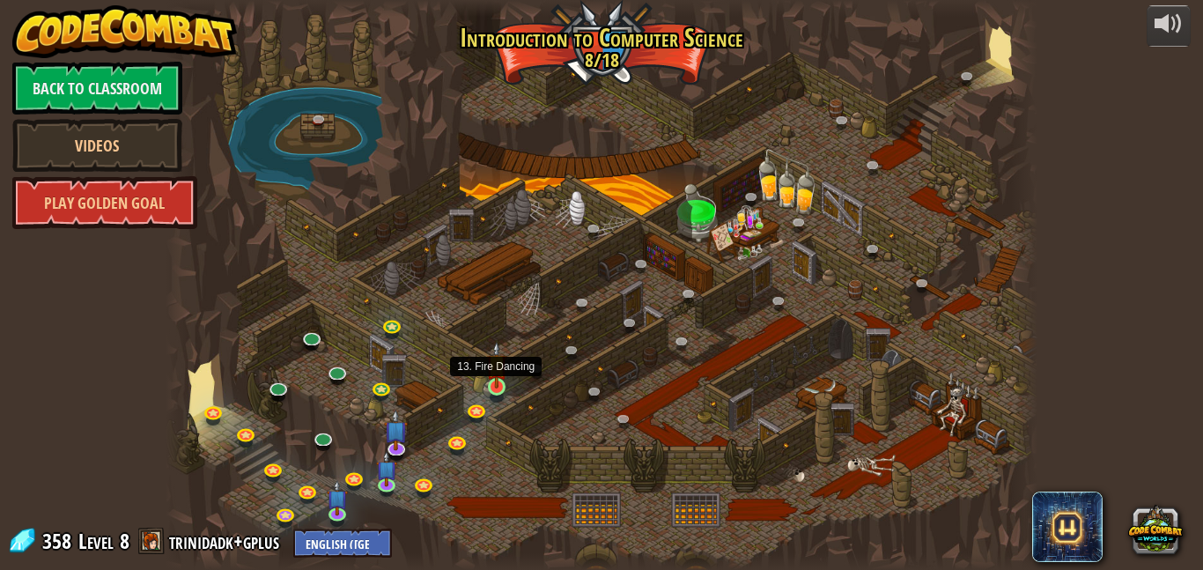
click at [488, 385] on img at bounding box center [496, 365] width 20 height 48
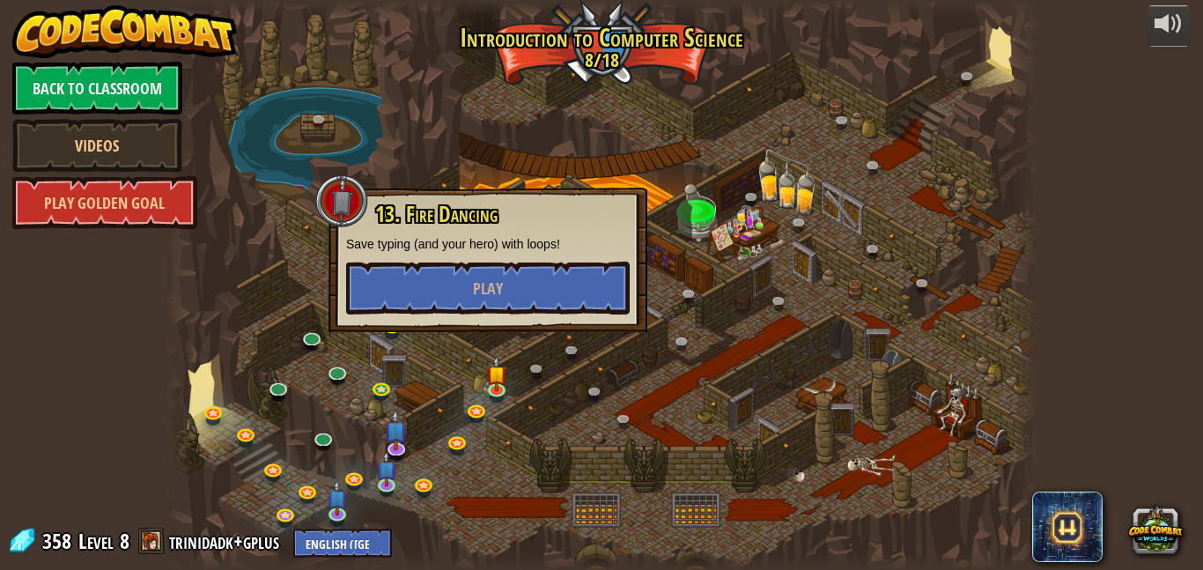
click at [583, 250] on p "Save typing (and your hero) with loops!" at bounding box center [488, 244] width 284 height 18
click at [601, 307] on button "Play" at bounding box center [488, 287] width 284 height 53
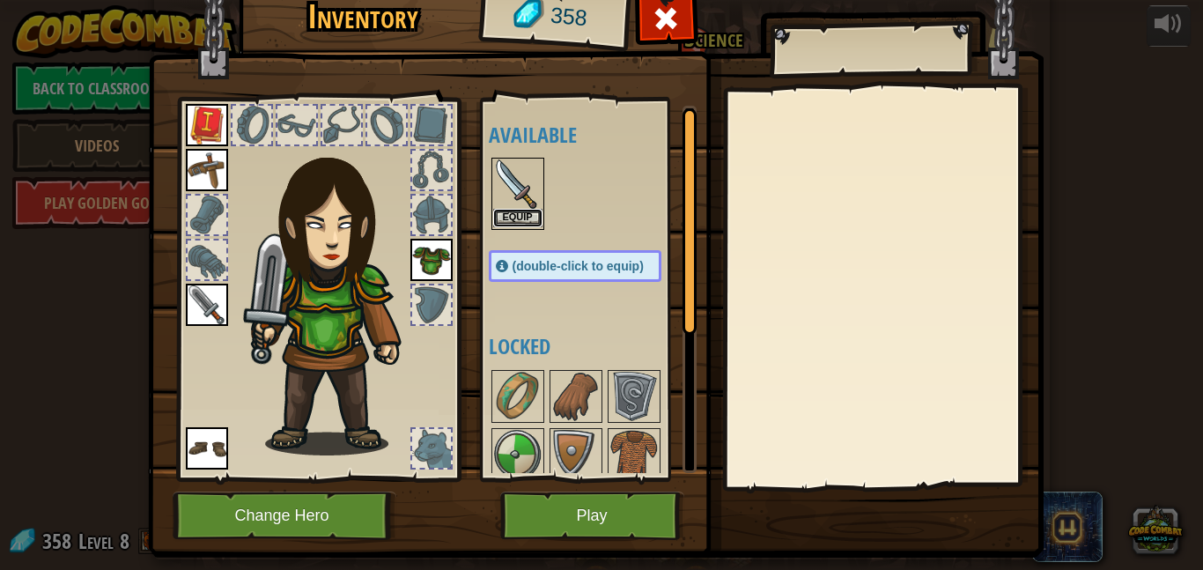
click at [514, 213] on button "Equip" at bounding box center [517, 218] width 49 height 18
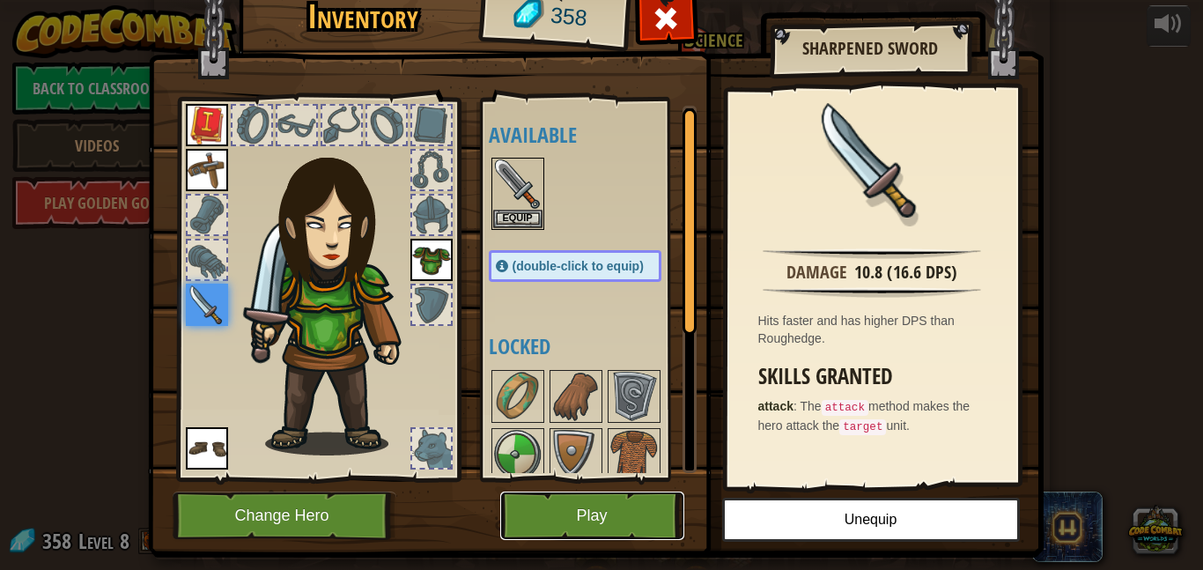
click at [634, 514] on button "Play" at bounding box center [592, 515] width 184 height 48
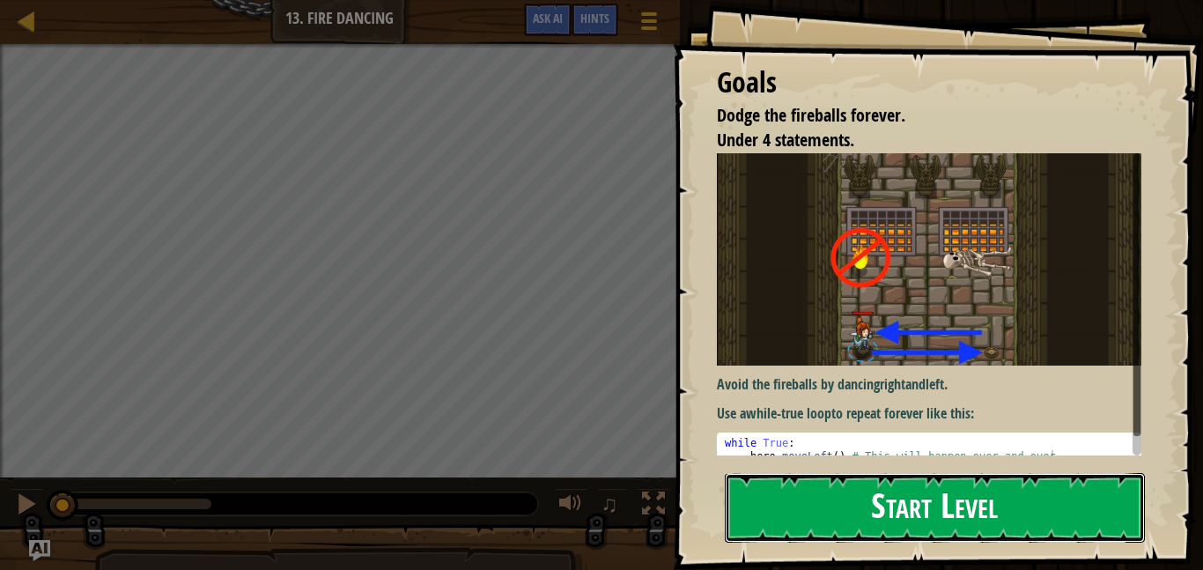
click at [793, 518] on button "Start Level" at bounding box center [935, 508] width 420 height 70
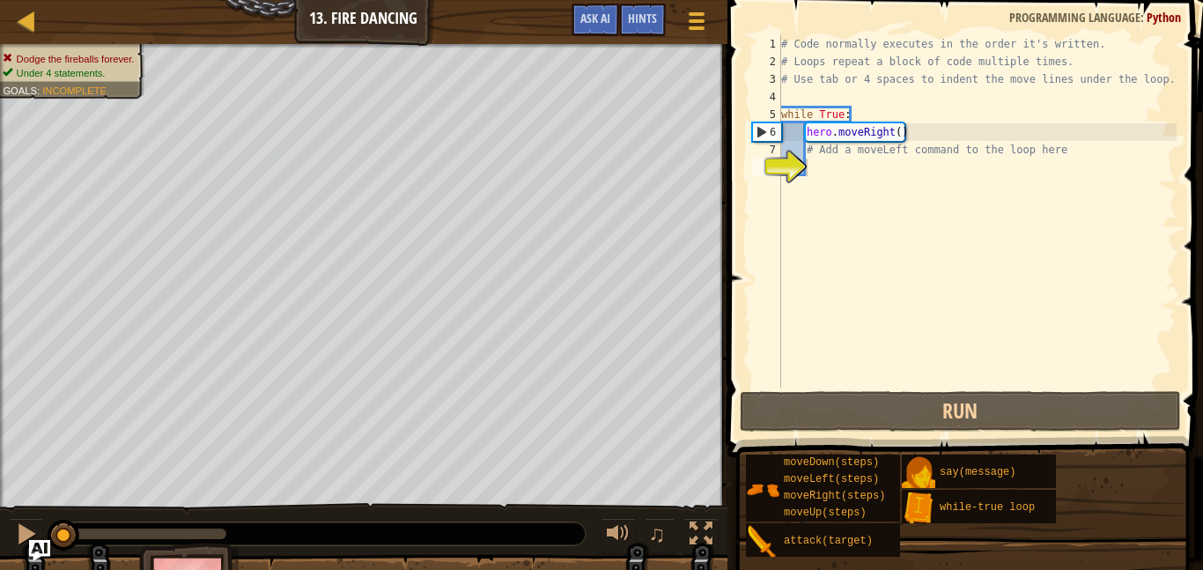
click at [46, 11] on div "Map Introduction to Computer Science 13. Fire Dancing Game Menu Done Hints Ask …" at bounding box center [363, 22] width 727 height 44
click at [31, 27] on div at bounding box center [27, 21] width 22 height 22
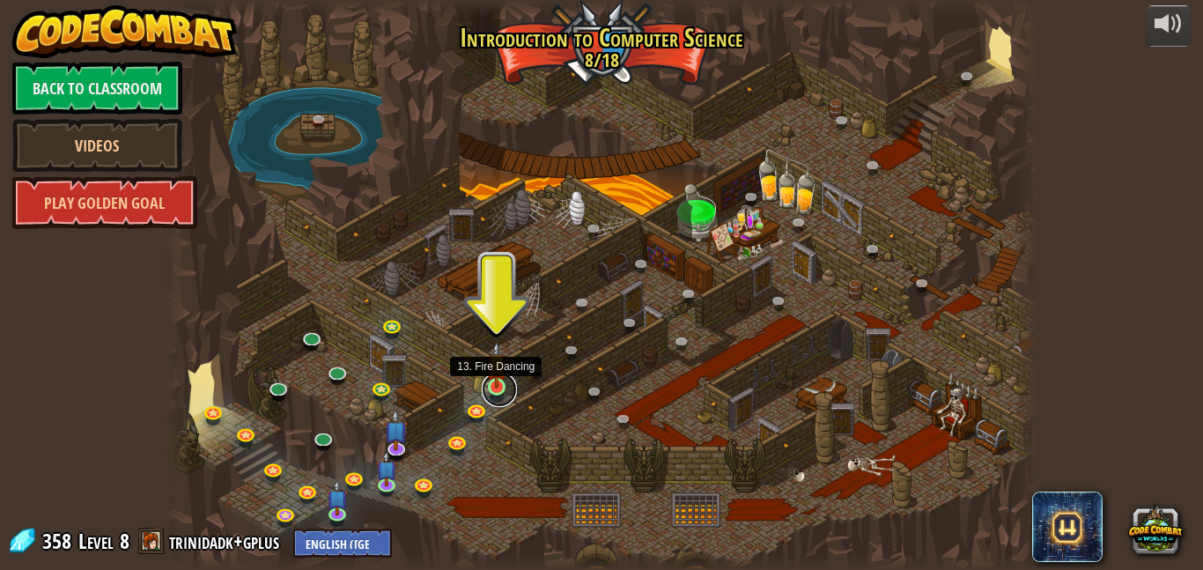
click at [493, 397] on link at bounding box center [499, 389] width 35 height 35
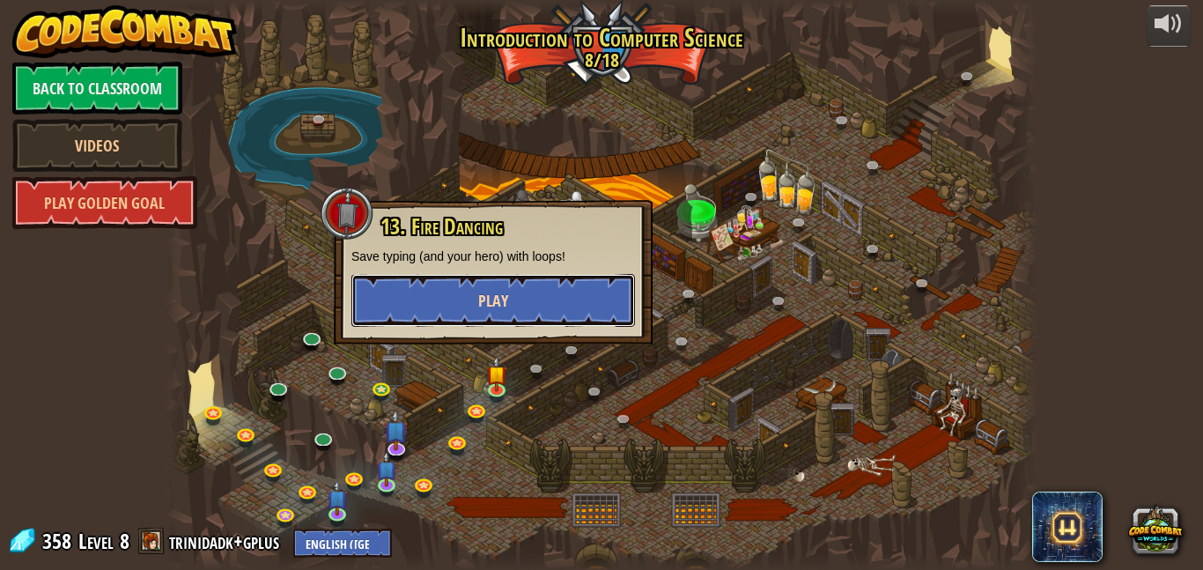
click at [475, 296] on button "Play" at bounding box center [493, 300] width 284 height 53
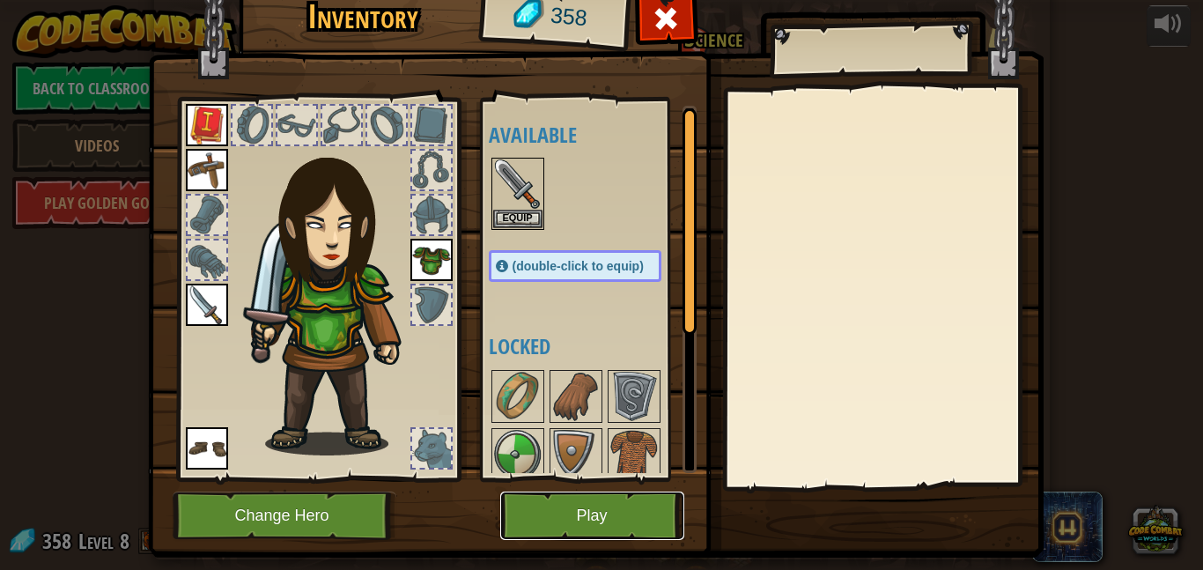
click at [578, 497] on button "Play" at bounding box center [592, 515] width 184 height 48
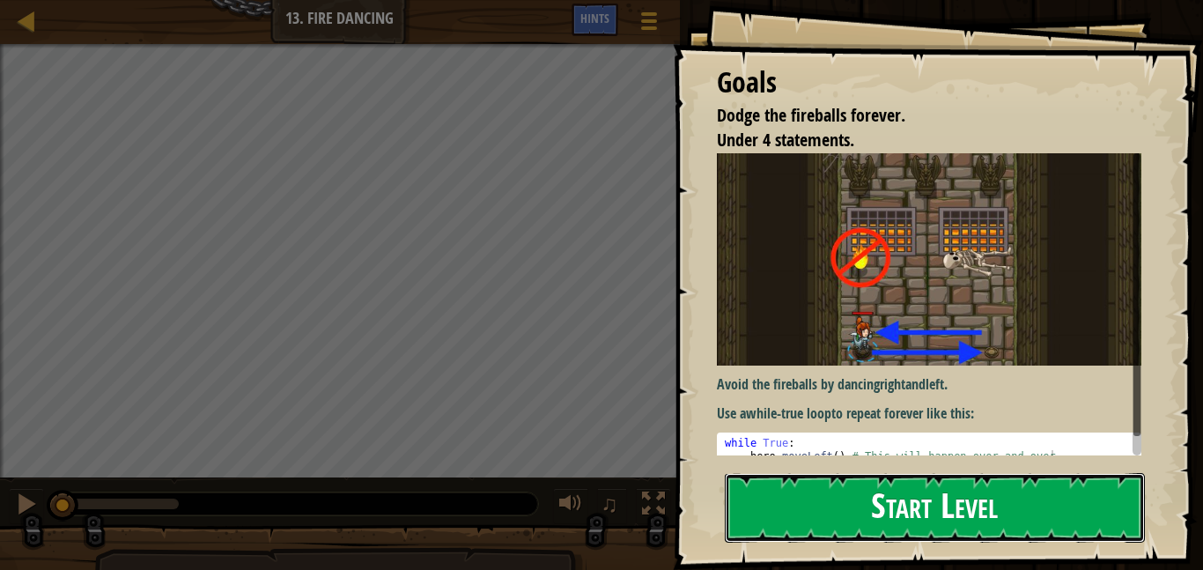
click at [1089, 506] on button "Start Level" at bounding box center [935, 508] width 420 height 70
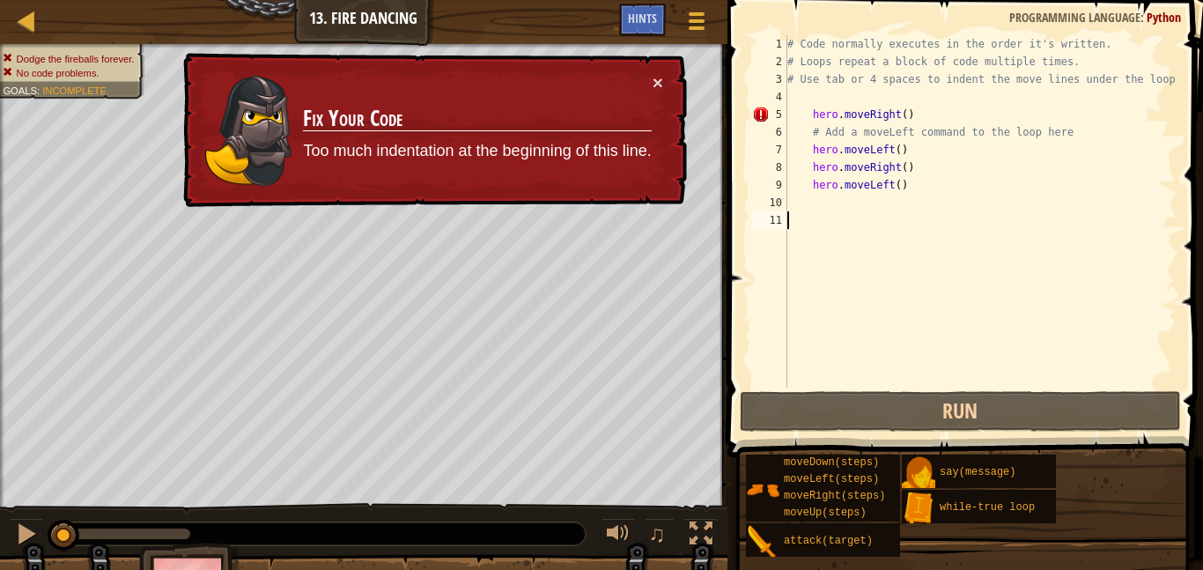
click at [915, 127] on div "# Code normally executes in the order it's written. # Loops repeat a block of c…" at bounding box center [980, 228] width 393 height 387
click at [887, 122] on div "# Code normally executes in the order it's written. # Loops repeat a block of c…" at bounding box center [980, 228] width 393 height 387
type textarea "hero.moveRight()"
click at [814, 234] on div "# Code normally executes in the order it's written. # Loops repeat a block of c…" at bounding box center [980, 228] width 393 height 387
click at [659, 83] on button "×" at bounding box center [657, 82] width 11 height 18
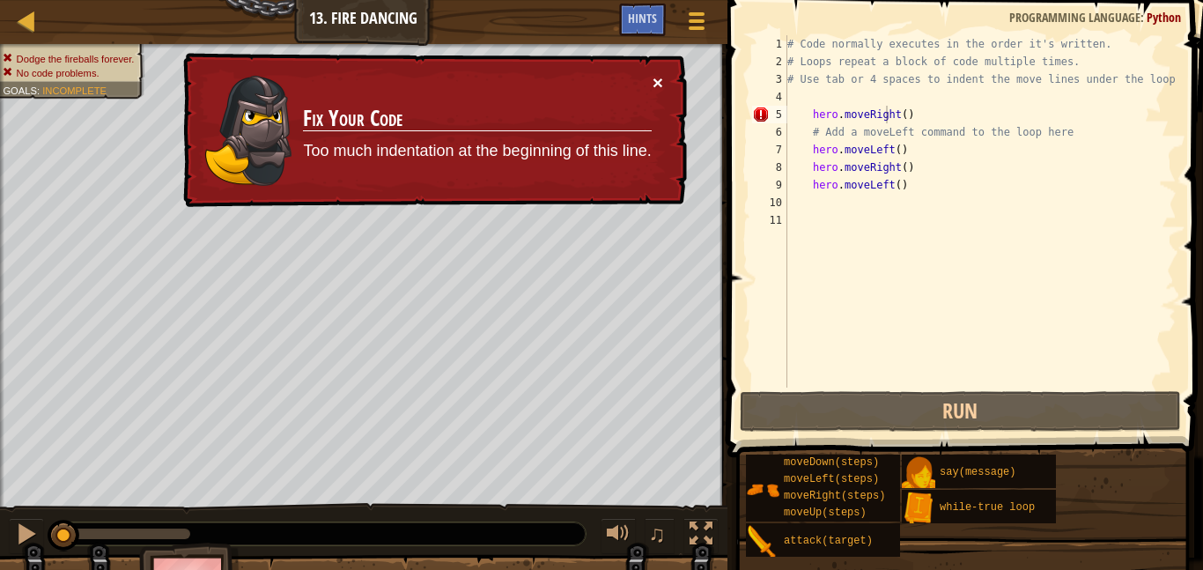
click at [659, 90] on button "×" at bounding box center [657, 82] width 11 height 18
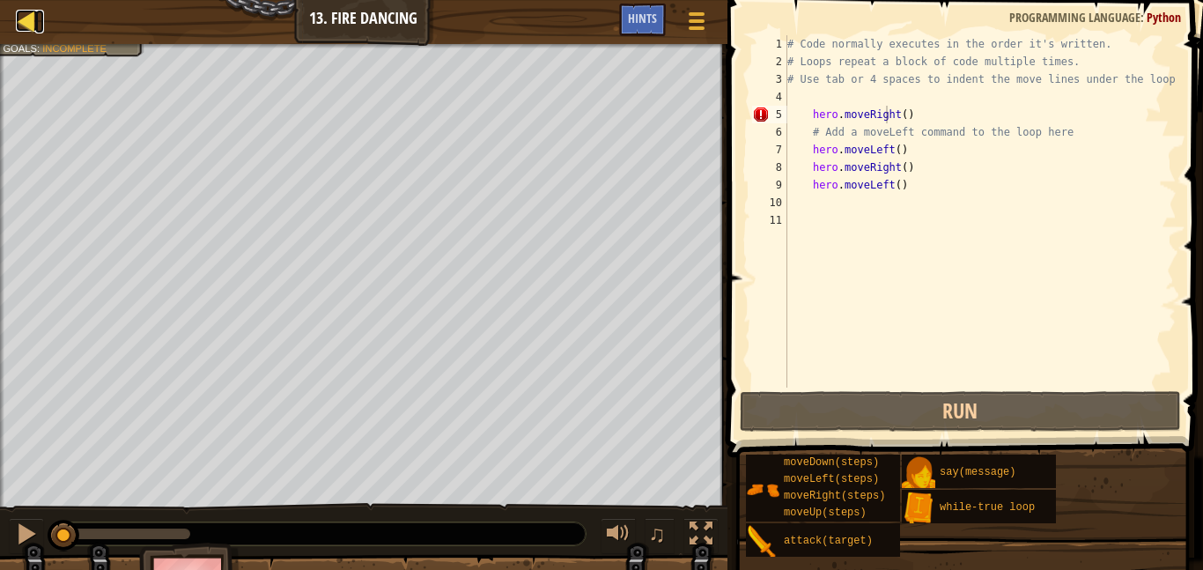
click at [33, 18] on div at bounding box center [27, 21] width 22 height 22
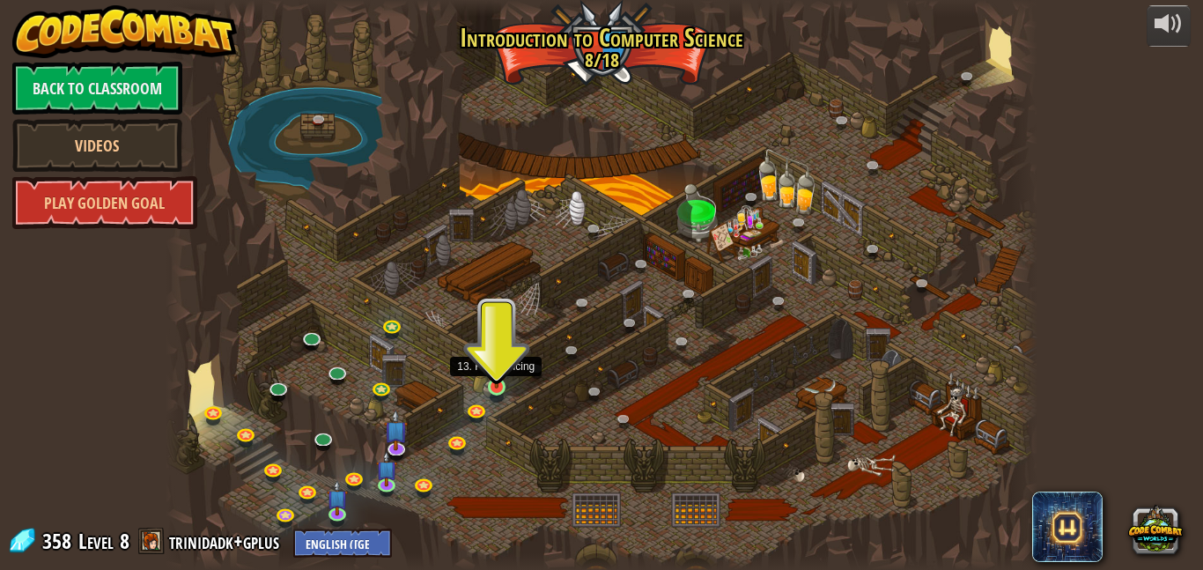
click at [494, 371] on img at bounding box center [496, 365] width 20 height 48
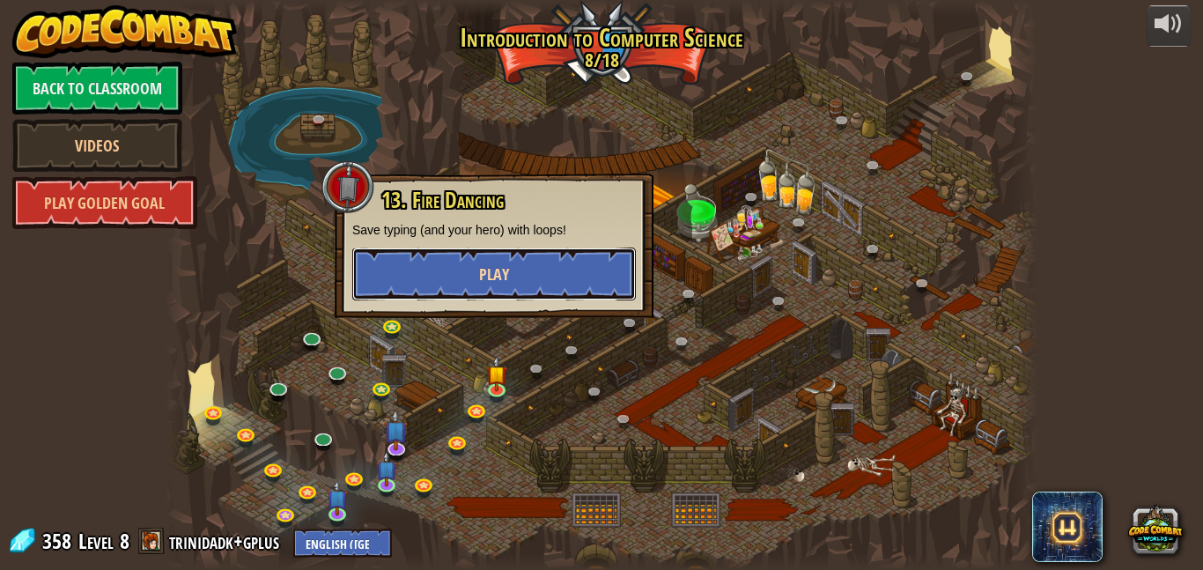
click at [508, 272] on span "Play" at bounding box center [494, 274] width 30 height 22
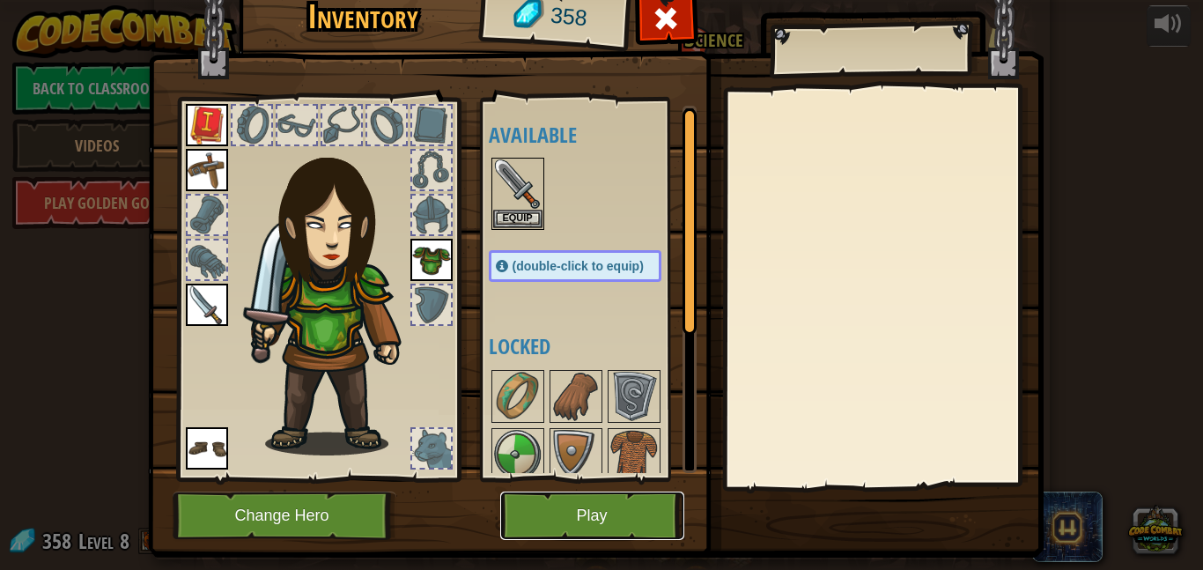
click at [614, 515] on button "Play" at bounding box center [592, 515] width 184 height 48
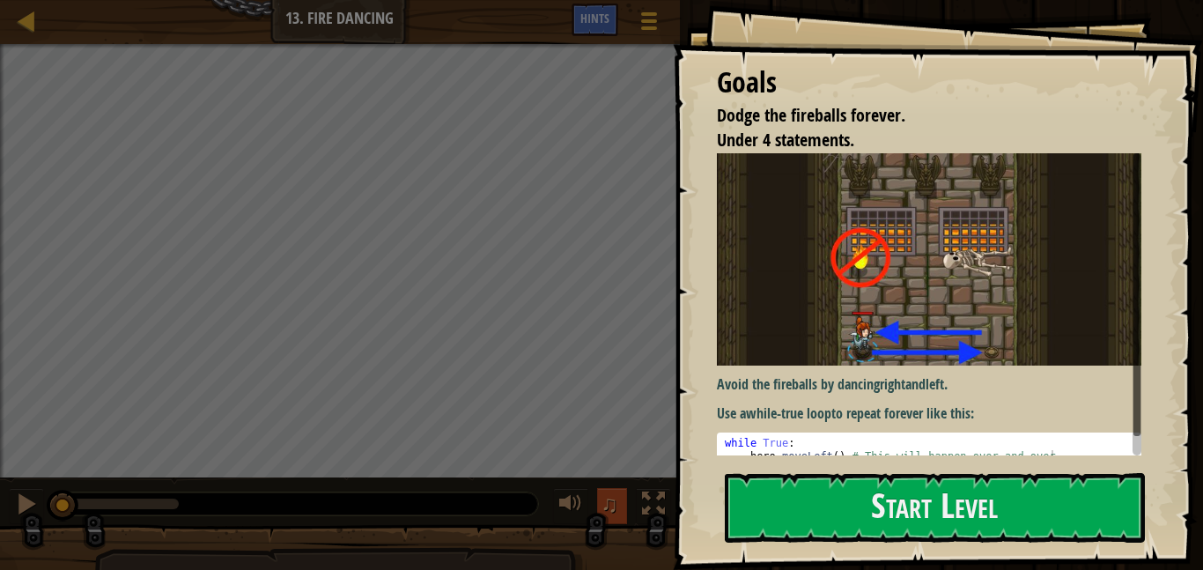
click at [611, 503] on span "♫" at bounding box center [609, 503] width 18 height 26
